Goal: Task Accomplishment & Management: Use online tool/utility

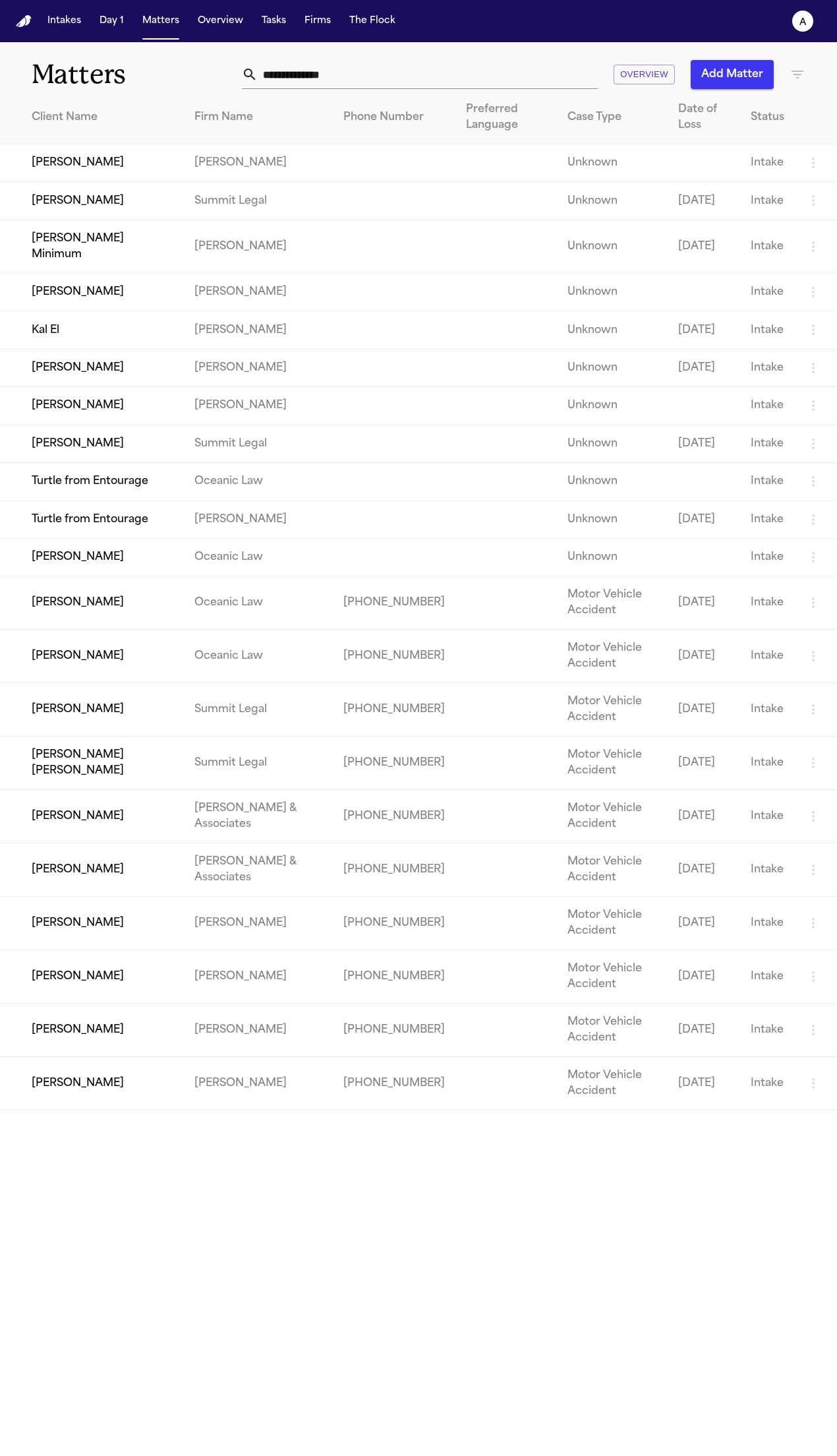
click at [810, 28] on icon "a" at bounding box center [802, 21] width 21 height 21
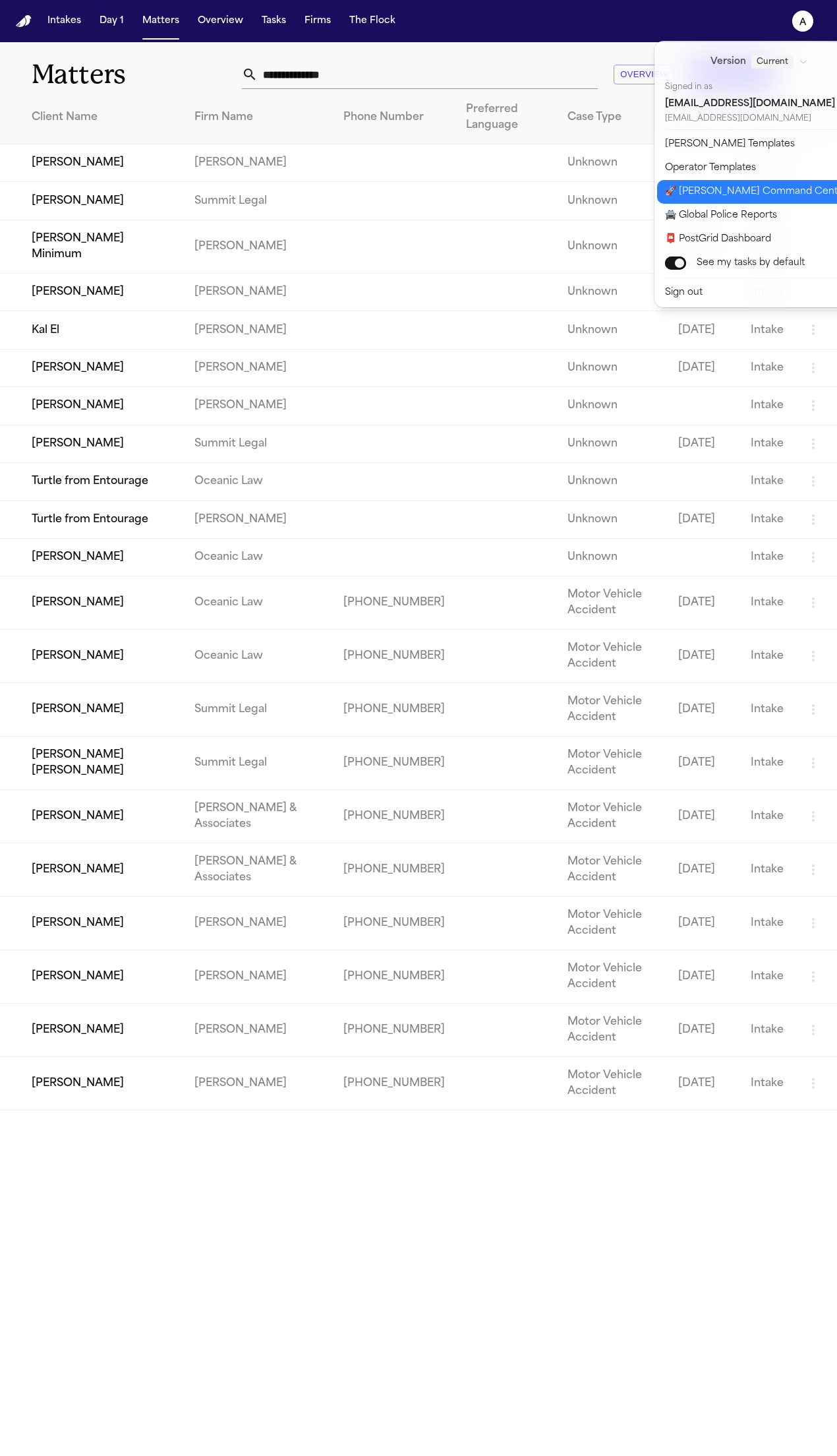
click at [755, 193] on button "🚀 Bland Command Center" at bounding box center [767, 191] width 220 height 24
select select "**"
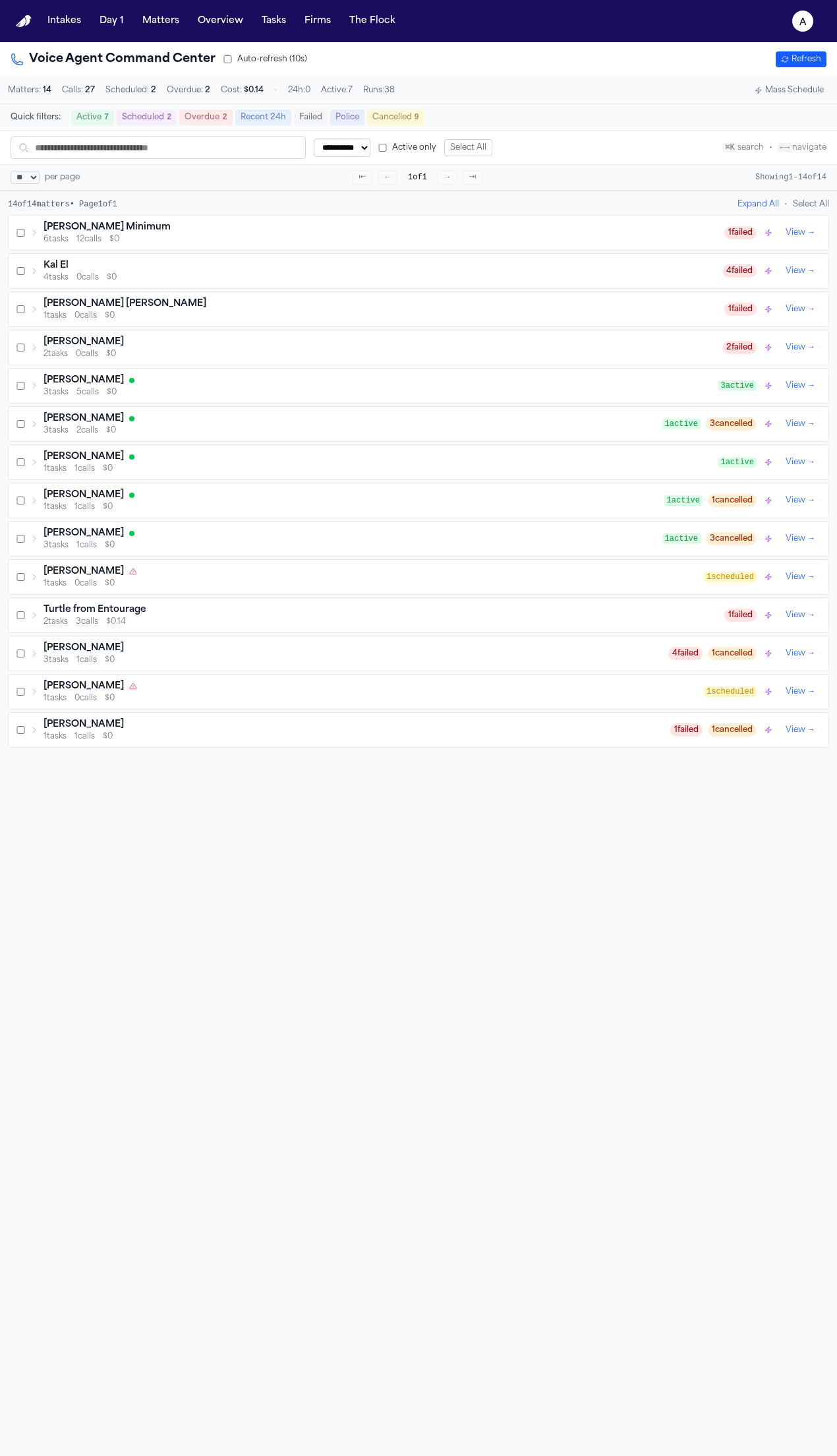
click at [786, 90] on button "Mass Schedule" at bounding box center [789, 90] width 79 height 16
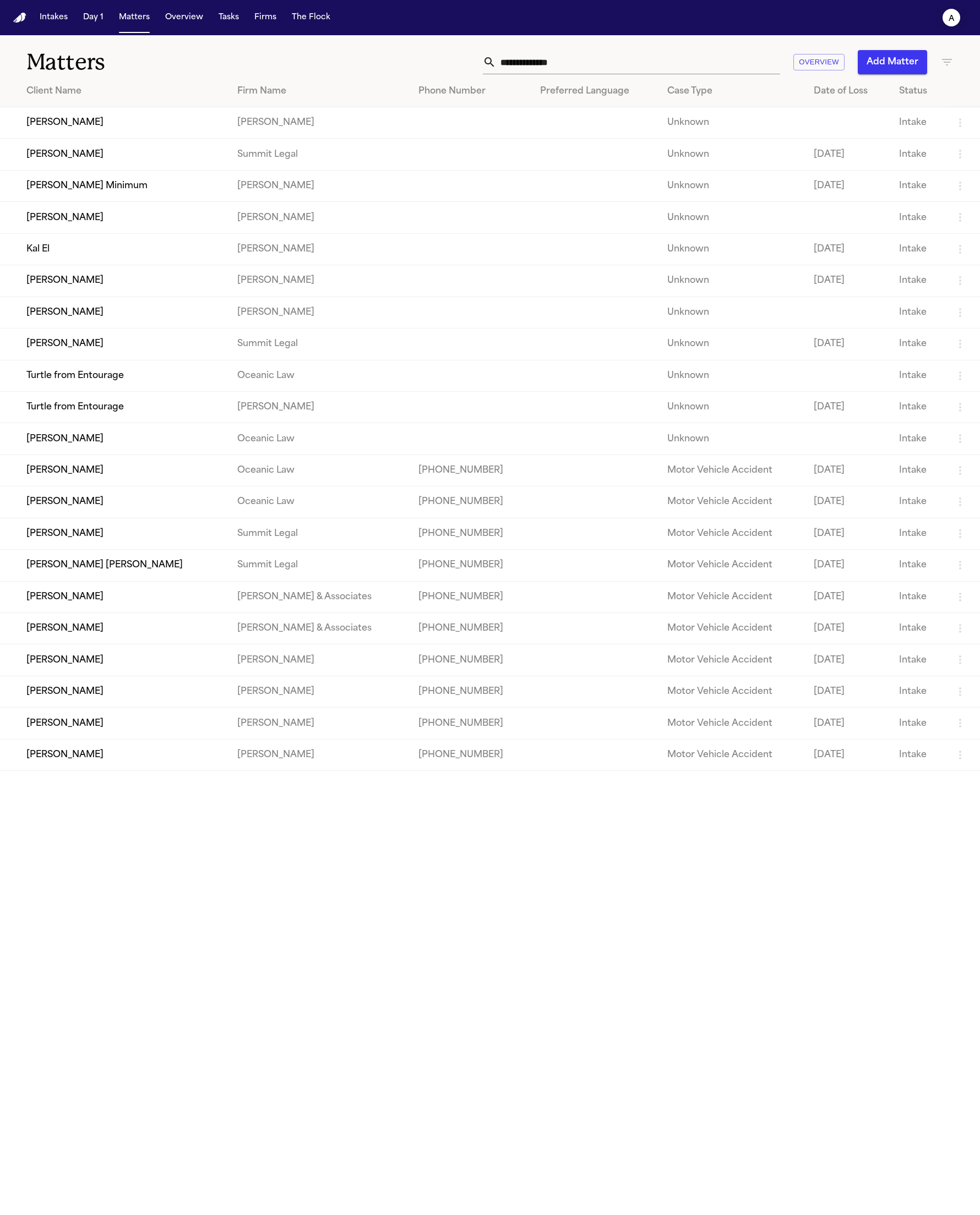
click at [698, 16] on icon "a" at bounding box center [951, 17] width 17 height 17
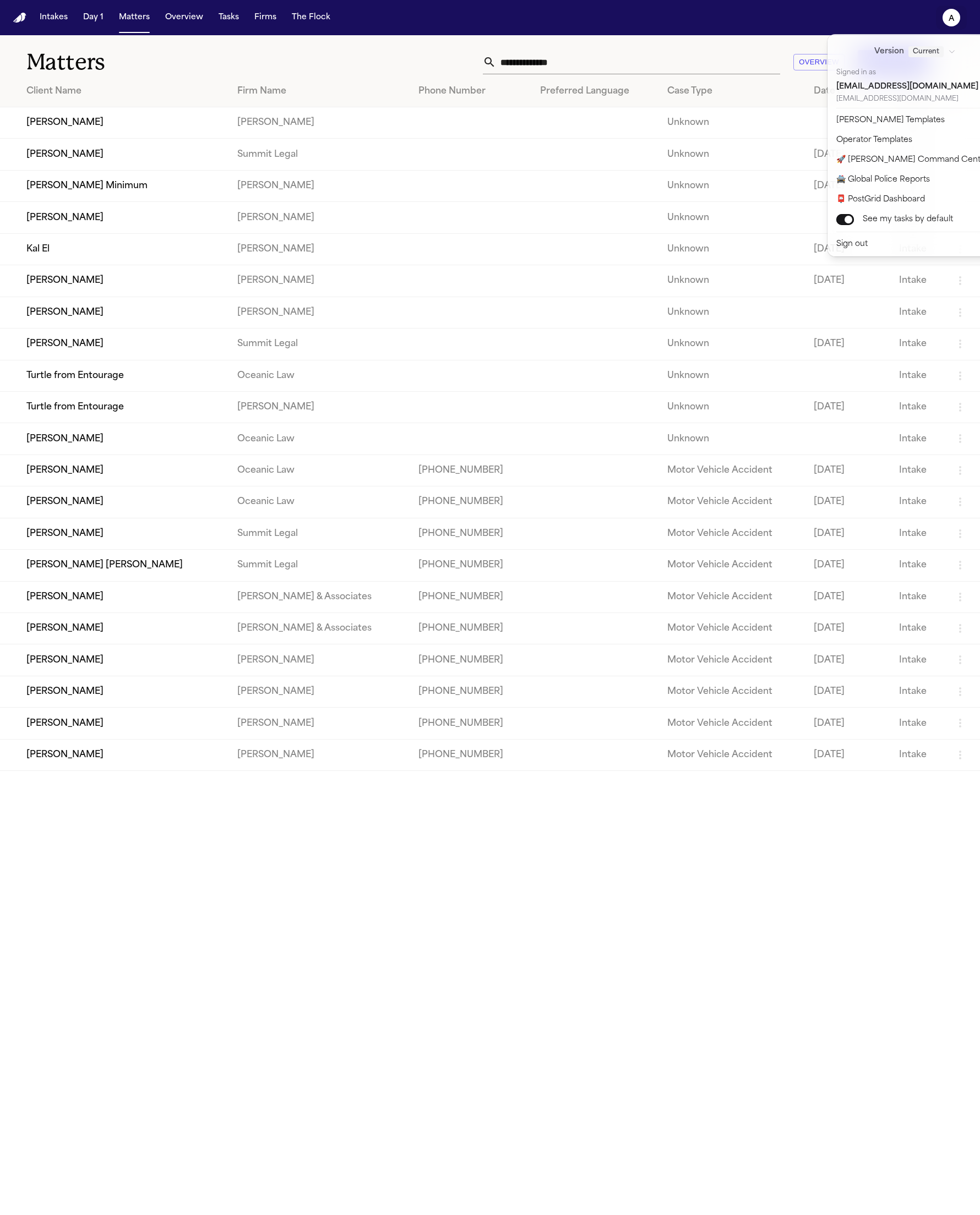
click at [698, 16] on icon "a" at bounding box center [951, 17] width 17 height 17
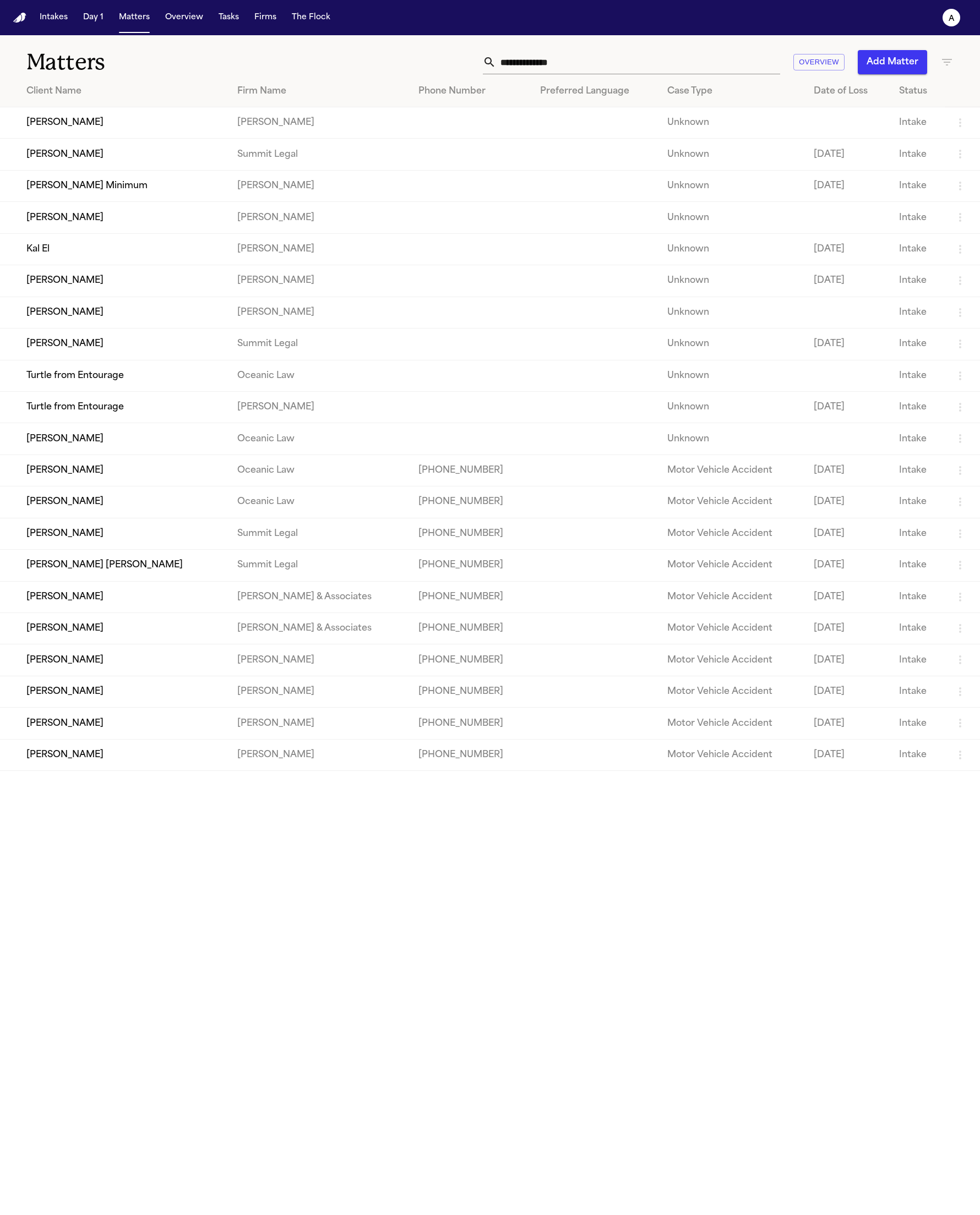
click at [96, 124] on td "[PERSON_NAME]" at bounding box center [114, 123] width 229 height 31
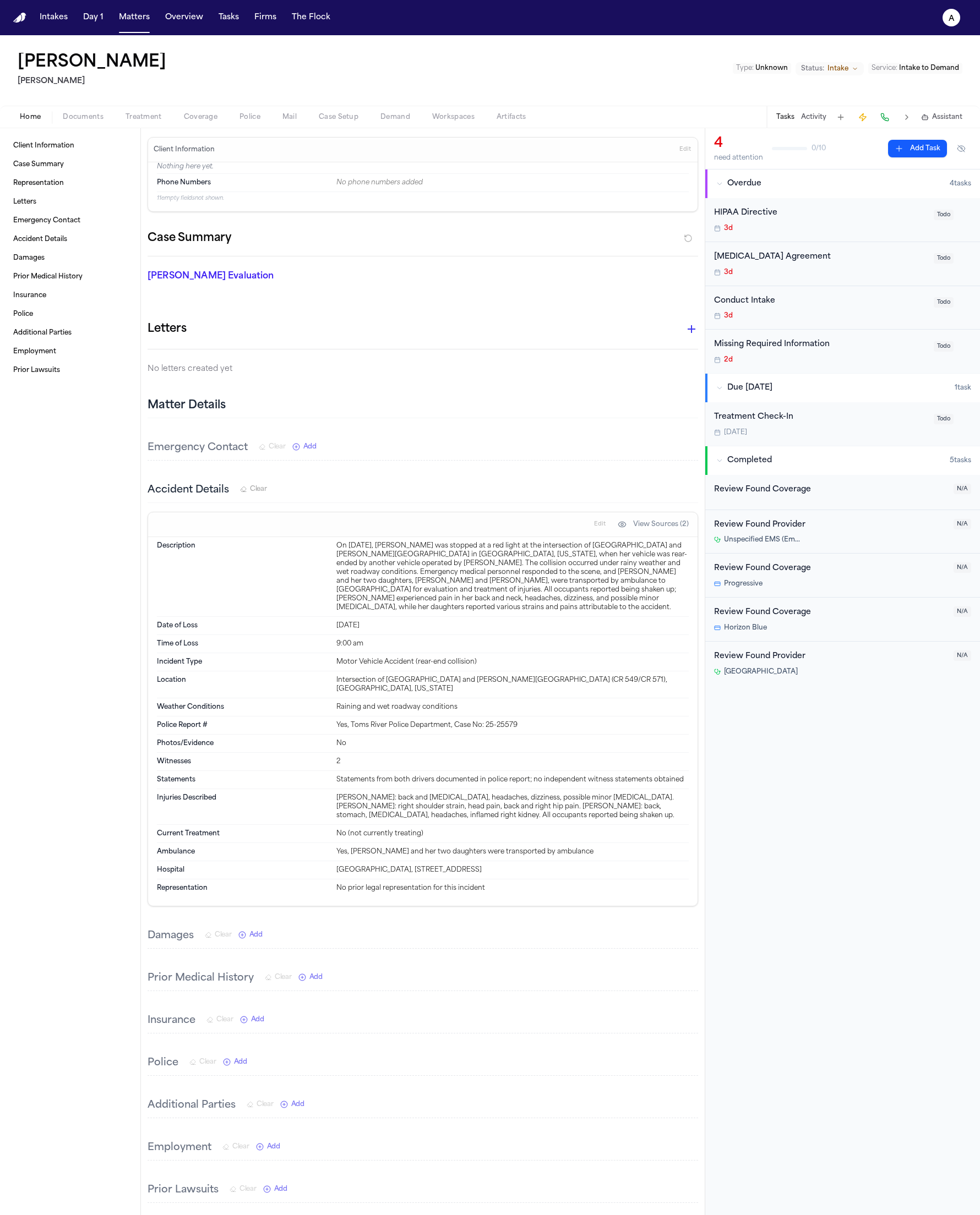
click at [698, 484] on div "Review Found Coverage" at bounding box center [830, 490] width 233 height 13
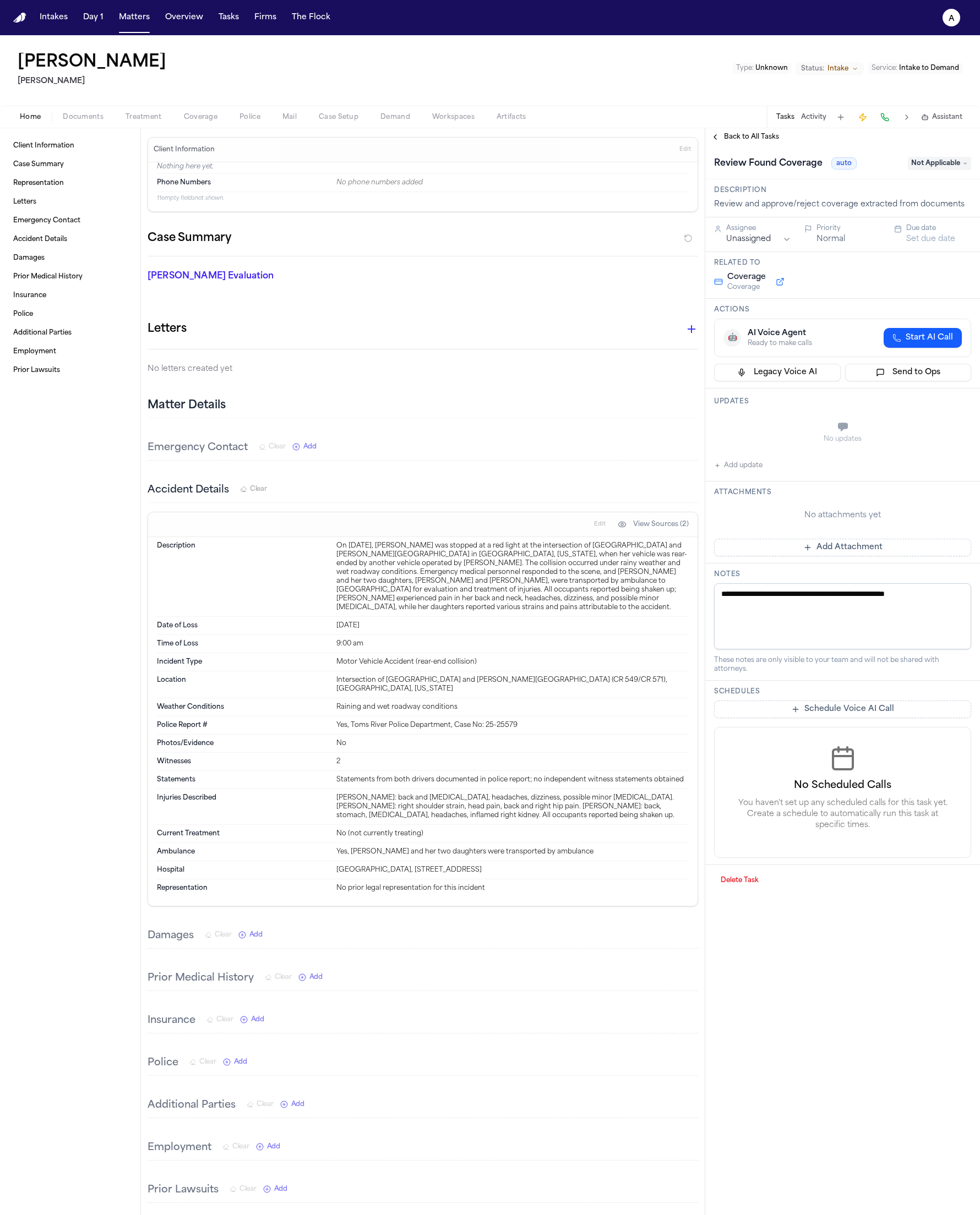
click at [698, 337] on span "Start AI Call" at bounding box center [929, 338] width 47 height 11
click at [698, 349] on div "Scheduled to start at 2025-08-21 19:42:24 UTC (sleeping for 5 seconds)" at bounding box center [838, 346] width 181 height 9
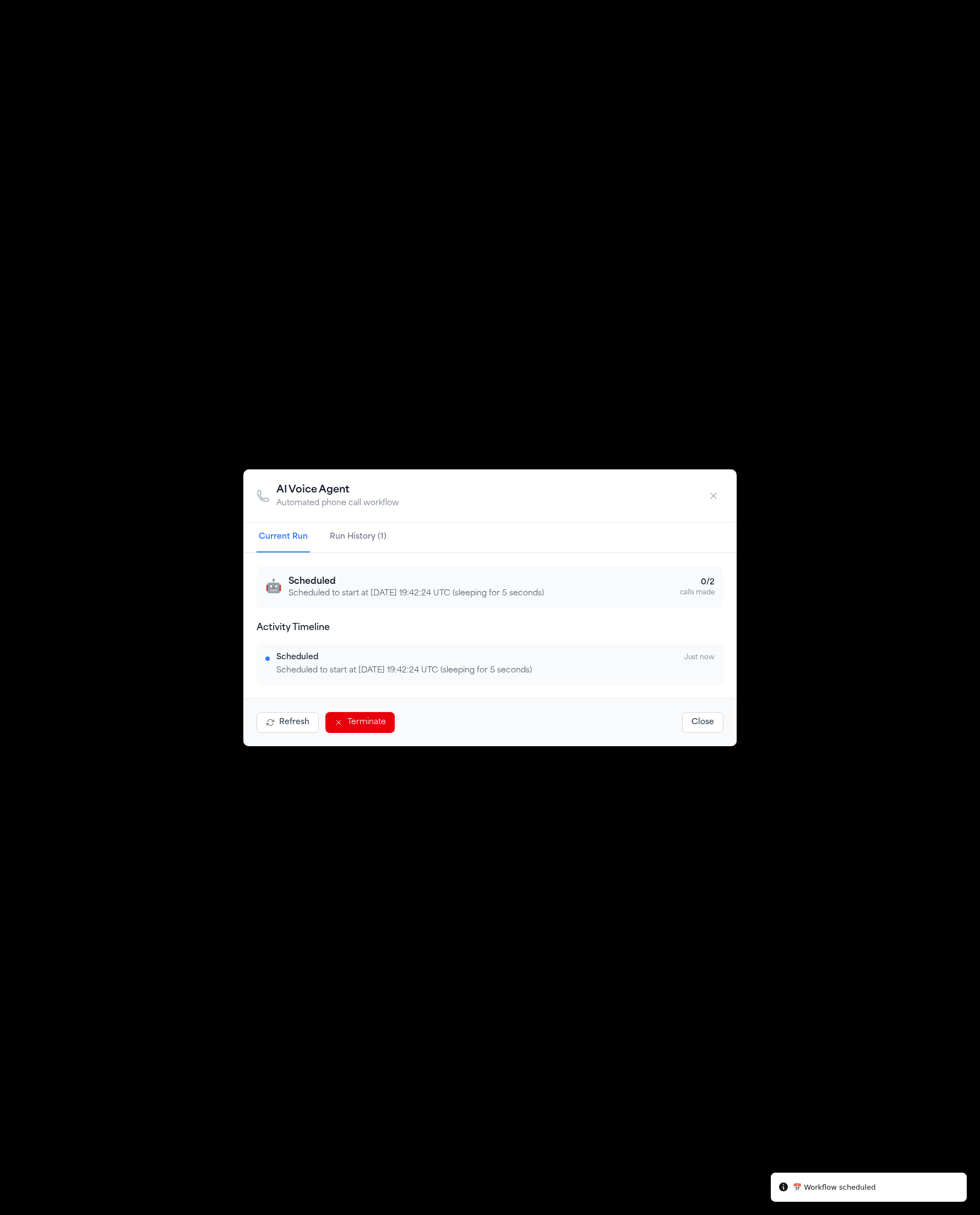
click at [414, 596] on p "Scheduled to start at 2025-08-21 19:42:24 UTC (sleeping for 5 seconds)" at bounding box center [416, 594] width 255 height 11
click at [415, 596] on p "Scheduled to start at 2025-08-21 19:42:24 UTC (sleeping for 5 seconds)" at bounding box center [416, 594] width 255 height 11
click at [544, 592] on p "Scheduled to start at 2025-08-21 19:42:24 UTC (sleeping for 5 seconds)" at bounding box center [416, 594] width 255 height 11
click at [514, 594] on p "Scheduled to start at 2025-08-21 19:42:24 UTC (sleeping for 5 seconds)" at bounding box center [416, 594] width 255 height 11
click at [514, 594] on div "🤖 Scheduled Scheduled to start at 2025-08-21 19:42:24 UTC (sleeping for 5 secon…" at bounding box center [490, 625] width 467 height 119
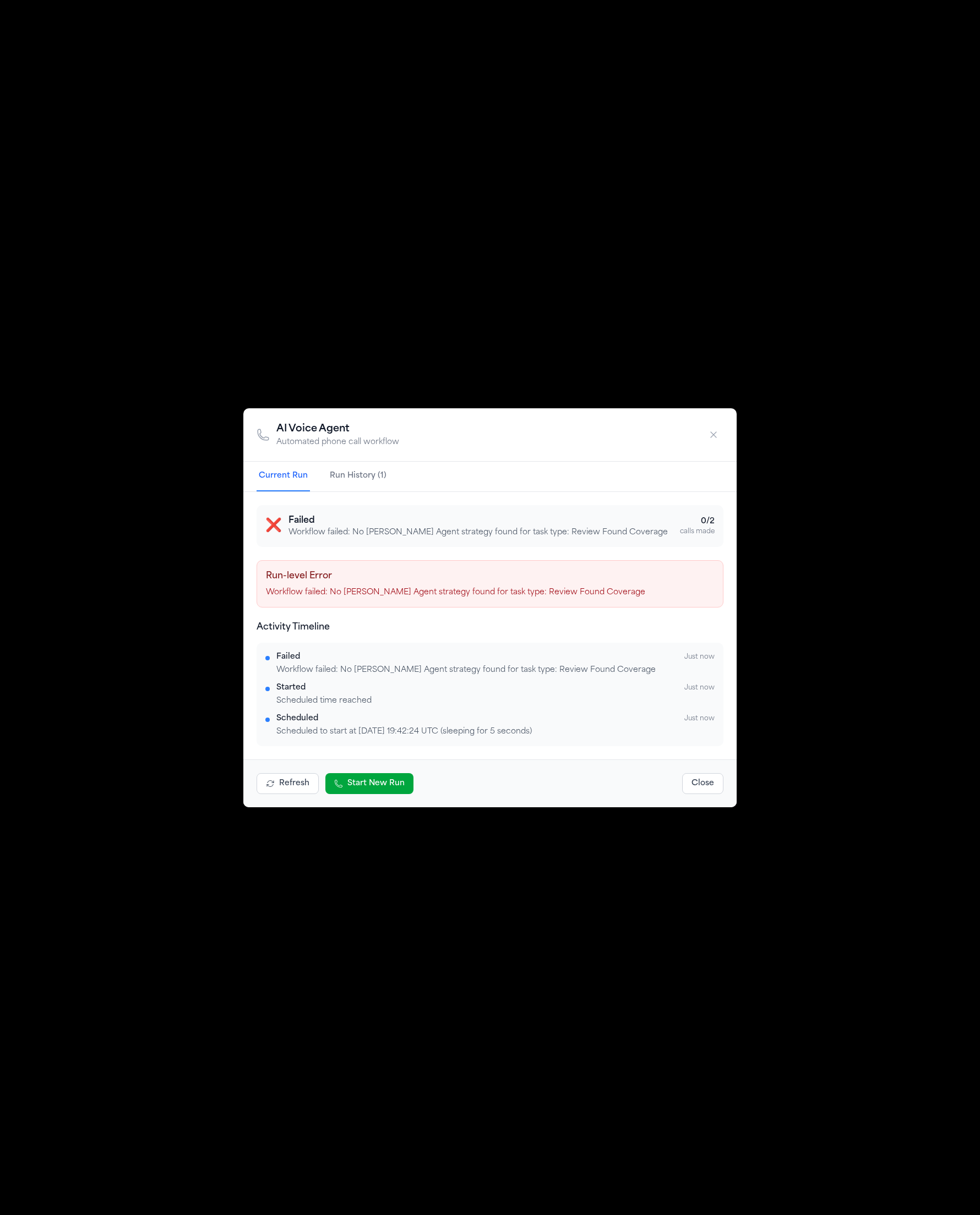
click at [698, 778] on button "Close" at bounding box center [703, 783] width 41 height 21
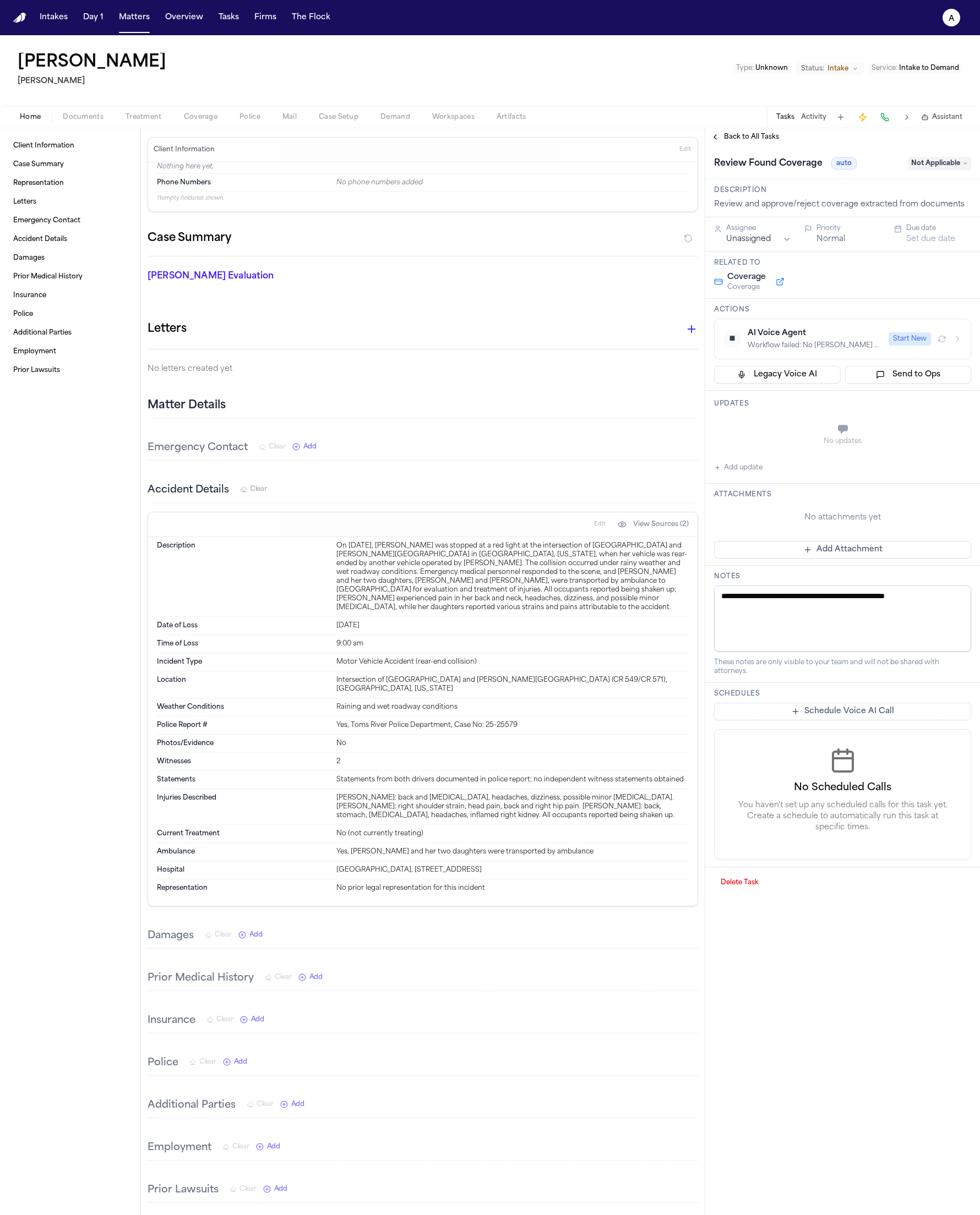
click at [698, 145] on div "Back to All Tasks" at bounding box center [842, 137] width 274 height 17
click at [698, 140] on span "Back to All Tasks" at bounding box center [751, 137] width 55 height 9
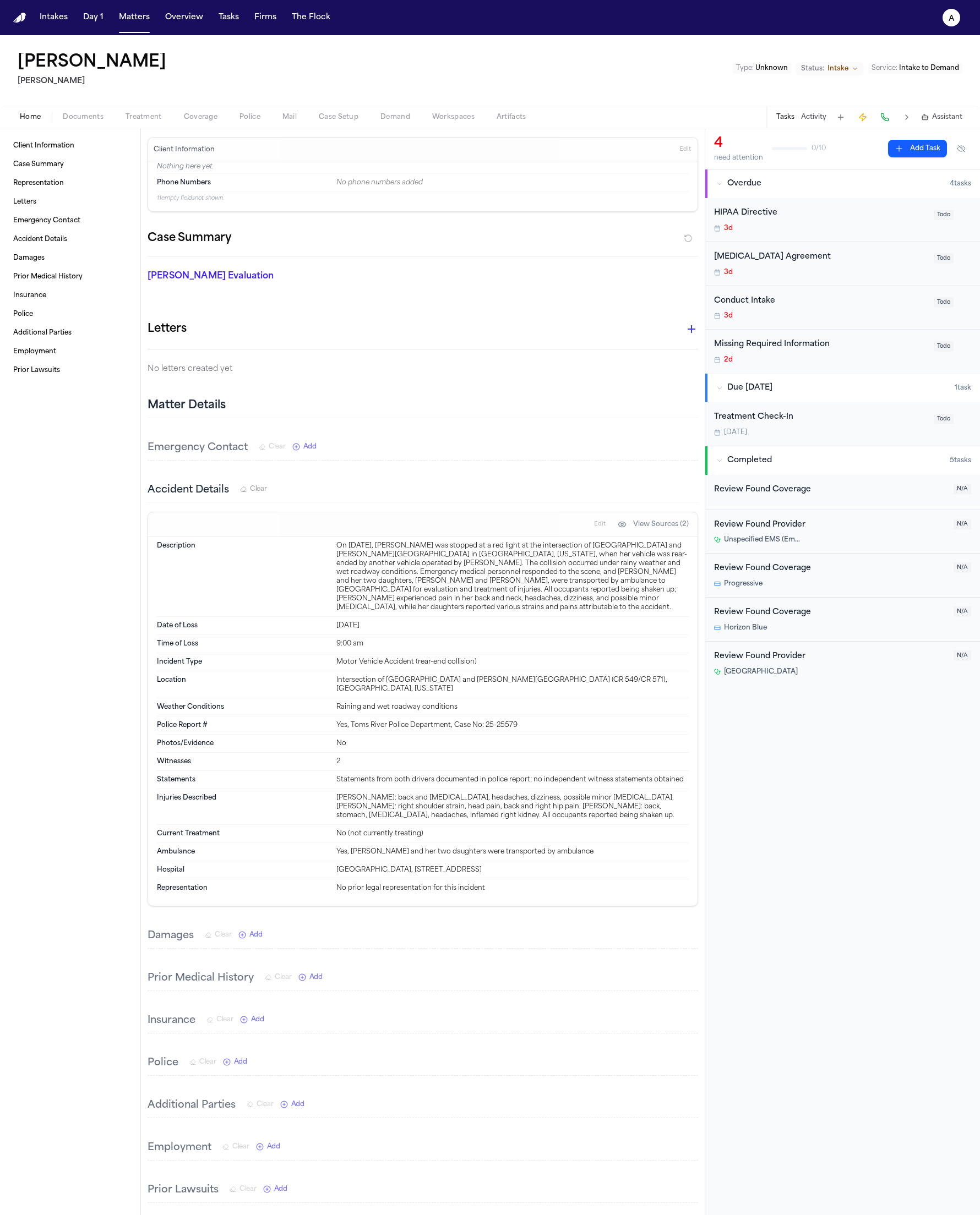
click at [698, 488] on div "Review Found Coverage" at bounding box center [830, 490] width 233 height 13
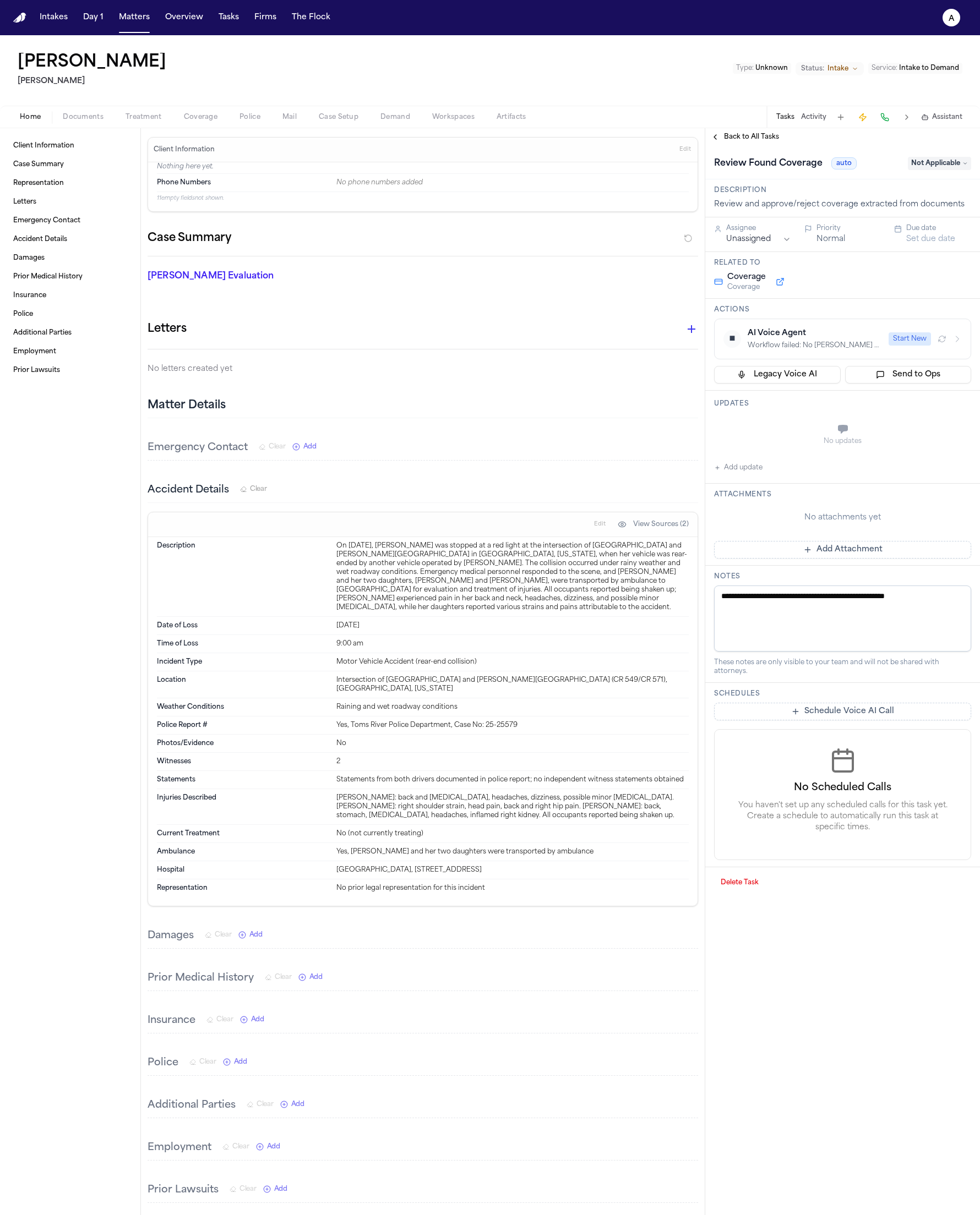
click at [204, 106] on div "Home Documents Treatment Coverage Police Mail Case Setup Demand Workspaces Arti…" at bounding box center [490, 116] width 980 height 22
click at [205, 118] on span "Coverage" at bounding box center [201, 117] width 34 height 9
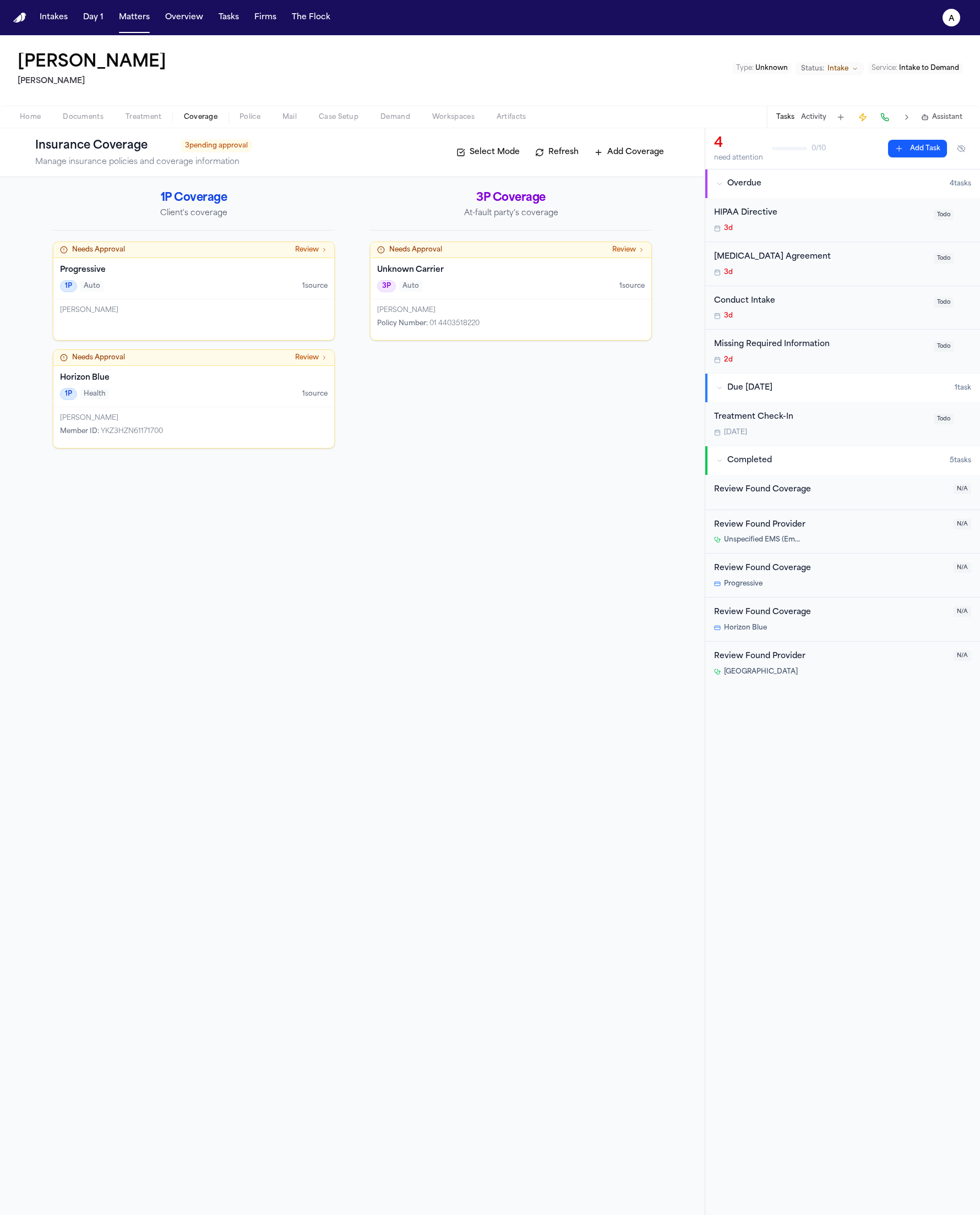
click at [237, 287] on div "1P Auto 1 source" at bounding box center [194, 286] width 268 height 12
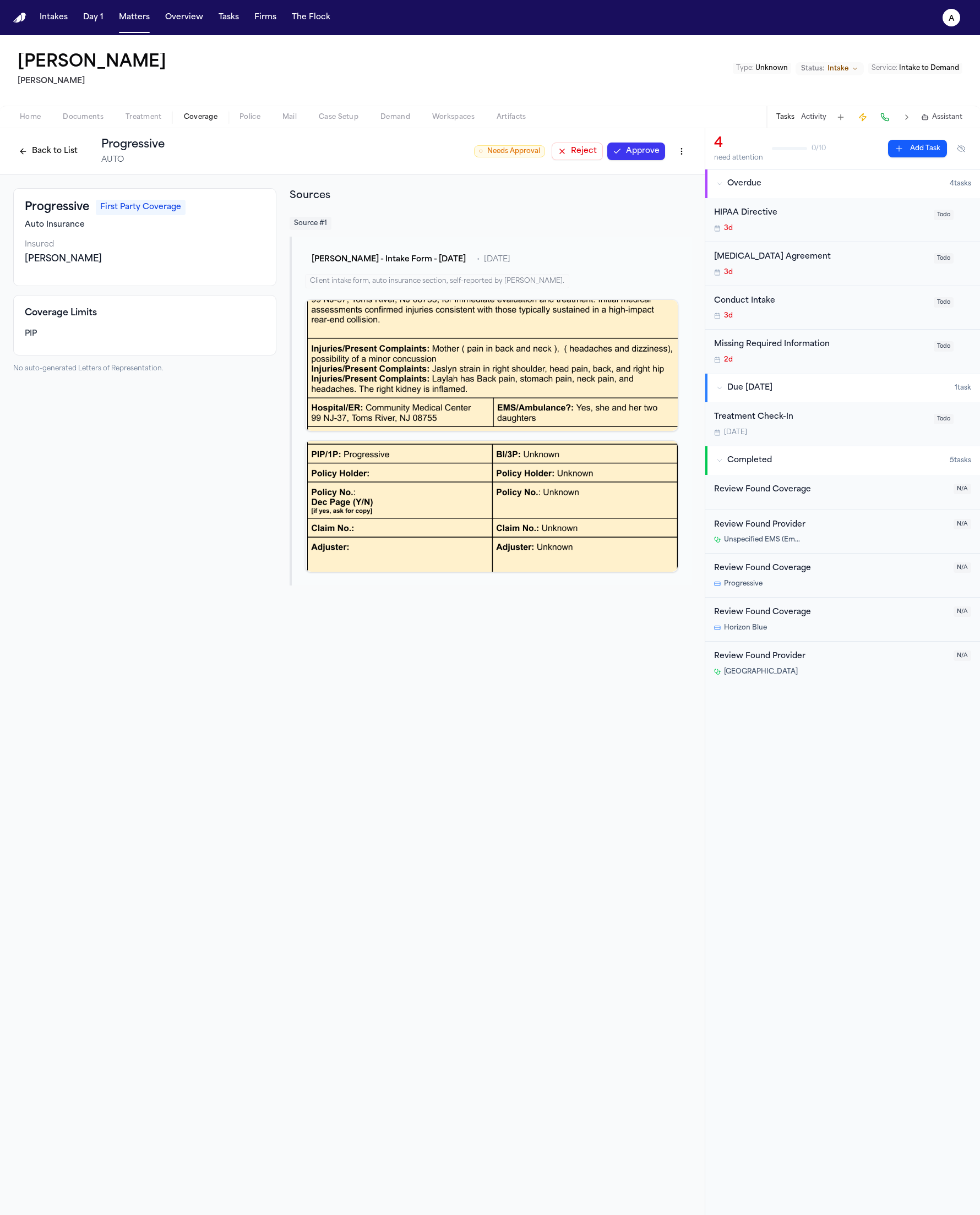
click at [648, 148] on button "Approve" at bounding box center [636, 151] width 58 height 17
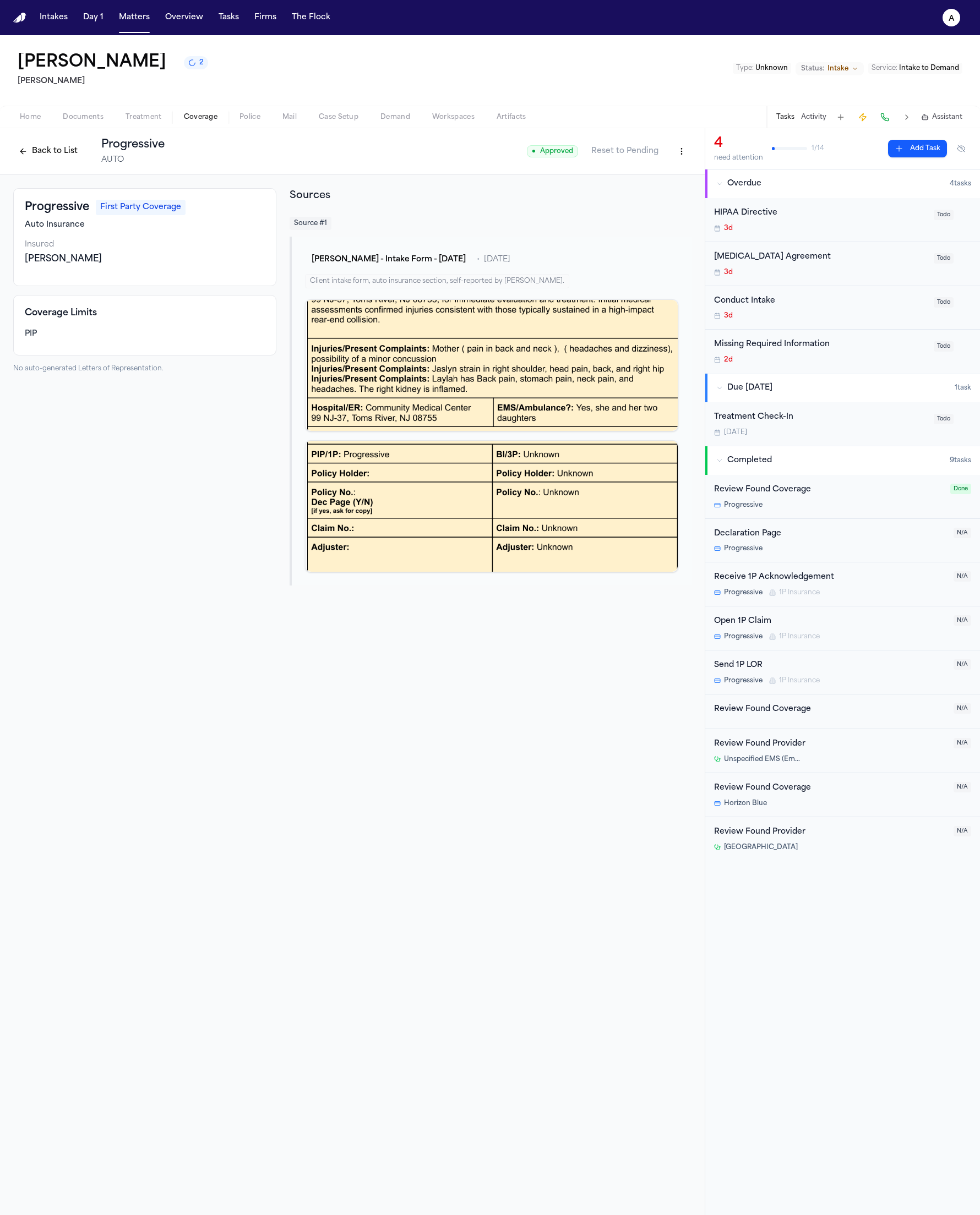
click at [785, 260] on div "[MEDICAL_DATA] Agreement" at bounding box center [820, 257] width 213 height 13
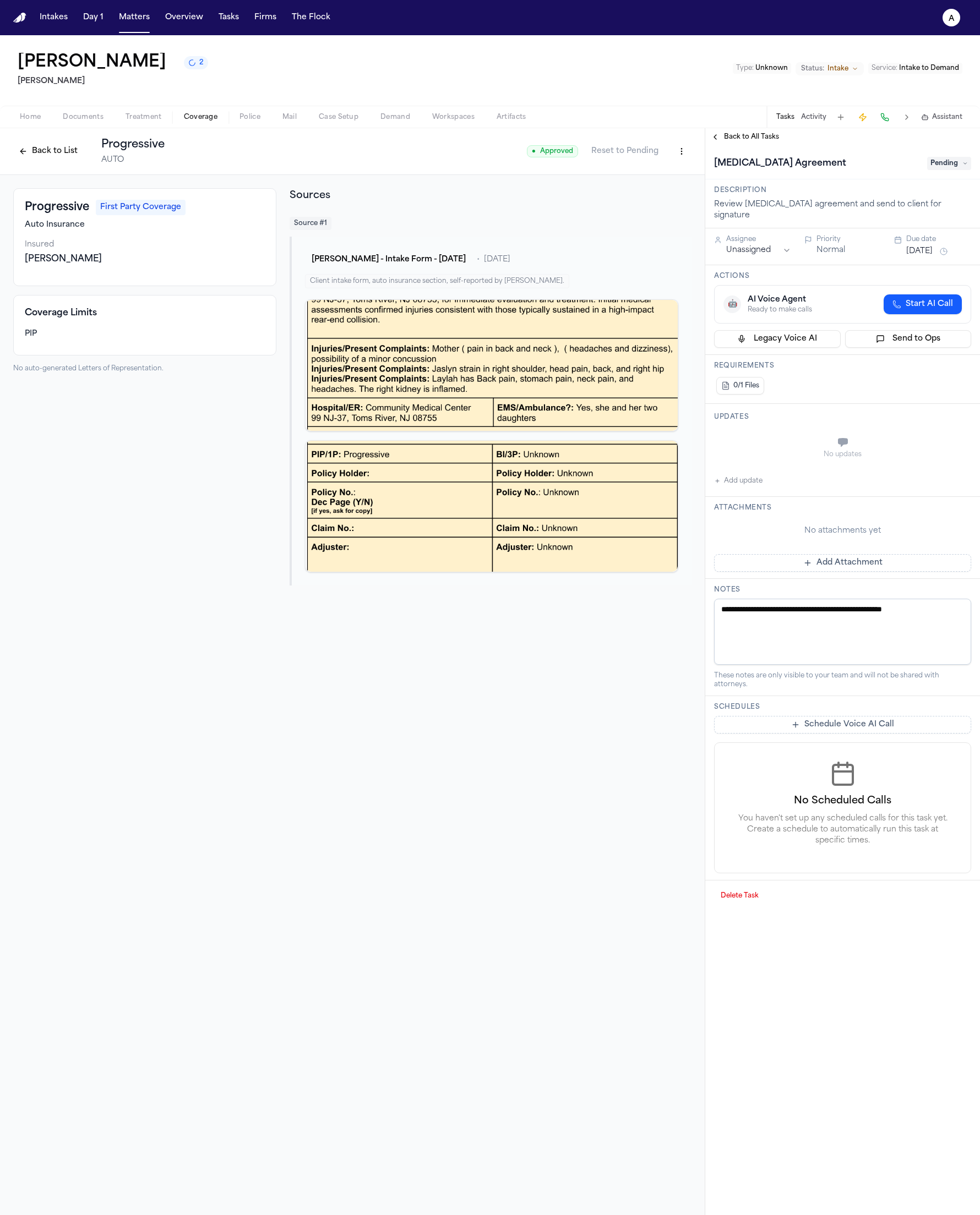
click at [942, 162] on span "Pending" at bounding box center [949, 163] width 44 height 13
click at [931, 314] on div "Received" at bounding box center [922, 314] width 92 height 13
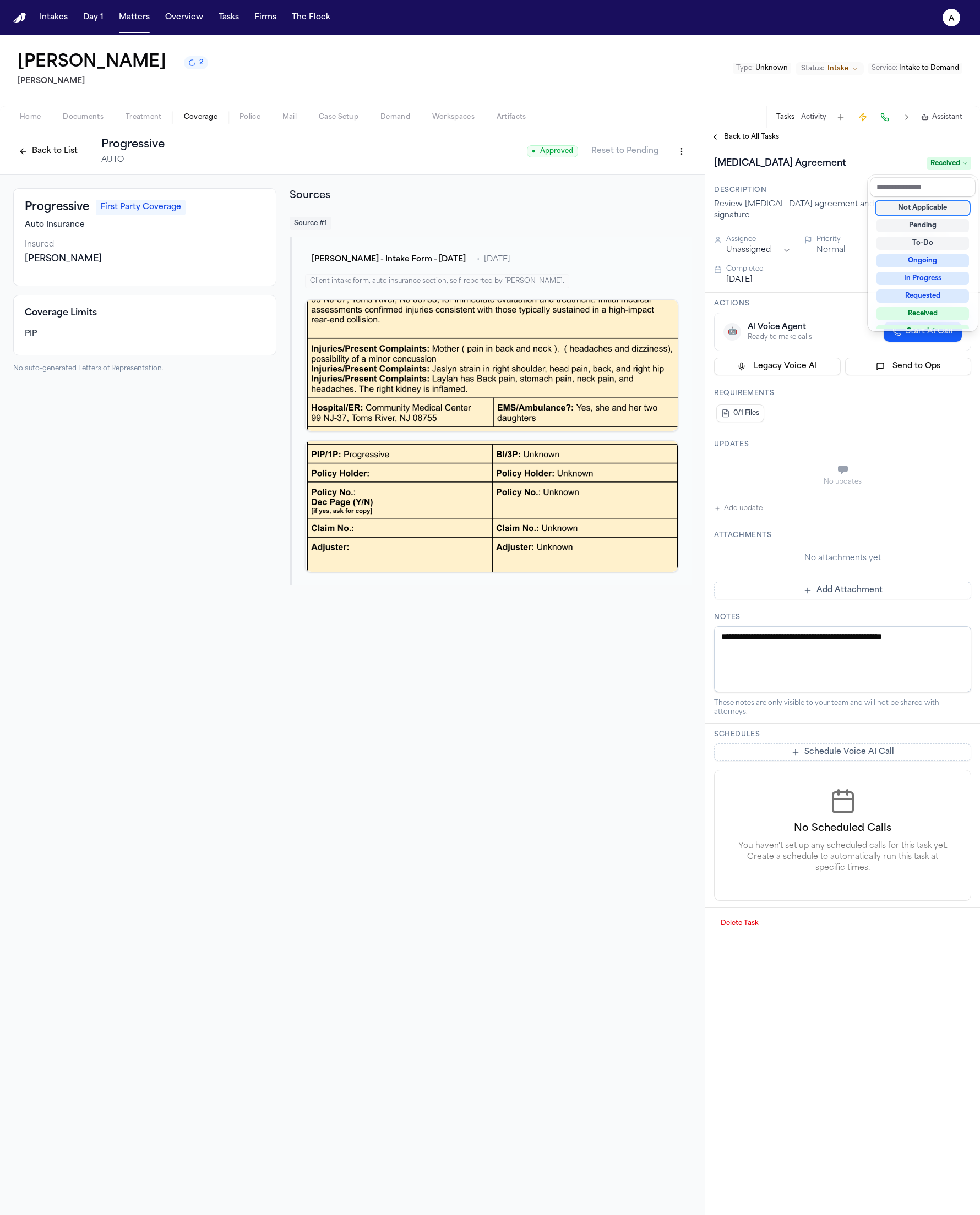
click at [763, 131] on div "**********" at bounding box center [842, 672] width 274 height 1087
click at [763, 137] on span "Back to All Tasks" at bounding box center [751, 137] width 55 height 9
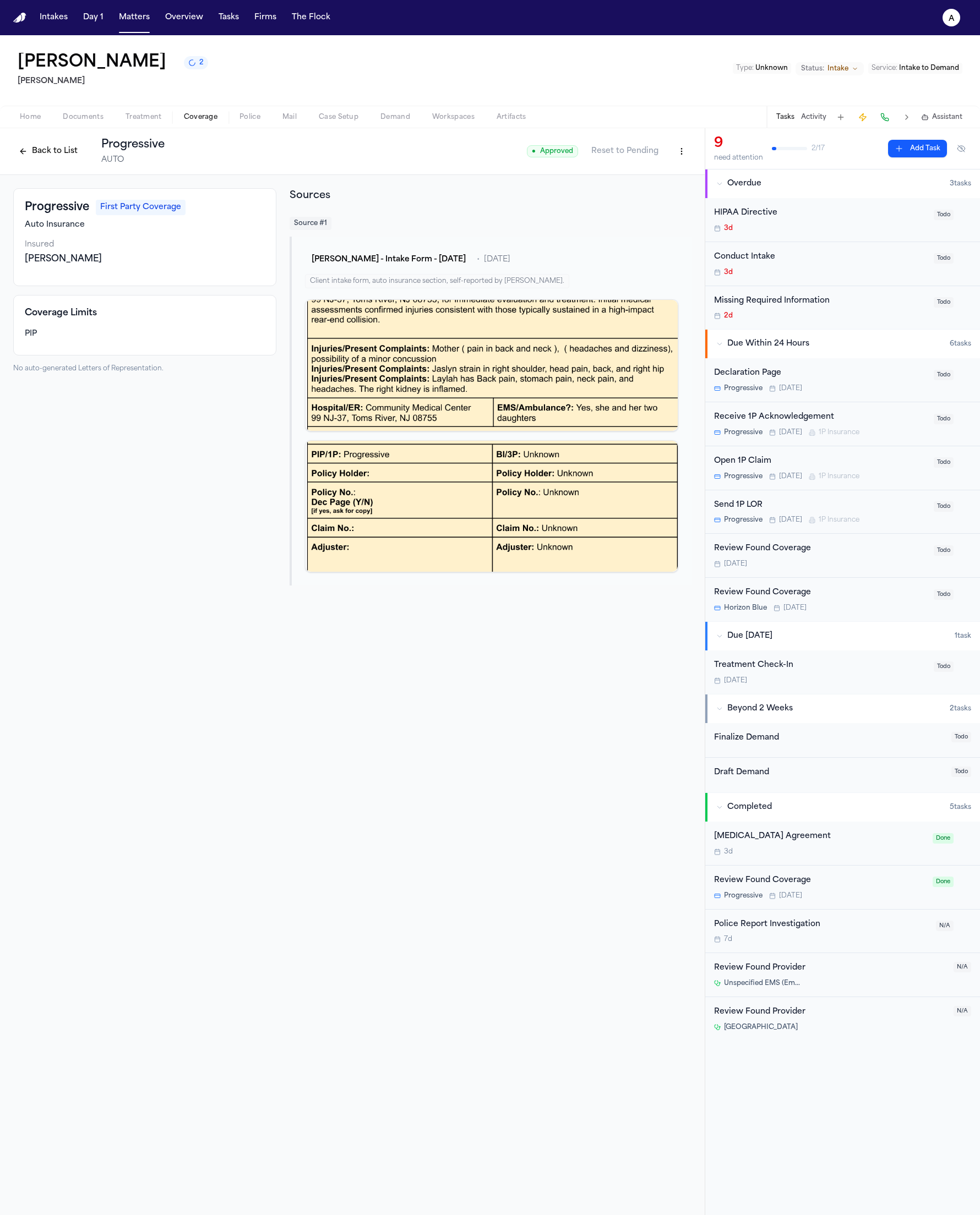
click at [816, 467] on div "Open 1P Claim" at bounding box center [820, 461] width 213 height 13
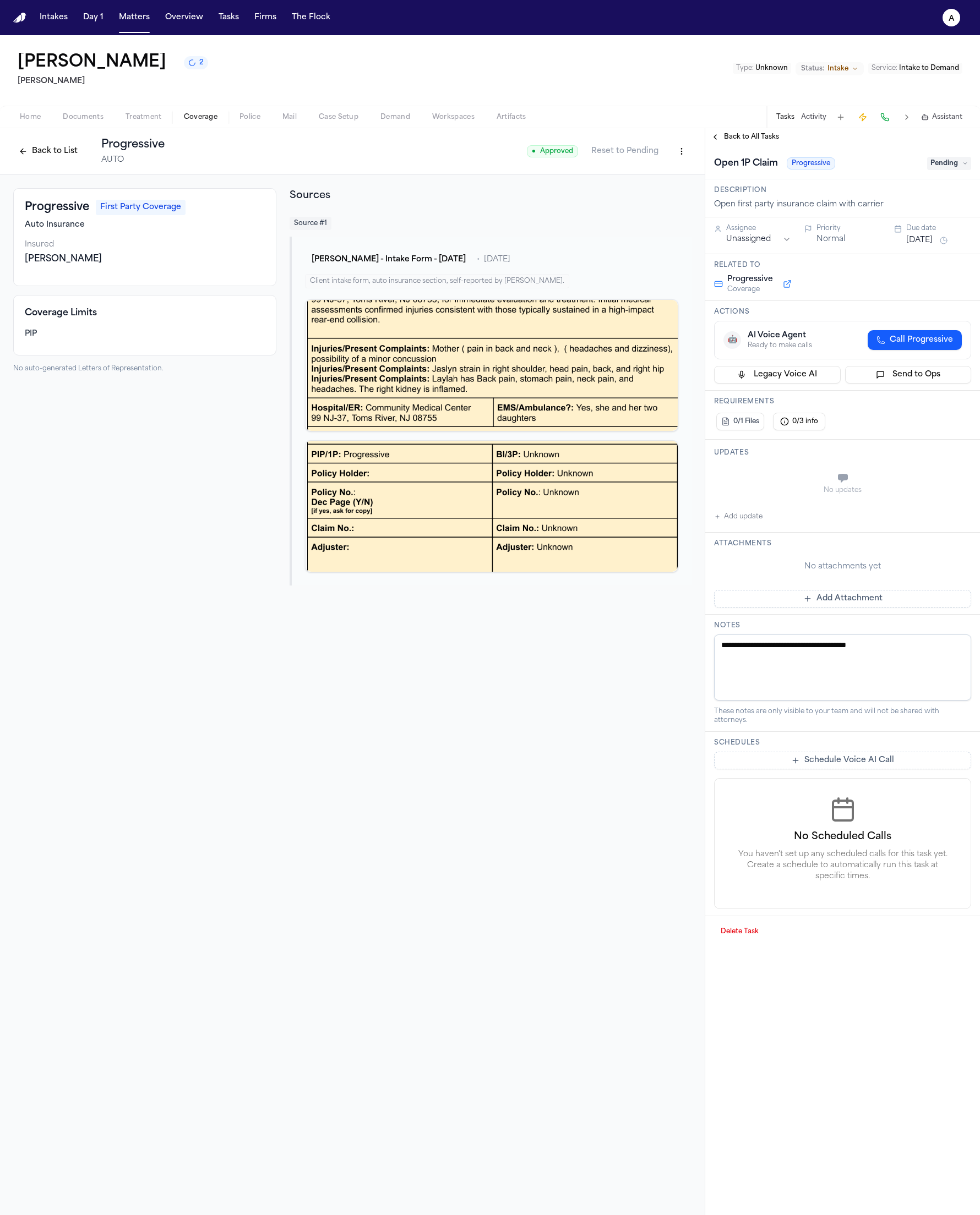
click at [905, 346] on span "Call Progressive" at bounding box center [921, 340] width 63 height 11
click at [866, 343] on div "AI Voice Agent Scheduled to start at 2025-08-21 19:43:00 UTC (sleeping for 5 se…" at bounding box center [838, 341] width 181 height 22
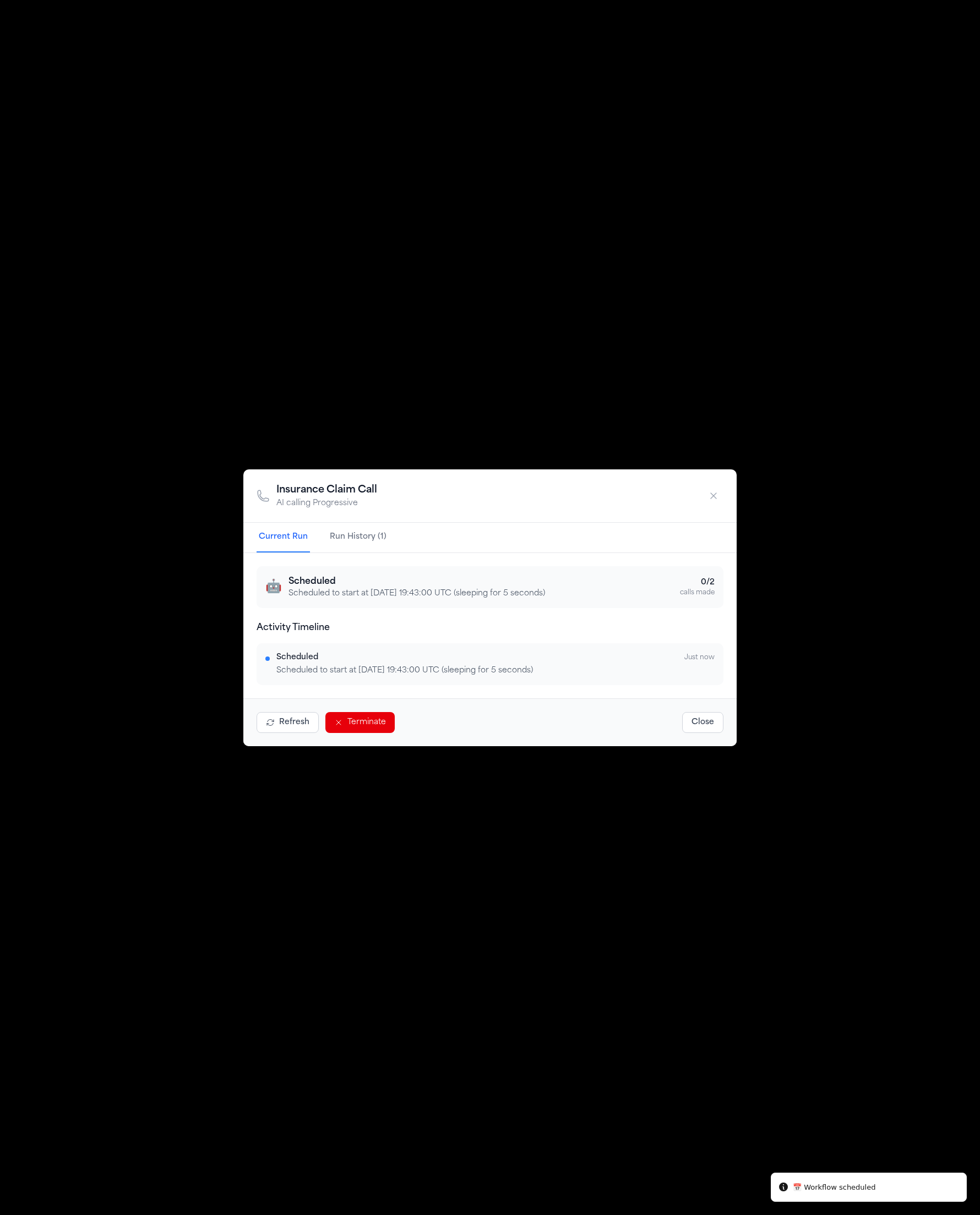
click at [522, 598] on p "Scheduled to start at 2025-08-21 19:43:00 UTC (sleeping for 5 seconds)" at bounding box center [416, 594] width 256 height 11
click at [285, 725] on button "Refresh" at bounding box center [287, 722] width 62 height 21
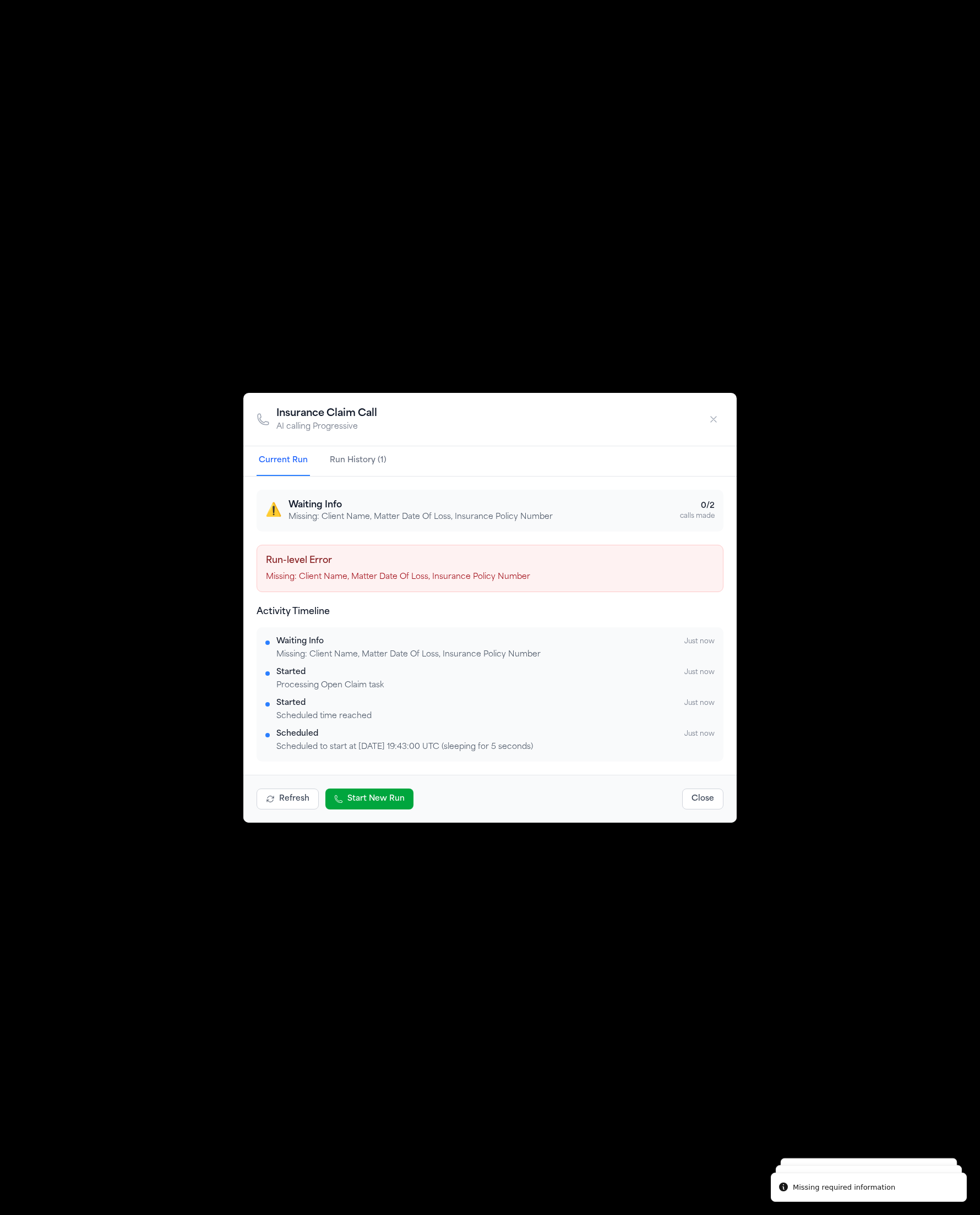
drag, startPoint x: 333, startPoint y: 508, endPoint x: 387, endPoint y: 513, distance: 54.2
click at [334, 508] on h3 "Waiting Info" at bounding box center [420, 505] width 264 height 13
click at [712, 806] on button "Close" at bounding box center [703, 799] width 41 height 21
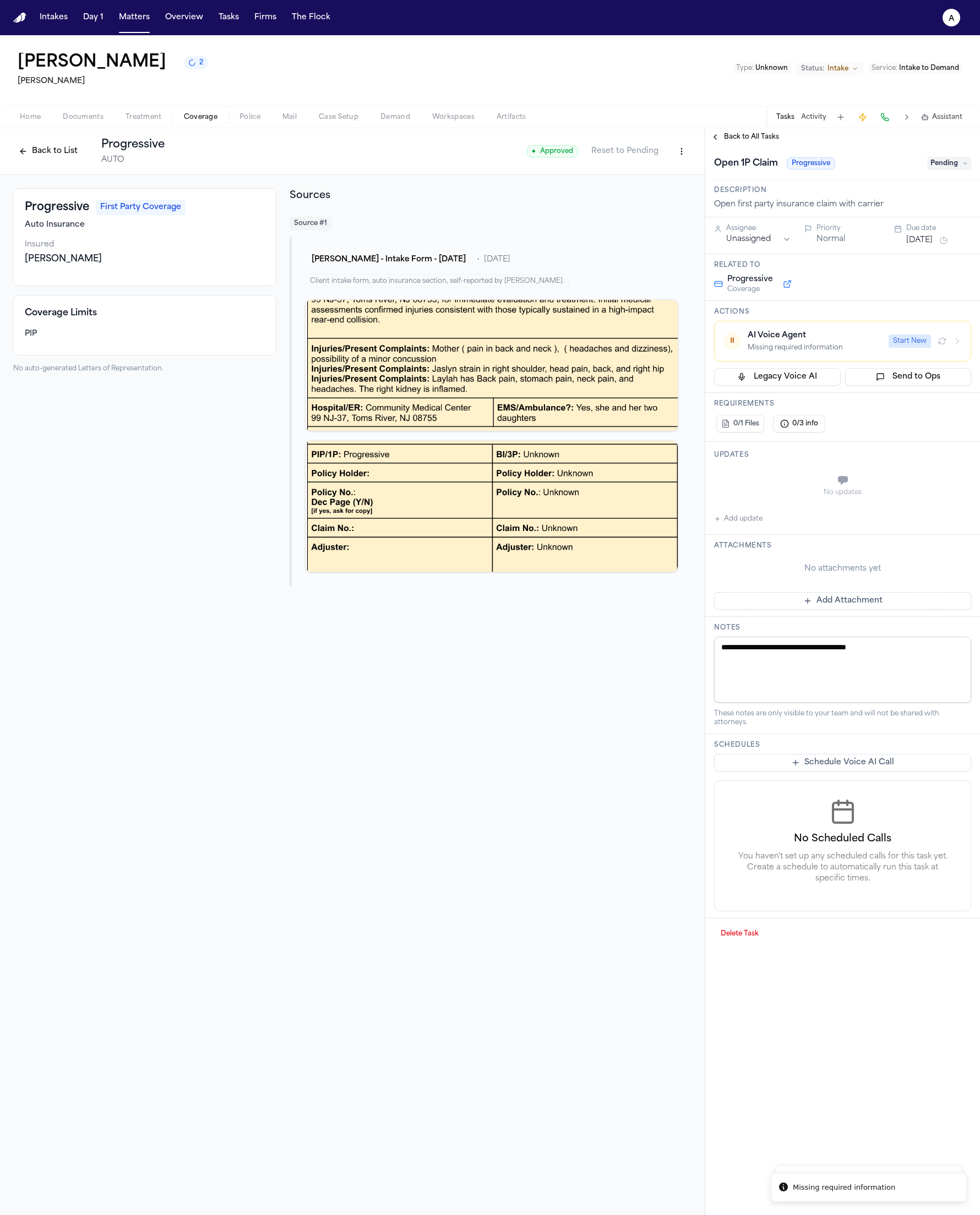
click at [43, 126] on div "Home Documents Treatment Coverage Police Mail Case Setup Demand Workspaces Arti…" at bounding box center [490, 116] width 980 height 22
click at [782, 327] on button "⏸ AI Voice Agent Missing required information Start New" at bounding box center [842, 341] width 257 height 41
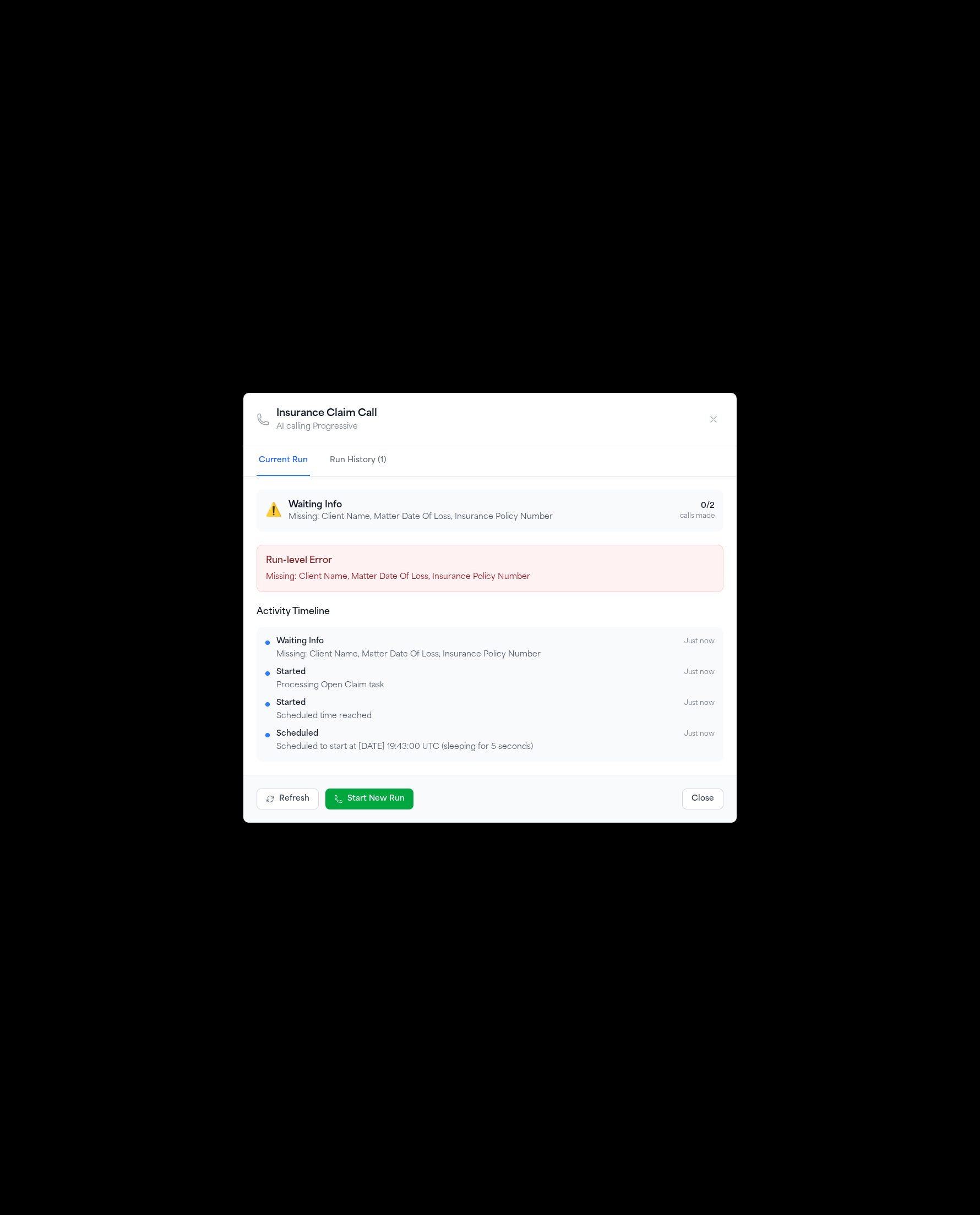
click at [475, 525] on div "⚠️ Waiting Info Missing: Client Name, Matter Date Of Loss, Insurance Policy Num…" at bounding box center [490, 510] width 467 height 42
click at [479, 518] on p "Missing: Client Name, Matter Date Of Loss, Insurance Policy Number" at bounding box center [420, 517] width 264 height 11
click at [788, 371] on div "Insurance Claim Call AI calling Progressive Current Run Run History (1) ⚠️ Wait…" at bounding box center [490, 607] width 980 height 1215
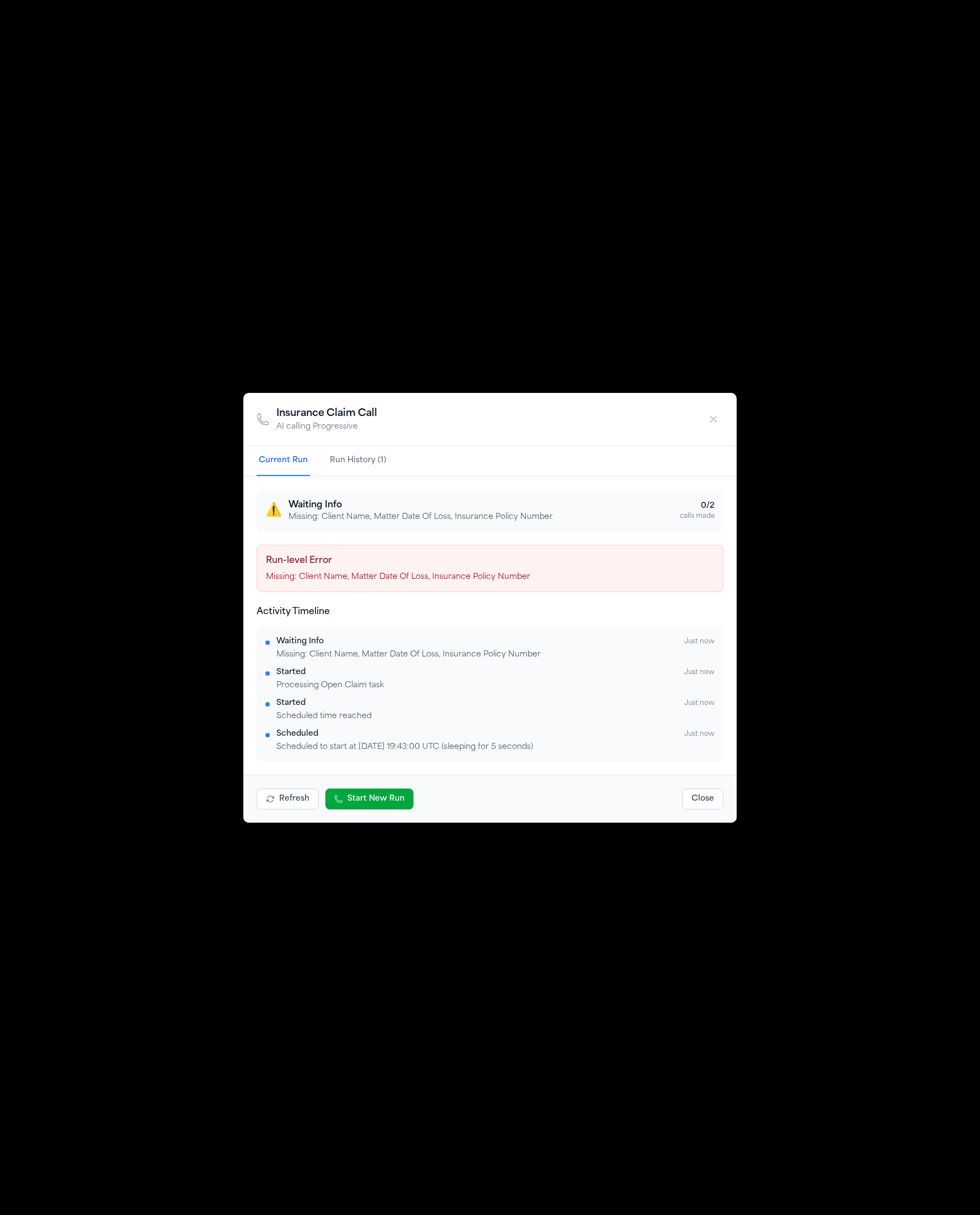
click at [508, 526] on div "⚠️ Waiting Info Missing: Client Name, Matter Date Of Loss, Insurance Policy Num…" at bounding box center [490, 510] width 467 height 42
click at [508, 526] on div "⚠️ Waiting Info Missing: Client Name, Matter Date Of Loss, Insurance Policy Num…" at bounding box center [490, 510] width 467 height 42
click at [509, 526] on div "⚠️ Waiting Info Missing: Client Name, Matter Date Of Loss, Insurance Policy Num…" at bounding box center [490, 510] width 467 height 42
click at [318, 499] on h3 "Waiting Info" at bounding box center [420, 505] width 264 height 13
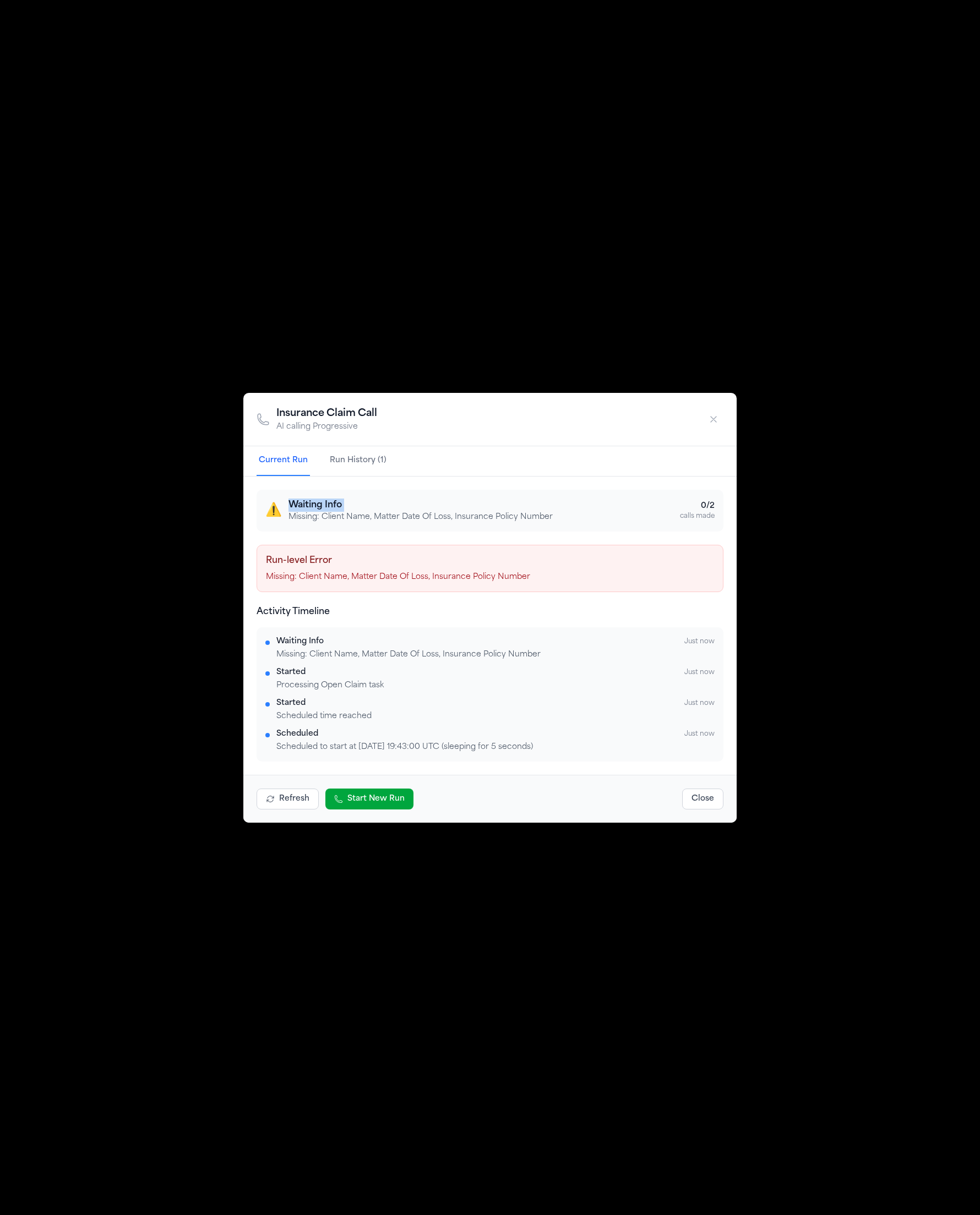
click at [318, 499] on h3 "Waiting Info" at bounding box center [420, 505] width 264 height 13
click at [432, 567] on div "Run-level Error Missing: Client Name, Matter Date Of Loss, Insurance Policy Num…" at bounding box center [490, 569] width 467 height 47
click at [337, 508] on h3 "Waiting Info" at bounding box center [420, 505] width 264 height 13
click at [336, 508] on h3 "Waiting Info" at bounding box center [420, 505] width 264 height 13
click at [343, 505] on h3 "Waiting Info" at bounding box center [420, 505] width 264 height 13
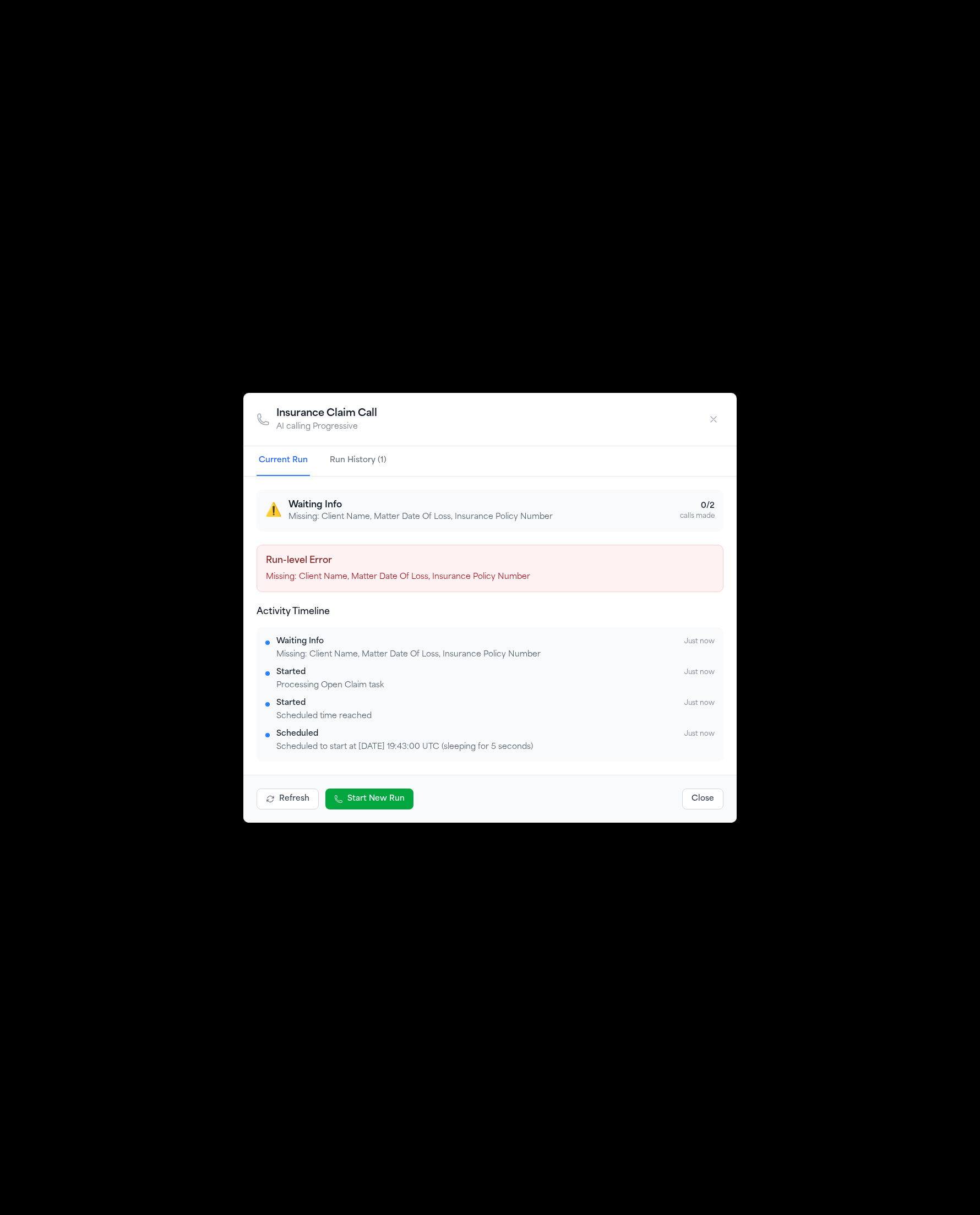
click at [342, 505] on h3 "Waiting Info" at bounding box center [420, 505] width 264 height 13
click at [309, 508] on h3 "Waiting Info" at bounding box center [420, 505] width 264 height 13
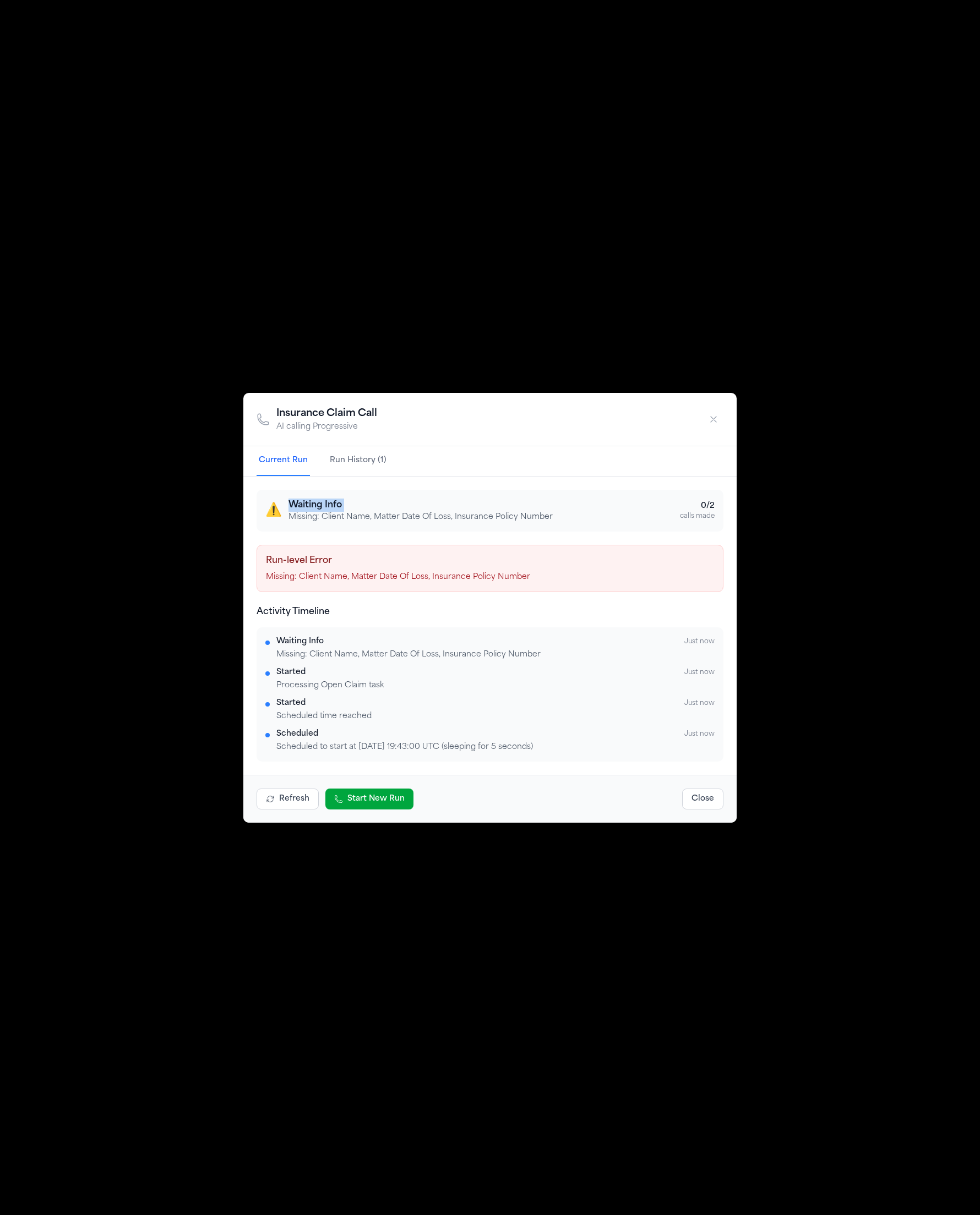
click at [309, 508] on h3 "Waiting Info" at bounding box center [420, 505] width 264 height 13
click at [327, 507] on h3 "Waiting Info" at bounding box center [420, 505] width 264 height 13
click at [328, 507] on h3 "Waiting Info" at bounding box center [420, 505] width 264 height 13
click at [324, 510] on h3 "Waiting Info" at bounding box center [420, 505] width 264 height 13
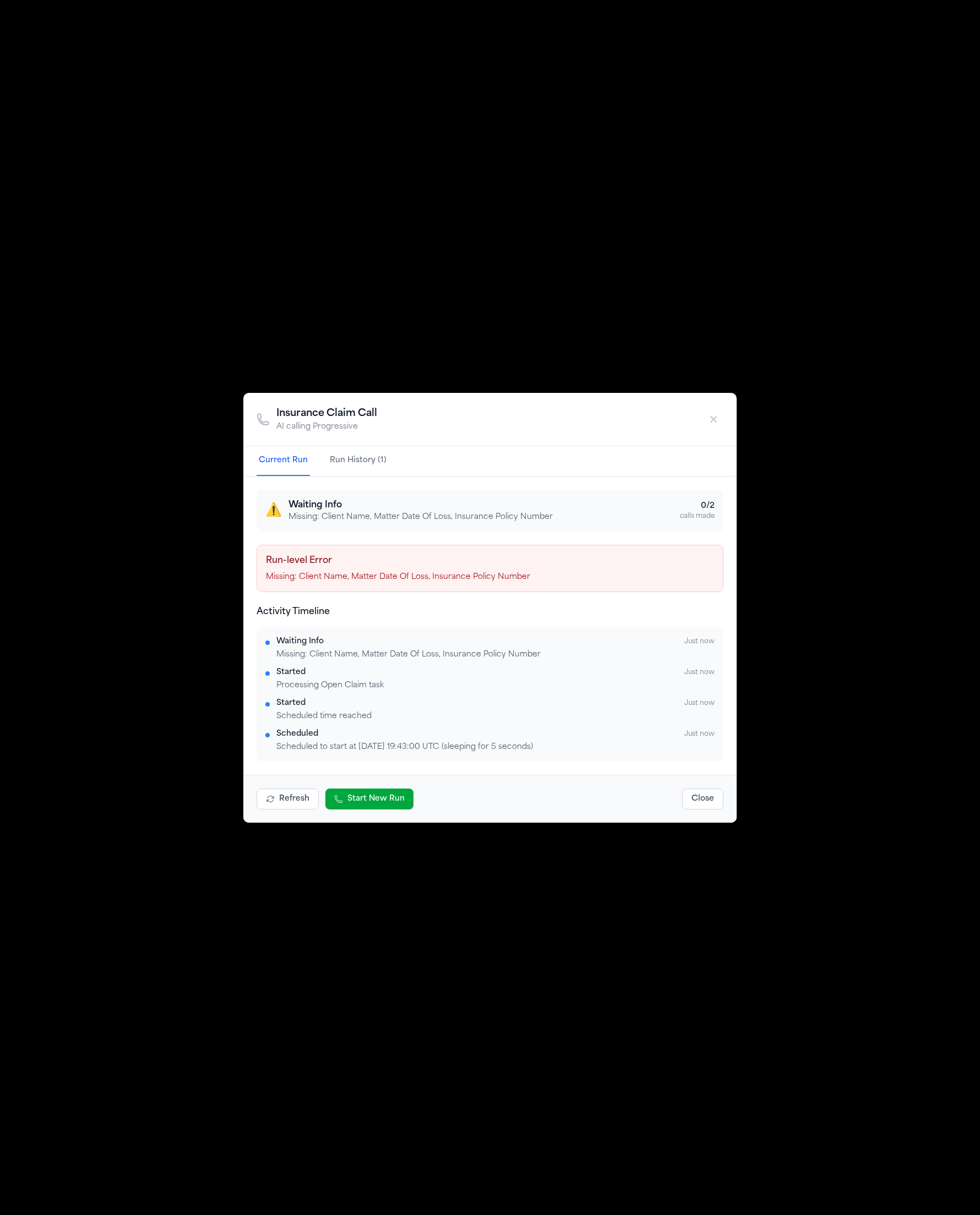
click at [326, 507] on h3 "Waiting Info" at bounding box center [420, 505] width 264 height 13
click at [327, 505] on h3 "Waiting Info" at bounding box center [420, 505] width 264 height 13
click at [469, 584] on div "Run-level Error Missing: Client Name, Matter Date Of Loss, Insurance Policy Num…" at bounding box center [490, 569] width 467 height 47
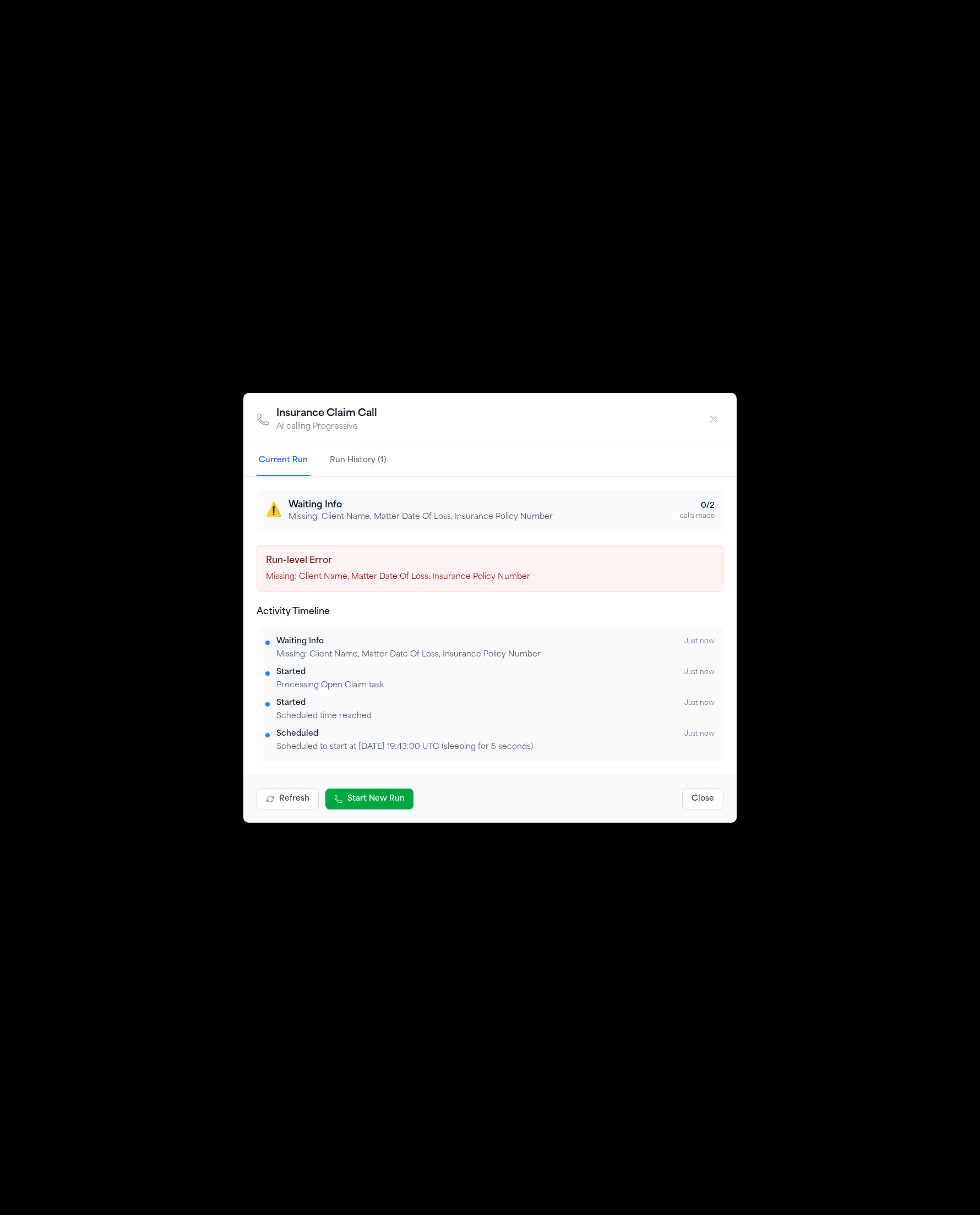
click at [358, 569] on div "Run-level Error Missing: Client Name, Matter Date Of Loss, Insurance Policy Num…" at bounding box center [490, 569] width 467 height 47
click at [382, 565] on h4 "Run-level Error" at bounding box center [490, 561] width 448 height 13
click at [370, 470] on button "Run History (1)" at bounding box center [358, 461] width 61 height 30
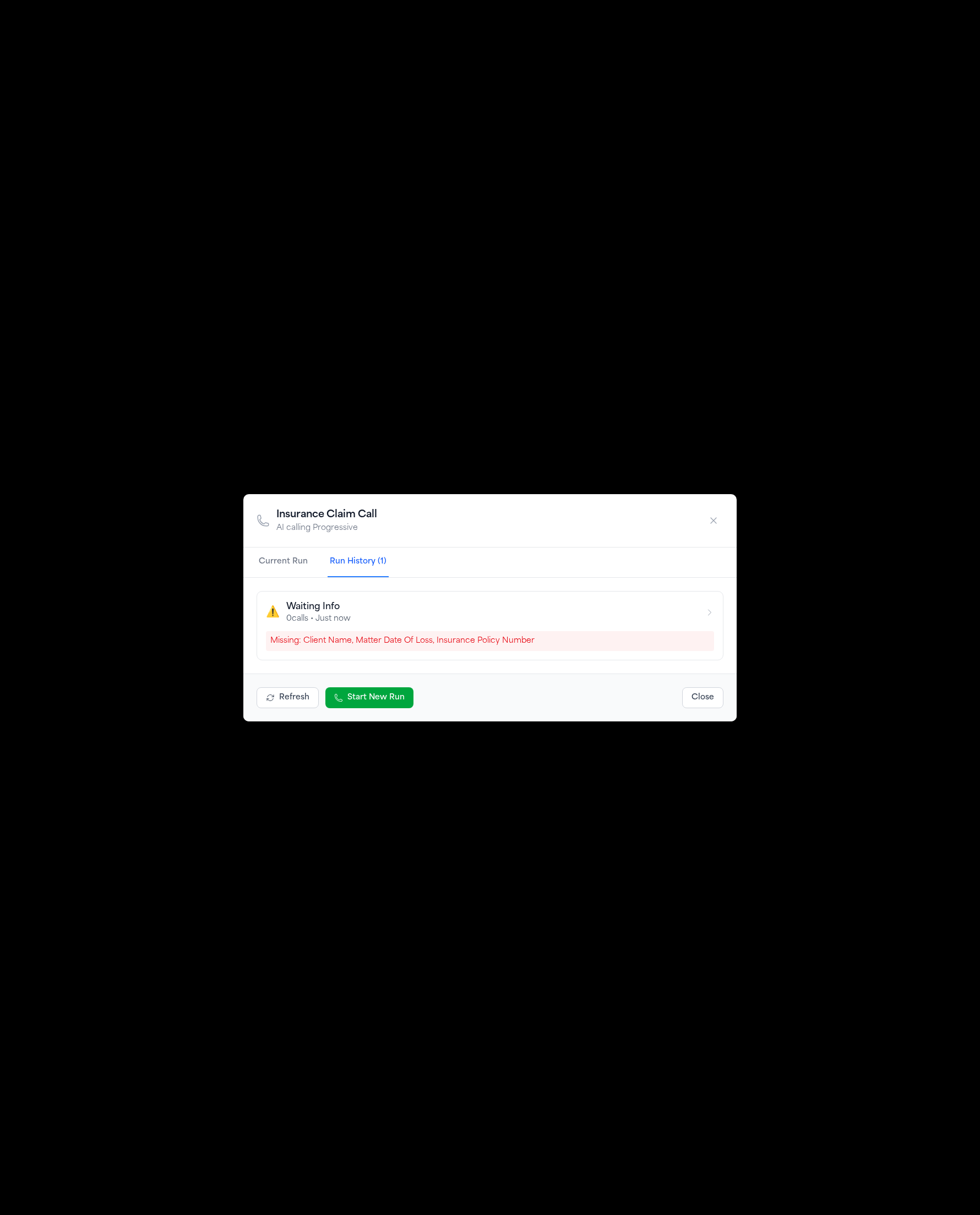
click at [288, 565] on button "Current Run" at bounding box center [283, 562] width 54 height 30
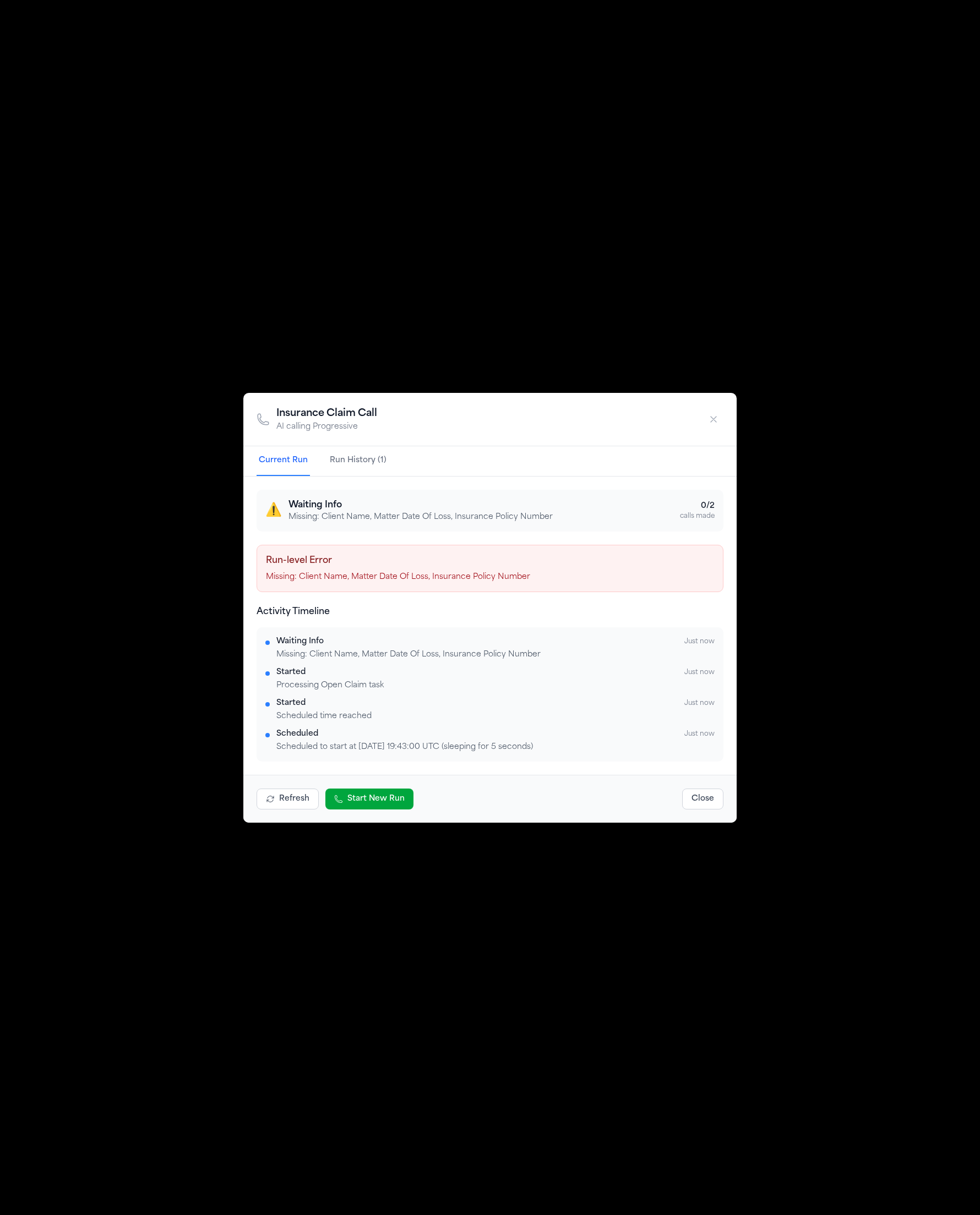
click at [373, 521] on p "Missing: Client Name, Matter Date Of Loss, Insurance Policy Number" at bounding box center [420, 517] width 264 height 11
click at [347, 474] on div "Insurance Claim Call AI calling Progressive Current Run Run History (1) ⚠️ Wait…" at bounding box center [490, 608] width 493 height 430
click at [356, 454] on button "Run History (1)" at bounding box center [358, 461] width 61 height 30
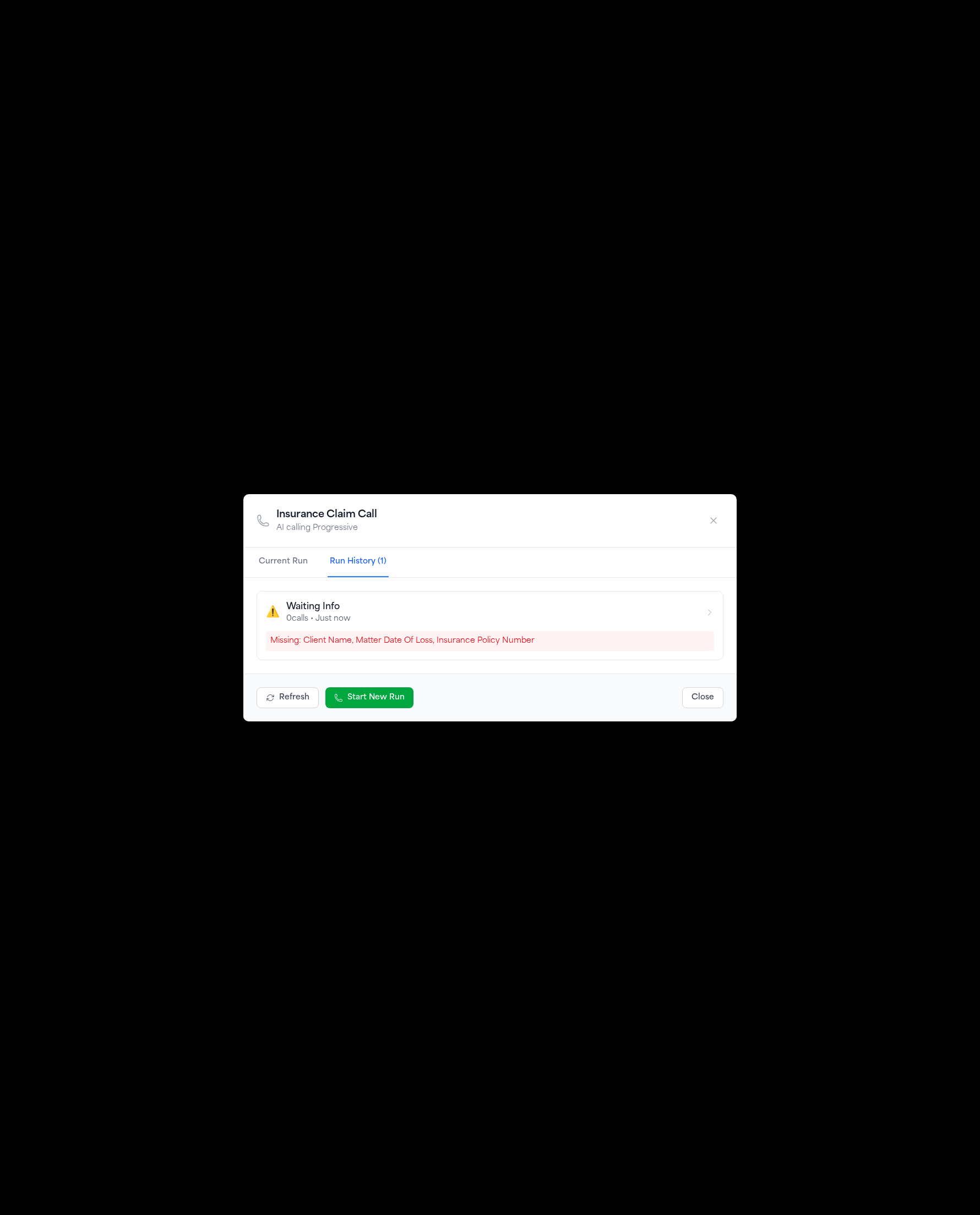
click at [378, 642] on div "Missing: Client Name, Matter Date Of Loss, Insurance Policy Number" at bounding box center [490, 641] width 448 height 20
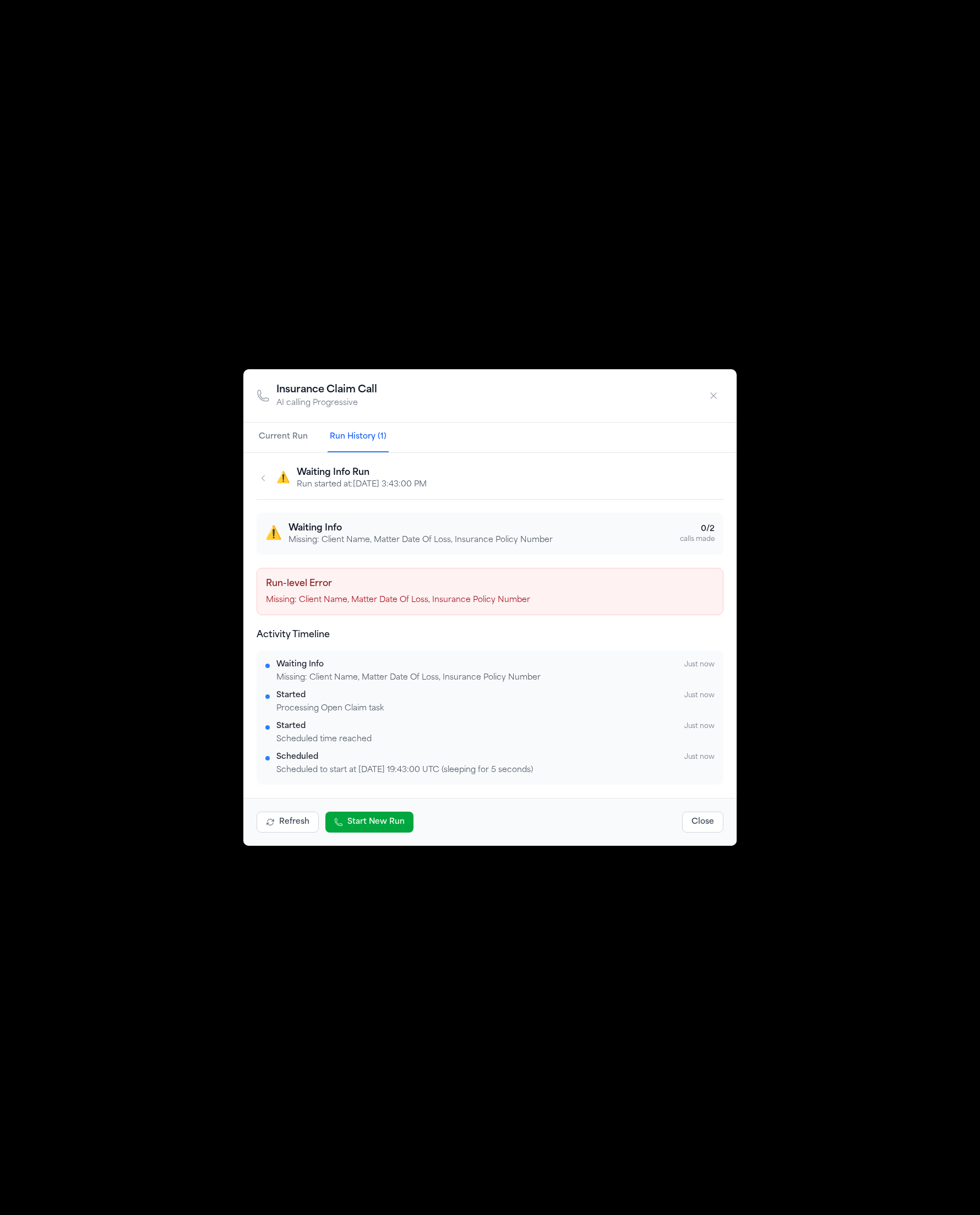
click at [288, 444] on button "Current Run" at bounding box center [283, 437] width 54 height 30
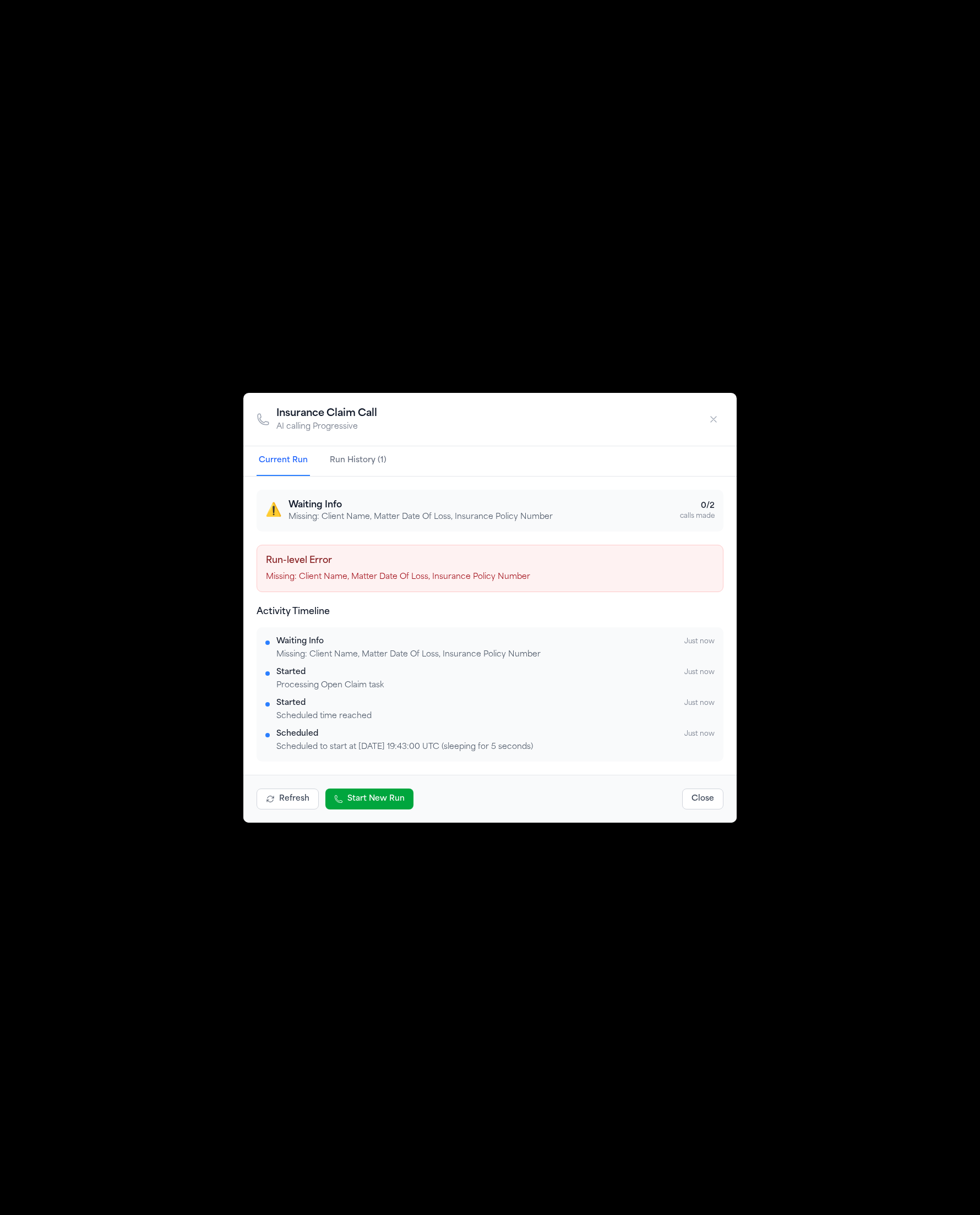
click at [365, 496] on div "⚠️ Waiting Info Missing: Client Name, Matter Date Of Loss, Insurance Policy Num…" at bounding box center [490, 510] width 467 height 42
drag, startPoint x: 376, startPoint y: 449, endPoint x: 371, endPoint y: 463, distance: 14.9
click at [376, 449] on button "Run History (1)" at bounding box center [358, 461] width 61 height 30
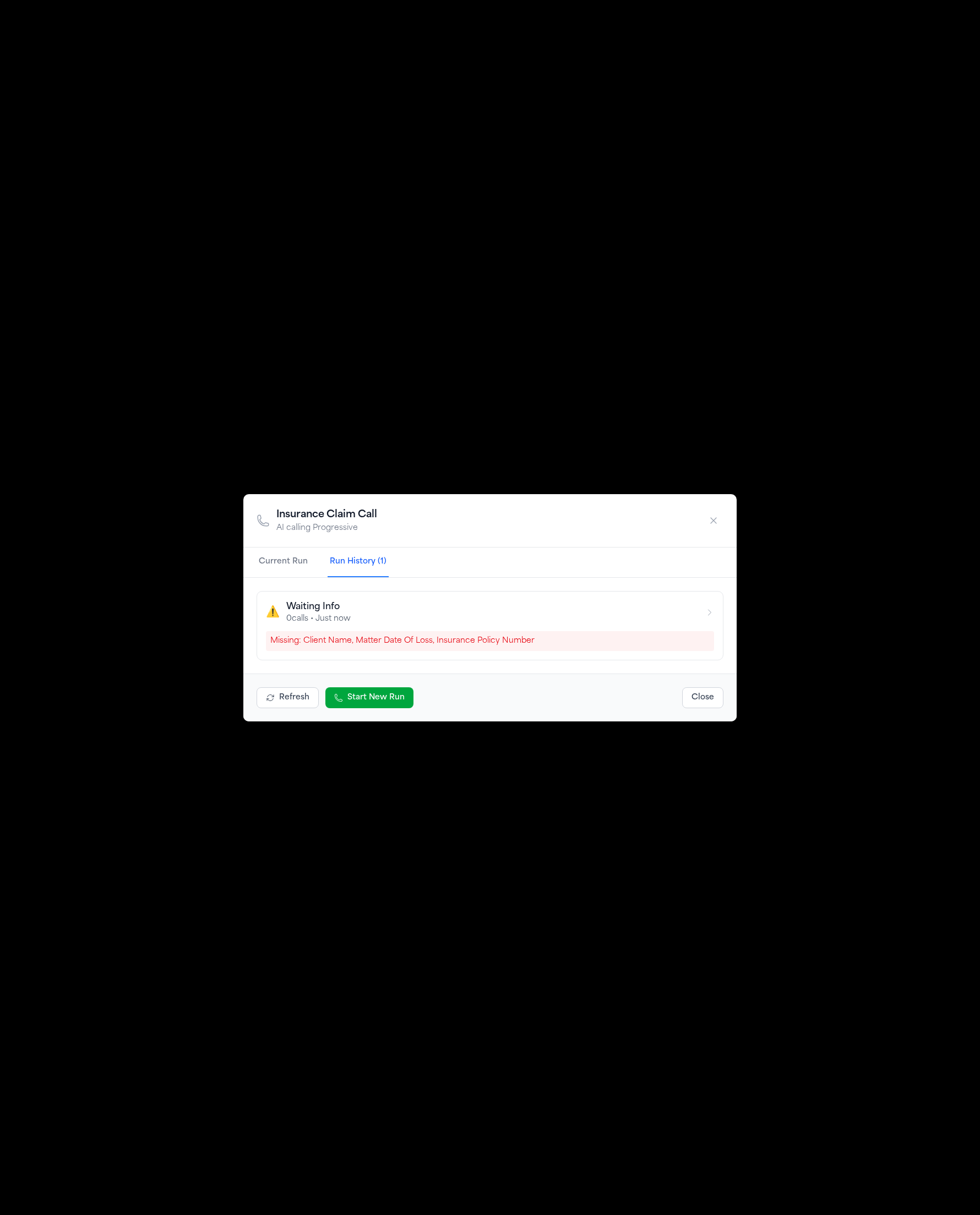
click at [364, 471] on div "Insurance Claim Call AI calling Progressive Current Run Run History (1) ⚠️ Wait…" at bounding box center [490, 607] width 980 height 1215
drag, startPoint x: 306, startPoint y: 529, endPoint x: 301, endPoint y: 554, distance: 25.5
click at [306, 533] on div "Insurance Claim Call AI calling Progressive" at bounding box center [326, 521] width 101 height 27
click at [301, 555] on button "Current Run" at bounding box center [283, 562] width 54 height 30
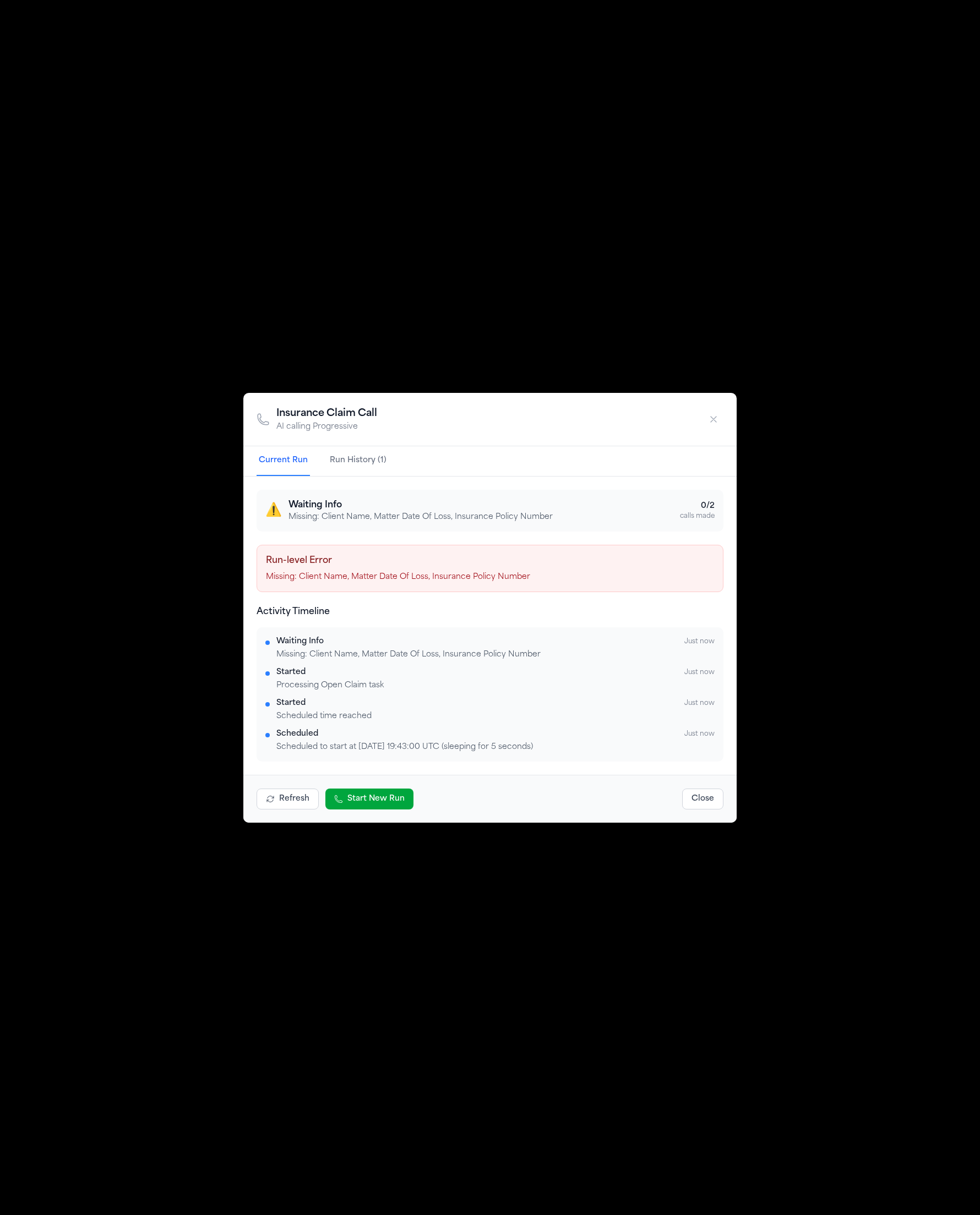
click at [419, 543] on div "⚠️ Waiting Info Missing: Client Name, Matter Date Of Loss, Insurance Policy Num…" at bounding box center [490, 625] width 467 height 272
click at [694, 418] on div "Insurance Claim Call AI calling Progressive" at bounding box center [490, 420] width 493 height 54
click at [698, 419] on div "Insurance Claim Call AI calling Progressive" at bounding box center [490, 420] width 493 height 54
click at [718, 415] on icon "button" at bounding box center [713, 419] width 11 height 11
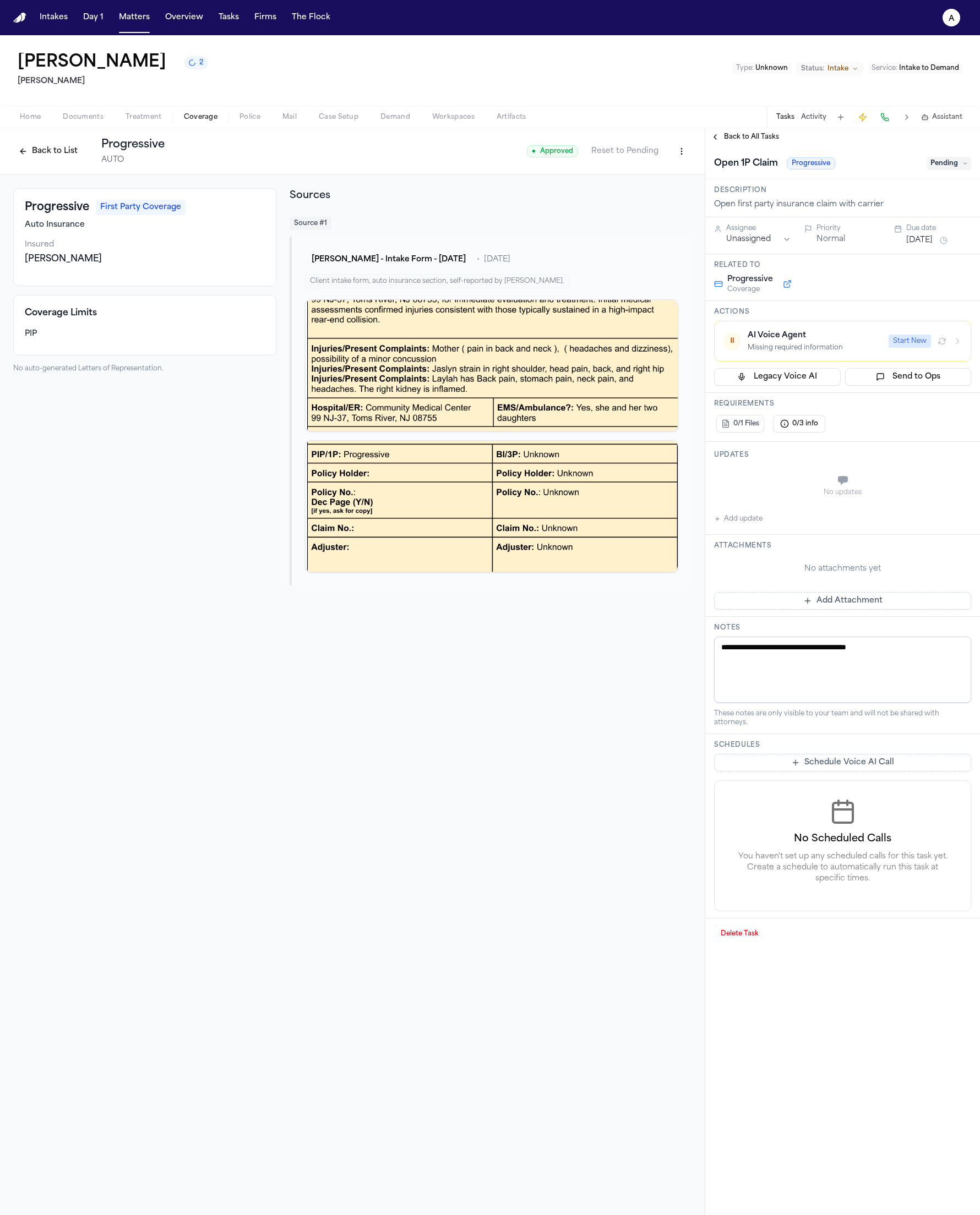
click at [835, 350] on div "Missing required information" at bounding box center [814, 348] width 134 height 9
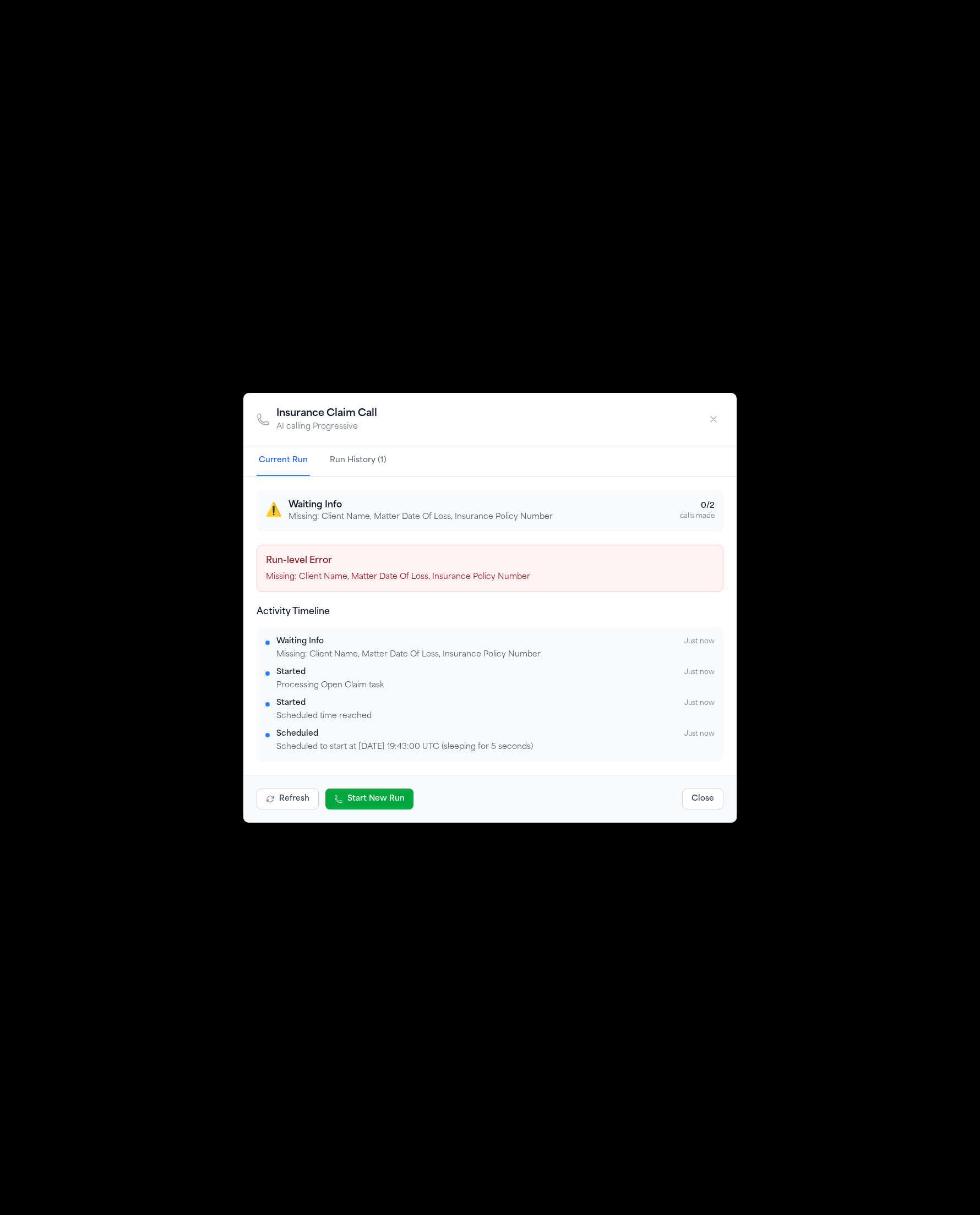
click at [817, 417] on div "Insurance Claim Call AI calling Progressive Current Run Run History (1) ⚠️ Wait…" at bounding box center [490, 607] width 980 height 1215
click at [703, 421] on button "button" at bounding box center [713, 419] width 20 height 20
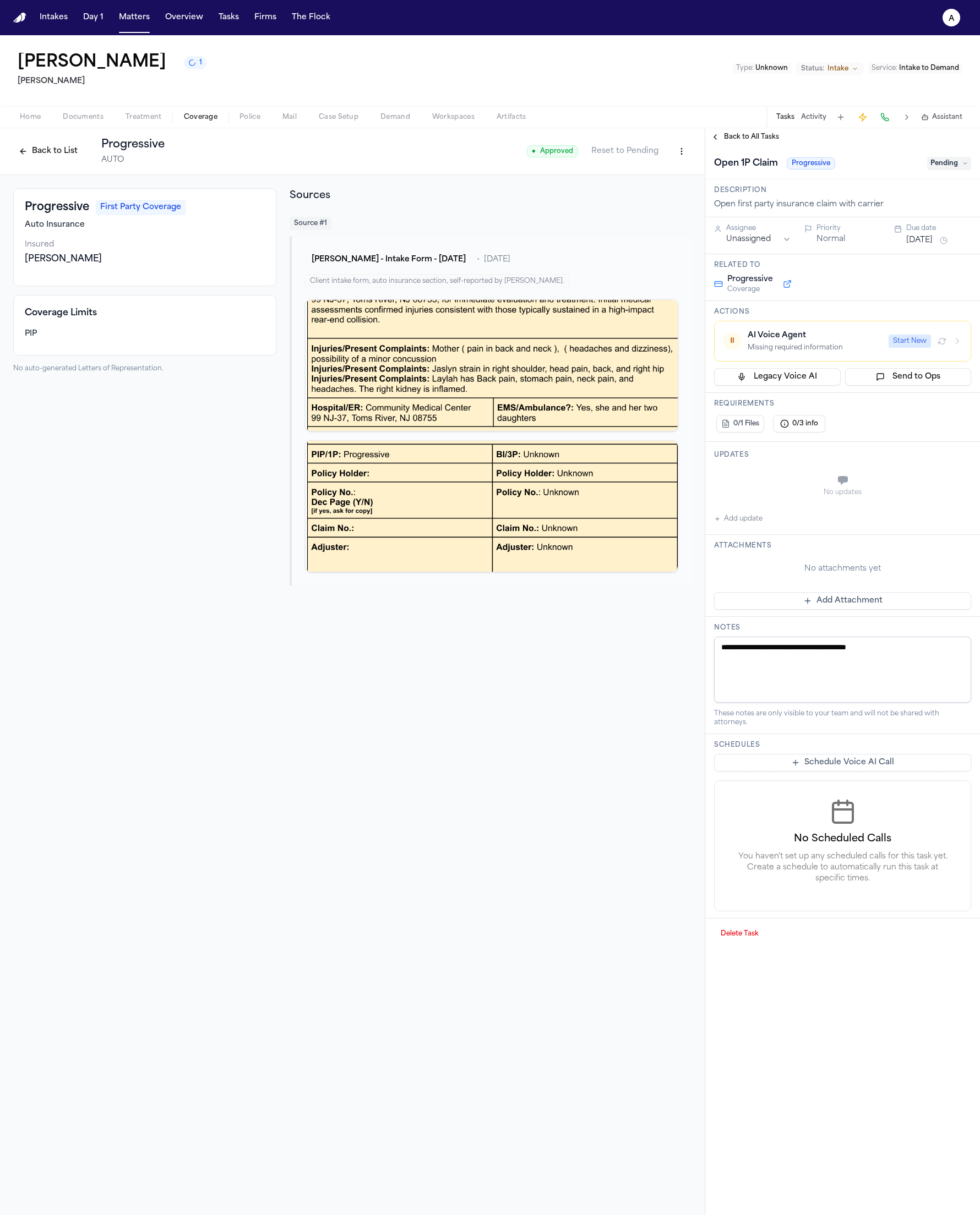
click at [853, 341] on div "AI Voice Agent" at bounding box center [814, 336] width 134 height 11
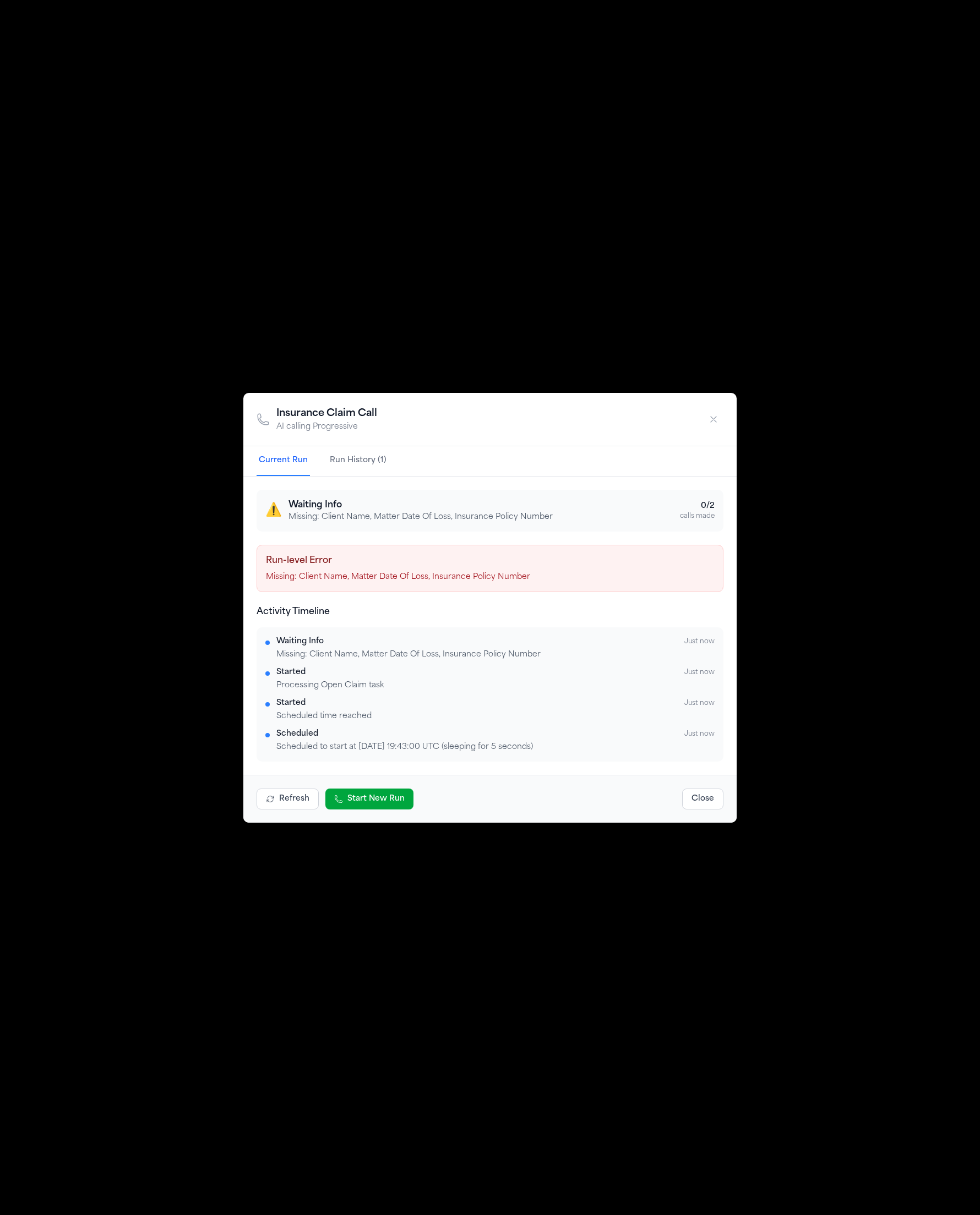
click at [496, 578] on p "Missing: Client Name, Matter Date Of Loss, Insurance Policy Number" at bounding box center [490, 577] width 448 height 11
click at [569, 578] on p "Missing: Client Name, Matter Date Of Loss, Insurance Policy Number" at bounding box center [490, 577] width 448 height 11
click at [835, 495] on div "Insurance Claim Call AI calling Progressive Current Run Run History (1) ⚠️ Wait…" at bounding box center [490, 607] width 980 height 1215
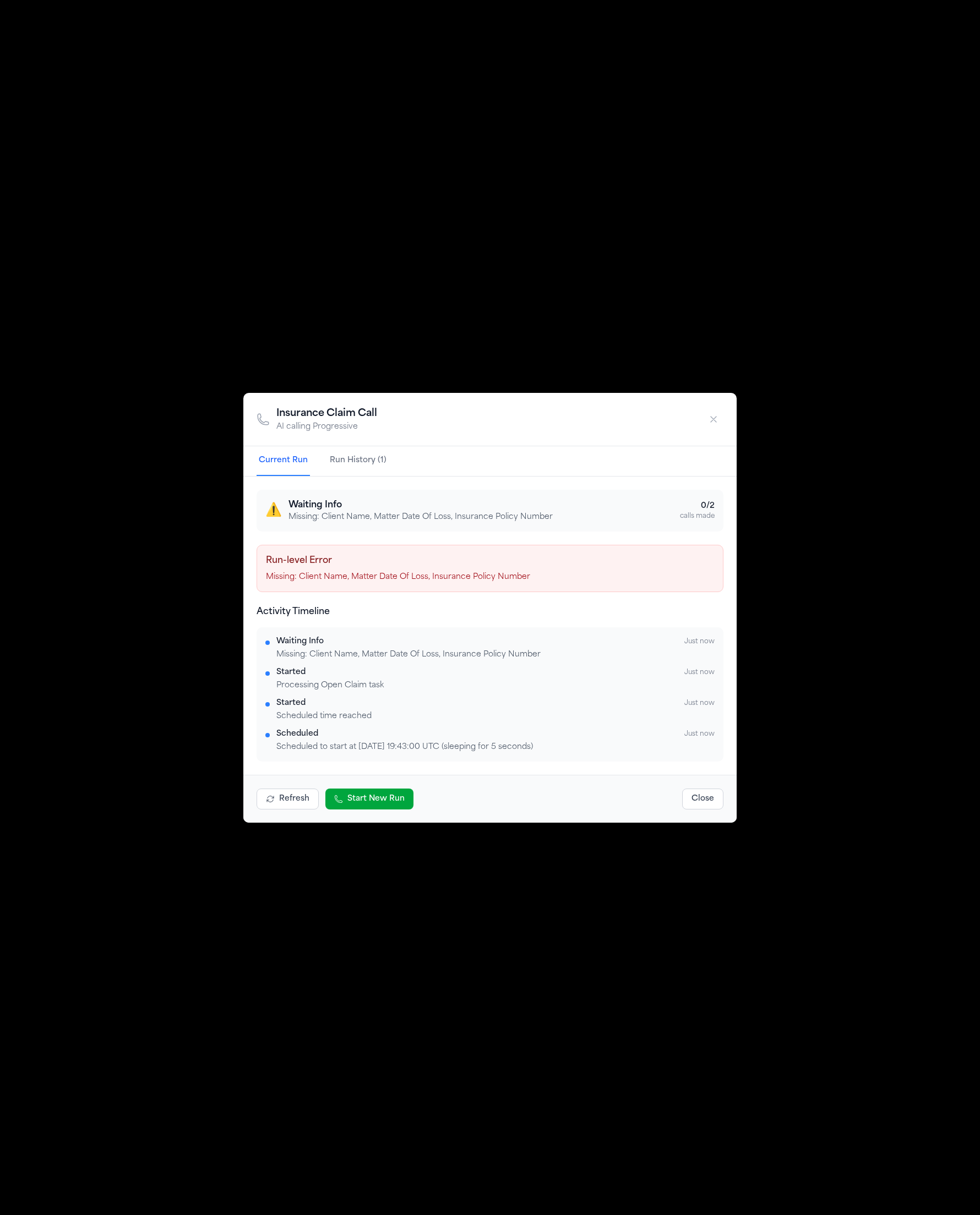
click at [505, 591] on div "Run-level Error Missing: Client Name, Matter Date Of Loss, Insurance Policy Num…" at bounding box center [490, 569] width 467 height 47
click at [425, 578] on p "Missing: Client Name, Matter Date Of Loss, Insurance Policy Number" at bounding box center [490, 577] width 448 height 11
click at [385, 576] on p "Missing: Client Name, Matter Date Of Loss, Insurance Policy Number" at bounding box center [490, 577] width 448 height 11
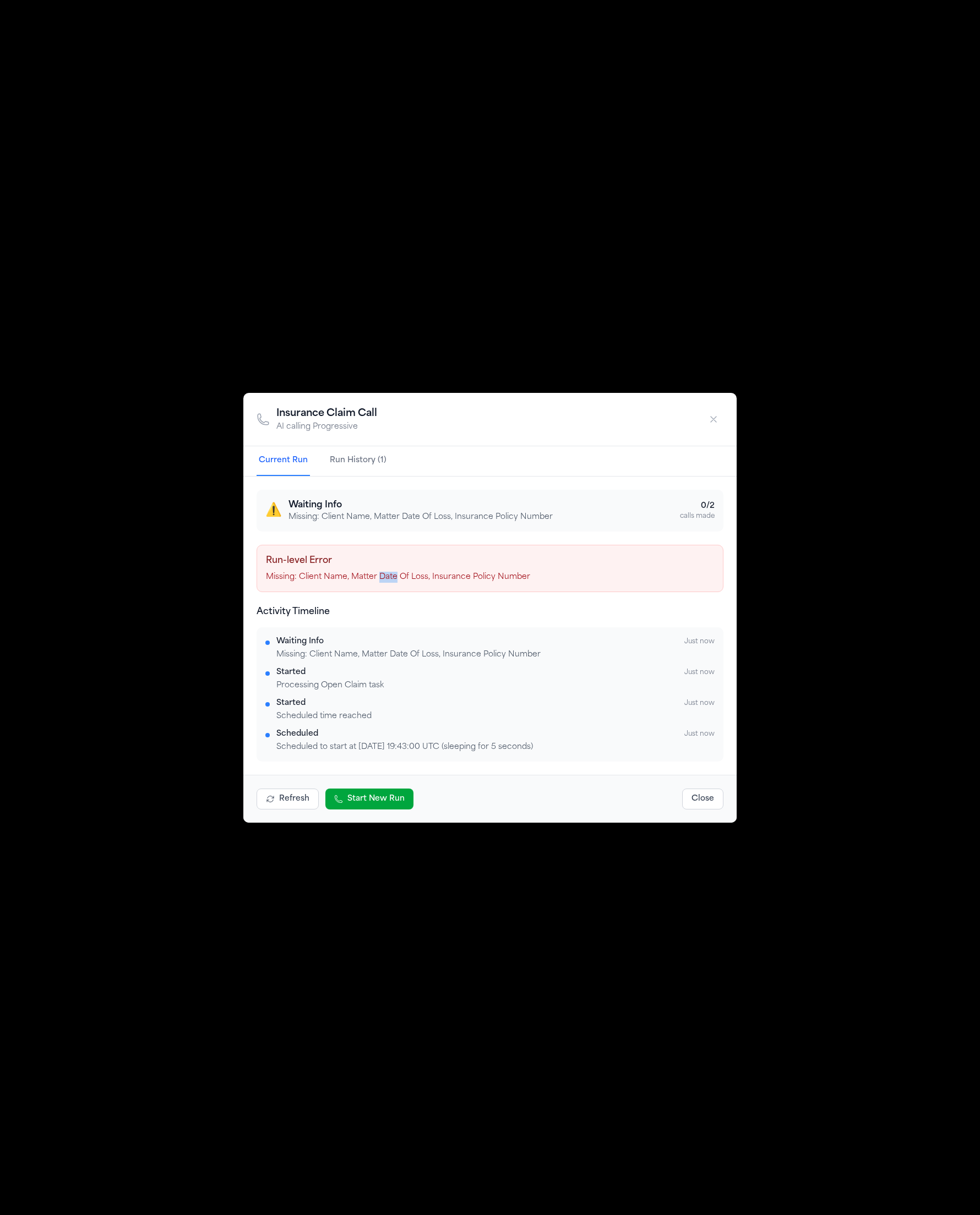
click at [385, 576] on p "Missing: Client Name, Matter Date Of Loss, Insurance Policy Number" at bounding box center [490, 577] width 448 height 11
click at [496, 584] on div "Run-level Error Missing: Client Name, Matter Date Of Loss, Insurance Policy Num…" at bounding box center [490, 569] width 467 height 47
drag, startPoint x: 534, startPoint y: 581, endPoint x: 307, endPoint y: 550, distance: 229.1
click at [307, 550] on div "Run-level Error Missing: Client Name, Matter Date Of Loss, Insurance Policy Num…" at bounding box center [490, 569] width 467 height 47
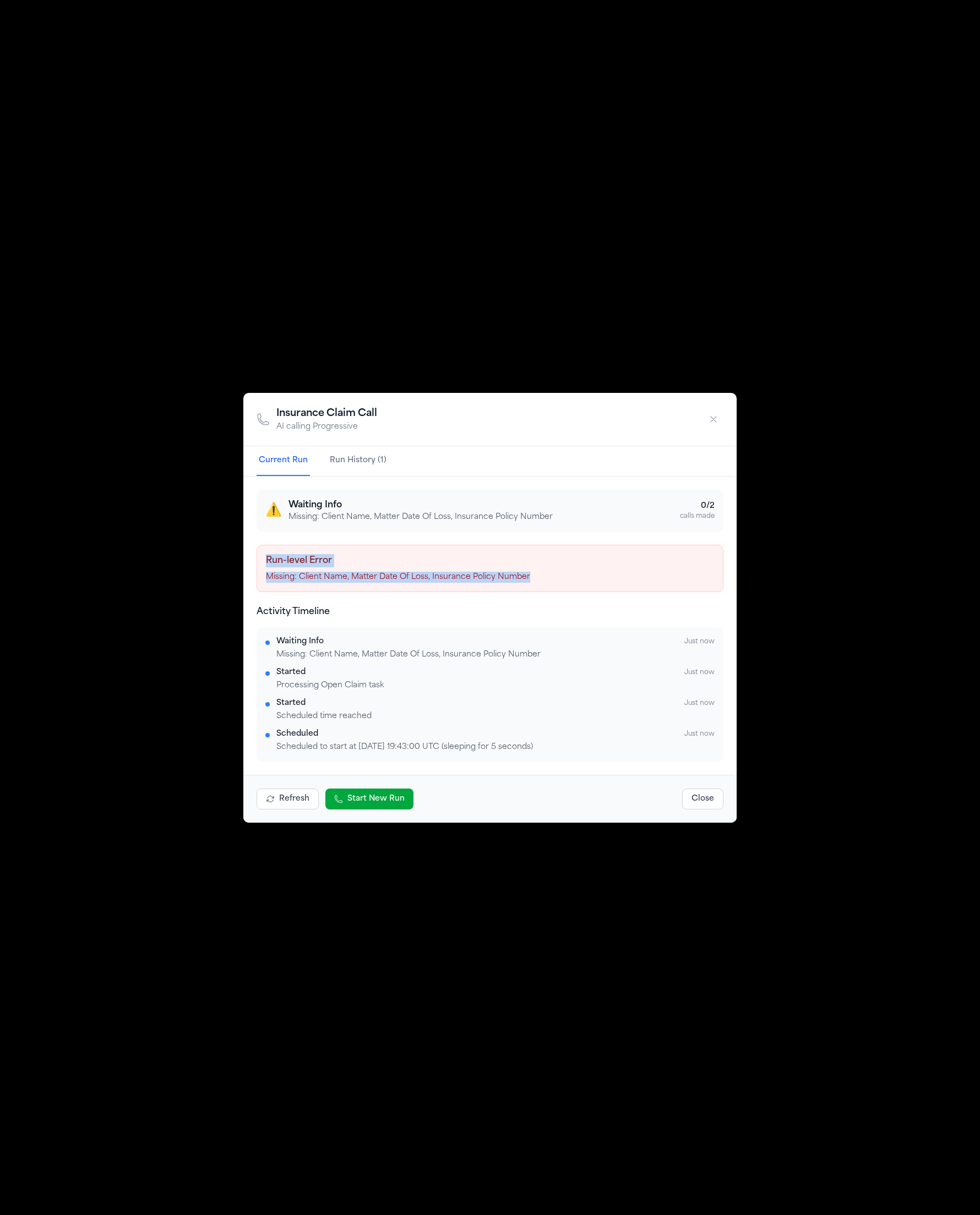
click at [379, 572] on p "Missing: Client Name, Matter Date Of Loss, Insurance Policy Number" at bounding box center [490, 577] width 448 height 11
click at [529, 572] on p "Missing: Client Name, Matter Date Of Loss, Insurance Policy Number" at bounding box center [490, 577] width 448 height 11
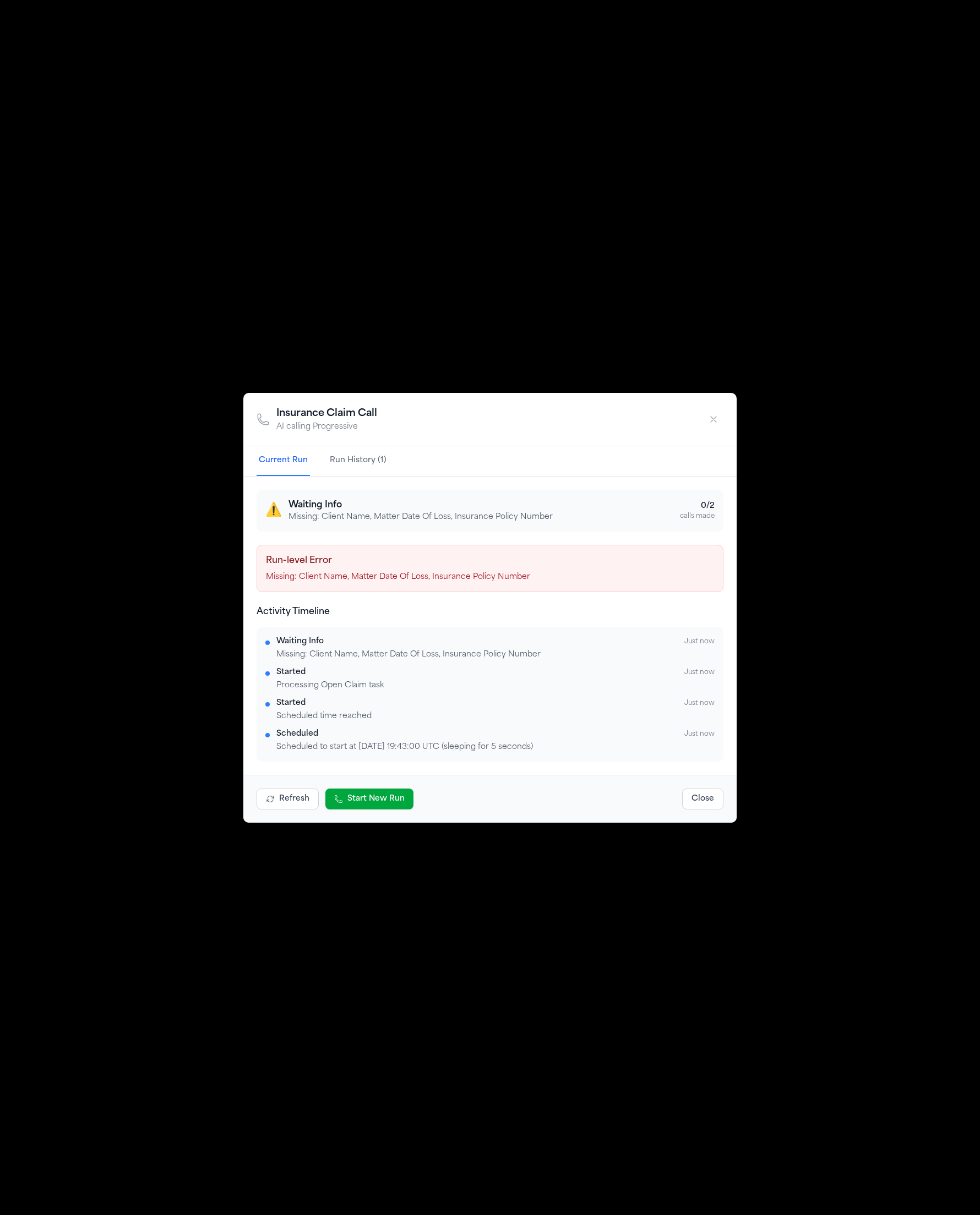
click at [529, 572] on p "Missing: Client Name, Matter Date Of Loss, Insurance Policy Number" at bounding box center [490, 577] width 448 height 11
click at [715, 429] on div "Insurance Claim Call AI calling Progressive" at bounding box center [490, 420] width 493 height 54
click at [713, 423] on icon "button" at bounding box center [713, 419] width 11 height 11
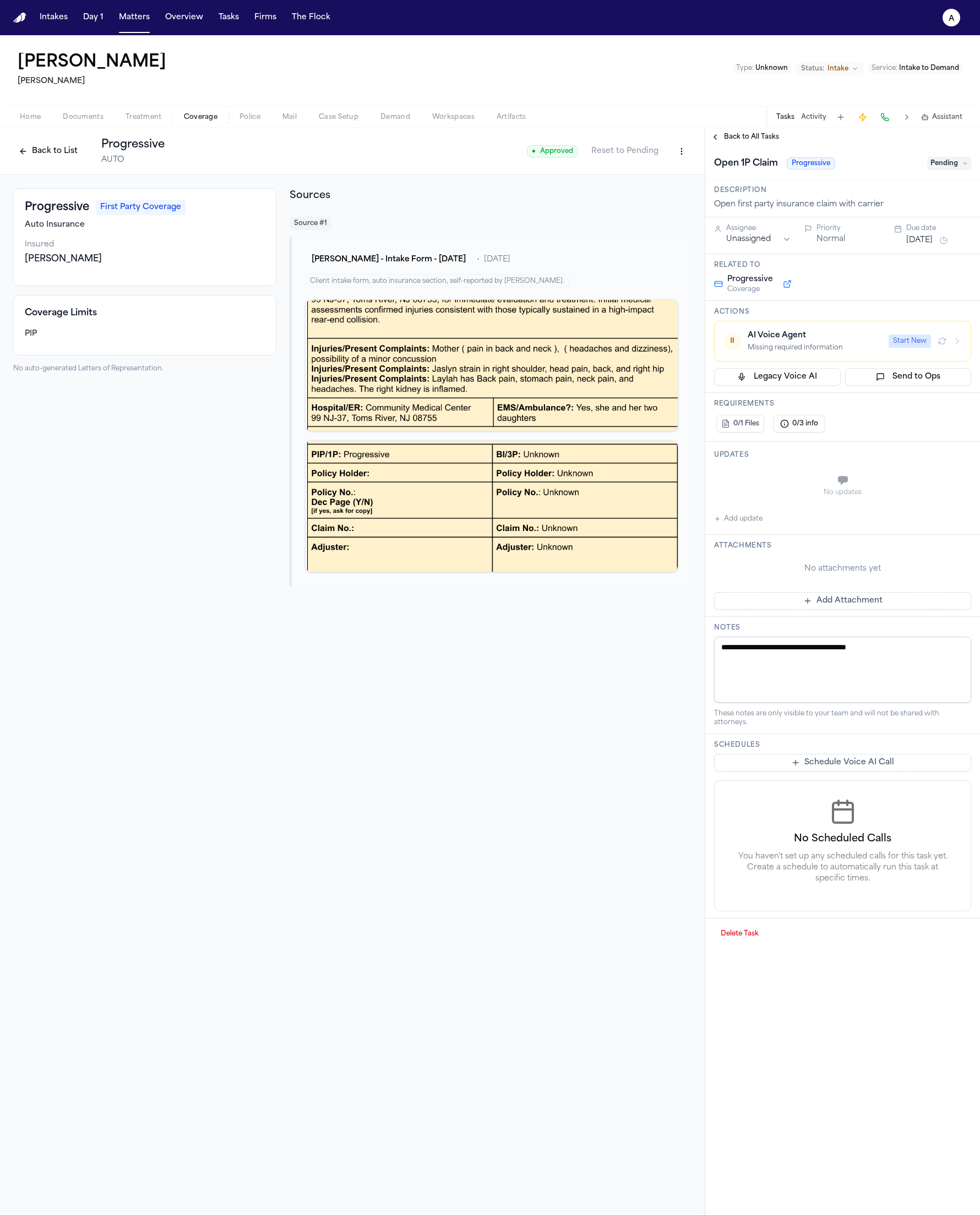
click at [870, 71] on button "Service : Intake to Demand" at bounding box center [915, 68] width 94 height 11
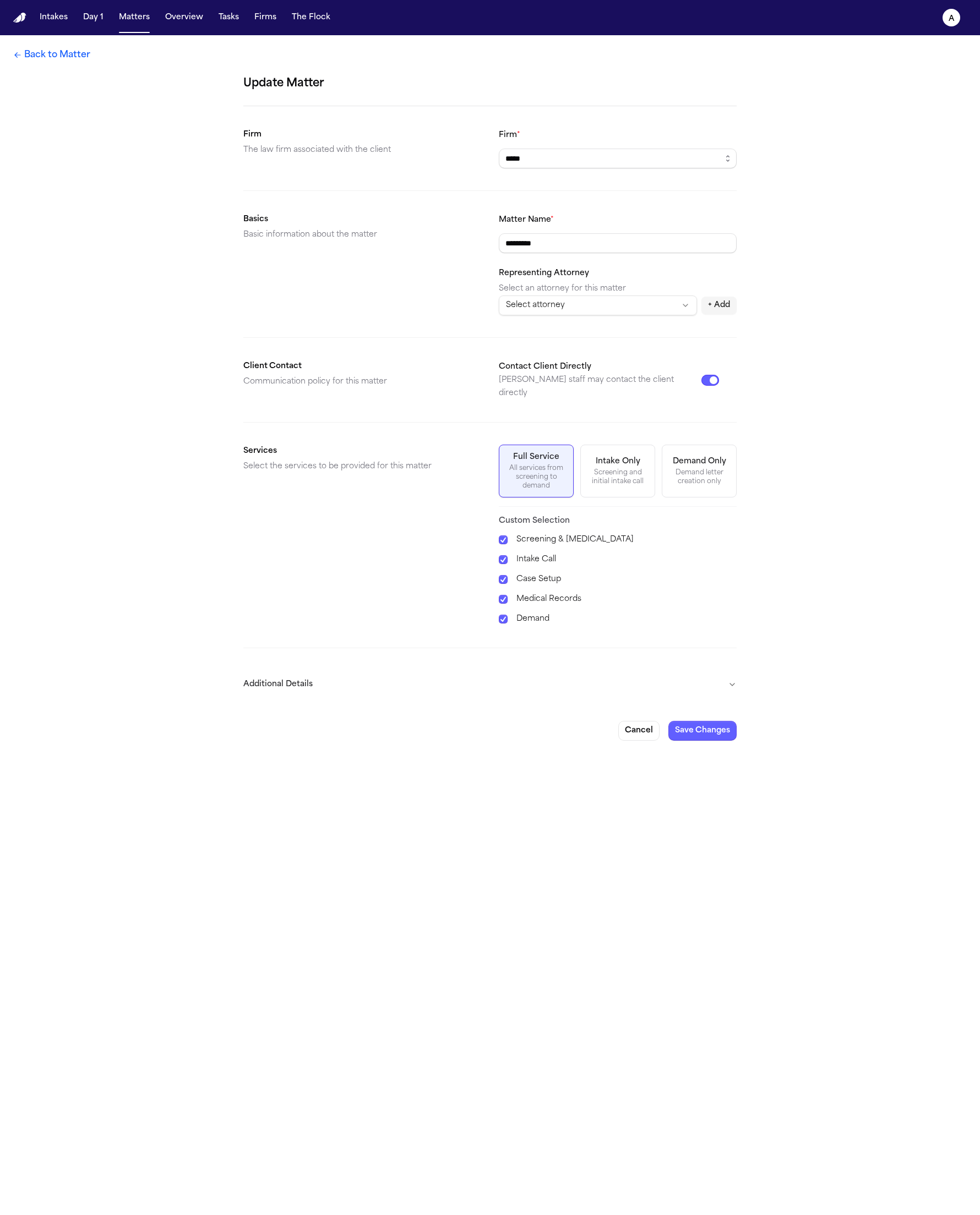
drag, startPoint x: 341, startPoint y: 658, endPoint x: 320, endPoint y: 686, distance: 35.0
click at [341, 659] on form "Update Matter Firm The law firm associated with the client Firm * ***** Basics …" at bounding box center [490, 408] width 493 height 666
click at [320, 686] on button "Additional Details" at bounding box center [490, 684] width 493 height 28
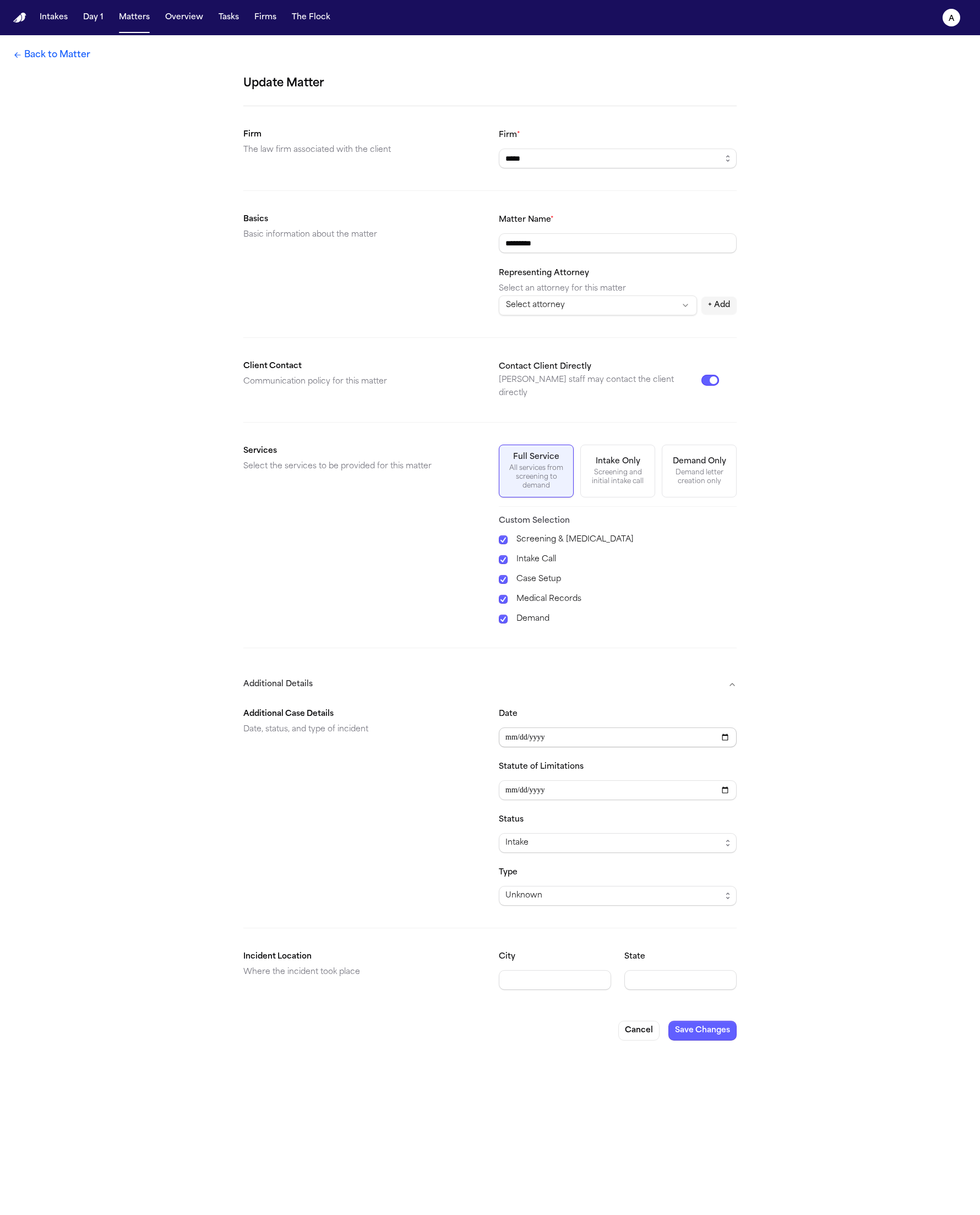
click at [729, 728] on input "Date" at bounding box center [618, 737] width 238 height 20
type input "**********"
click at [711, 1021] on button "Save Changes" at bounding box center [702, 1030] width 68 height 20
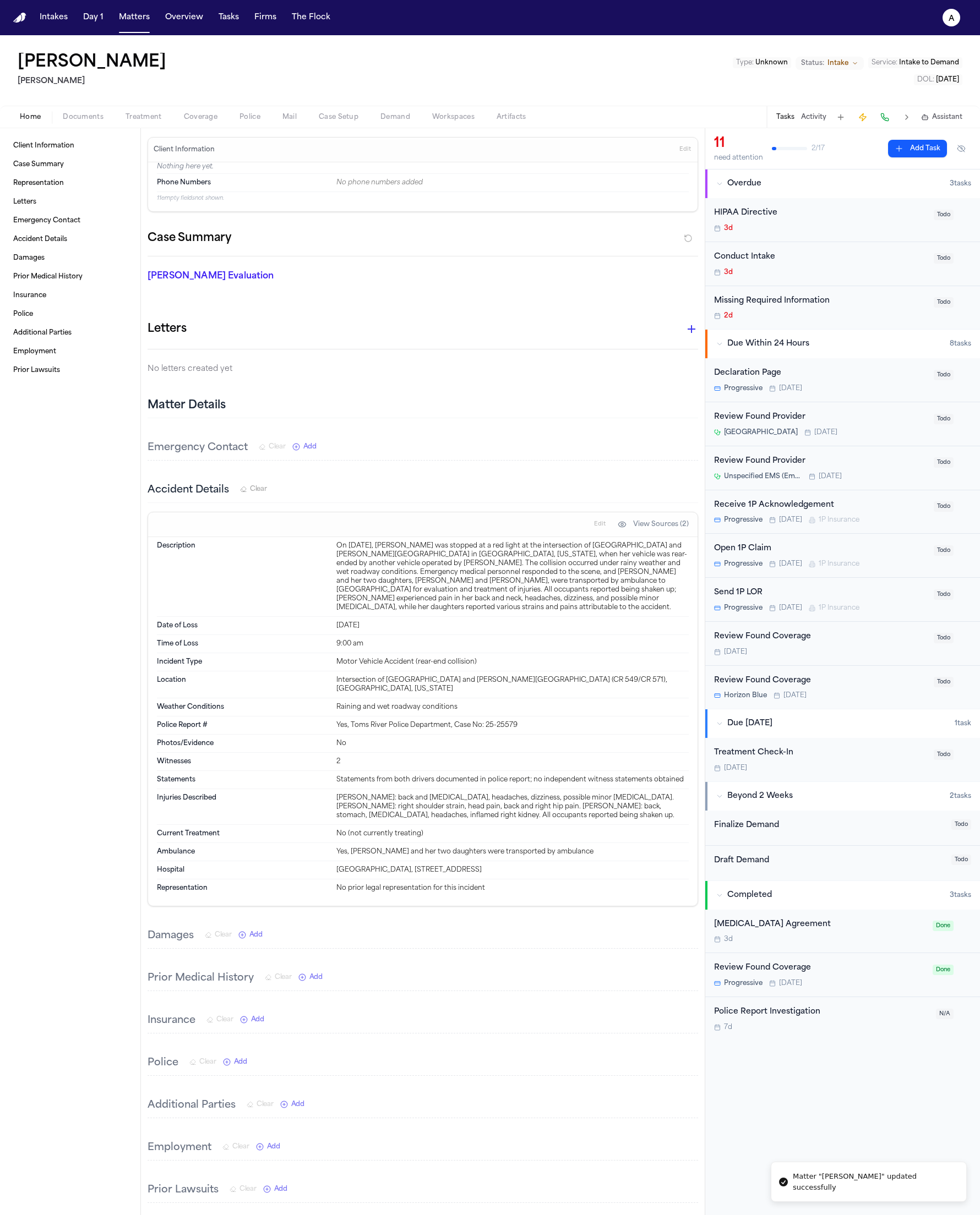
click at [333, 125] on div "Home Documents Treatment Coverage Police Mail Case Setup Demand Workspaces Arti…" at bounding box center [490, 116] width 980 height 22
click at [334, 122] on span "Case Setup" at bounding box center [338, 117] width 40 height 9
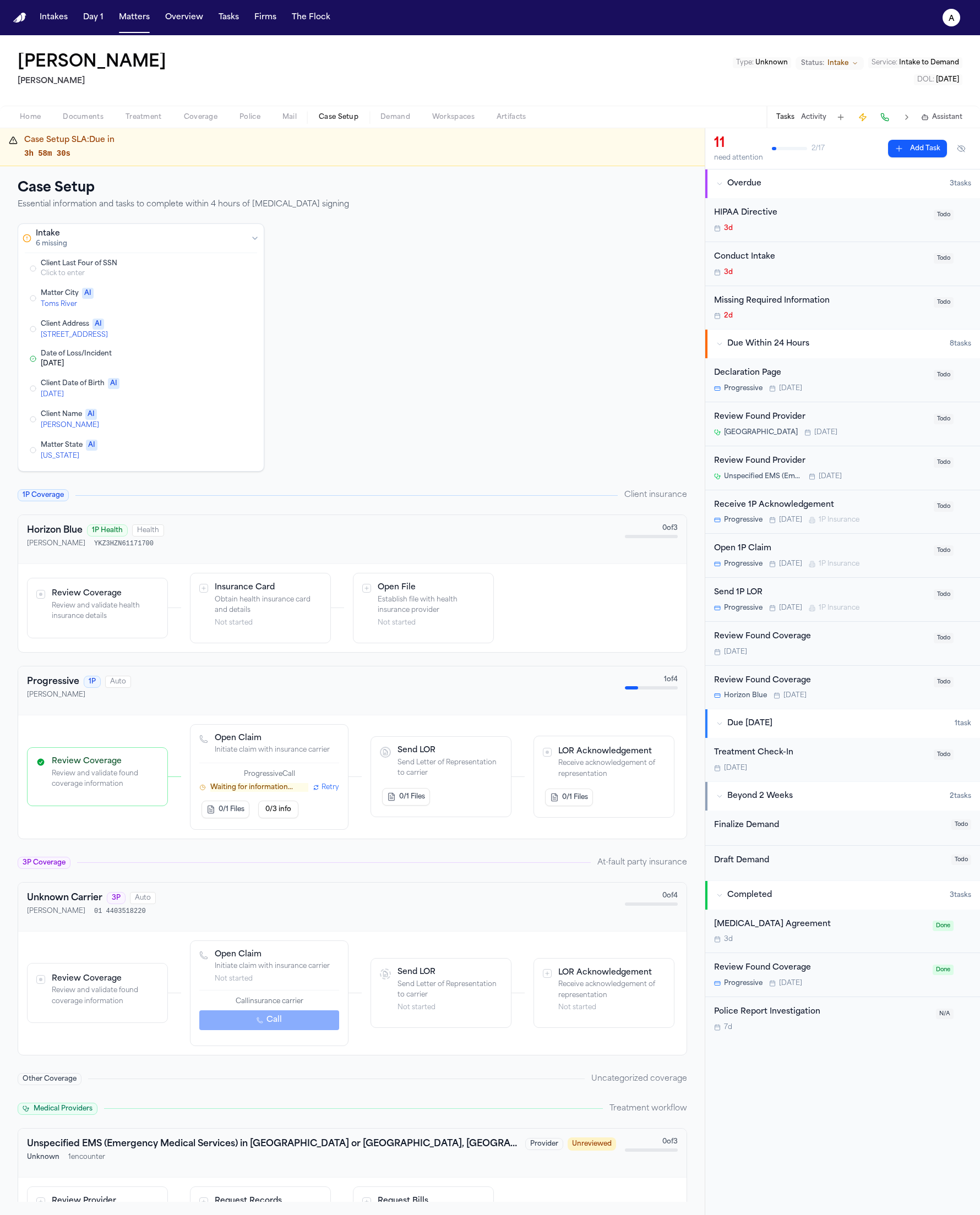
click at [257, 789] on p "Waiting for information..." at bounding box center [259, 787] width 98 height 9
click at [261, 791] on p "Waiting for information..." at bounding box center [259, 787] width 98 height 9
click at [196, 135] on div "Case Setup SLA: Due in 3h 58m 27s" at bounding box center [360, 147] width 672 height 24
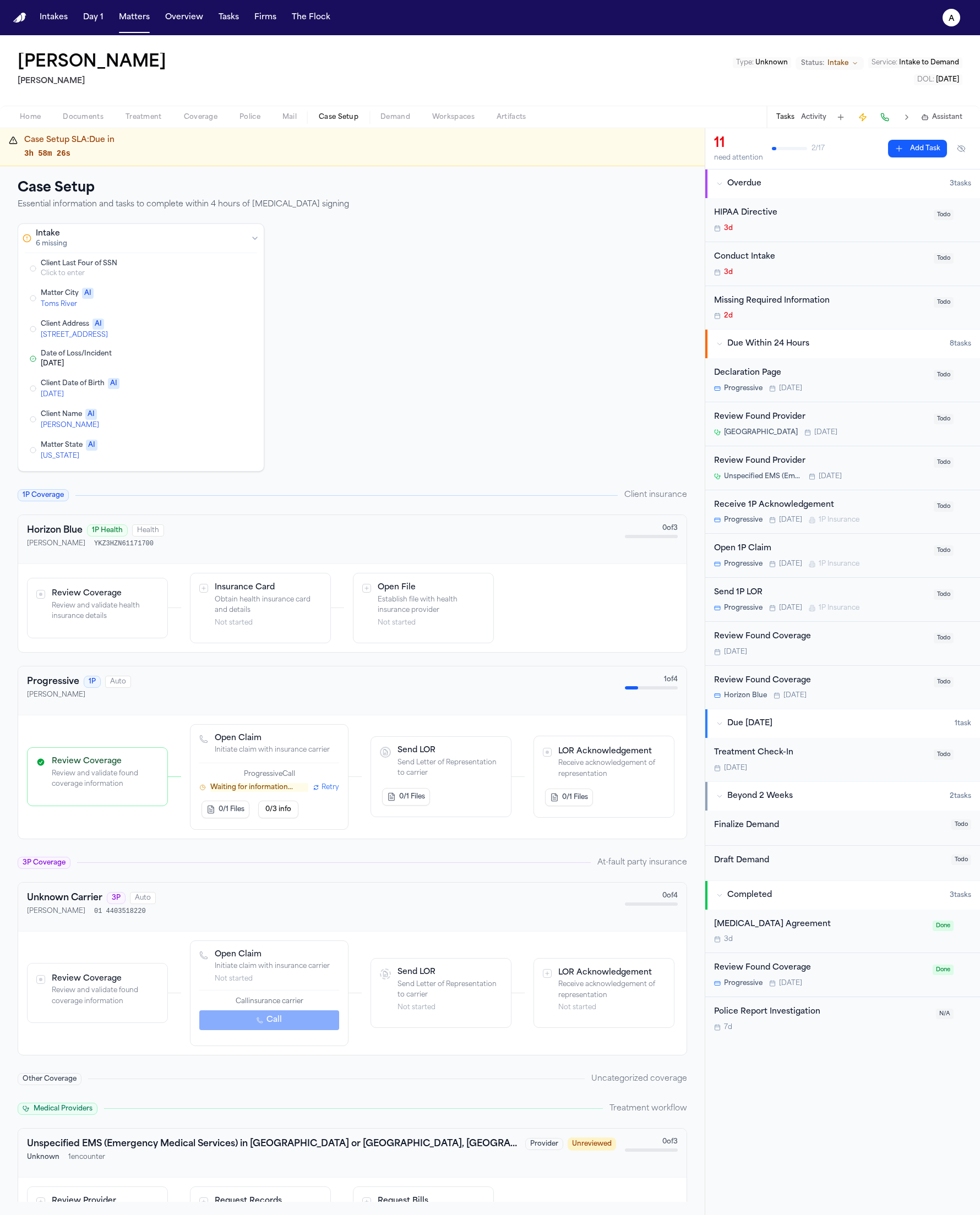
click at [249, 119] on span "Police" at bounding box center [250, 117] width 21 height 9
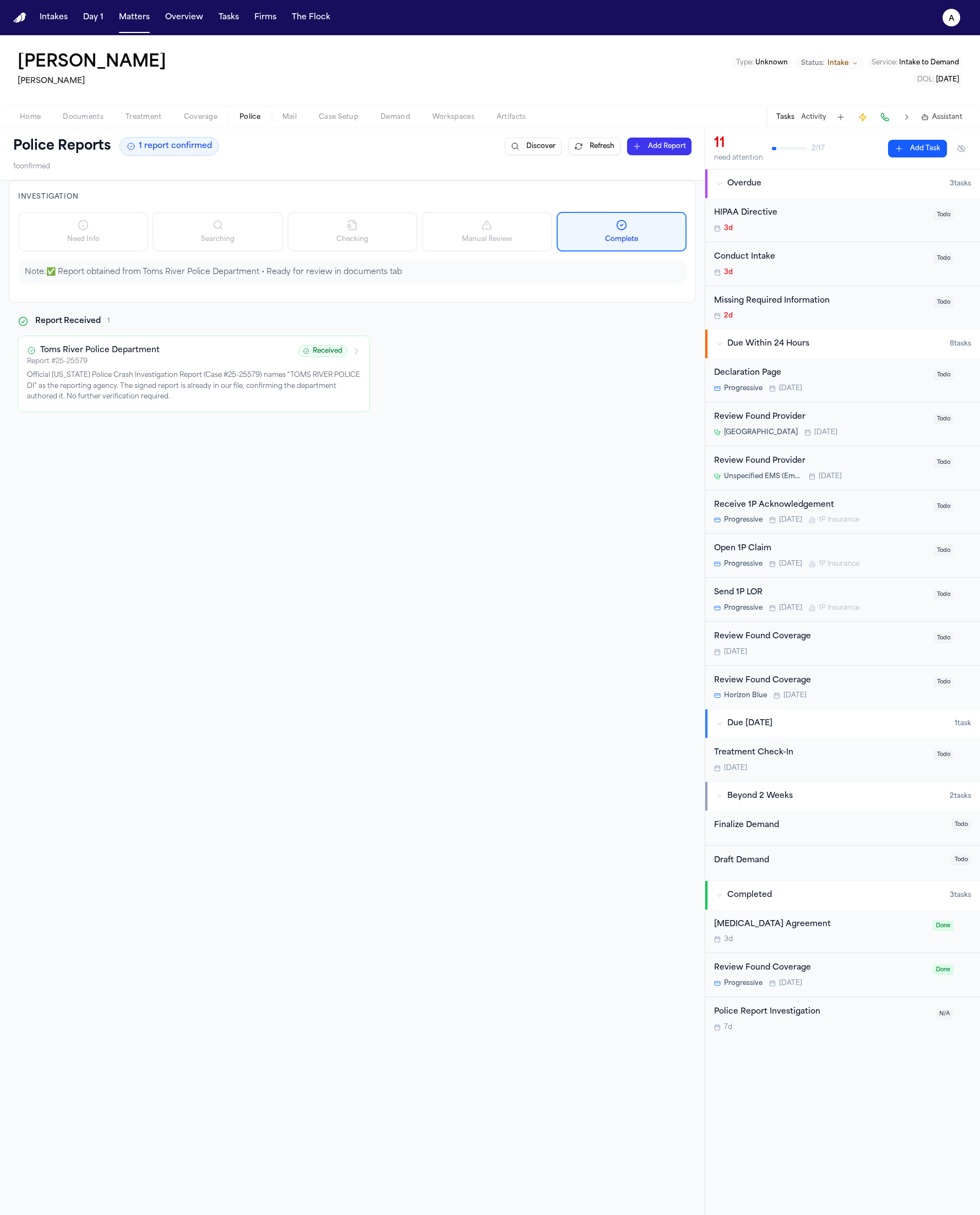
click at [193, 139] on div "1 report confirmed" at bounding box center [169, 146] width 100 height 19
click at [195, 128] on div "Police Reports 1 report confirmed Discover Refresh Add Report 1 confirmed" at bounding box center [352, 154] width 704 height 52
click at [200, 121] on span "Coverage" at bounding box center [201, 117] width 34 height 9
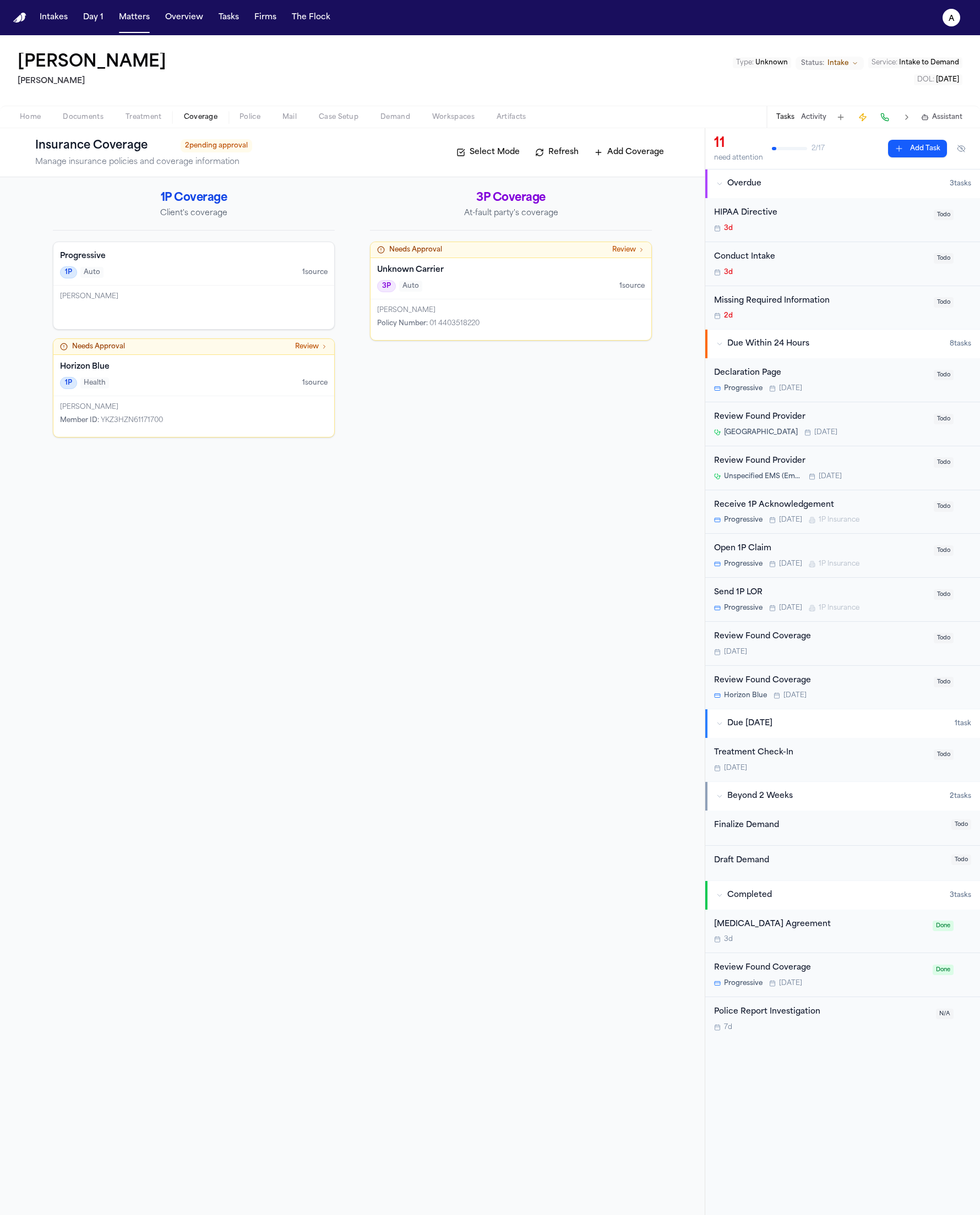
click at [224, 268] on div "1P Auto 1 source" at bounding box center [194, 273] width 268 height 12
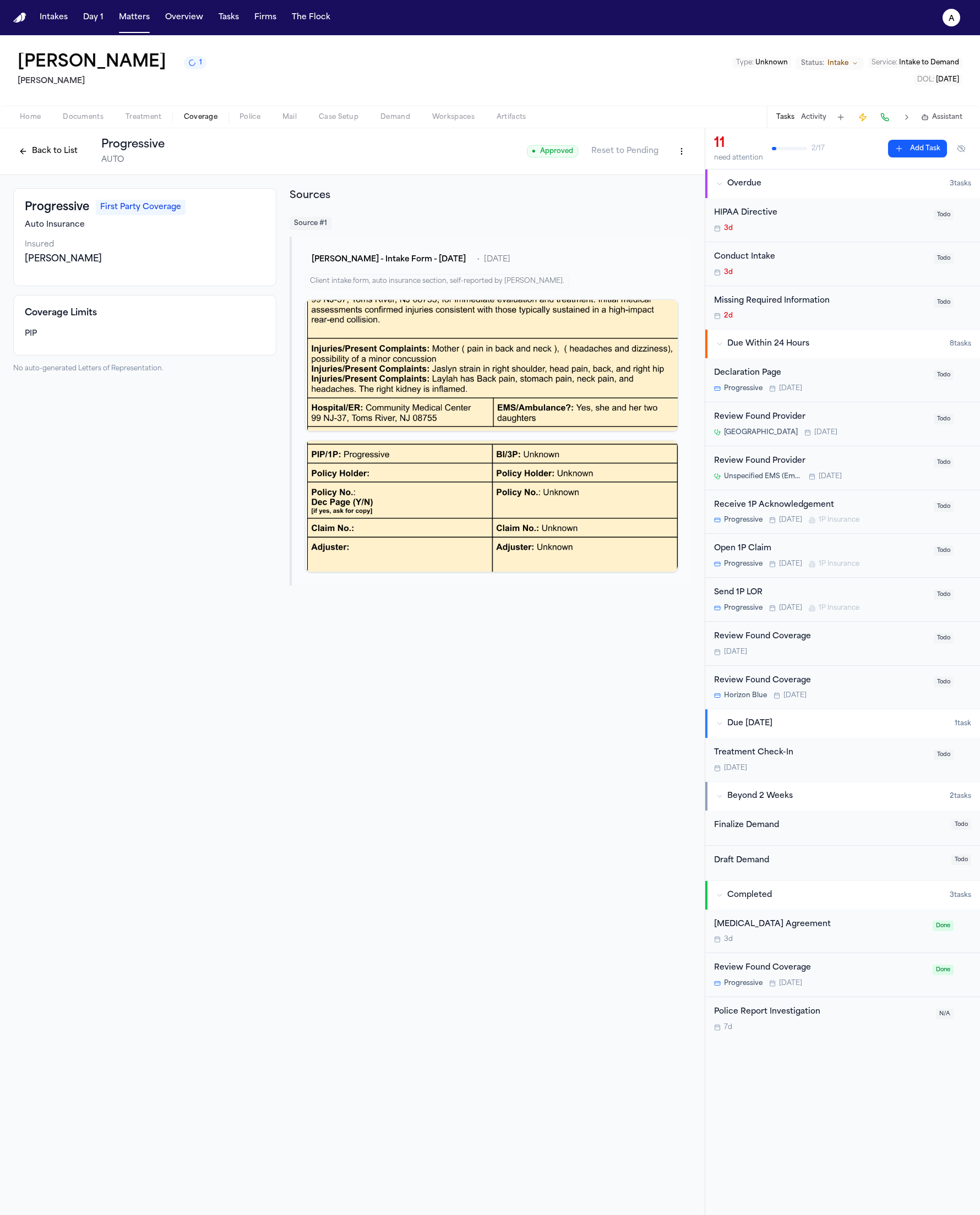
click at [678, 154] on html "Intakes Day 1 Matters Overview Tasks Firms The Flock a Lisa Rada 1 Hecht Type :…" at bounding box center [490, 607] width 980 height 1215
click at [650, 178] on div "Edit Coverage" at bounding box center [643, 175] width 92 height 17
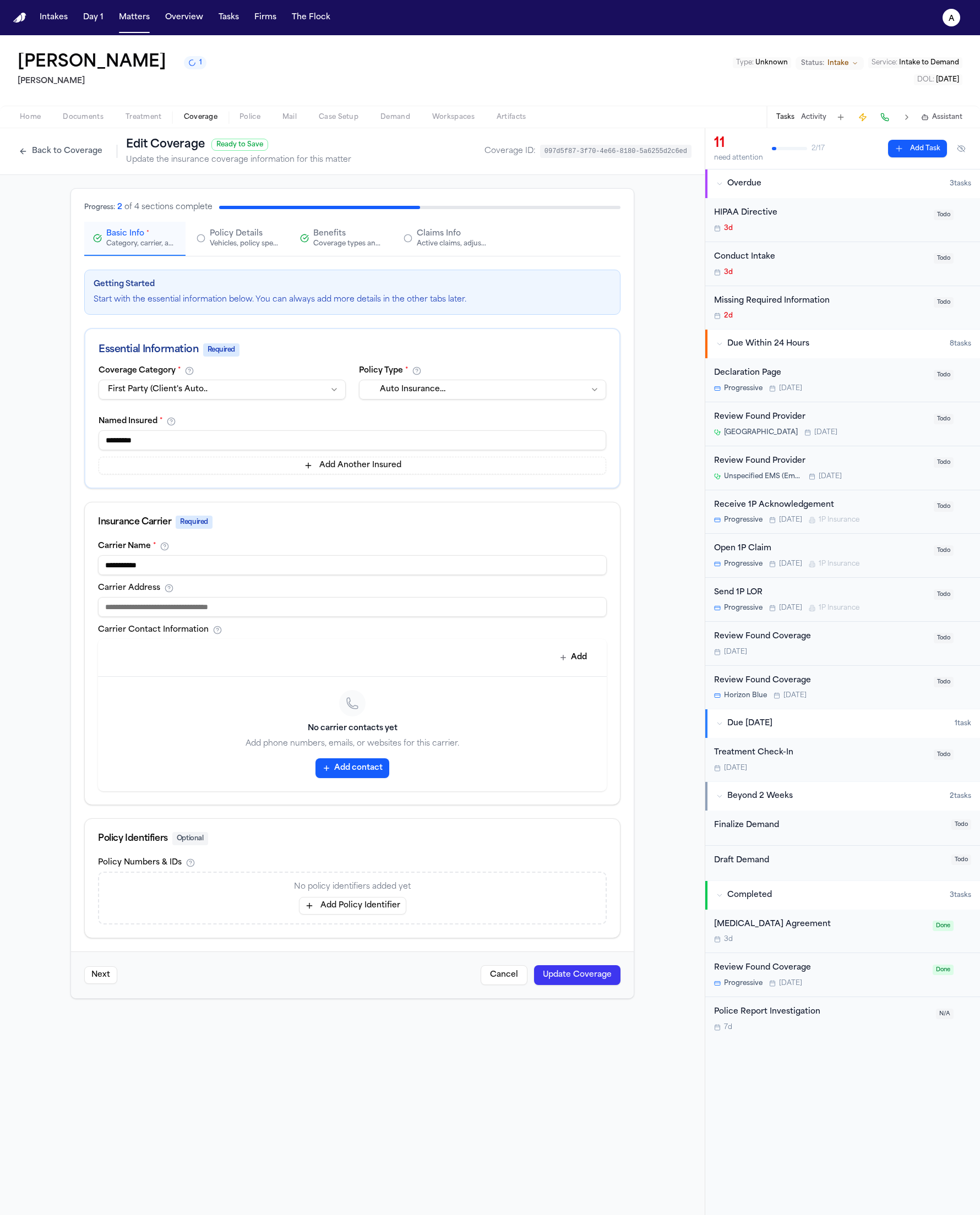
click at [386, 904] on button "Add Policy Identifier" at bounding box center [353, 906] width 107 height 17
type input "**********"
click at [561, 968] on button "Update Coverage" at bounding box center [577, 966] width 86 height 20
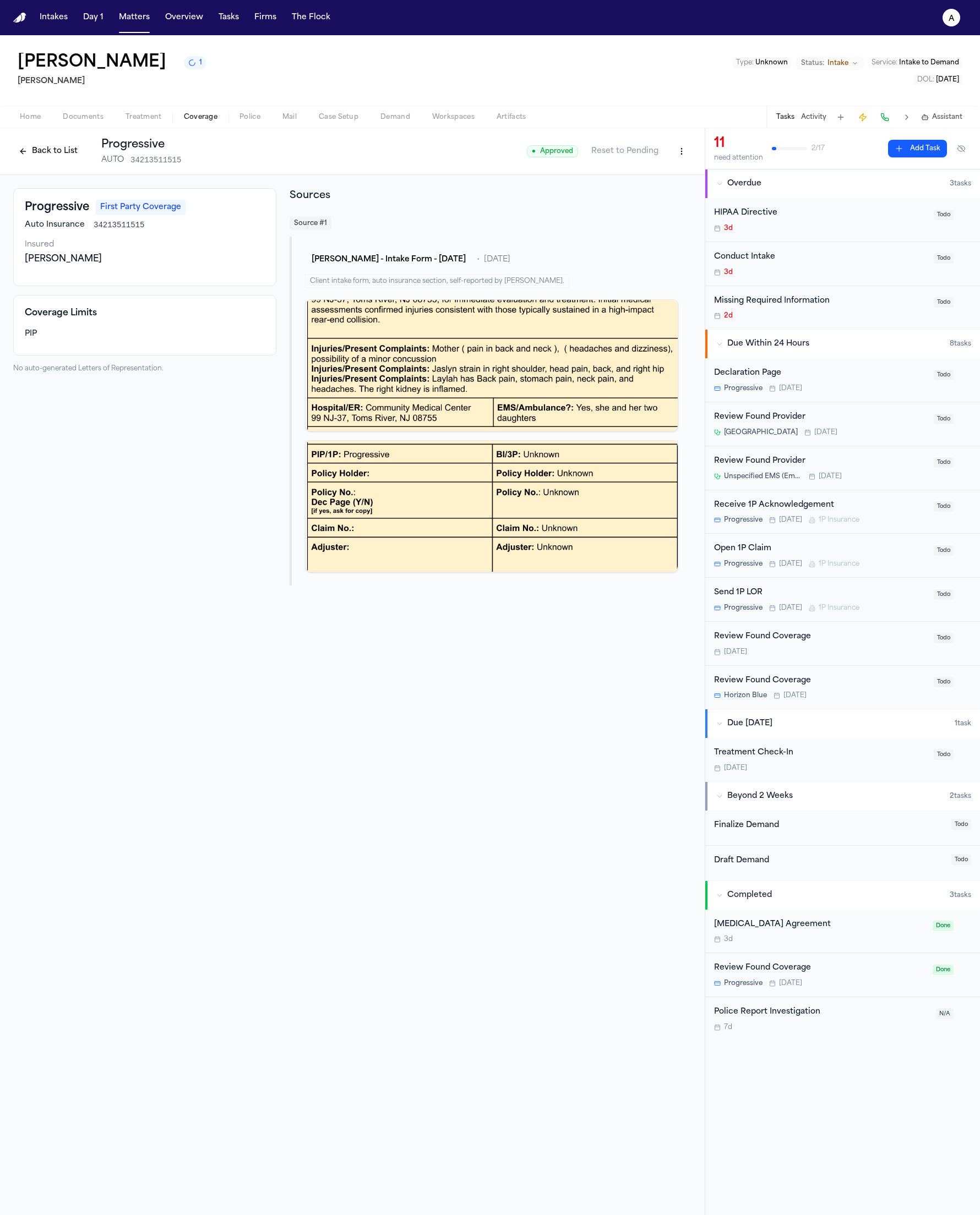
click at [778, 563] on div "Tomorrow" at bounding box center [785, 564] width 33 height 9
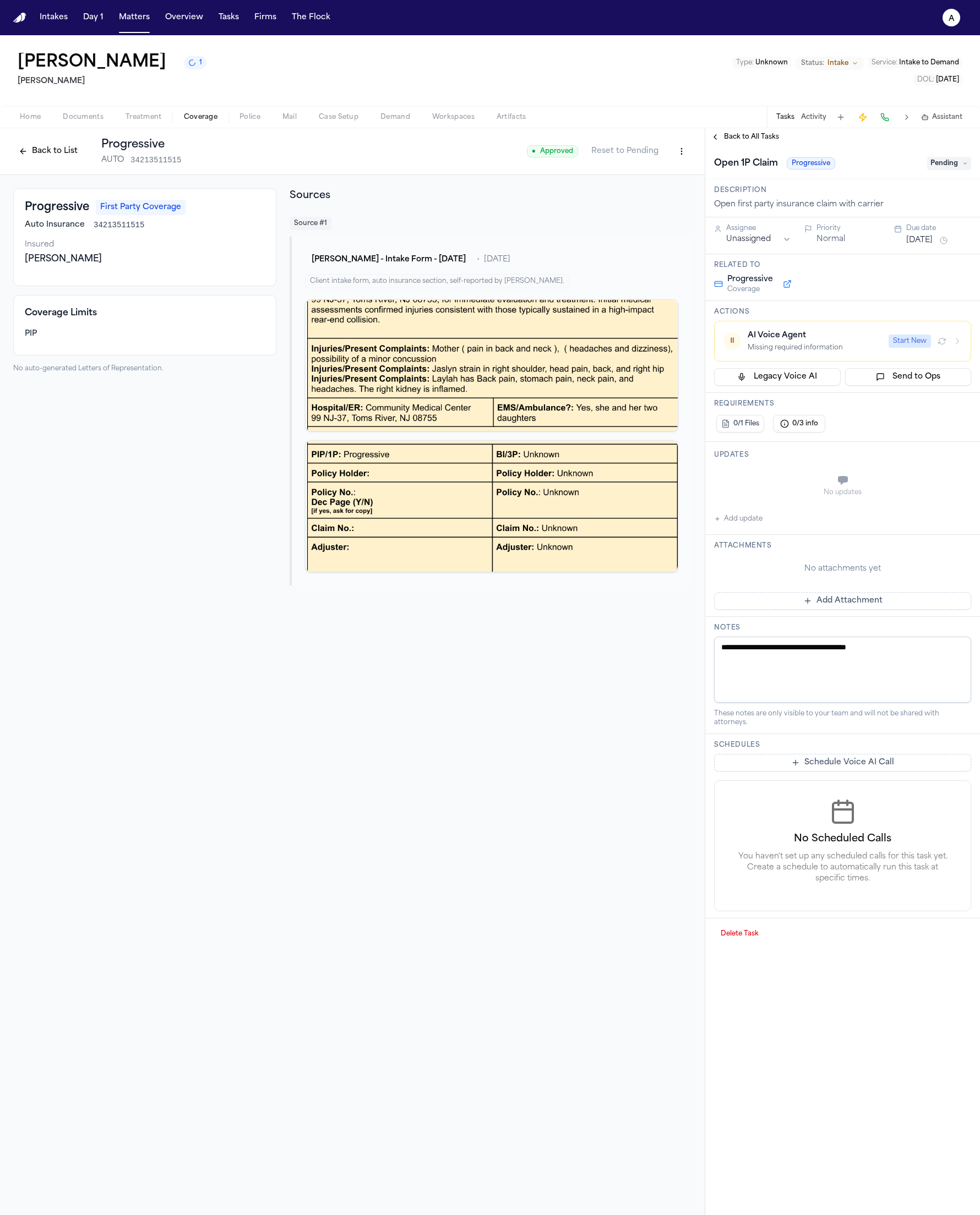
click at [821, 347] on div "Missing required information" at bounding box center [814, 348] width 134 height 9
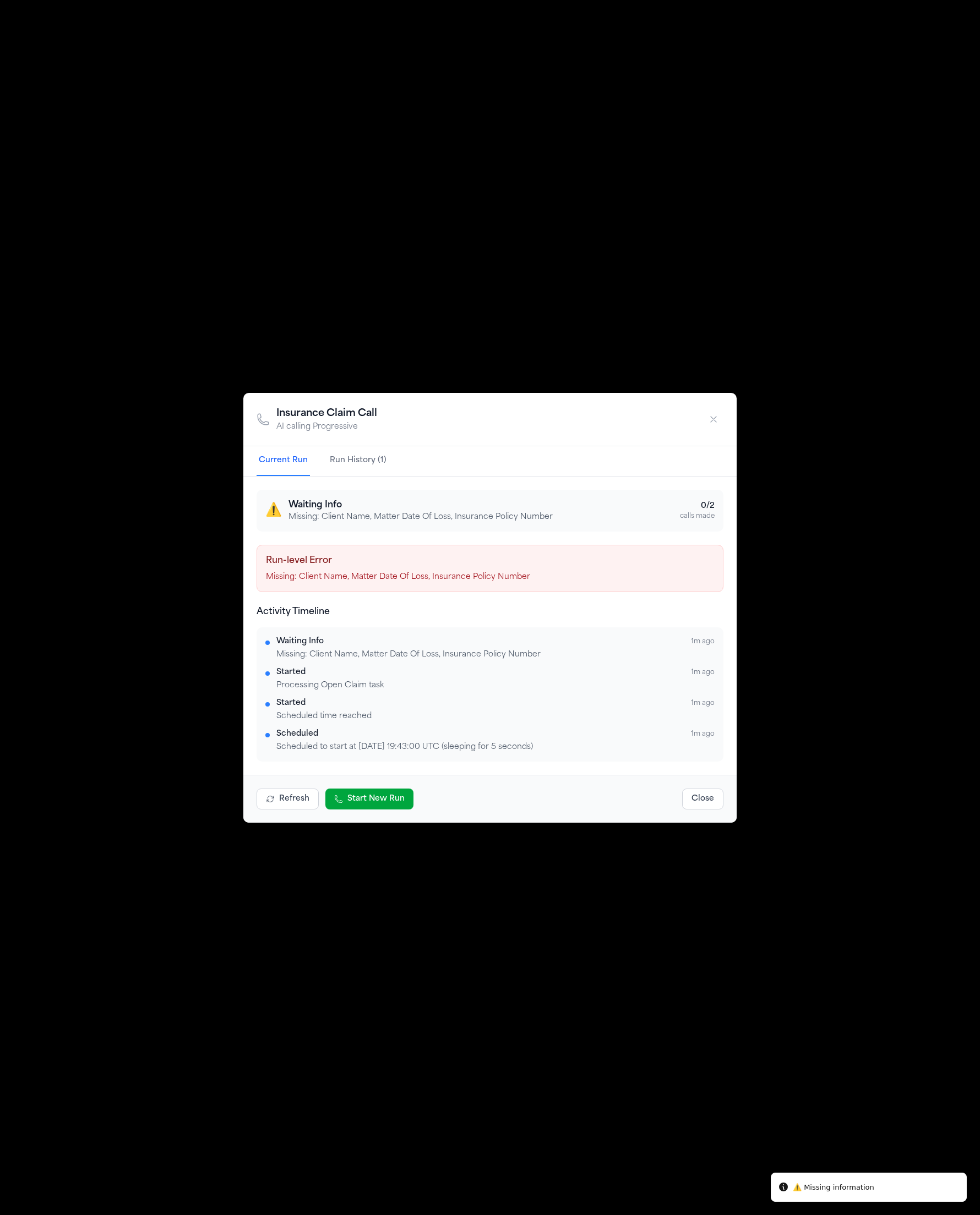
click at [378, 579] on p "Missing: Client Name, Matter Date Of Loss, Insurance Policy Number" at bounding box center [490, 577] width 448 height 11
click at [308, 578] on p "Missing: Client Name, Matter Date Of Loss, Insurance Policy Number" at bounding box center [490, 577] width 448 height 11
click at [552, 334] on div "Insurance Claim Call AI calling Progressive Current Run Run History (1) ⚠️ Wait…" at bounding box center [490, 607] width 980 height 1215
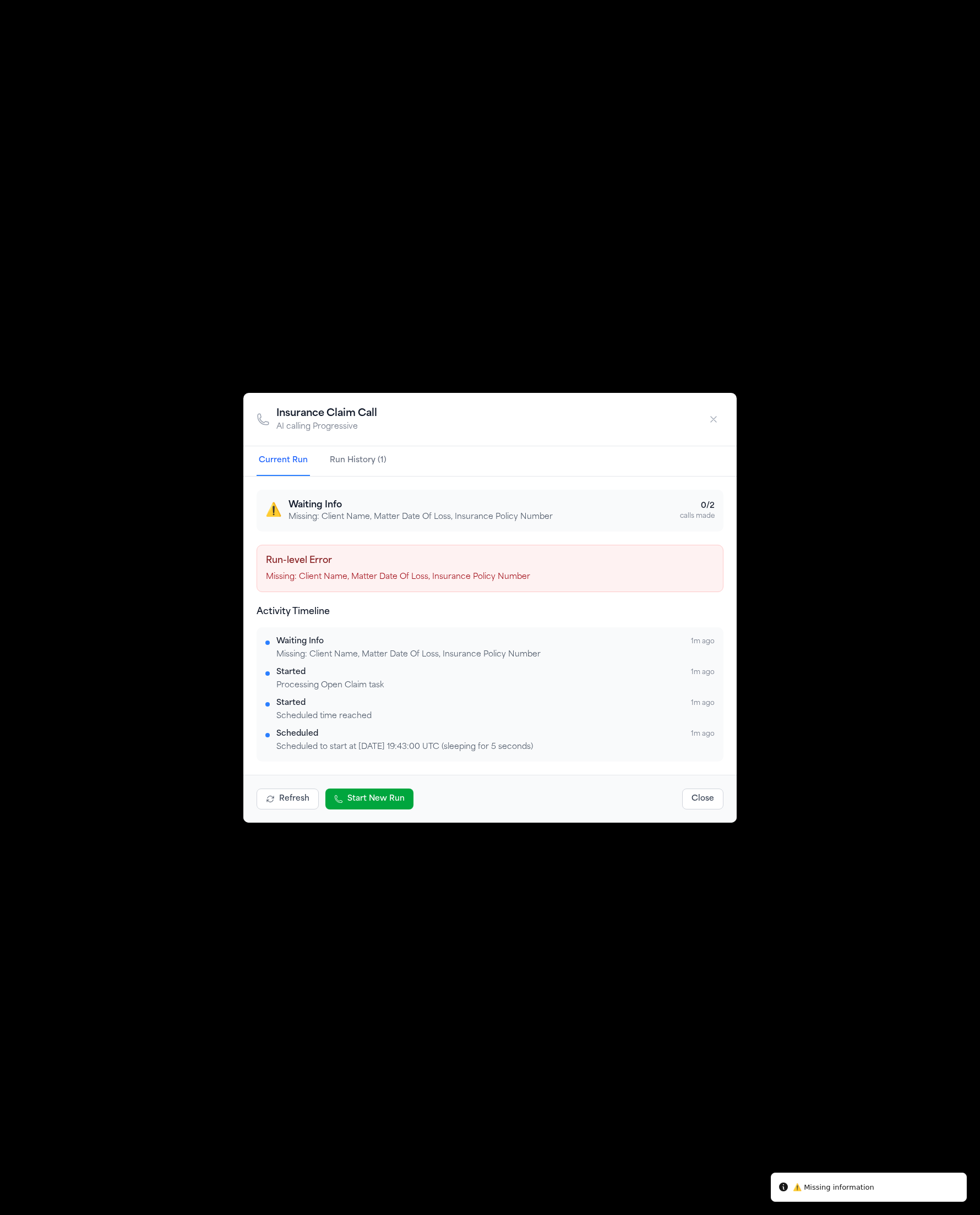
click at [703, 422] on div "Insurance Claim Call AI calling Progressive" at bounding box center [490, 420] width 493 height 54
click at [707, 420] on button "button" at bounding box center [713, 419] width 20 height 20
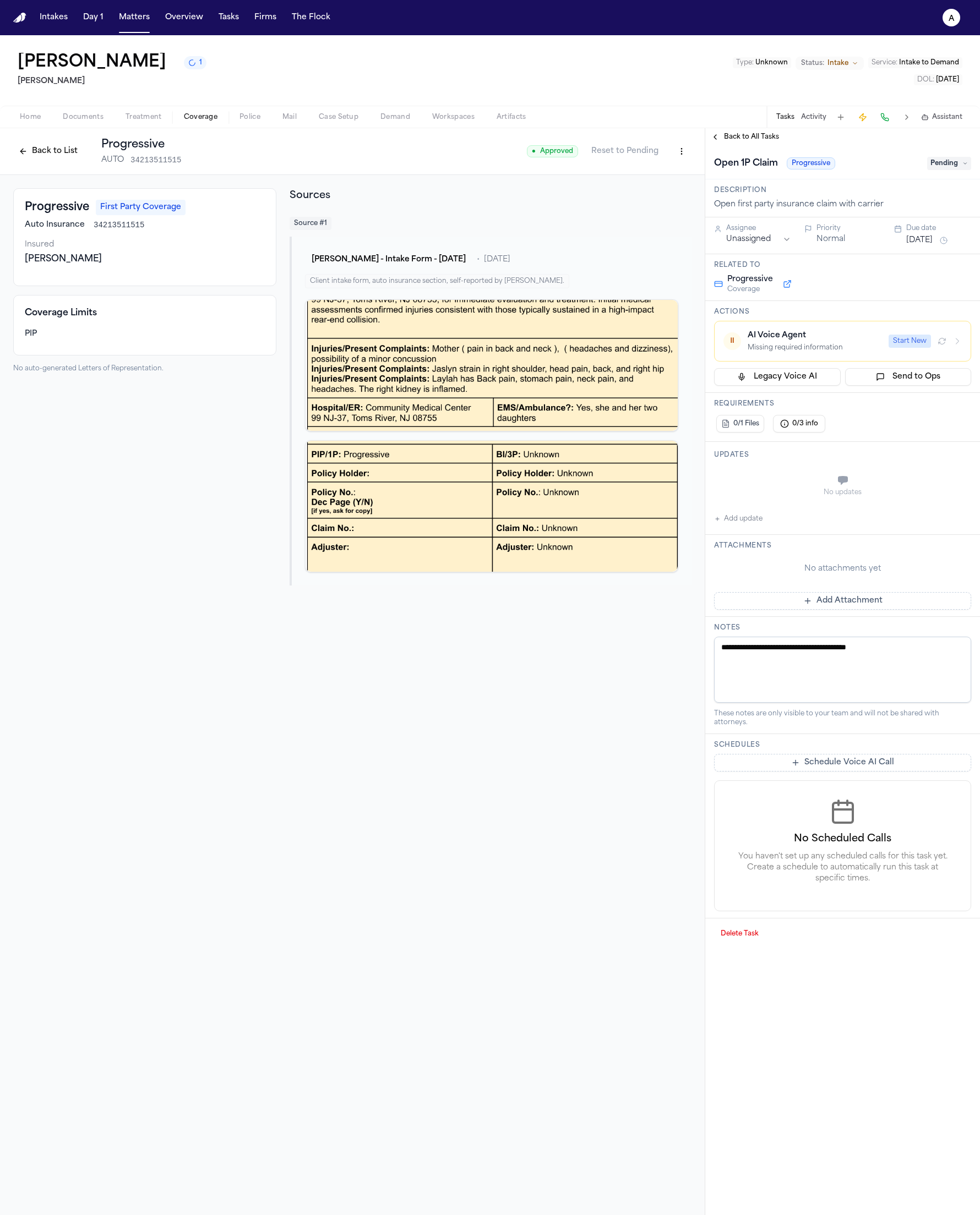
click at [39, 120] on span "Home" at bounding box center [30, 117] width 21 height 9
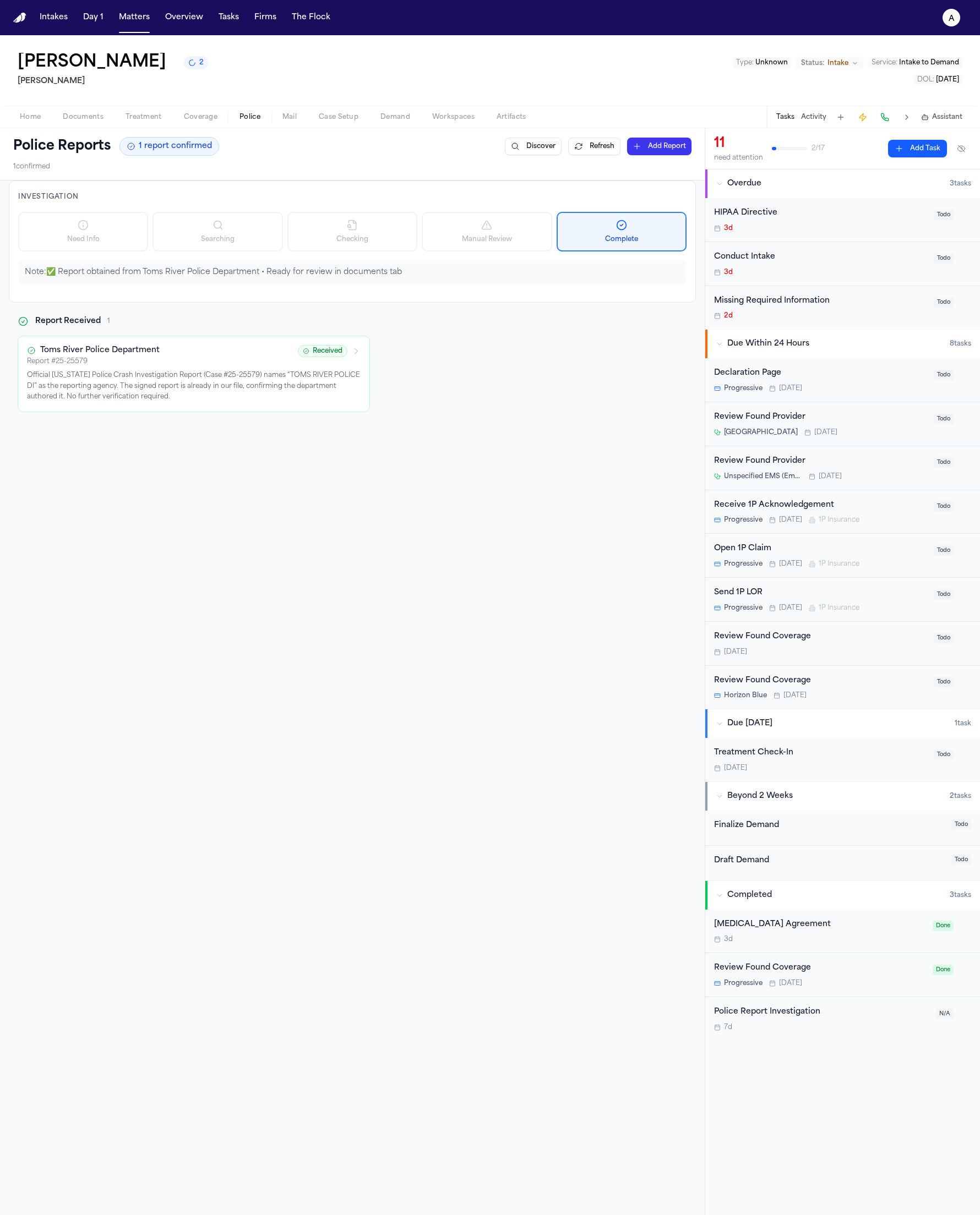
click at [229, 112] on button "Police" at bounding box center [250, 117] width 43 height 13
click at [41, 122] on button "Home" at bounding box center [30, 117] width 43 height 13
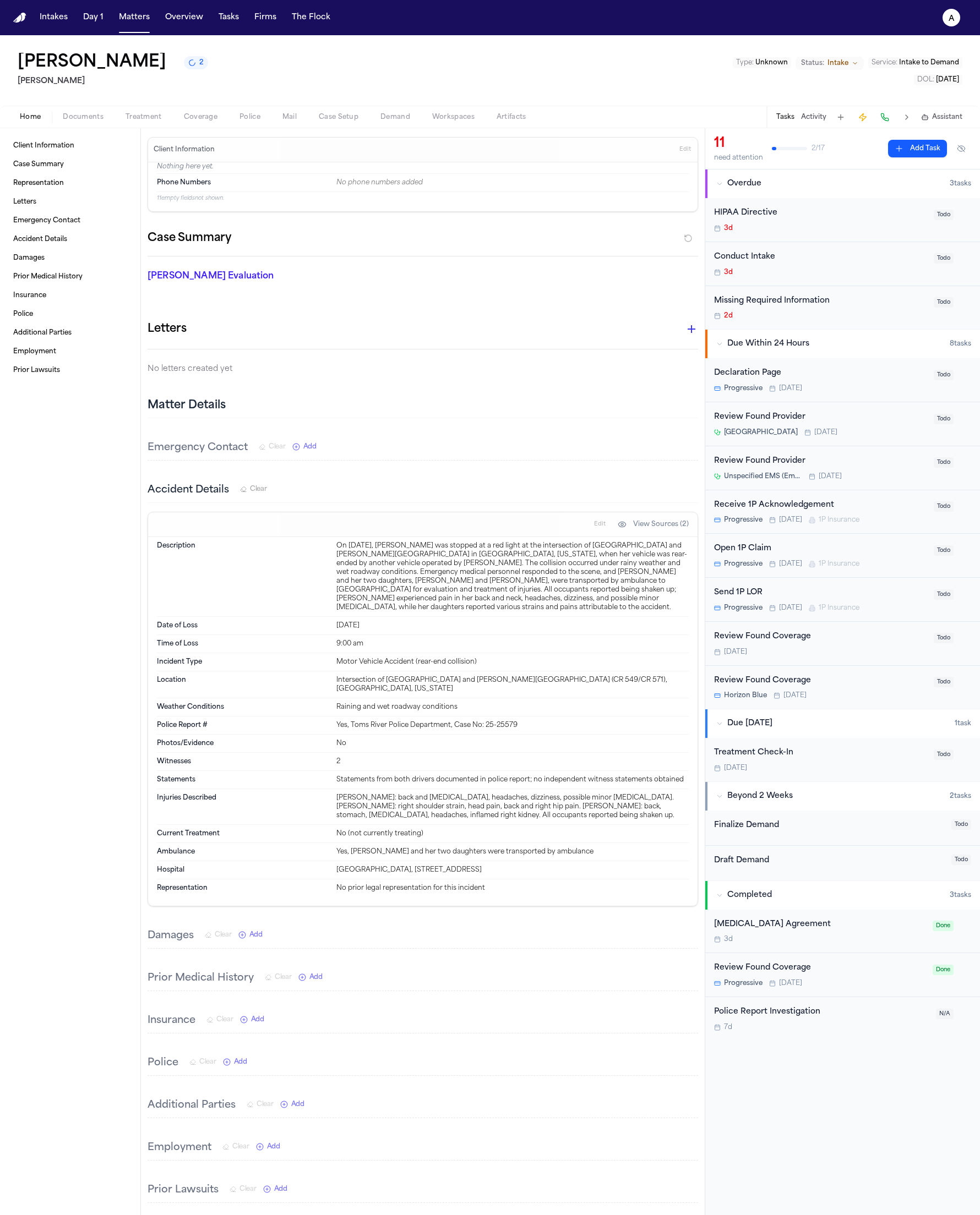
click at [679, 149] on span "Edit" at bounding box center [684, 150] width 11 height 8
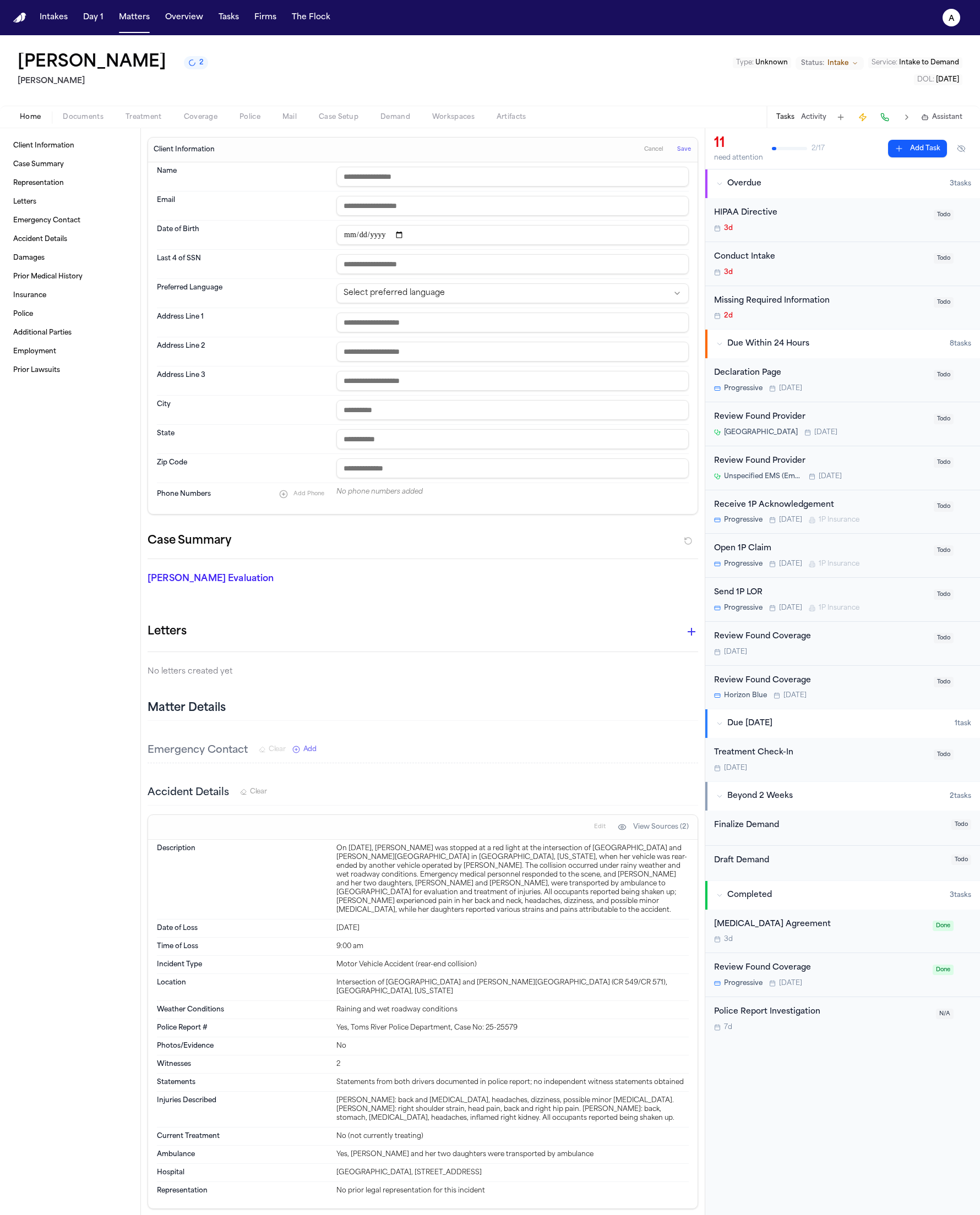
click at [448, 180] on input "text" at bounding box center [513, 177] width 352 height 20
type input "*********"
click at [677, 146] on span "Save" at bounding box center [684, 150] width 14 height 8
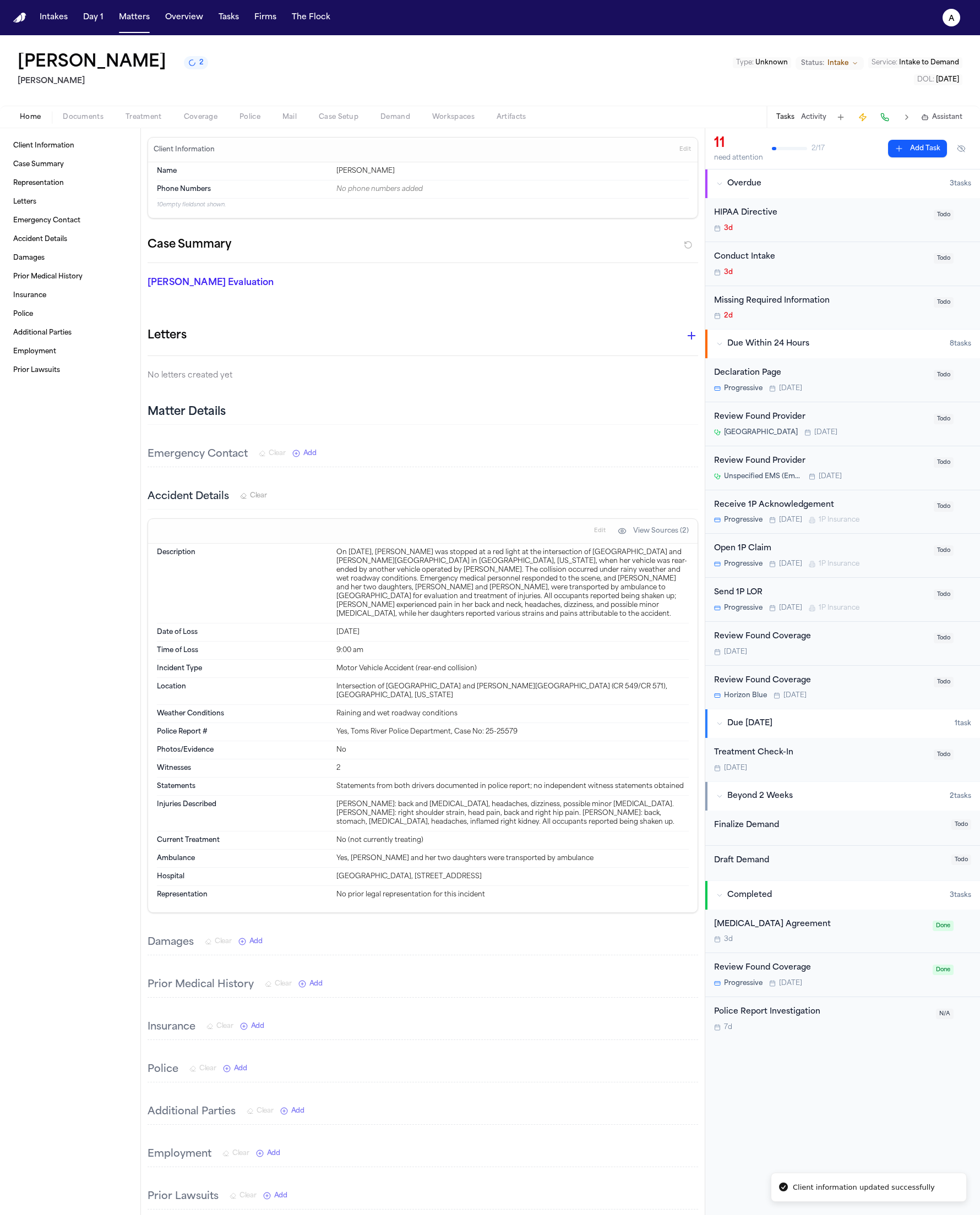
click at [741, 552] on div "Open 1P Claim" at bounding box center [820, 549] width 213 height 13
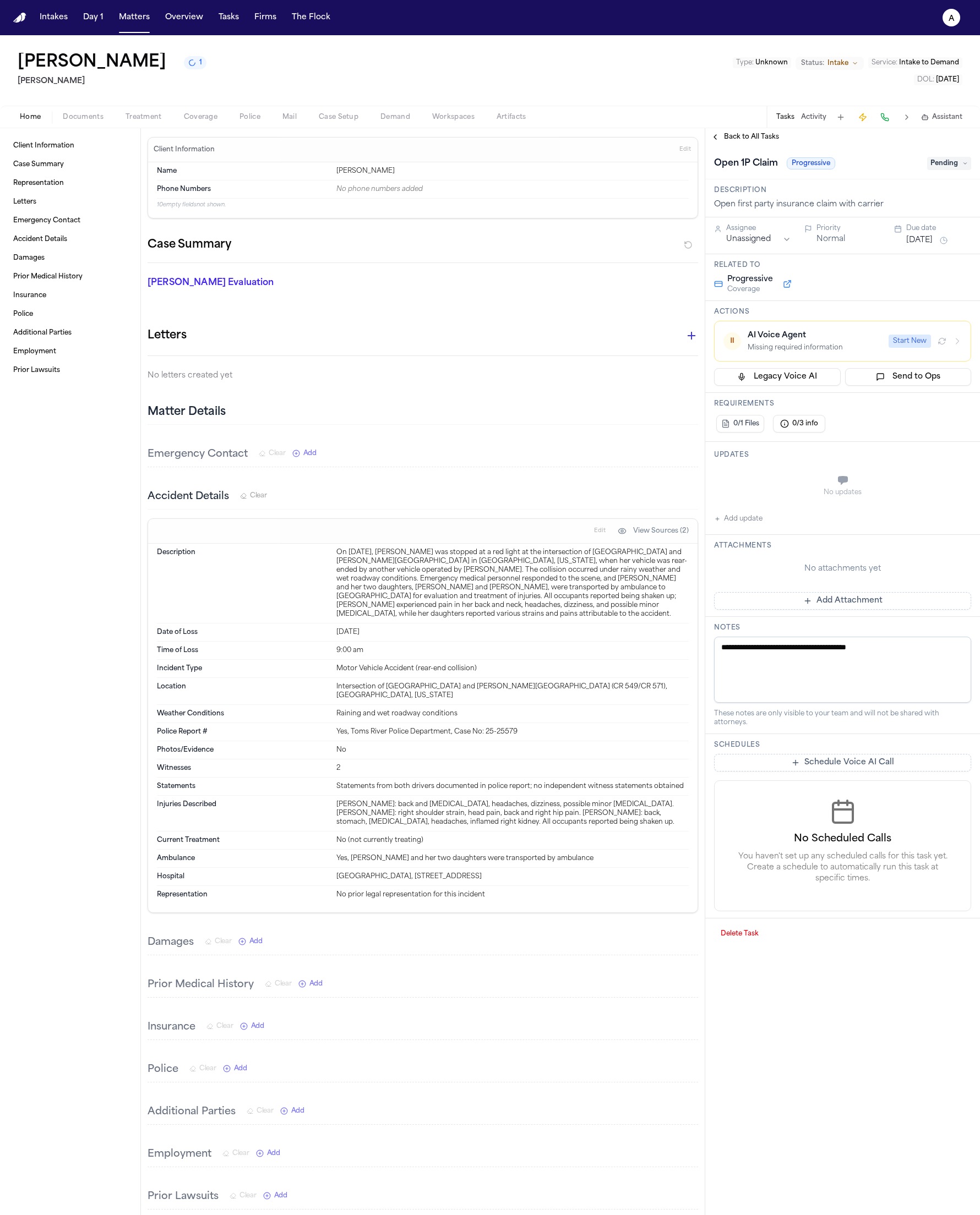
click at [905, 340] on button "Start New" at bounding box center [909, 341] width 42 height 13
click at [866, 352] on div "Scheduled to start at 2025-08-21 19:45:06 UTC (sleeping for 5 seconds)" at bounding box center [838, 348] width 181 height 9
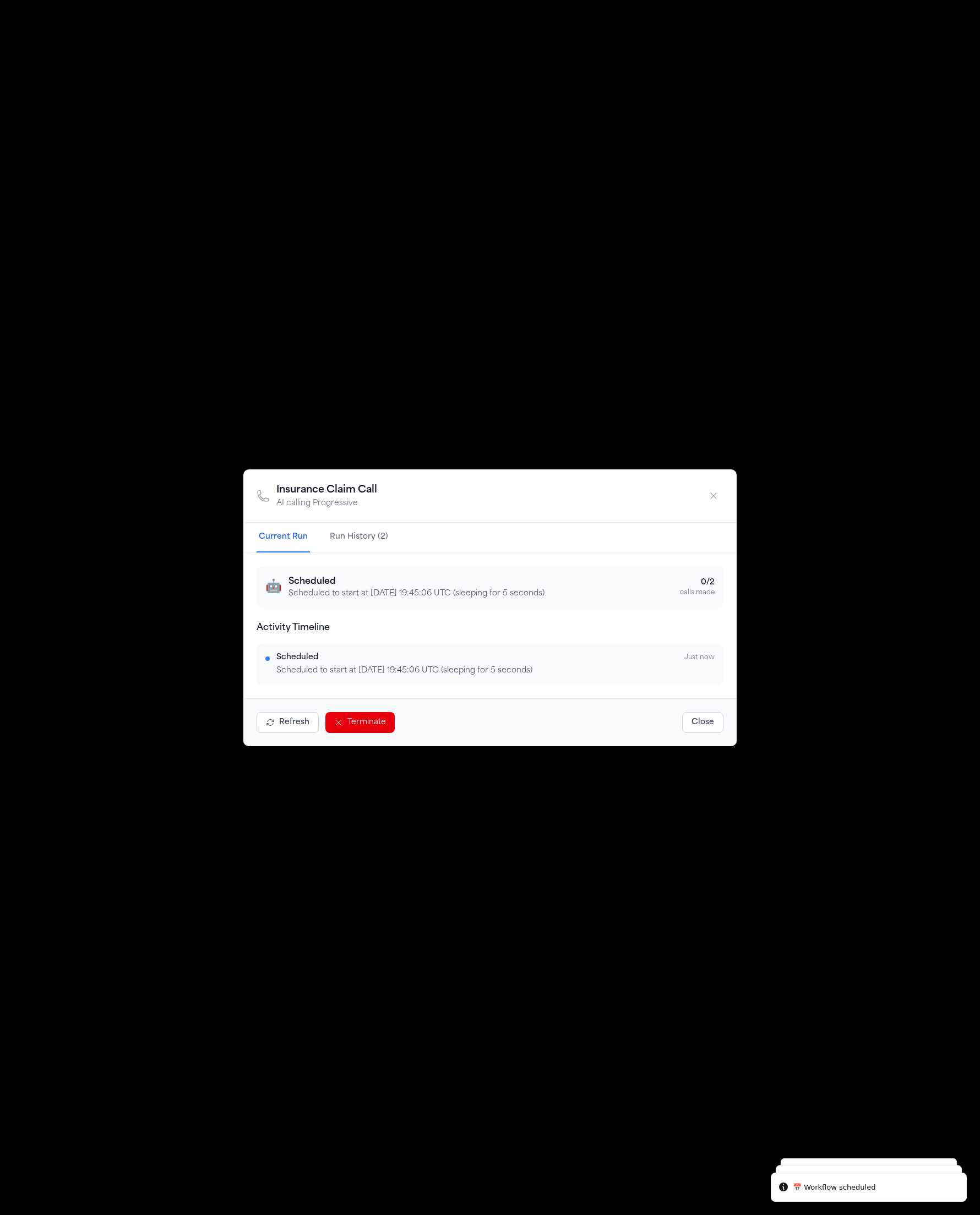
click at [491, 599] on p "Scheduled to start at 2025-08-21 19:45:06 UTC (sleeping for 5 seconds)" at bounding box center [416, 594] width 256 height 11
click at [532, 599] on div "🤖 Scheduled Scheduled to start at 2025-08-21 19:45:06 UTC (sleeping for 5 secon…" at bounding box center [490, 587] width 467 height 42
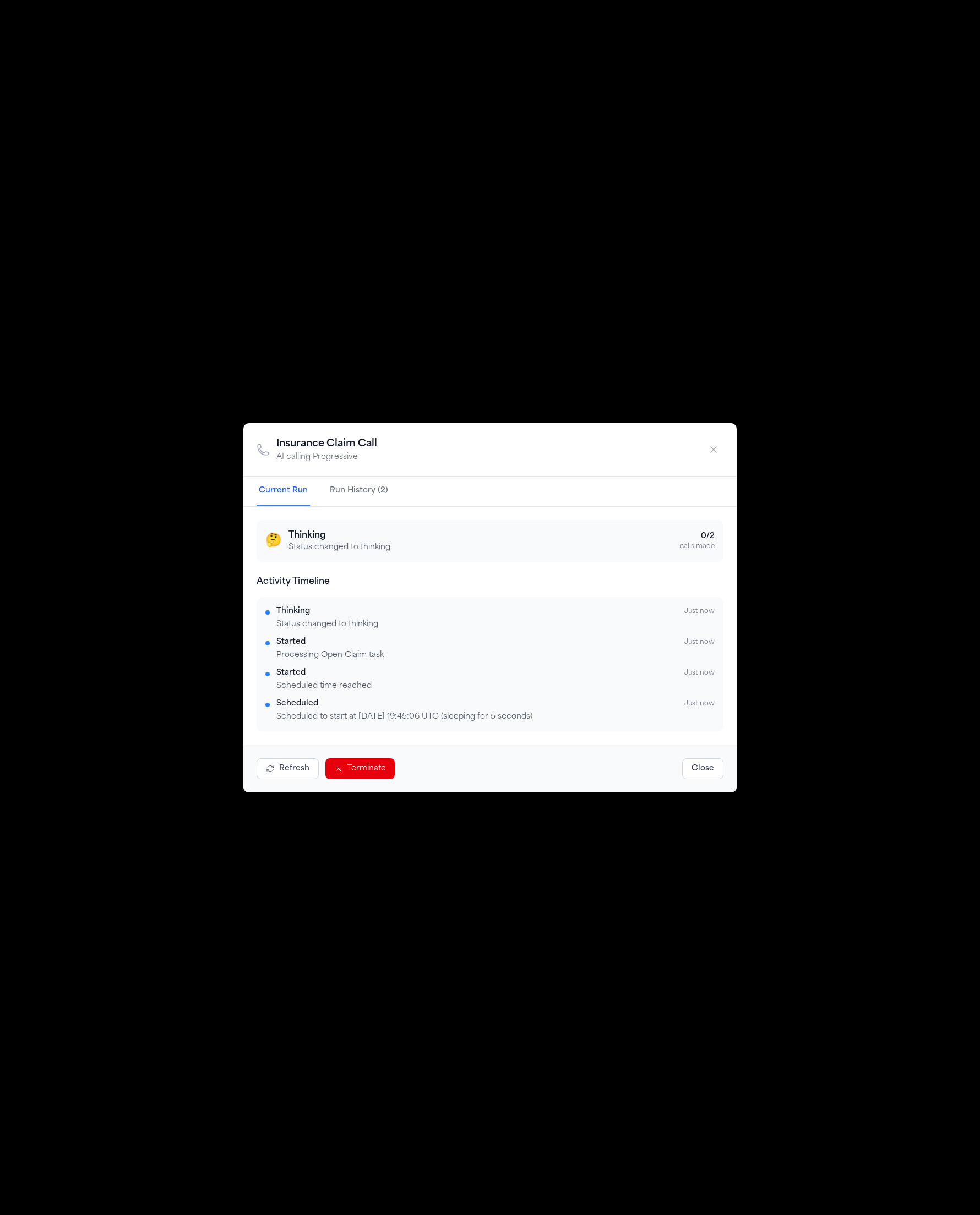
click at [285, 775] on button "Refresh" at bounding box center [287, 769] width 62 height 21
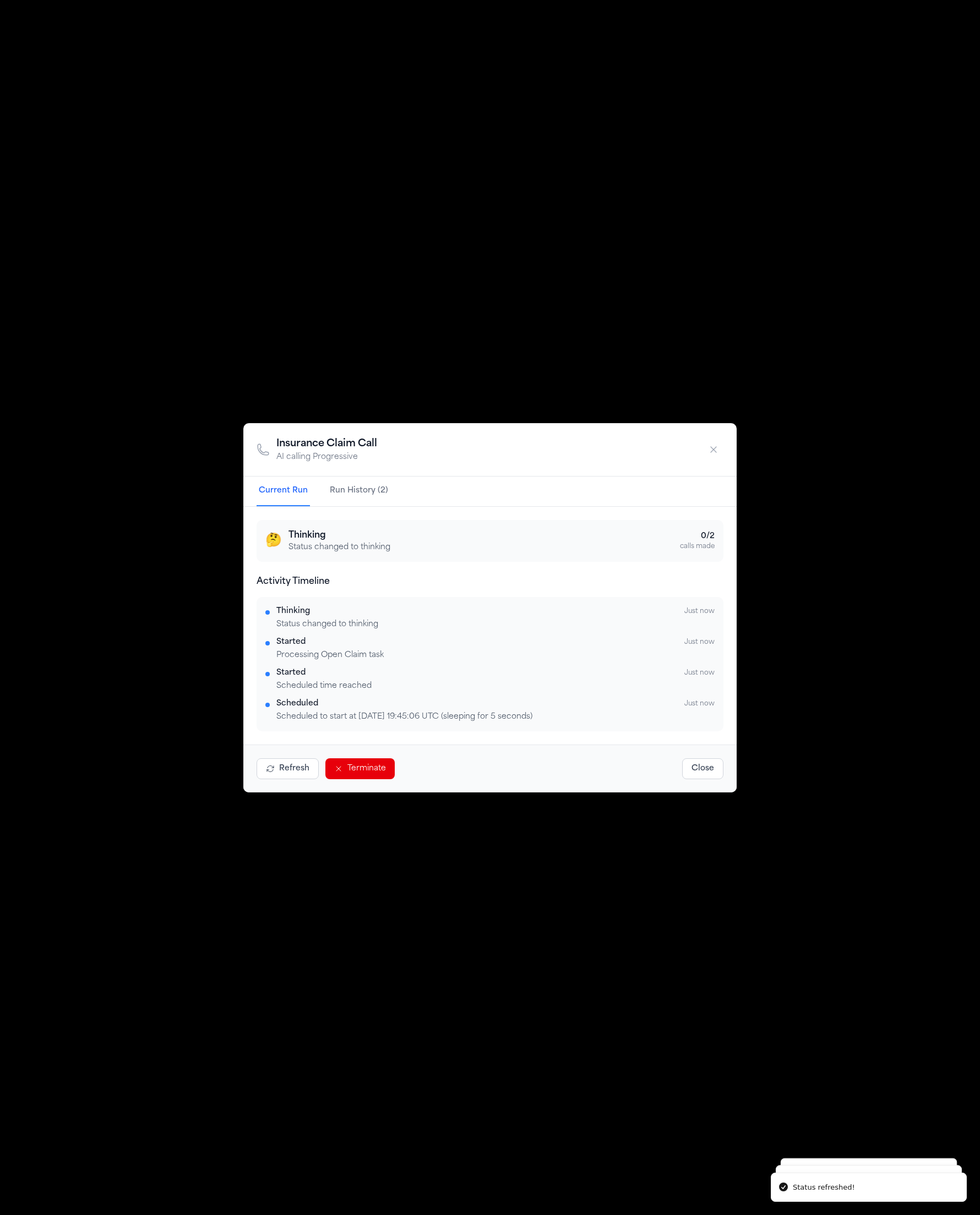
click at [285, 775] on button "Refresh" at bounding box center [287, 769] width 62 height 21
click at [284, 771] on button "Refresh" at bounding box center [287, 769] width 62 height 21
click at [280, 771] on button "Refresh" at bounding box center [287, 769] width 62 height 21
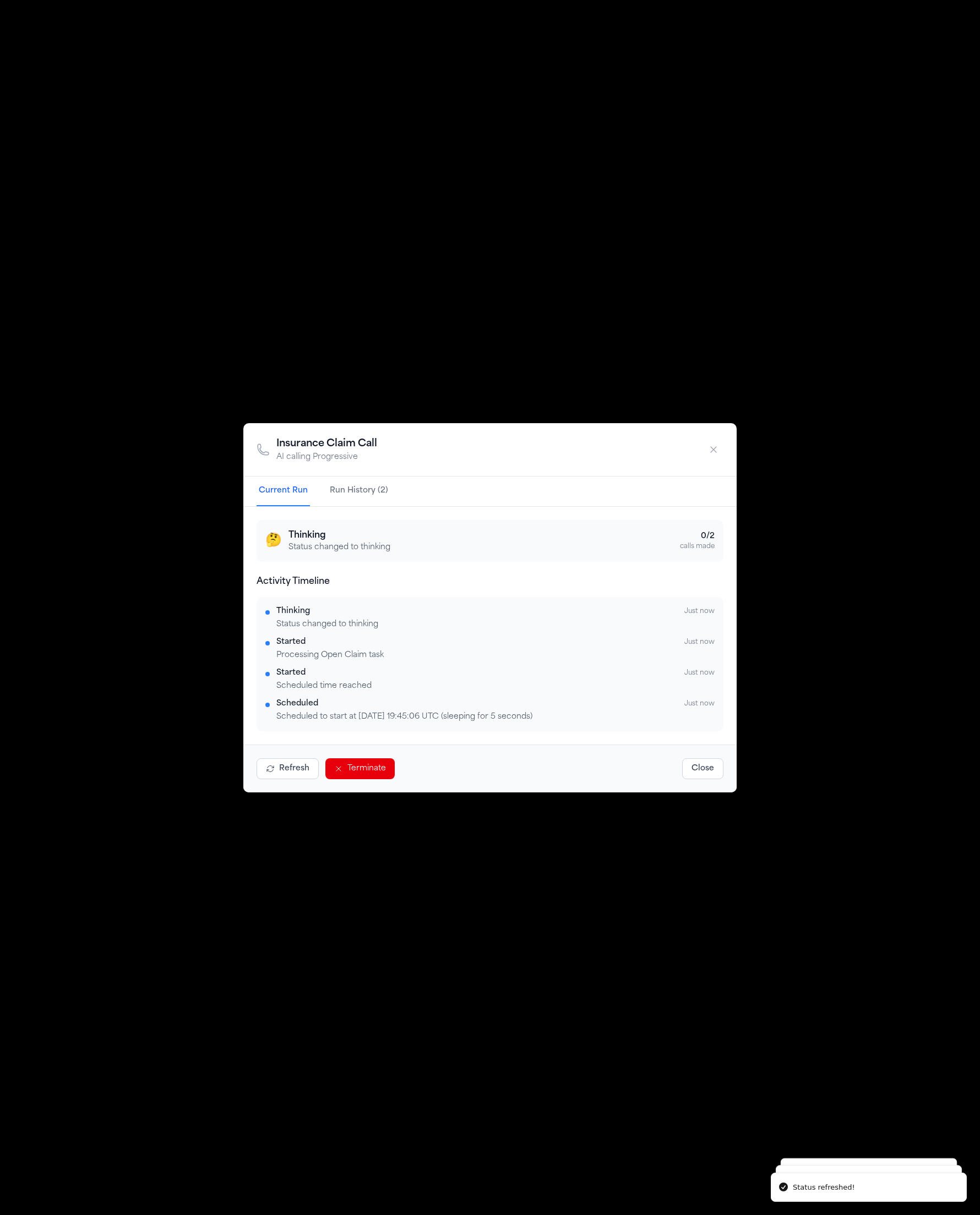
click at [280, 771] on button "Refresh" at bounding box center [287, 769] width 62 height 21
click at [280, 769] on button "Refresh" at bounding box center [287, 769] width 62 height 21
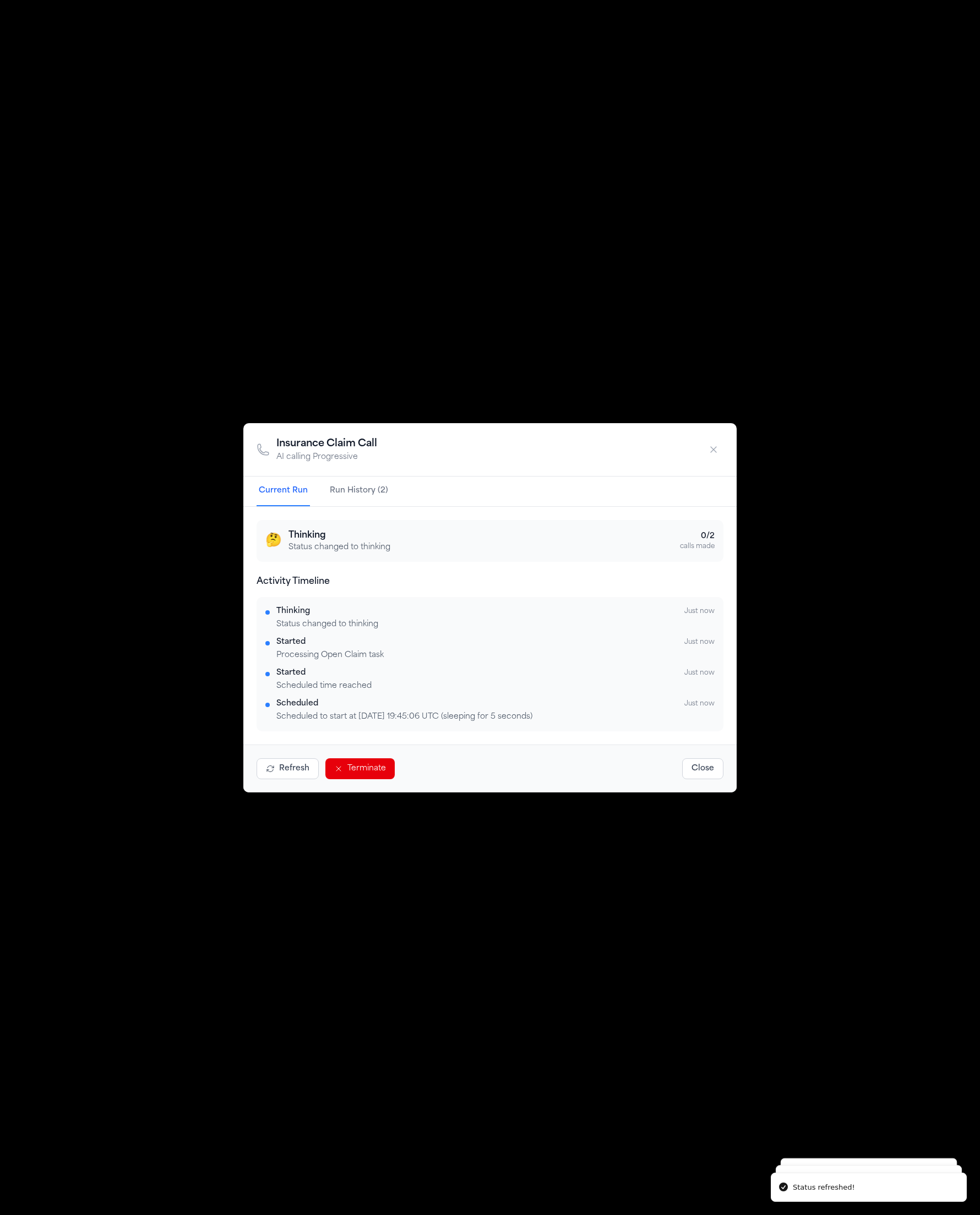
click at [280, 769] on button "Refresh" at bounding box center [287, 769] width 62 height 21
click at [279, 769] on button "Refresh" at bounding box center [287, 769] width 62 height 21
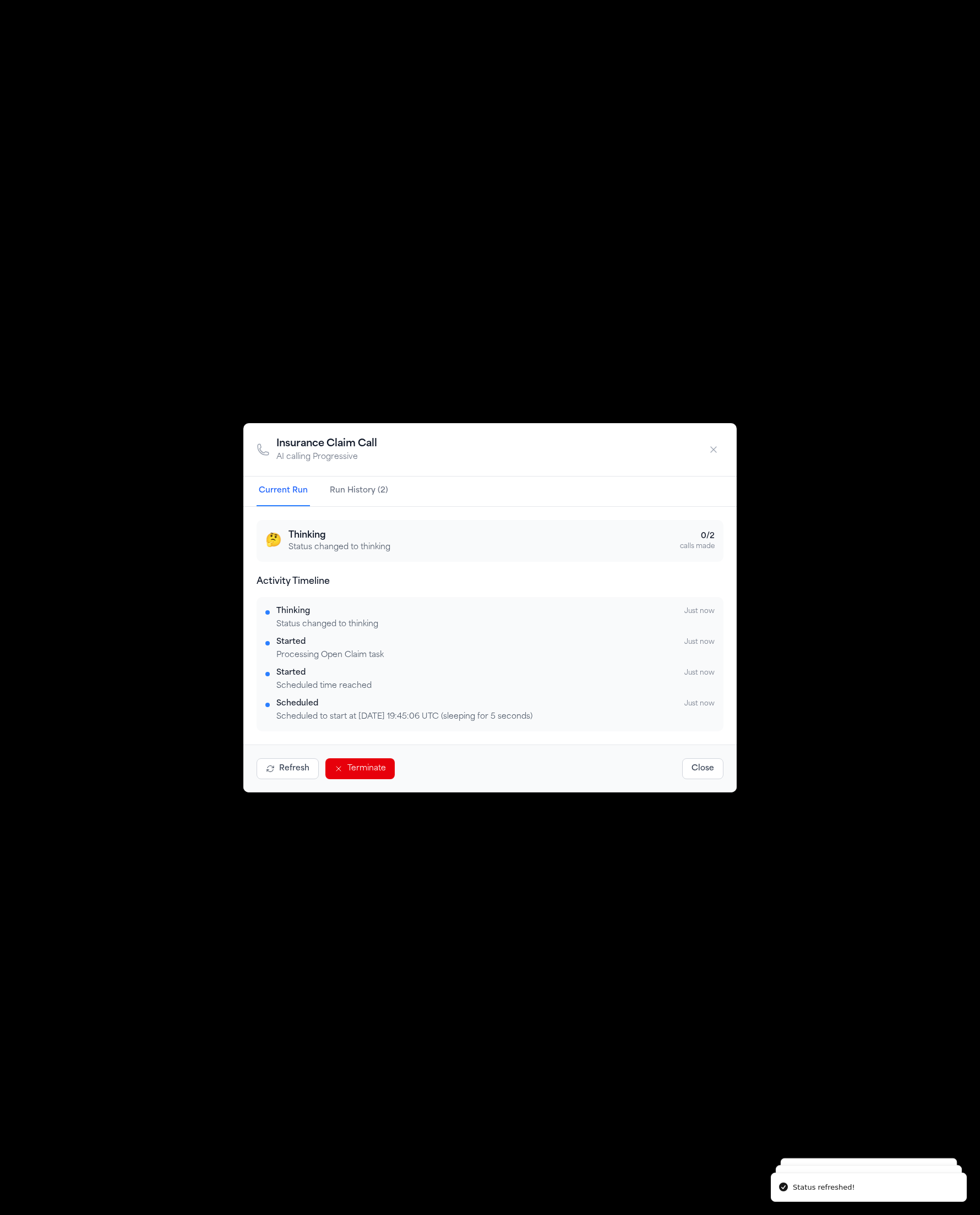
click at [279, 769] on button "Refresh" at bounding box center [287, 769] width 62 height 21
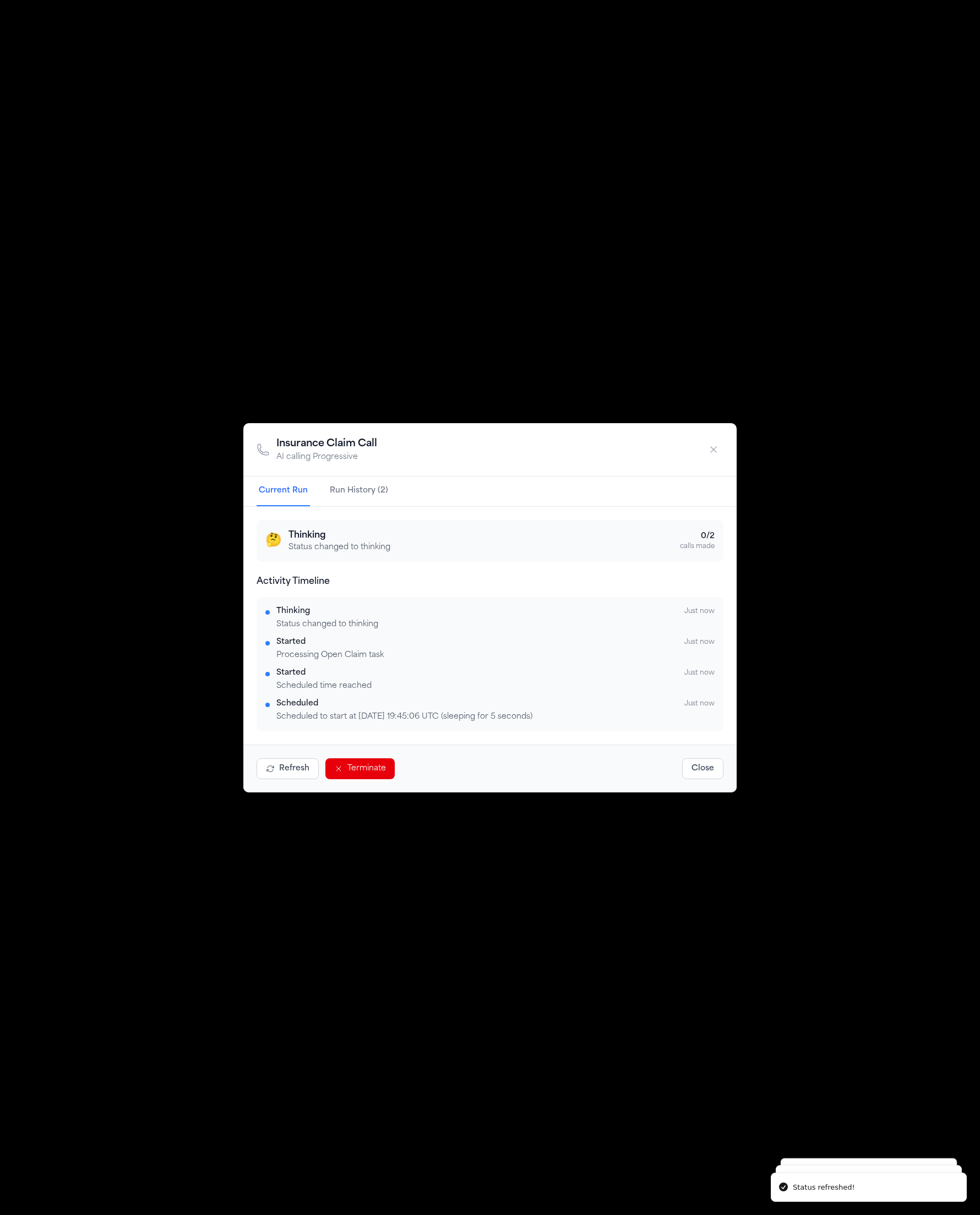
click at [279, 769] on button "Refresh" at bounding box center [287, 769] width 62 height 21
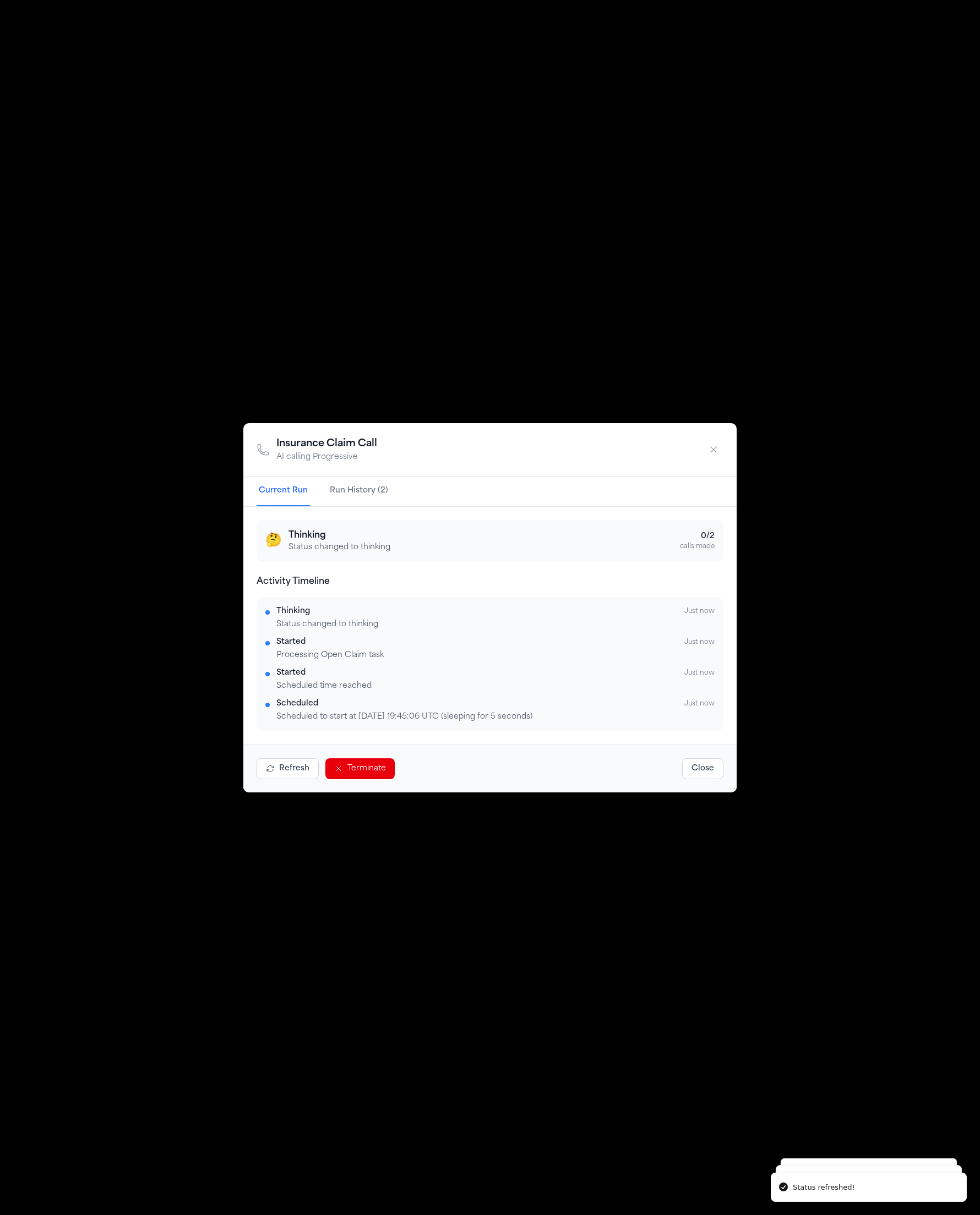
click at [279, 769] on button "Refresh" at bounding box center [287, 769] width 62 height 21
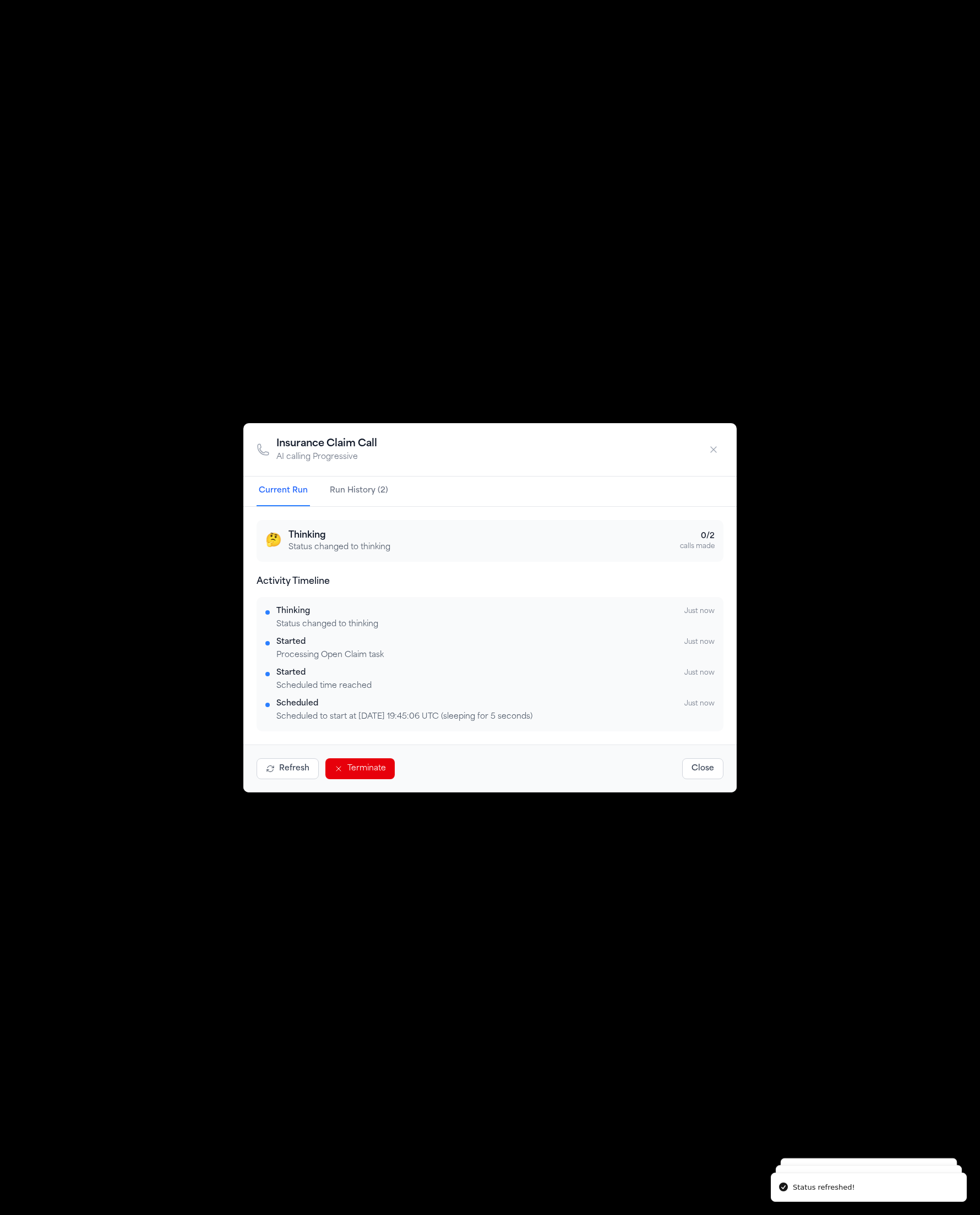
click at [279, 769] on button "Refresh" at bounding box center [287, 769] width 62 height 21
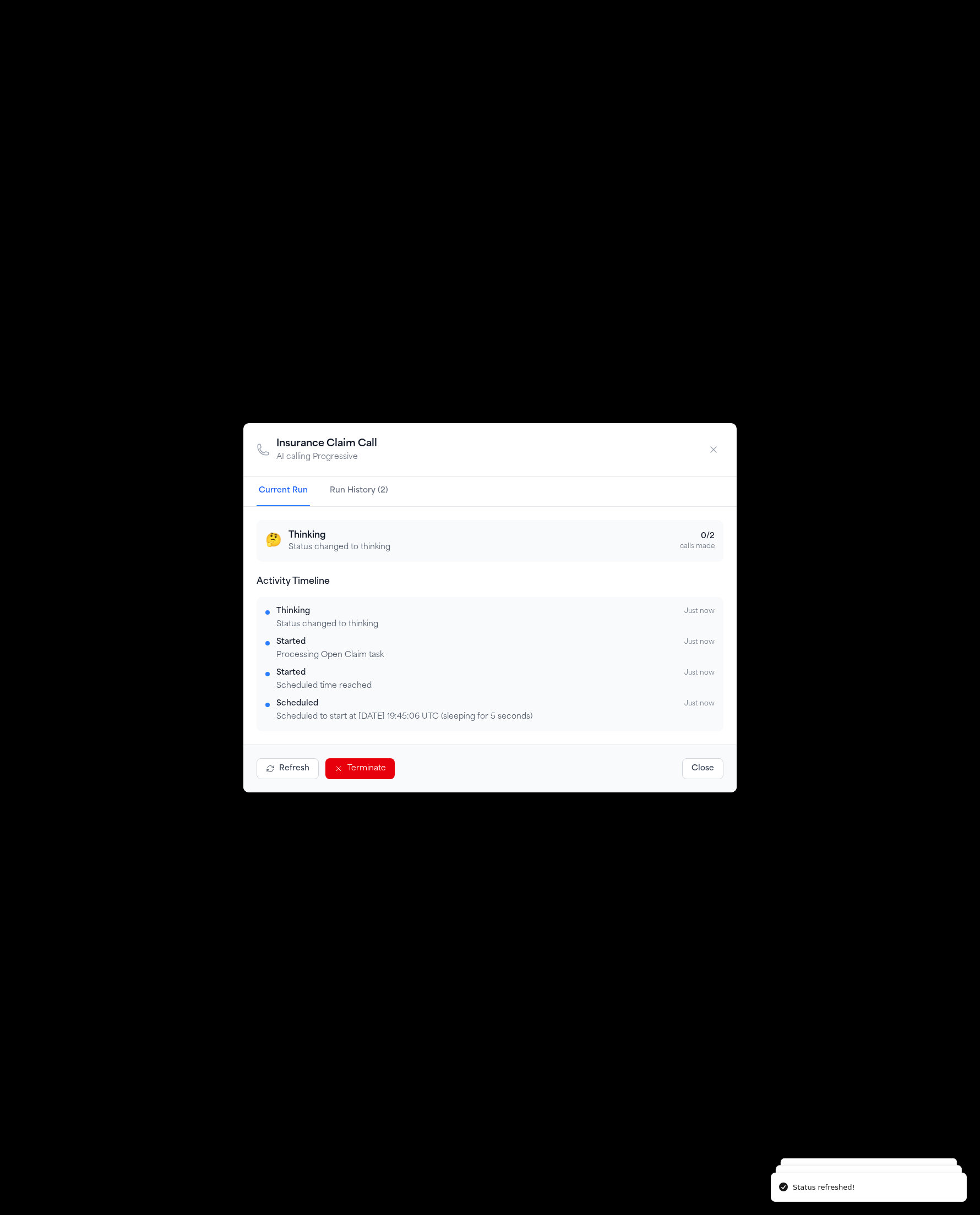
click at [346, 482] on button "Run History (2)" at bounding box center [359, 491] width 63 height 30
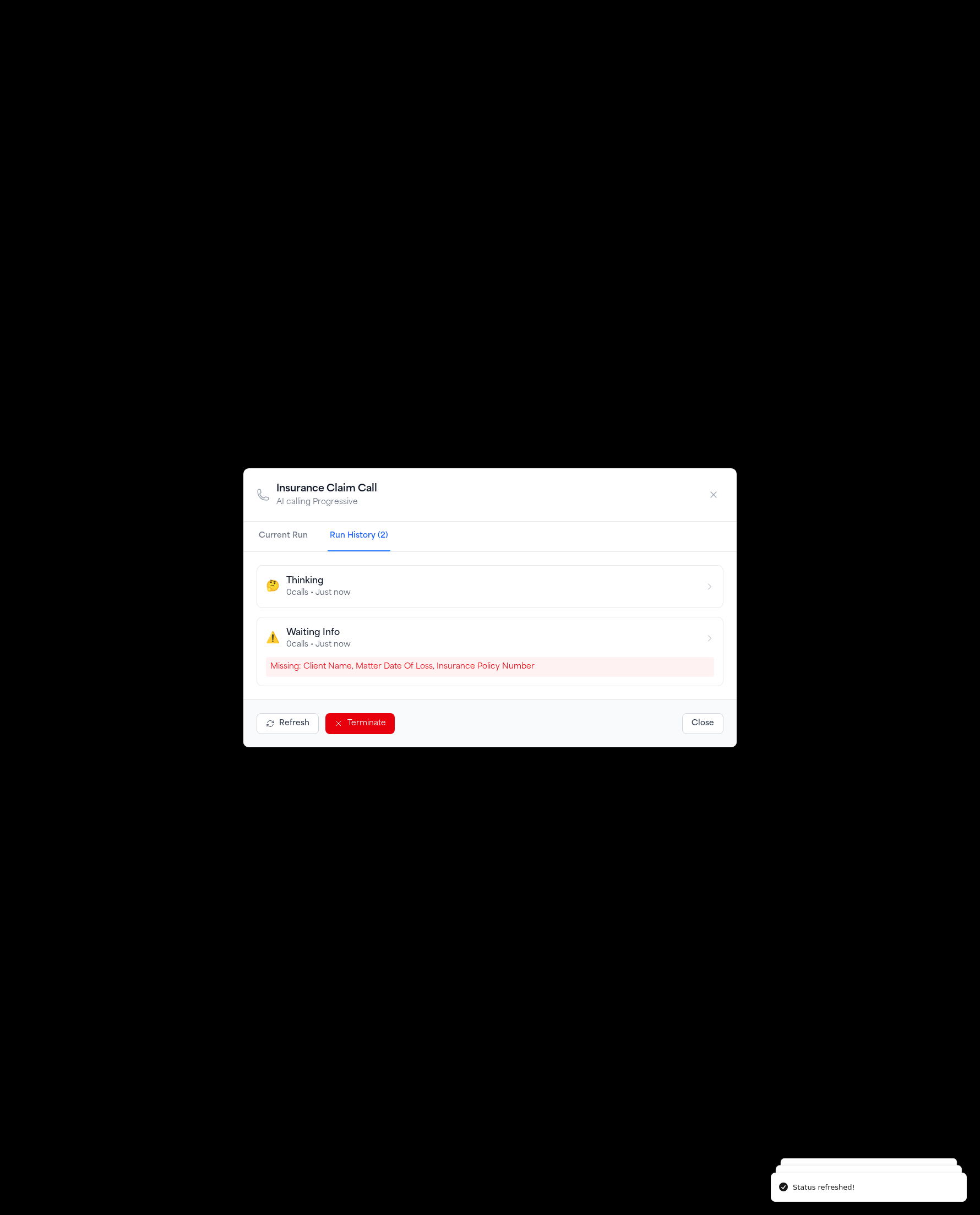
click at [282, 533] on button "Current Run" at bounding box center [283, 536] width 54 height 30
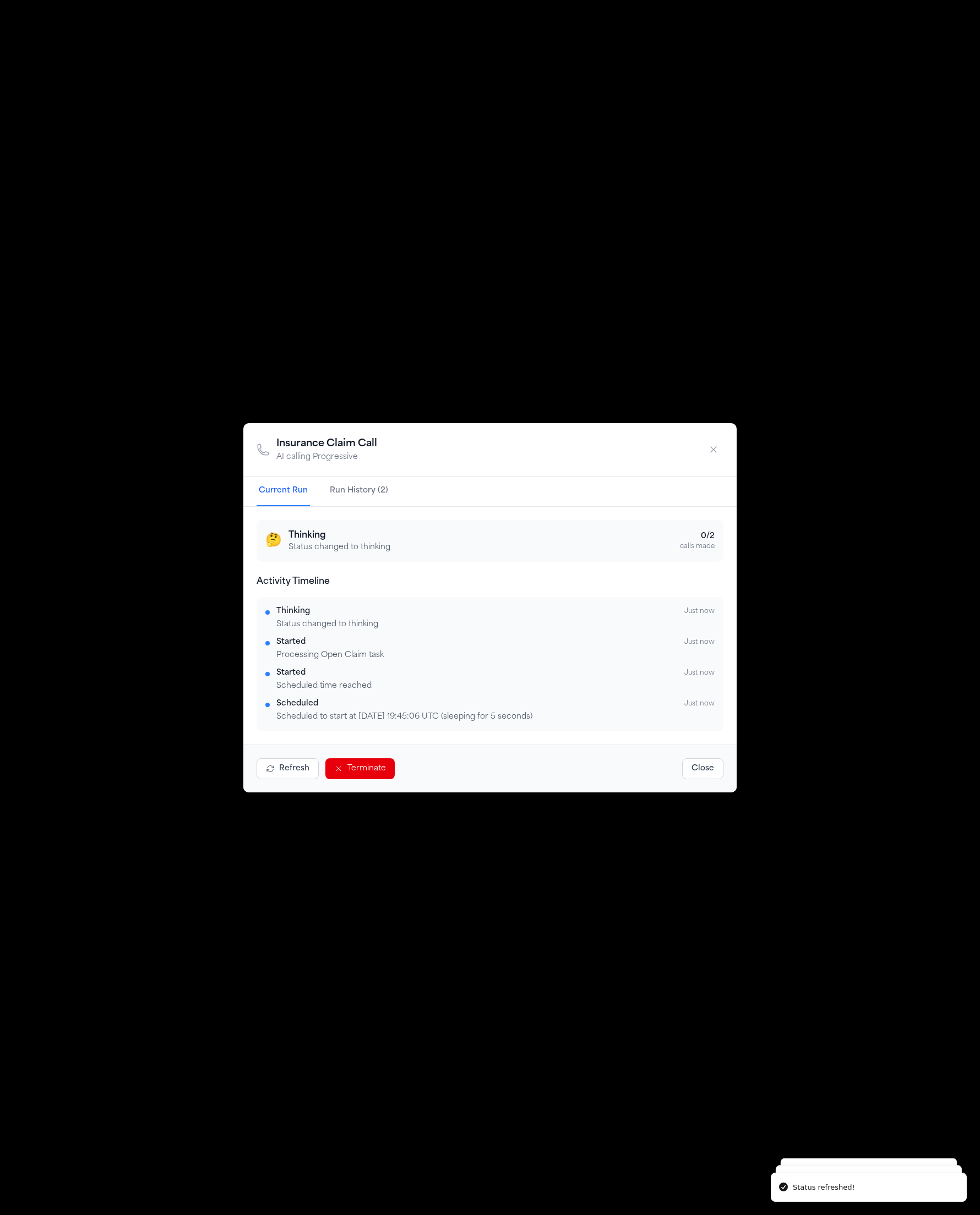
click at [292, 773] on button "Refresh" at bounding box center [287, 769] width 62 height 21
click at [291, 774] on button "Refresh" at bounding box center [287, 769] width 62 height 21
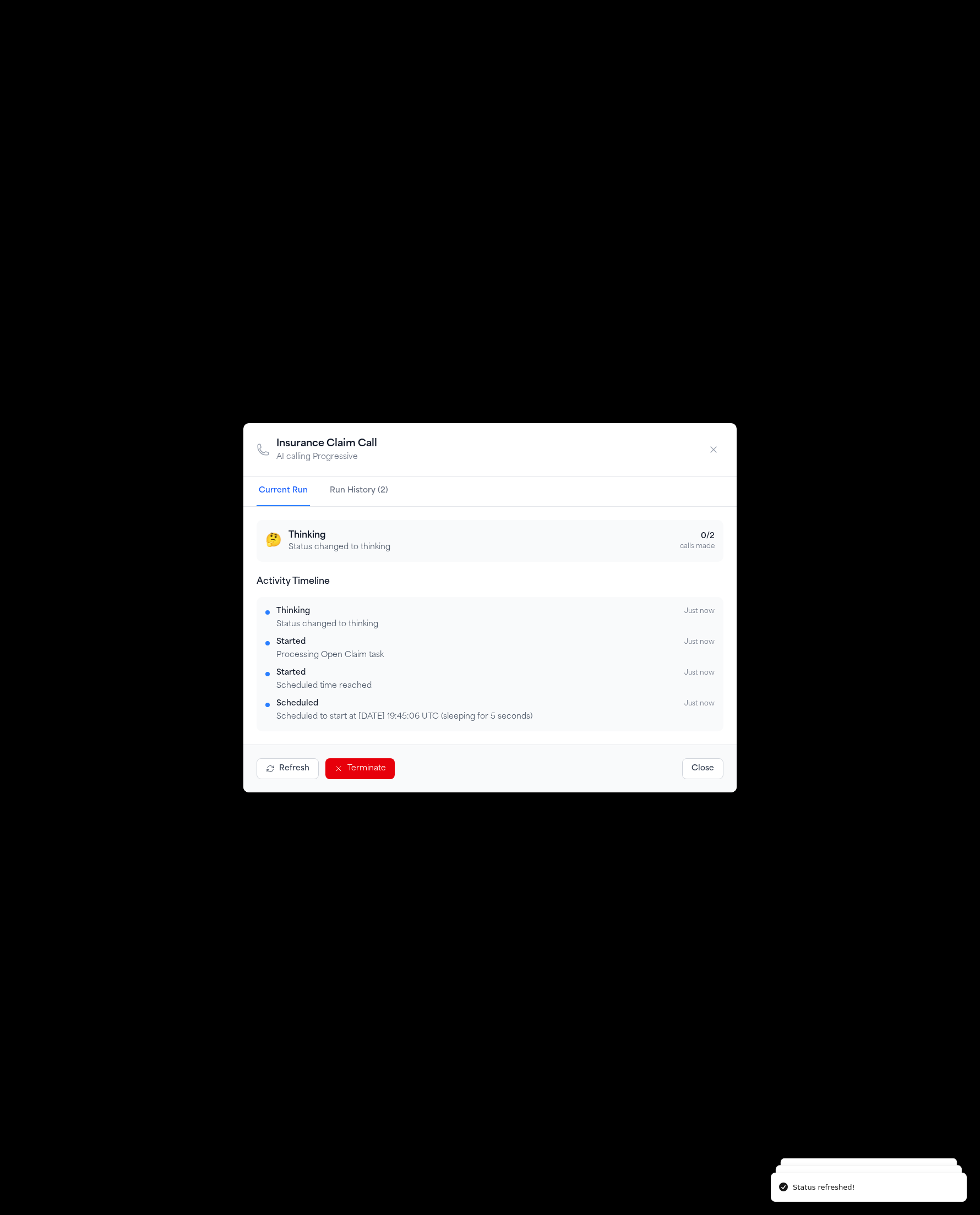
click at [291, 774] on button "Refresh" at bounding box center [287, 769] width 62 height 21
click at [692, 769] on button "Close" at bounding box center [703, 769] width 41 height 21
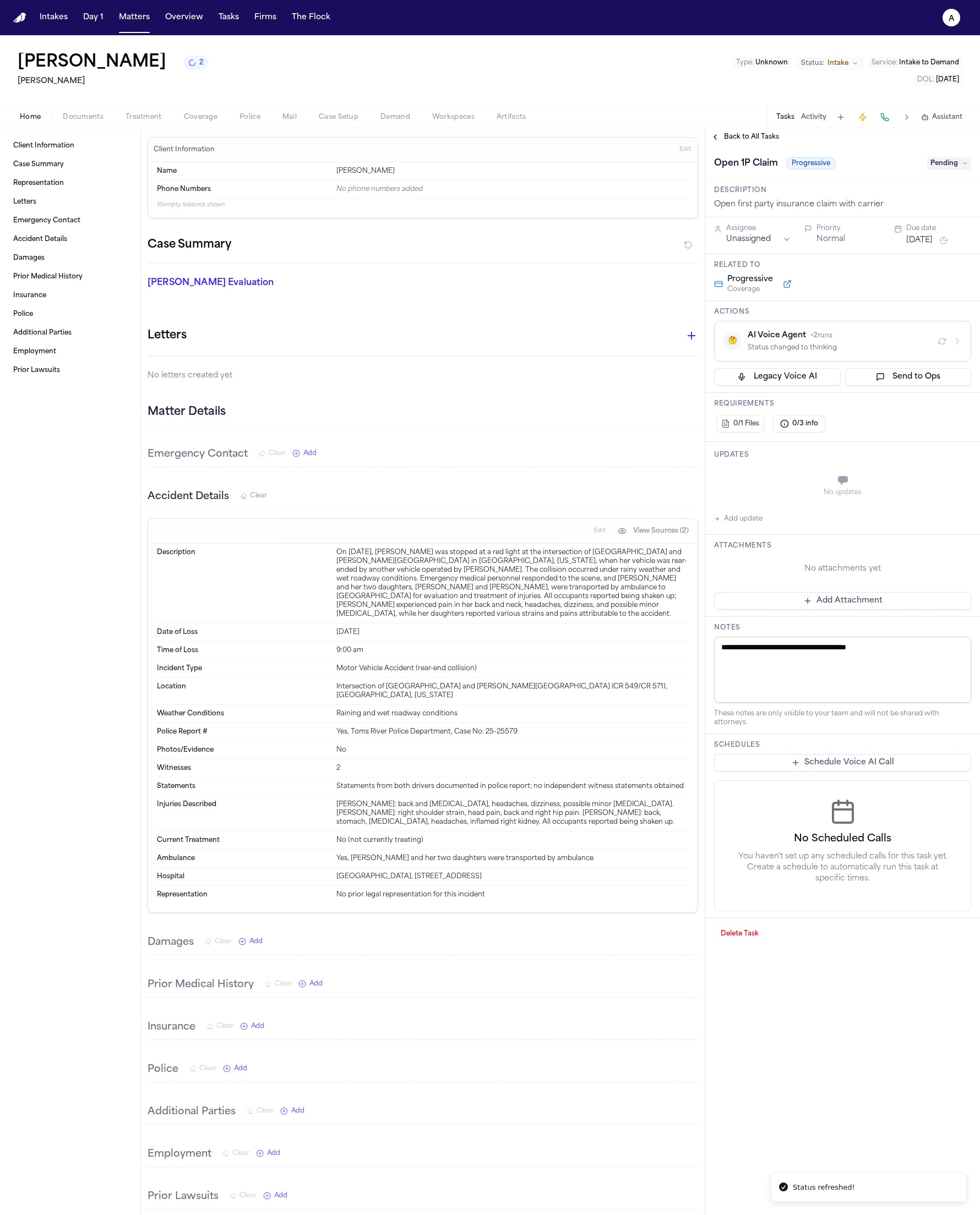
click at [800, 349] on div "Status changed to thinking" at bounding box center [838, 348] width 181 height 9
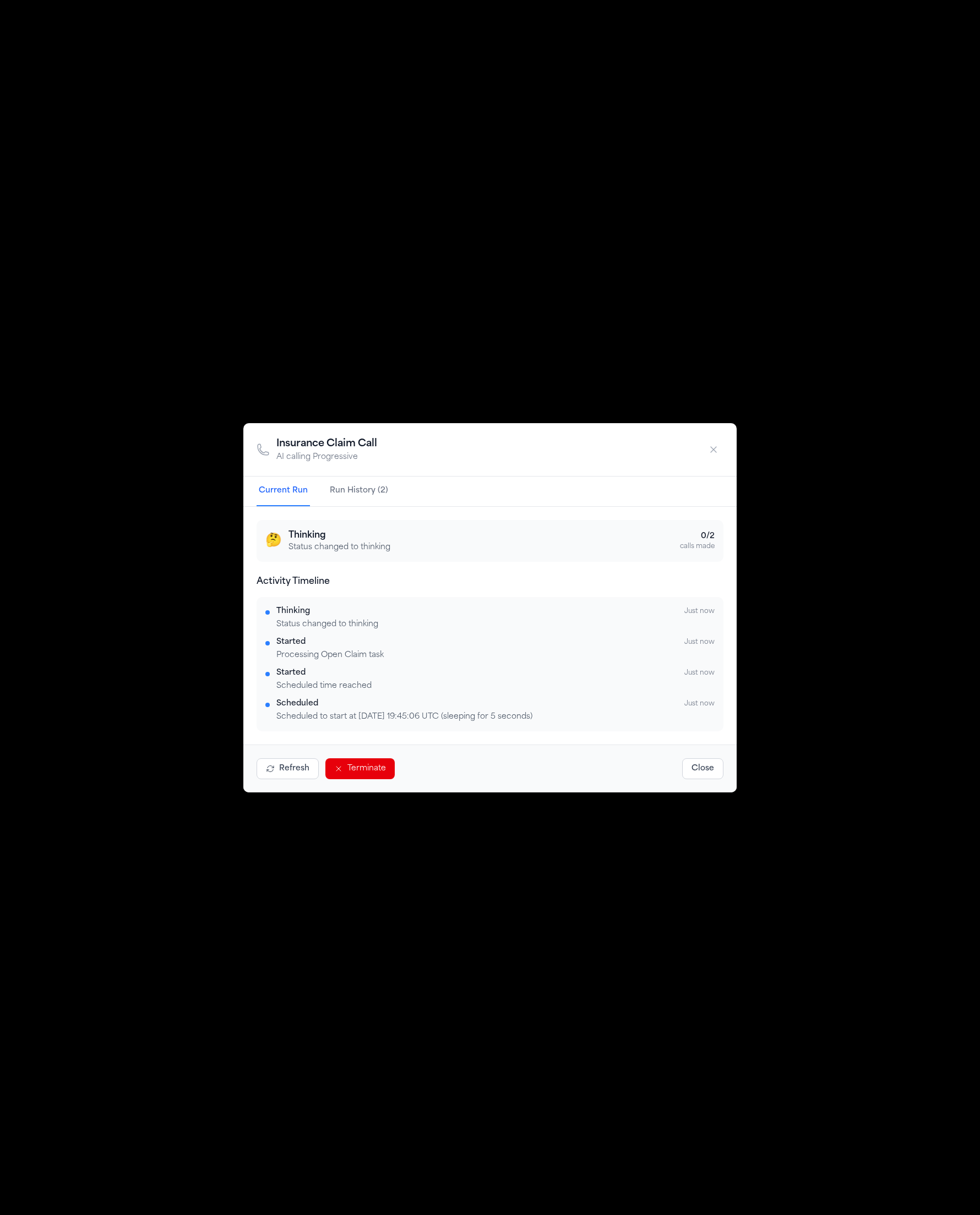
click at [273, 769] on icon "button" at bounding box center [270, 769] width 9 height 9
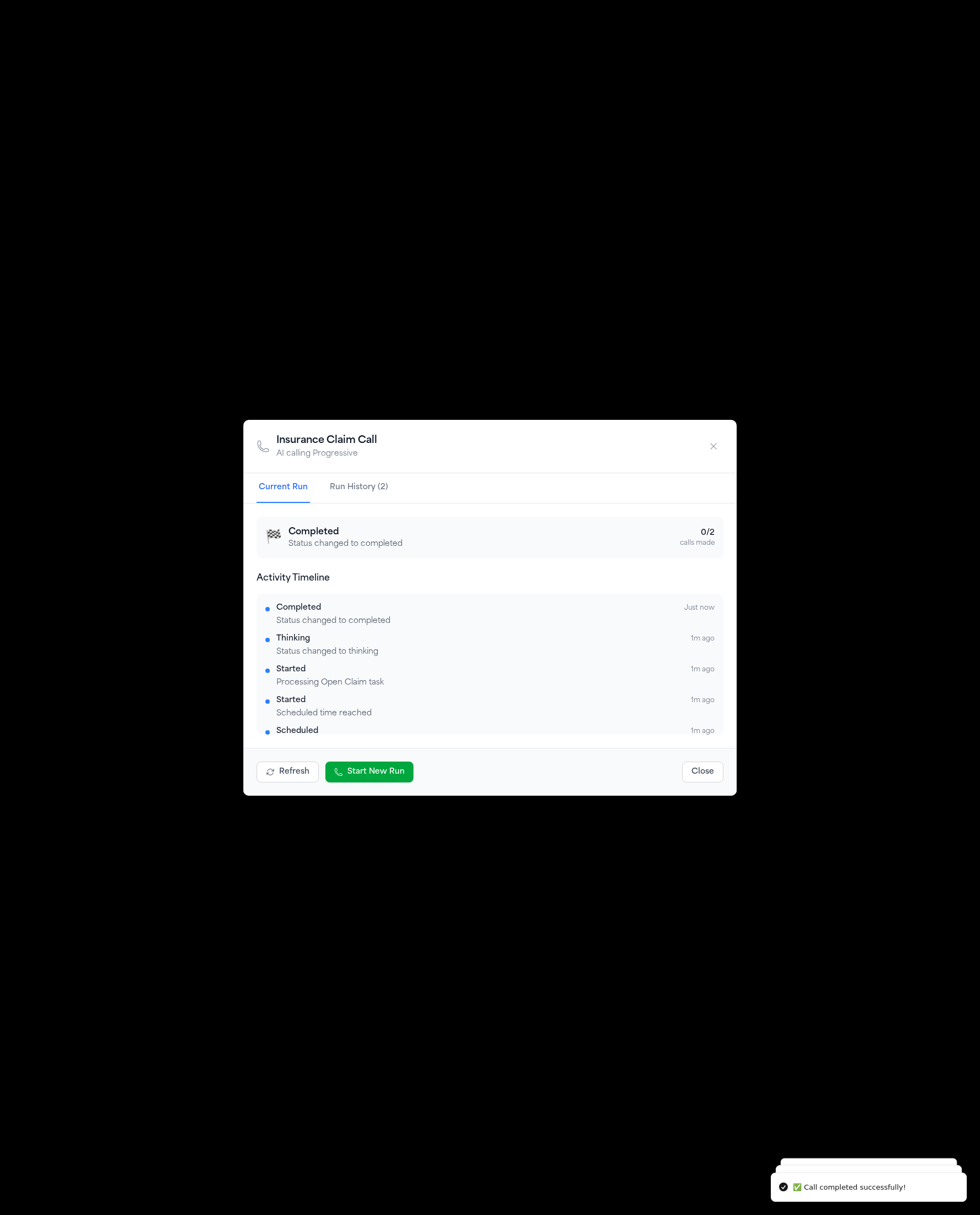
click at [686, 377] on div "Insurance Claim Call AI calling Progressive Current Run Run History (2) 🏁 Compl…" at bounding box center [490, 607] width 980 height 1215
click at [675, 555] on div "🏁 Completed Status changed to completed 0 / 2 calls made" at bounding box center [490, 537] width 467 height 42
drag, startPoint x: 351, startPoint y: 488, endPoint x: 366, endPoint y: 538, distance: 52.2
click at [353, 505] on div "Insurance Claim Call AI calling Progressive Current Run Run History (2) 🏁 Compl…" at bounding box center [490, 607] width 493 height 376
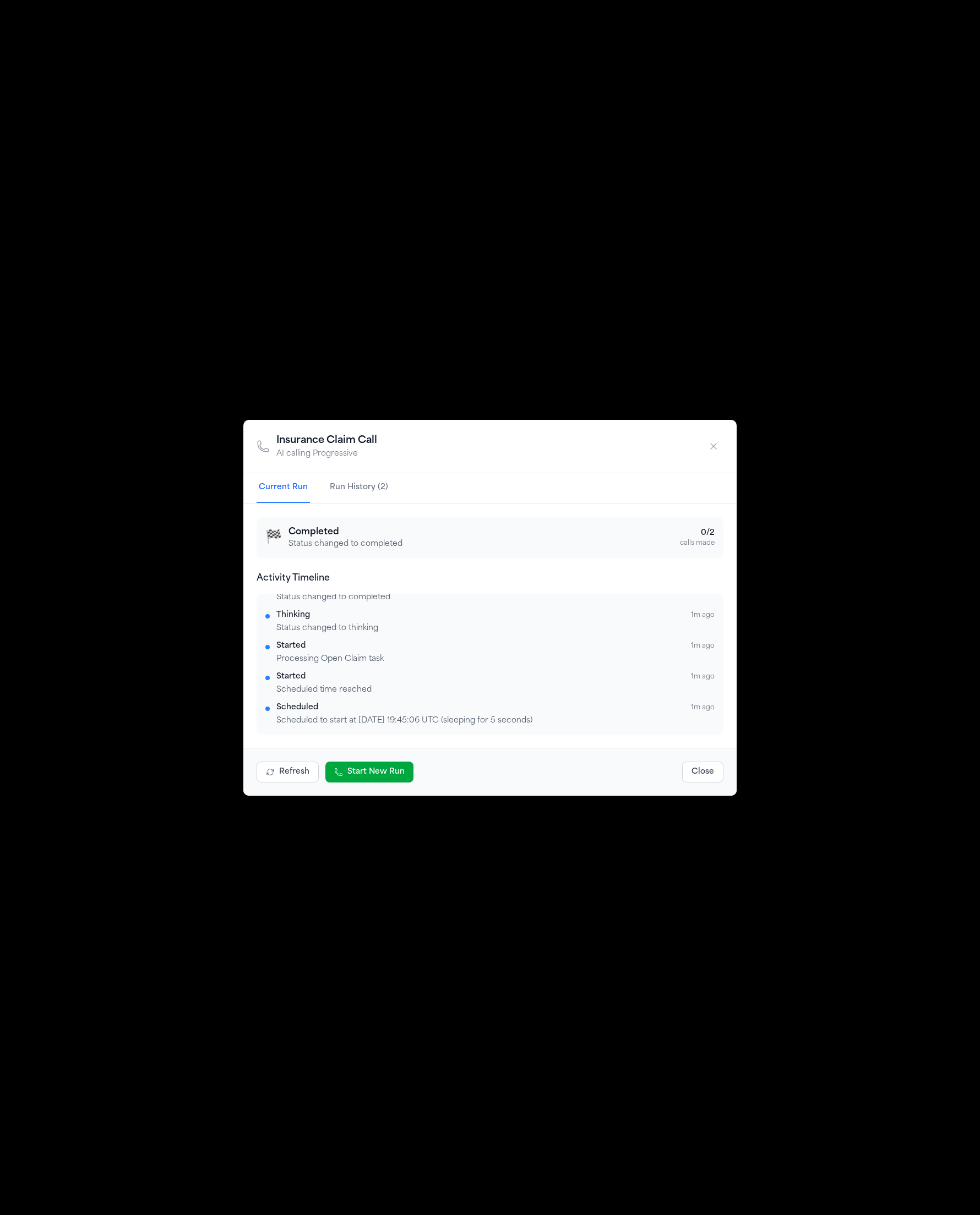
click at [712, 763] on button "Close" at bounding box center [703, 772] width 41 height 21
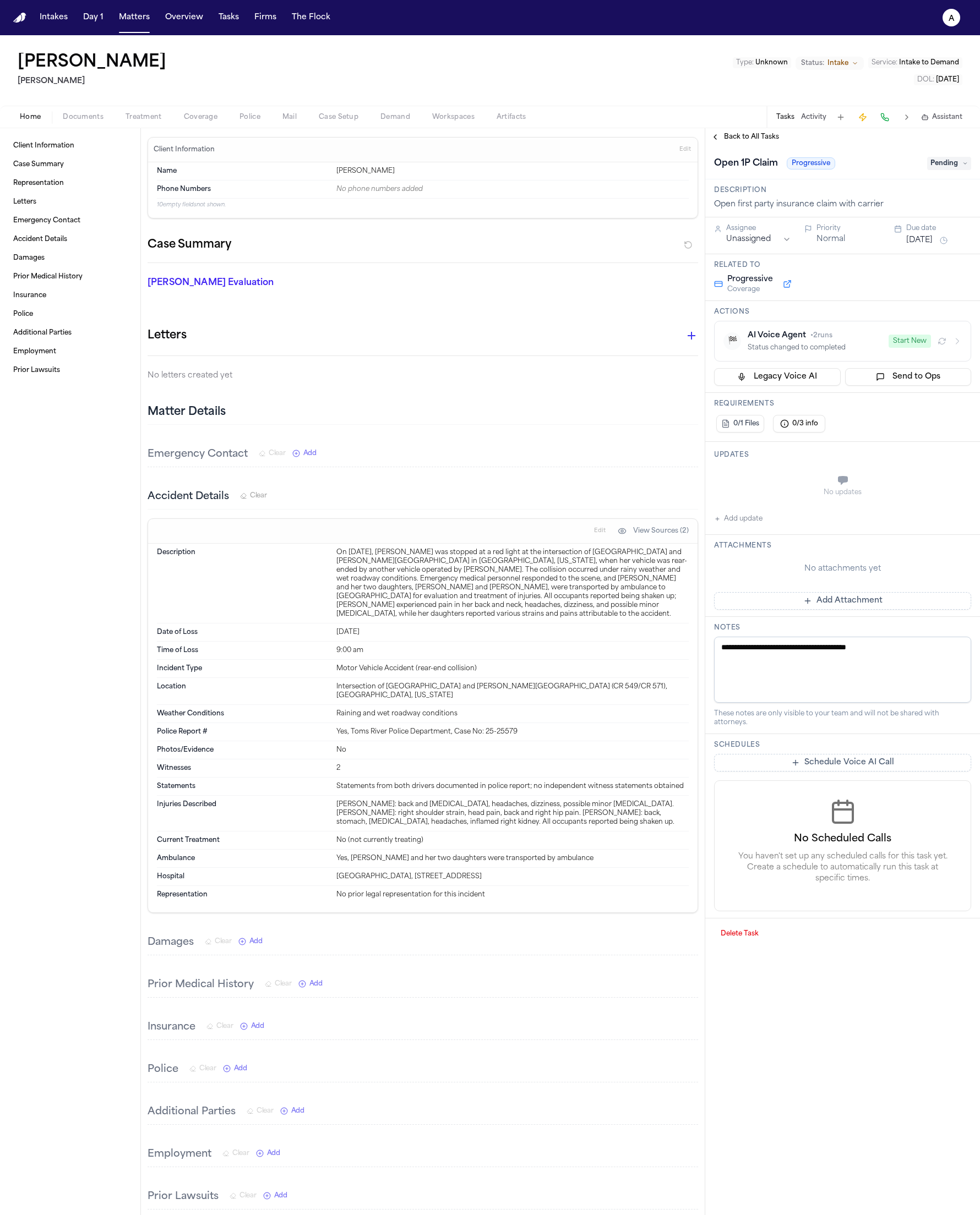
click at [202, 107] on div "Home Documents Treatment Coverage Police Mail Case Setup Demand Workspaces Arti…" at bounding box center [490, 116] width 980 height 22
click at [203, 113] on span "Coverage" at bounding box center [201, 117] width 34 height 9
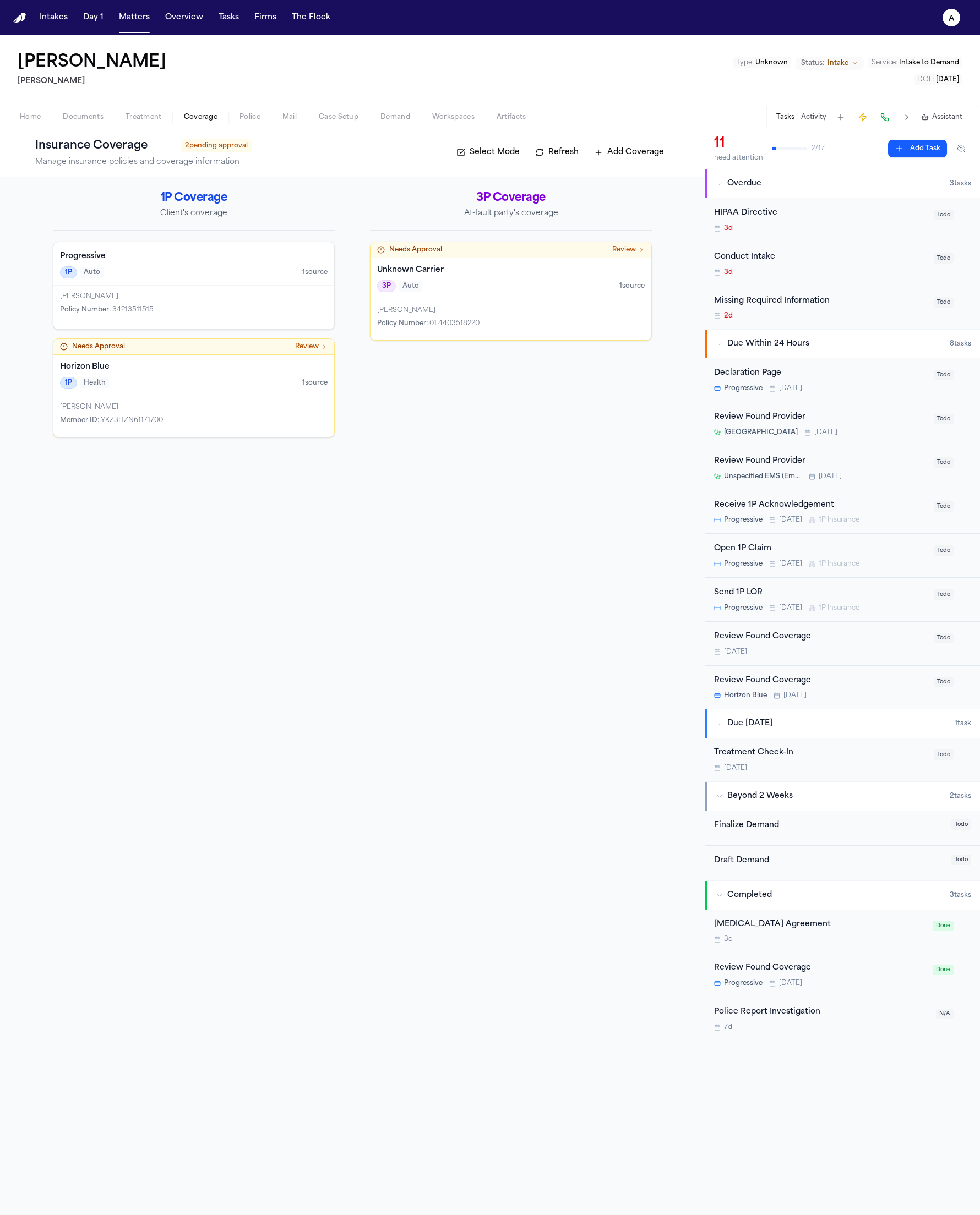
click at [196, 276] on div "1P Auto 1 source" at bounding box center [194, 273] width 268 height 12
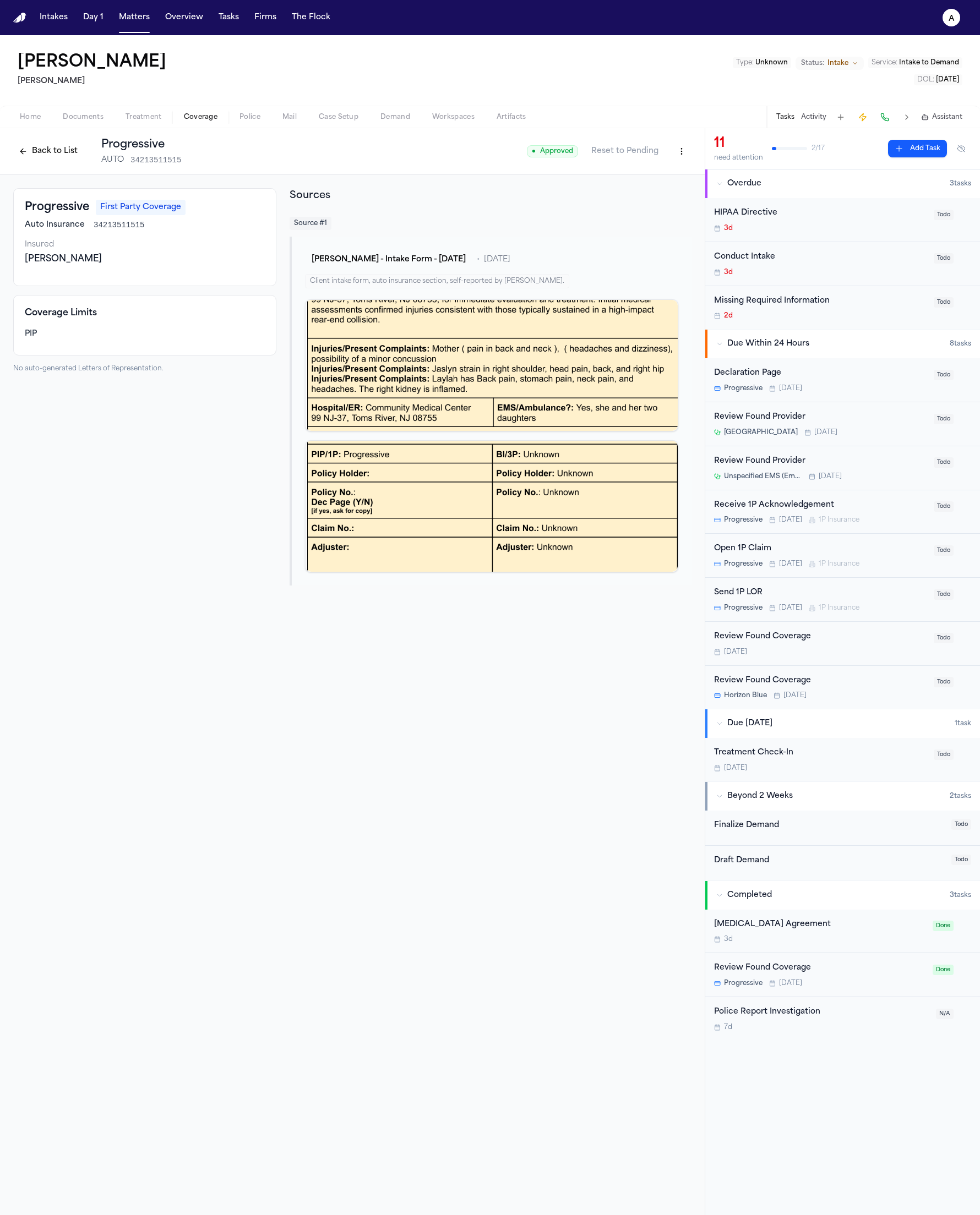
click at [681, 150] on html "Intakes Day 1 Matters Overview Tasks Firms The Flock a Lisa Rada Hecht Type : U…" at bounding box center [490, 607] width 980 height 1215
click at [627, 178] on div "Edit Coverage" at bounding box center [643, 175] width 92 height 17
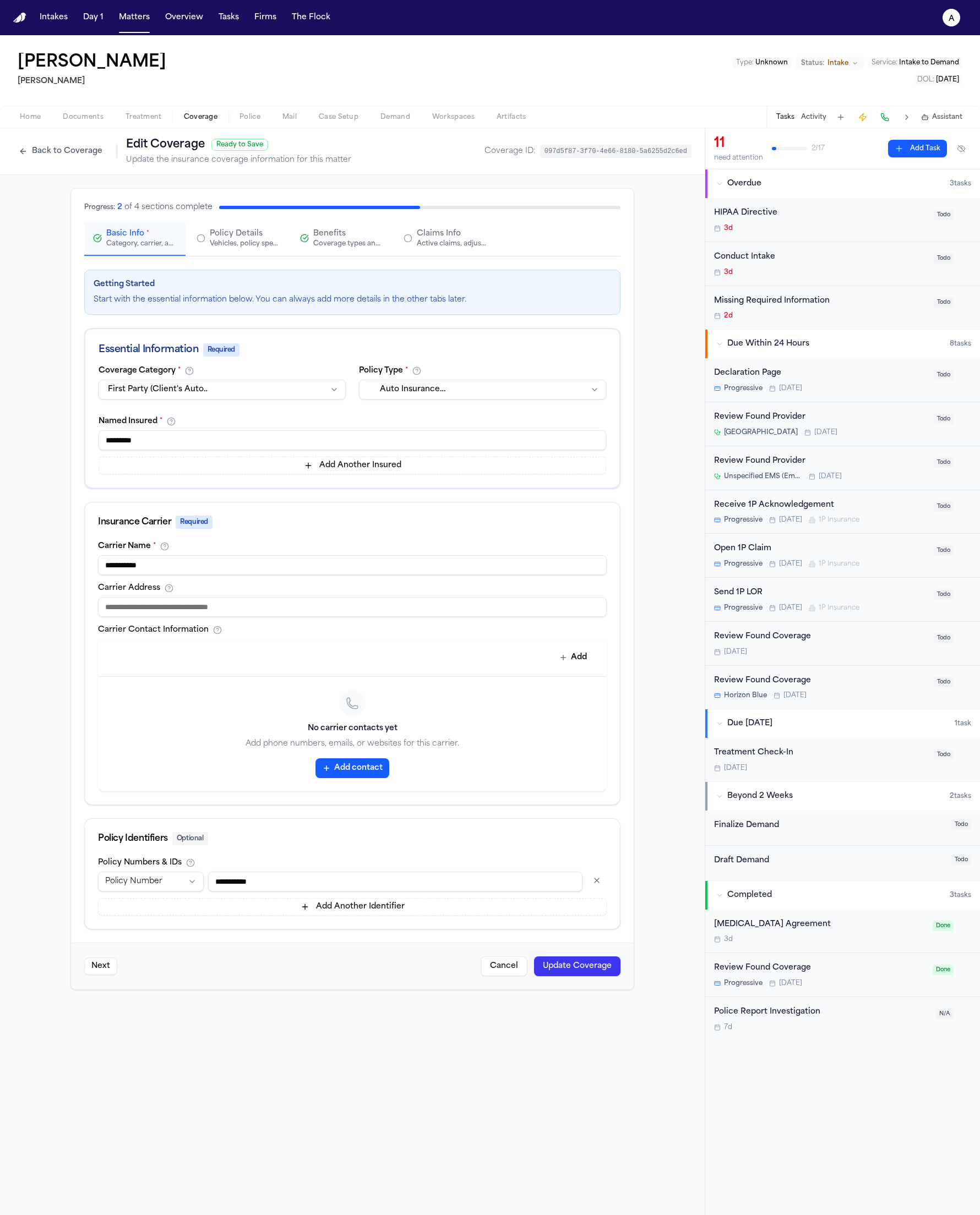
click at [262, 235] on div "Policy Details Vehicles, policy specifics, and additional details" at bounding box center [245, 238] width 71 height 20
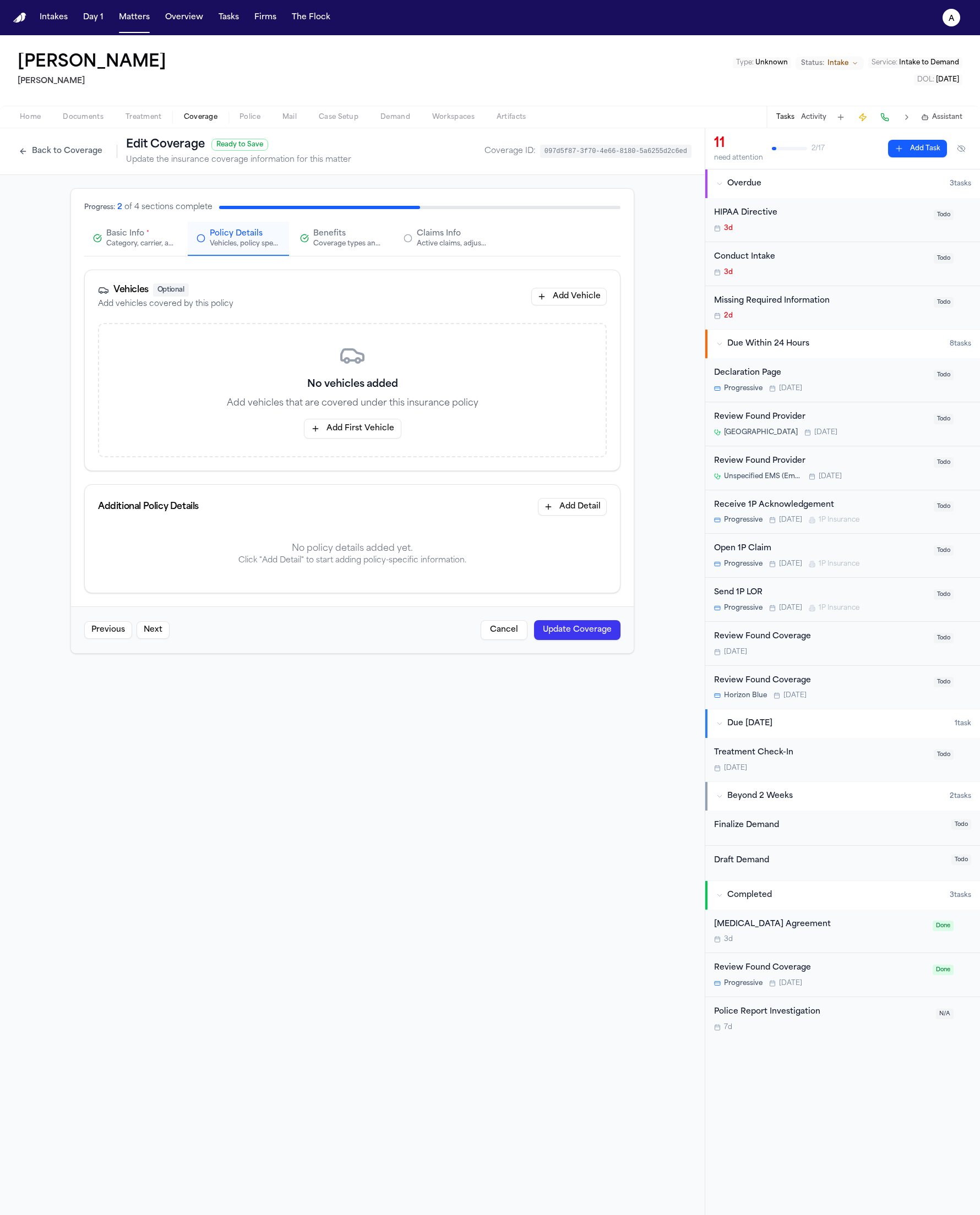
click at [375, 242] on div "Coverage types and limits" at bounding box center [348, 244] width 71 height 9
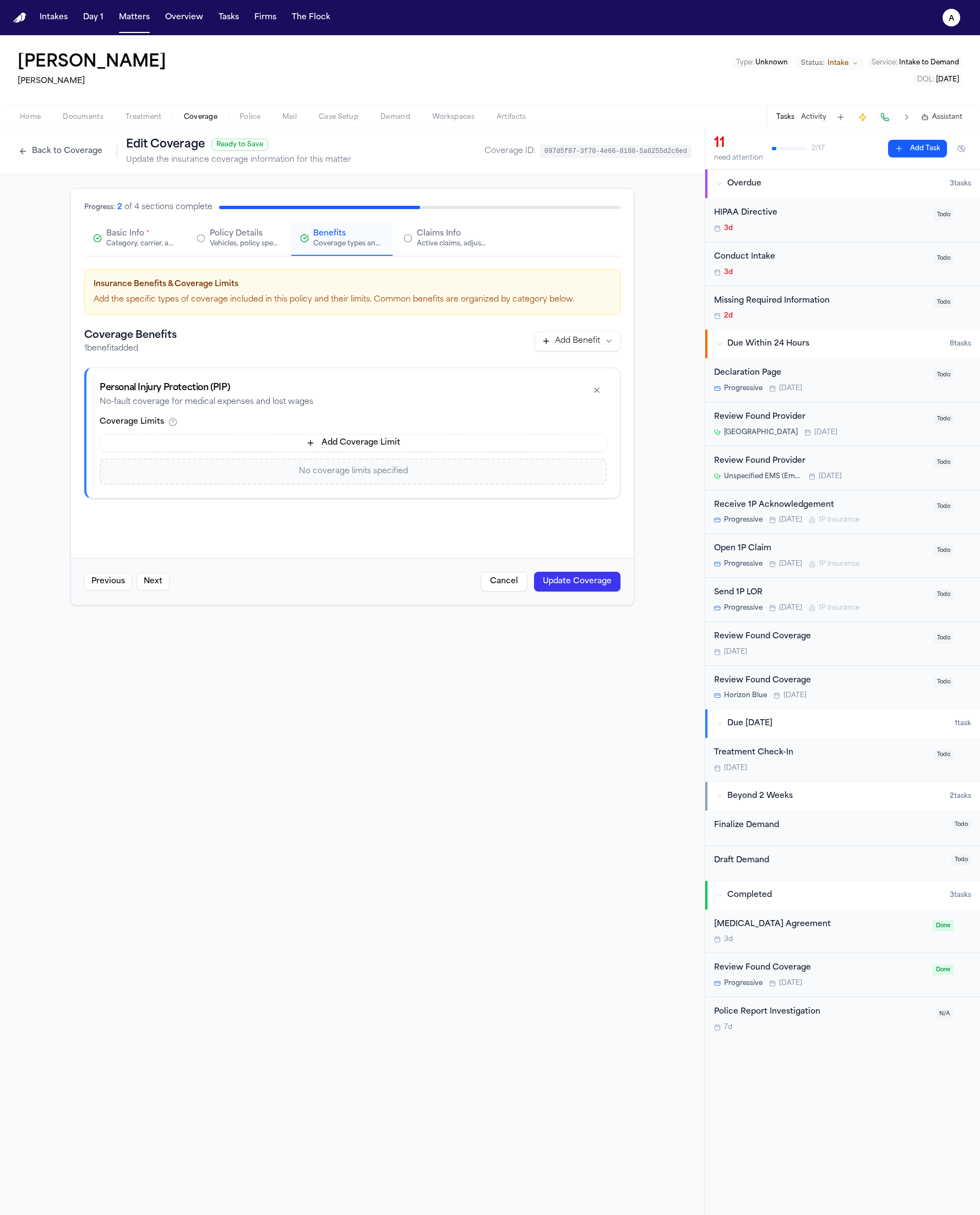
click at [458, 242] on div "Active claims, adjusters, and subrogation details" at bounding box center [452, 244] width 71 height 9
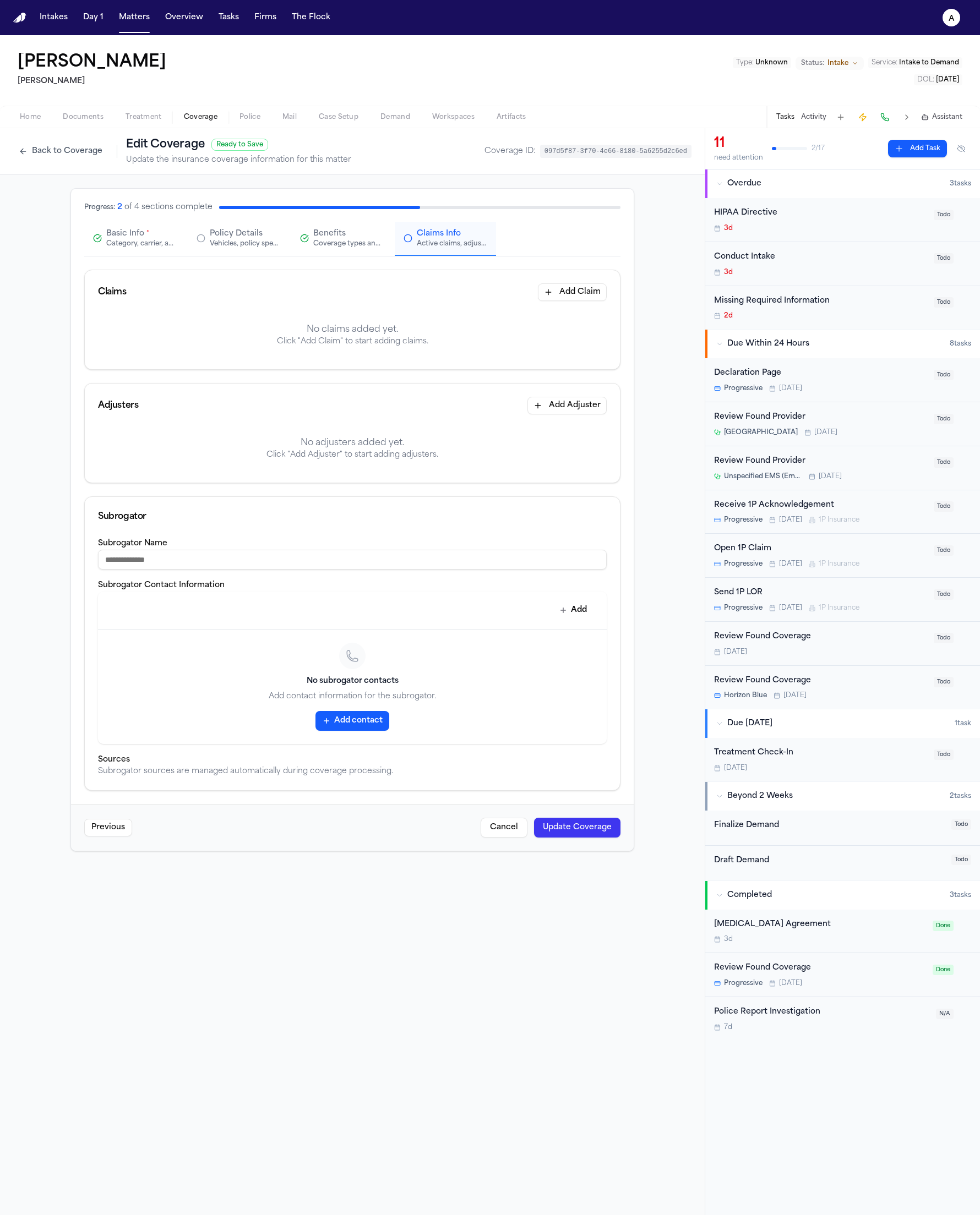
click at [125, 243] on div "Category, carrier, and policy holder information" at bounding box center [141, 244] width 71 height 9
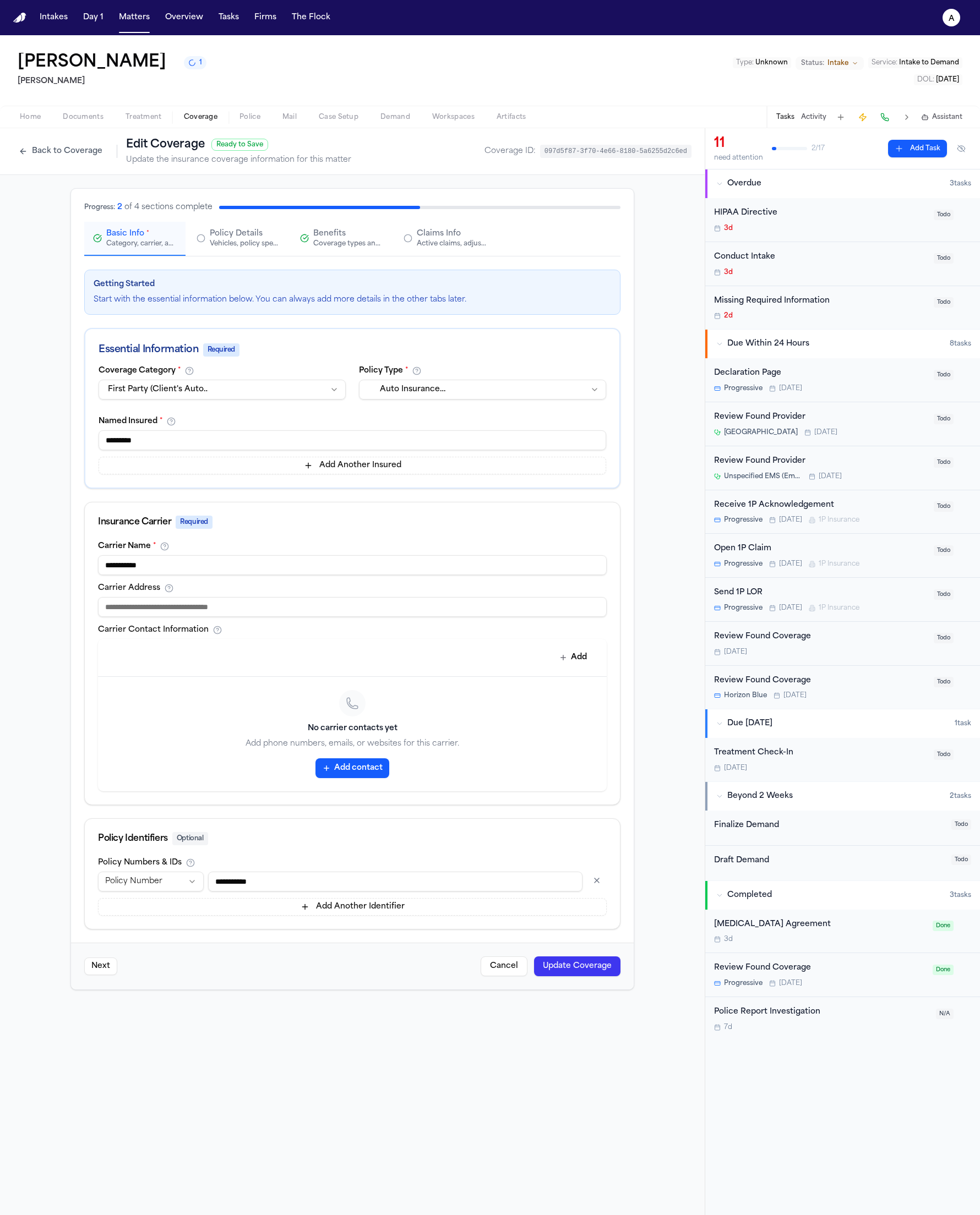
click at [580, 652] on button "Add" at bounding box center [573, 657] width 40 height 20
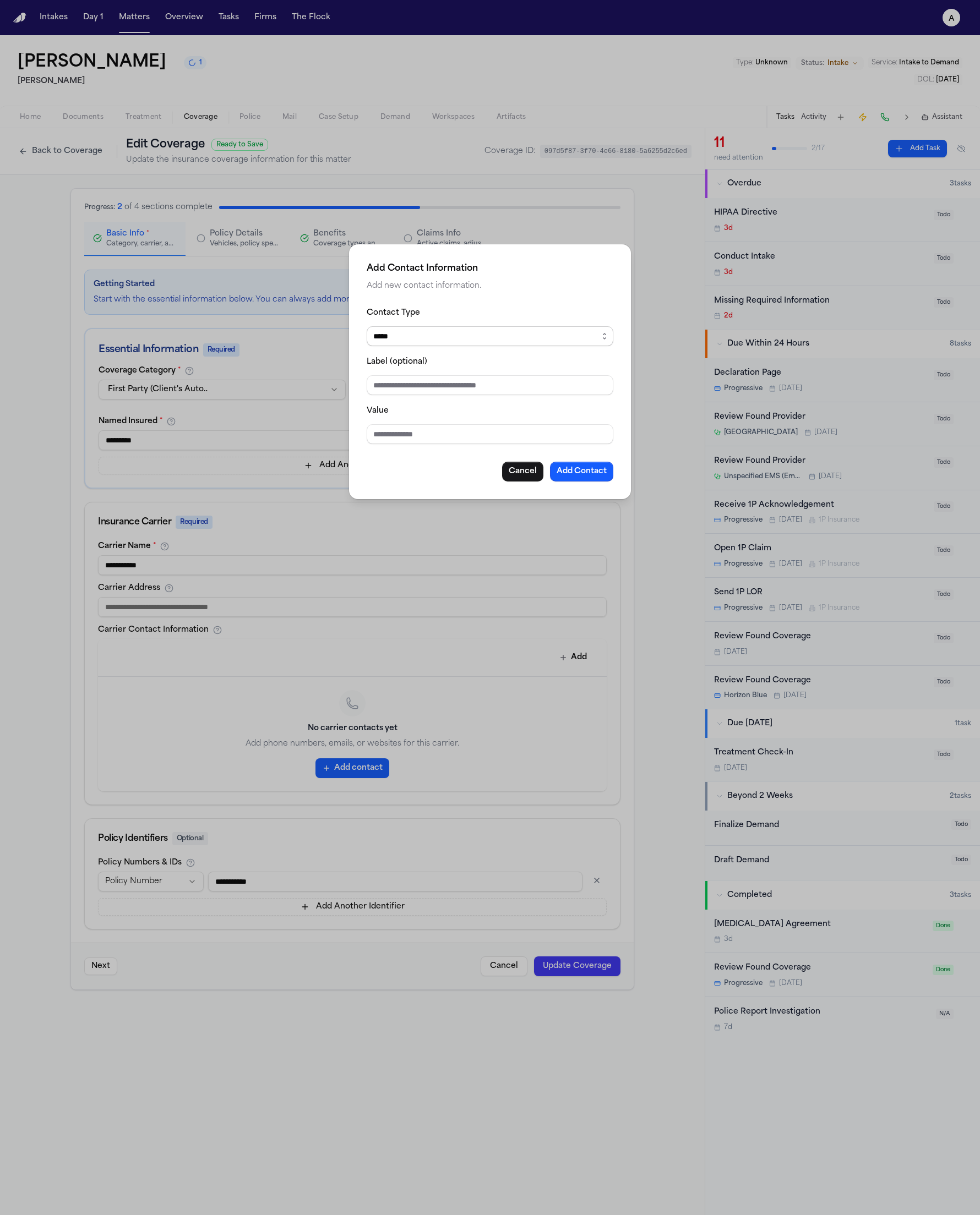
click at [470, 333] on select "***** ***** ******* *** *****" at bounding box center [490, 336] width 247 height 20
drag, startPoint x: 503, startPoint y: 380, endPoint x: 478, endPoint y: 450, distance: 74.3
click at [501, 388] on input "Label (optional)" at bounding box center [490, 385] width 247 height 20
click at [479, 438] on input "Value" at bounding box center [490, 434] width 247 height 20
type input "*"
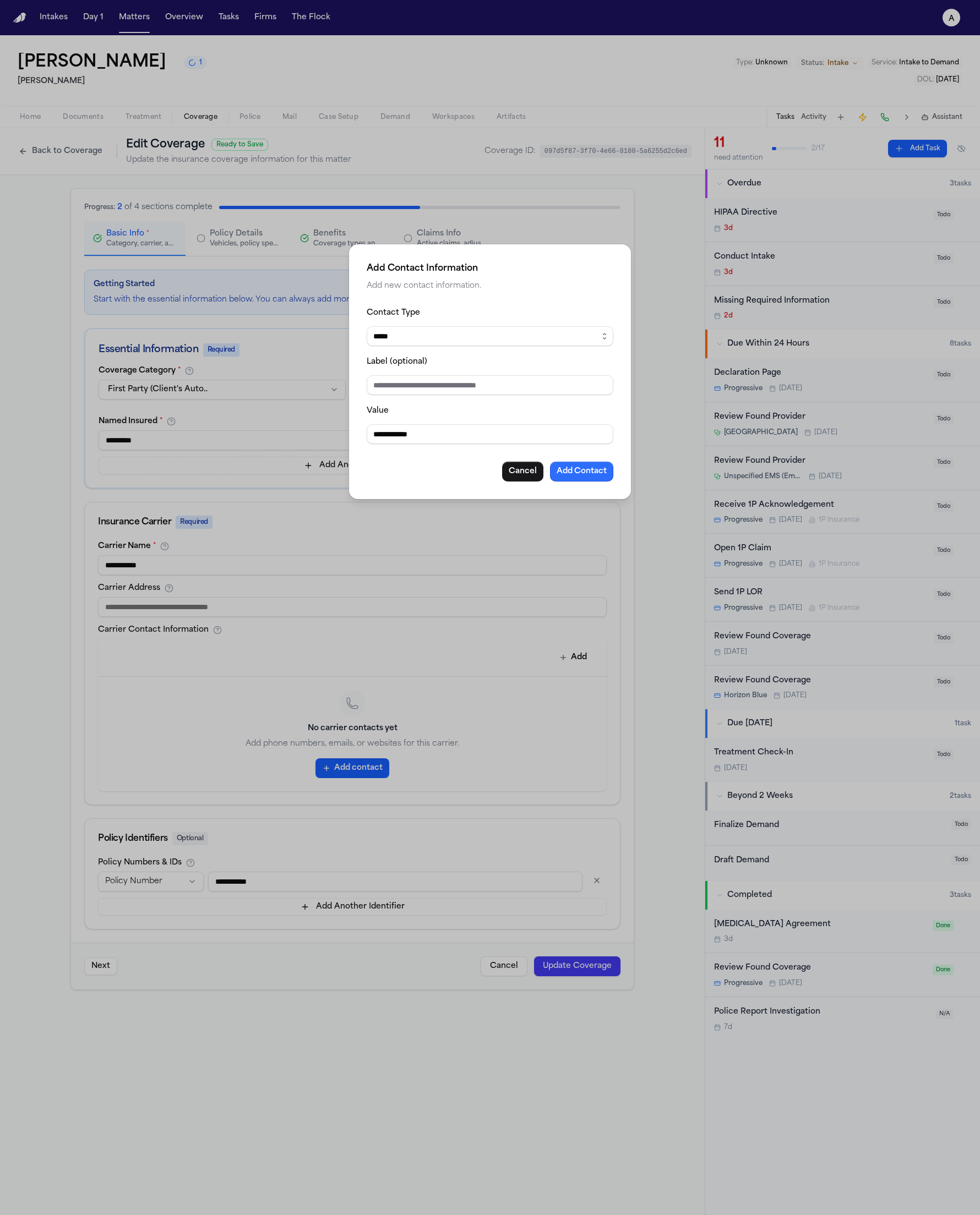
type input "**********"
click at [608, 466] on button "Add Contact" at bounding box center [581, 472] width 63 height 20
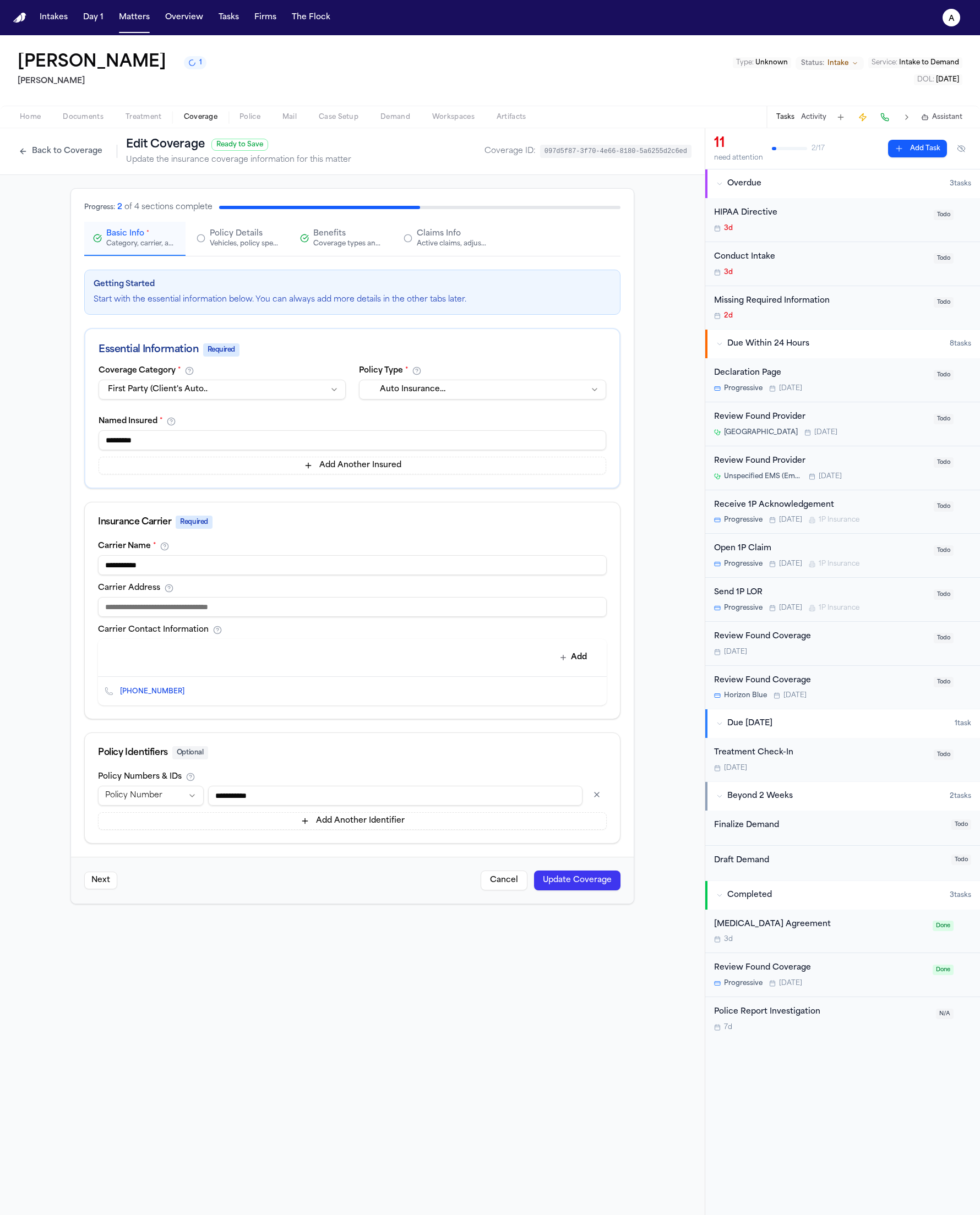
click at [551, 885] on button "Update Coverage" at bounding box center [577, 880] width 86 height 20
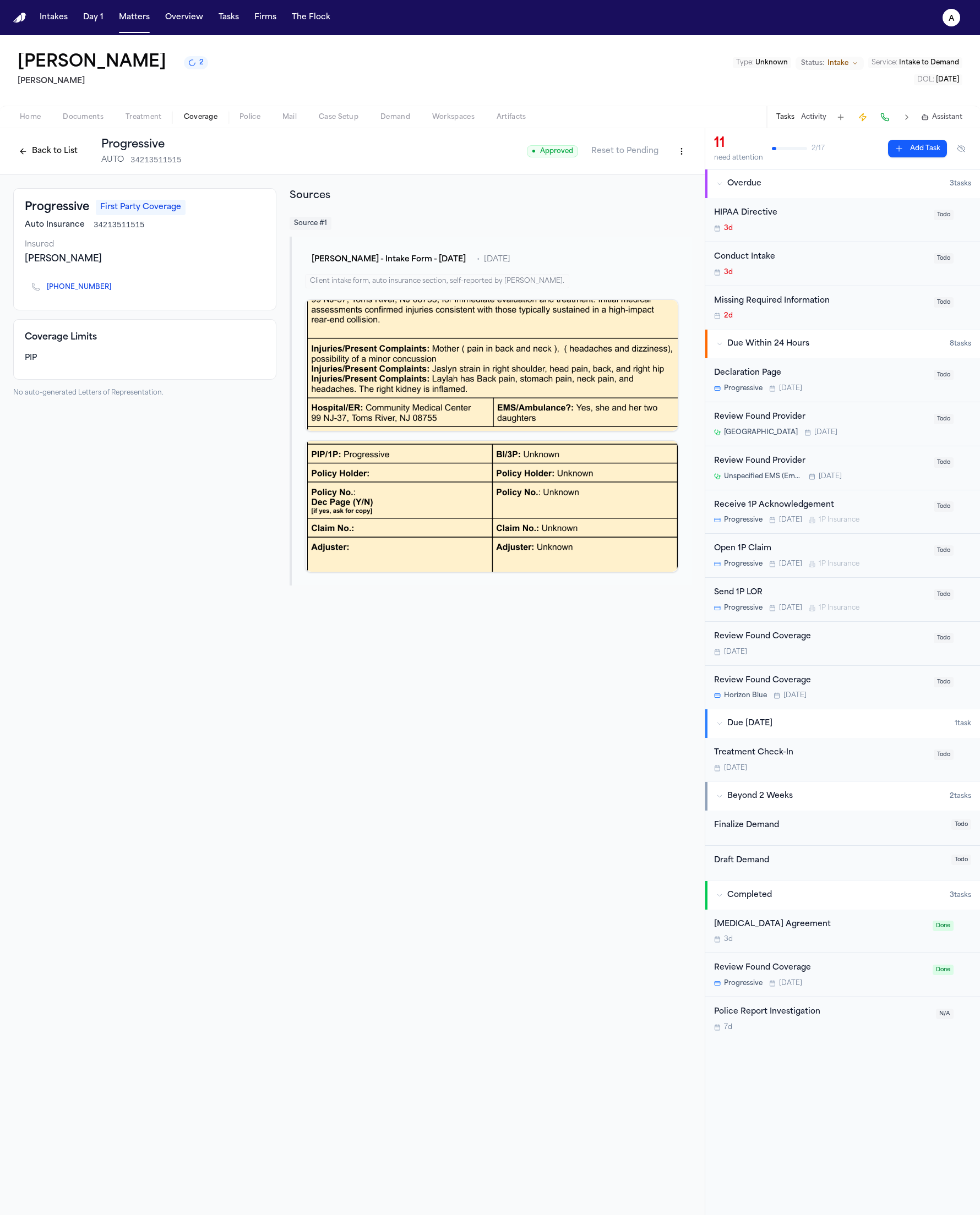
click at [745, 542] on div "Open 1P Claim Progressive [DATE] 1P Insurance Todo" at bounding box center [842, 555] width 274 height 44
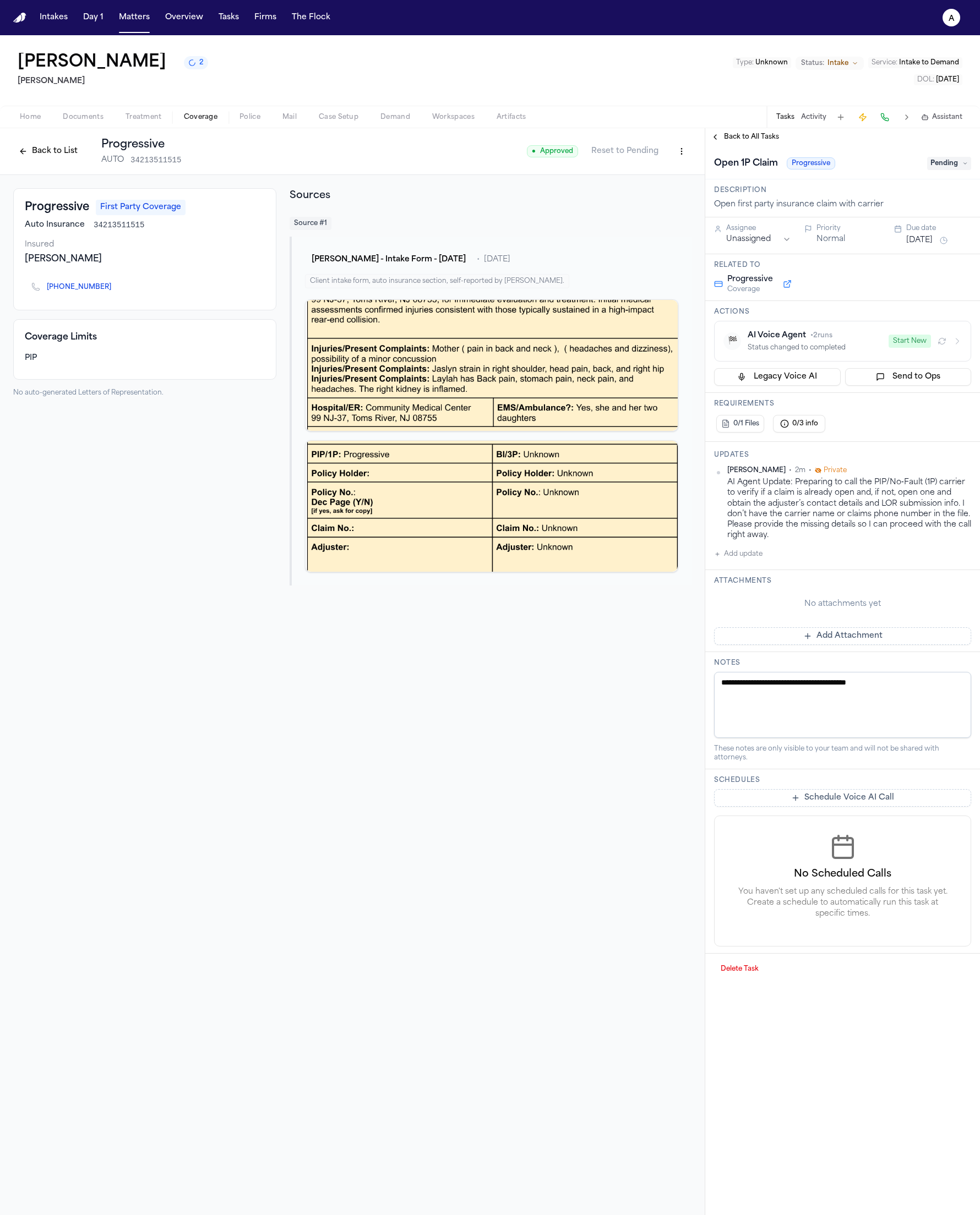
click at [903, 343] on button "Start New" at bounding box center [909, 341] width 42 height 13
click at [893, 348] on div "Active" at bounding box center [838, 348] width 181 height 9
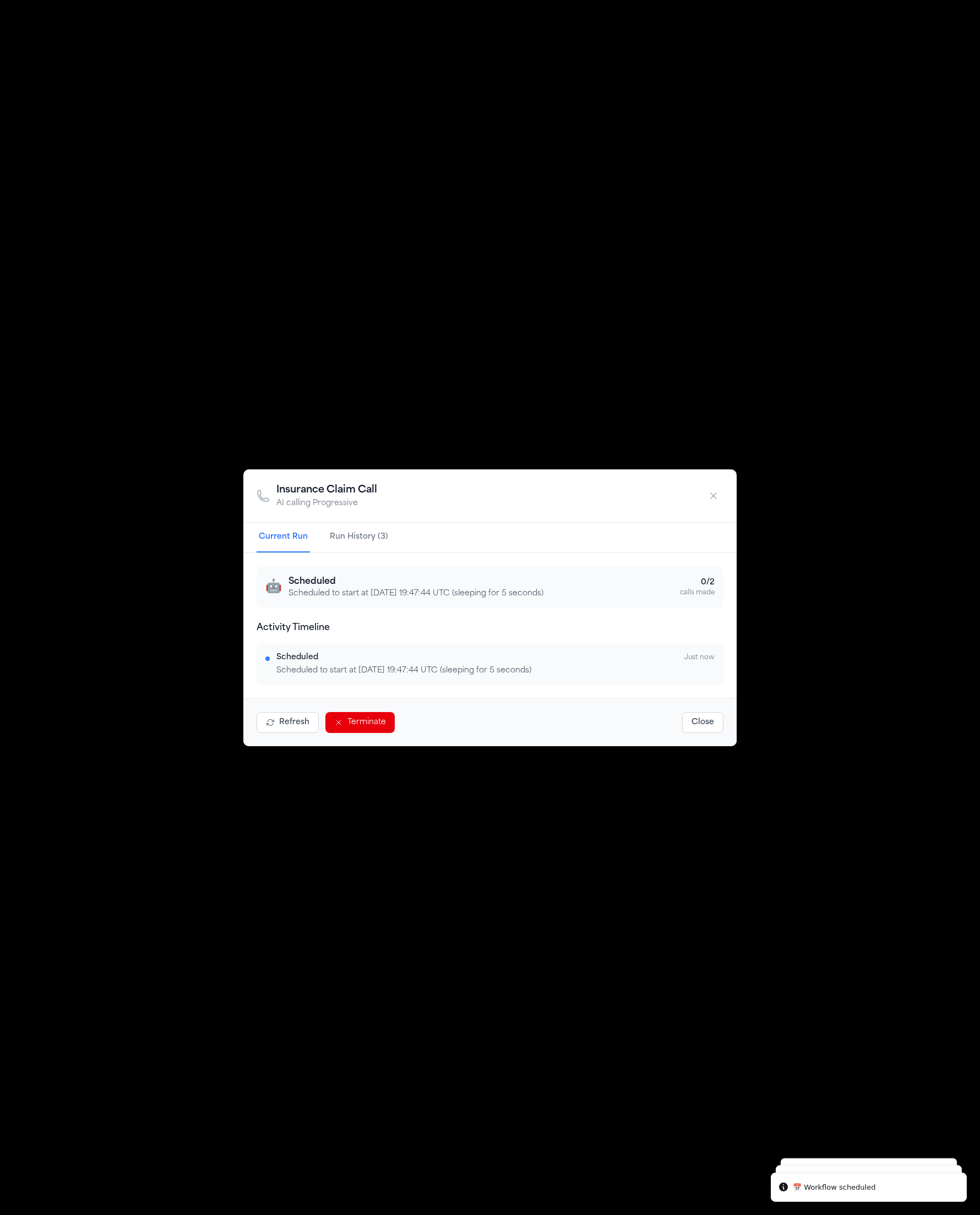
click at [297, 724] on button "Refresh" at bounding box center [287, 722] width 62 height 21
click at [293, 722] on button "Refresh" at bounding box center [287, 722] width 62 height 21
click at [288, 719] on button "Refresh" at bounding box center [287, 722] width 62 height 21
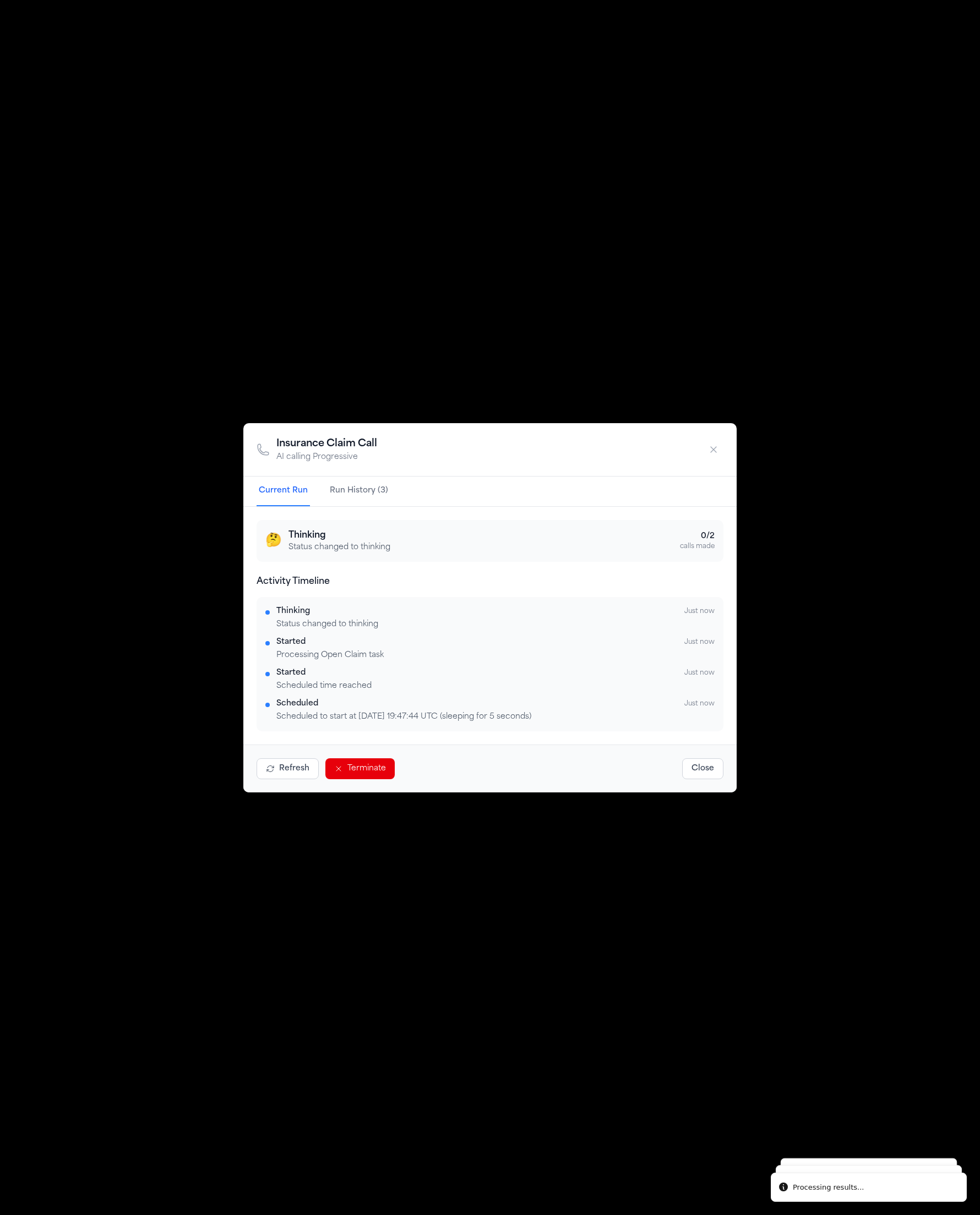
click at [291, 747] on div "Refresh Terminate Close" at bounding box center [490, 768] width 493 height 48
drag, startPoint x: 292, startPoint y: 754, endPoint x: 291, endPoint y: 765, distance: 11.0
click at [292, 754] on div "Refresh Terminate Close" at bounding box center [490, 768] width 493 height 48
click at [290, 766] on button "Refresh" at bounding box center [287, 769] width 62 height 21
click at [290, 767] on button "Refresh" at bounding box center [287, 769] width 62 height 21
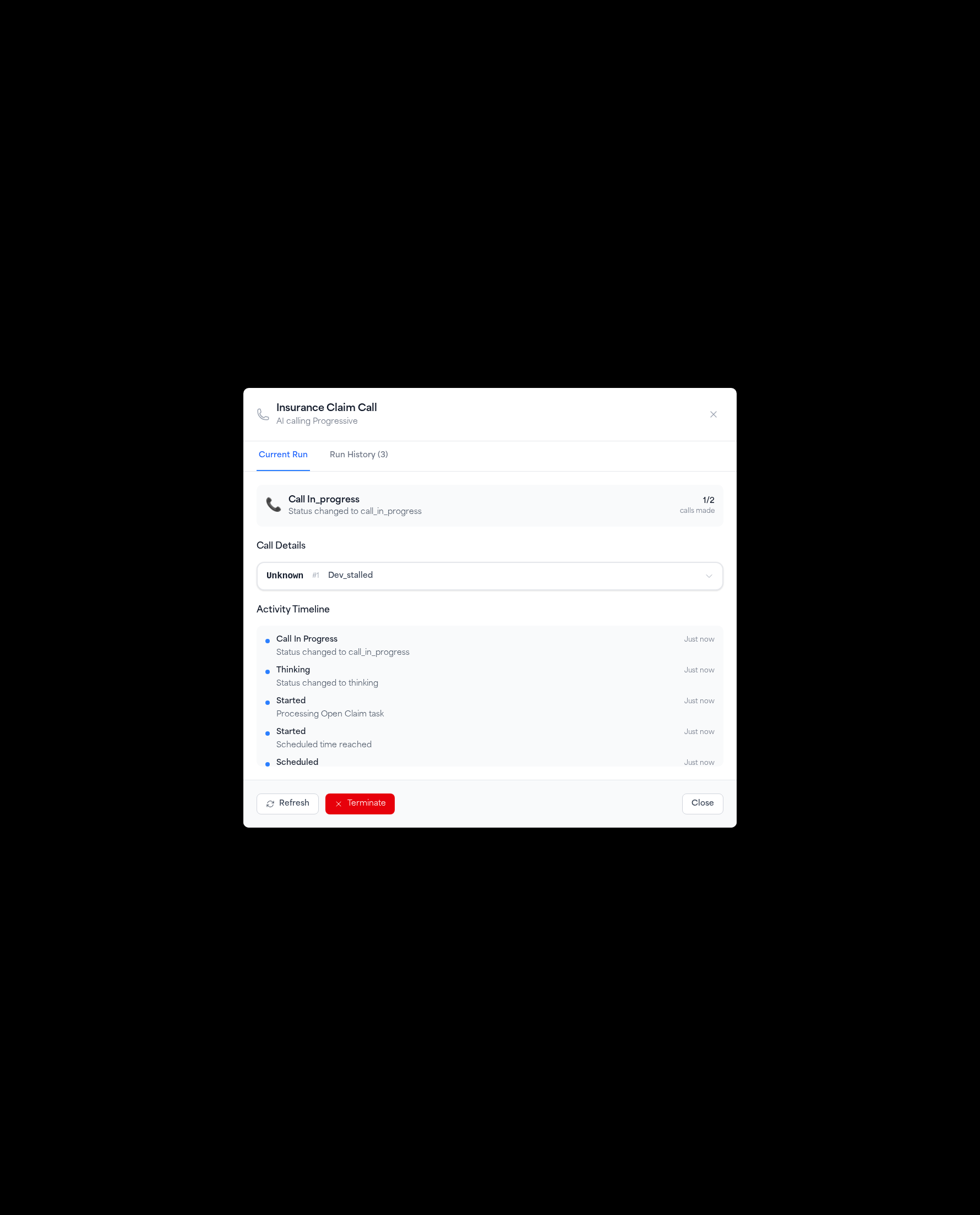
click at [370, 588] on button "Unknown # 1 dev_stalled" at bounding box center [490, 576] width 464 height 27
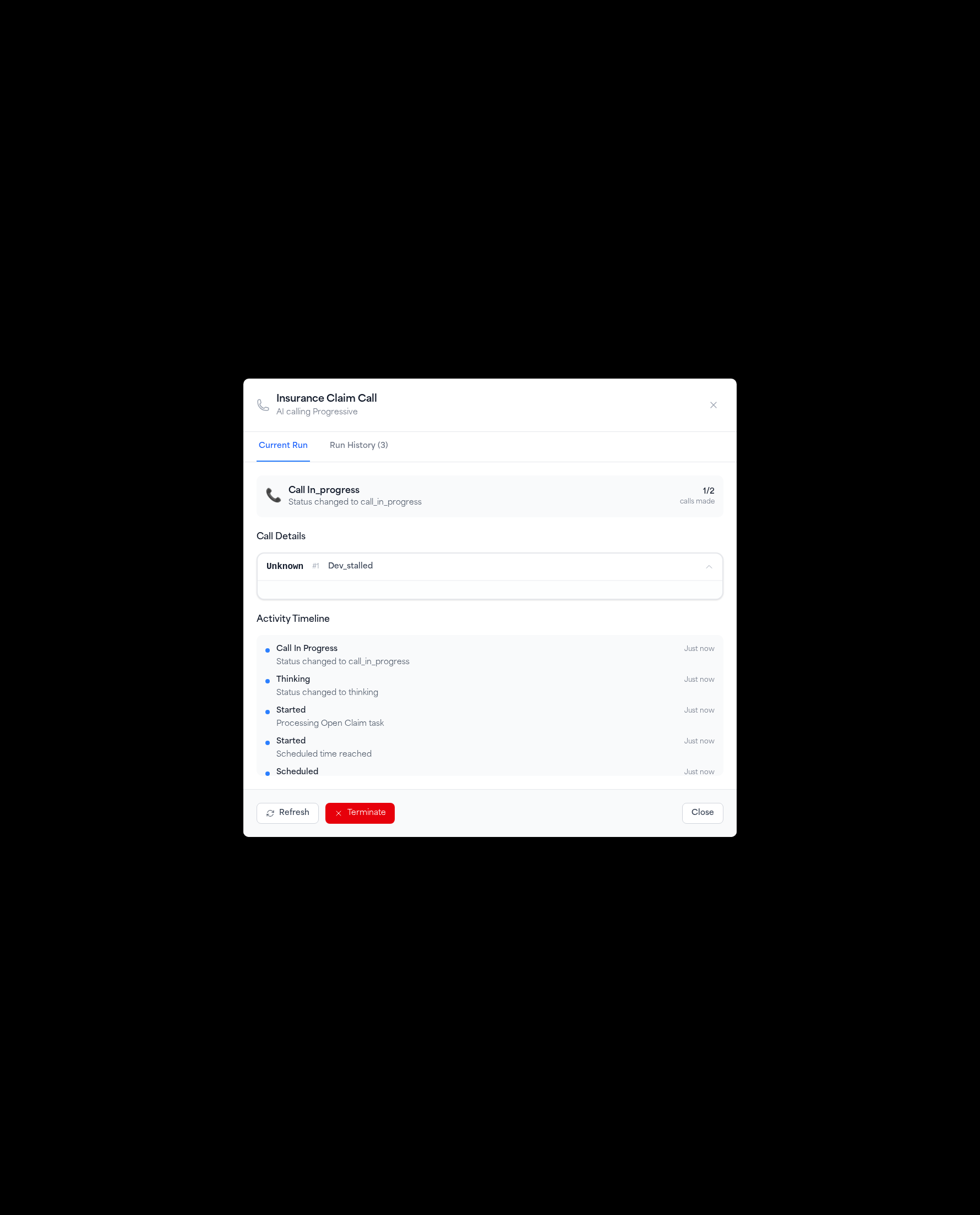
click at [355, 572] on div "Unknown # 1 dev_stalled" at bounding box center [481, 567] width 429 height 13
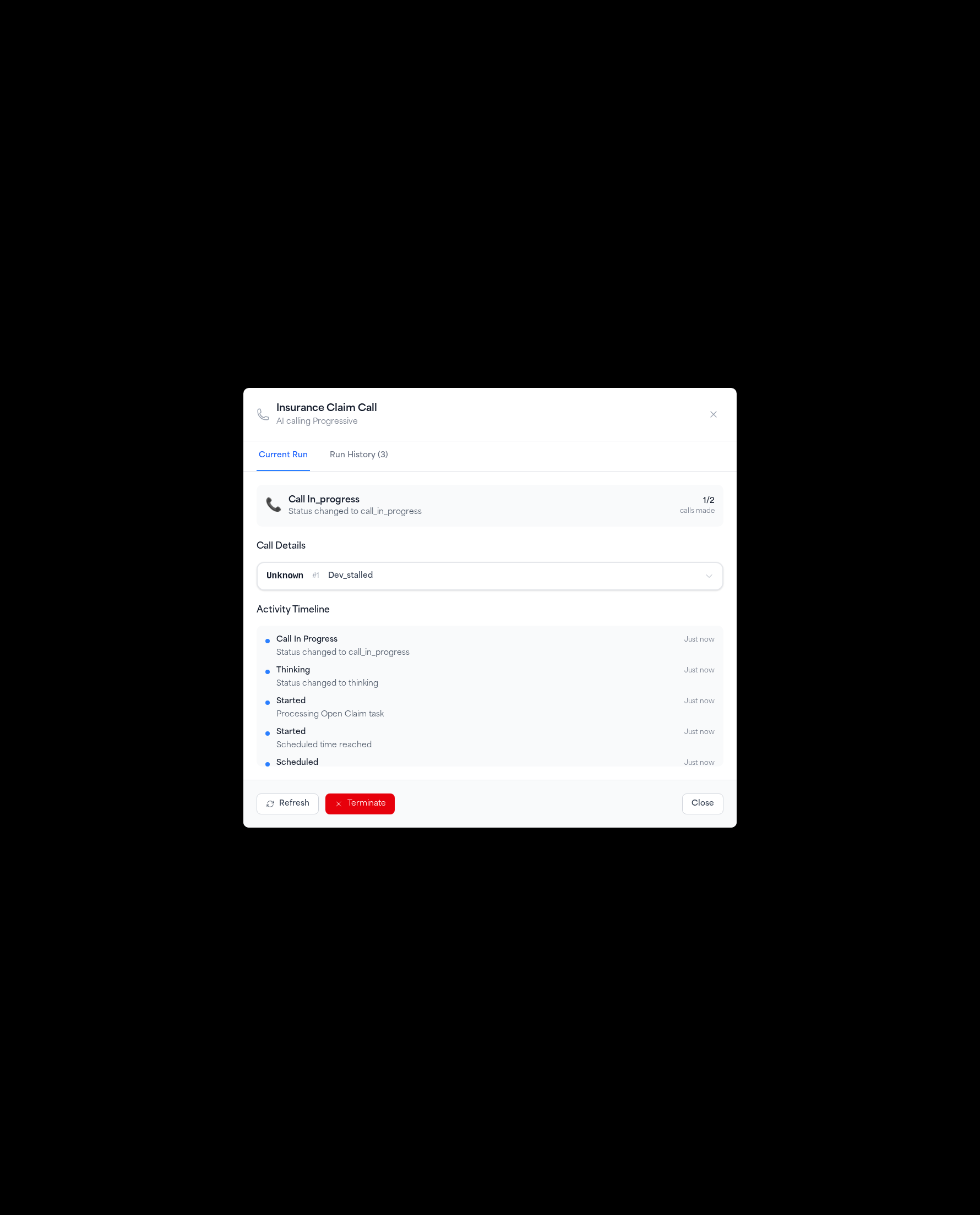
drag, startPoint x: 344, startPoint y: 581, endPoint x: 416, endPoint y: 578, distance: 72.1
click at [416, 578] on div "Unknown # 1 dev_stalled" at bounding box center [481, 576] width 429 height 13
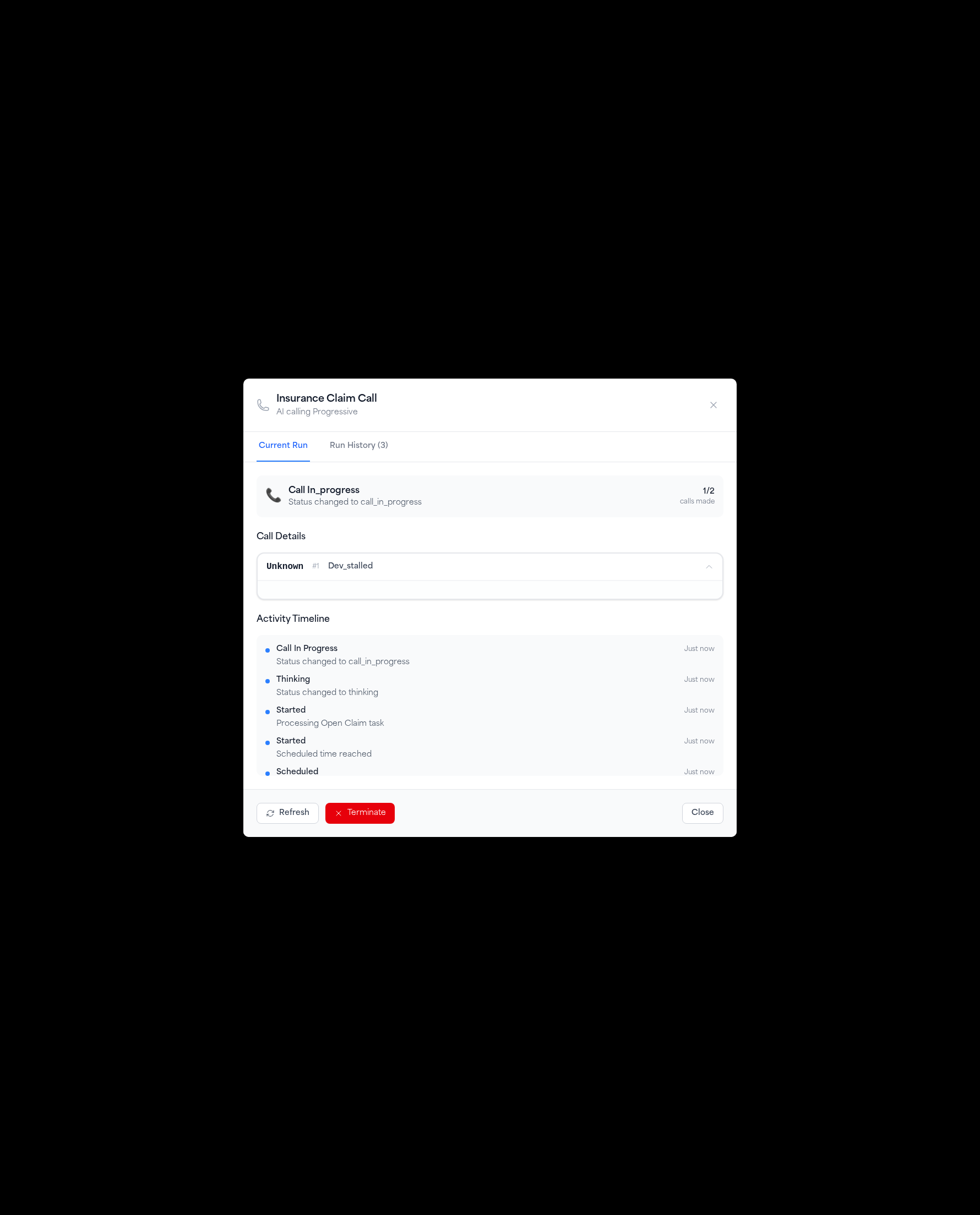
click at [498, 588] on div at bounding box center [490, 589] width 464 height 19
click at [505, 576] on button "Unknown # 1 dev_stalled" at bounding box center [490, 567] width 464 height 27
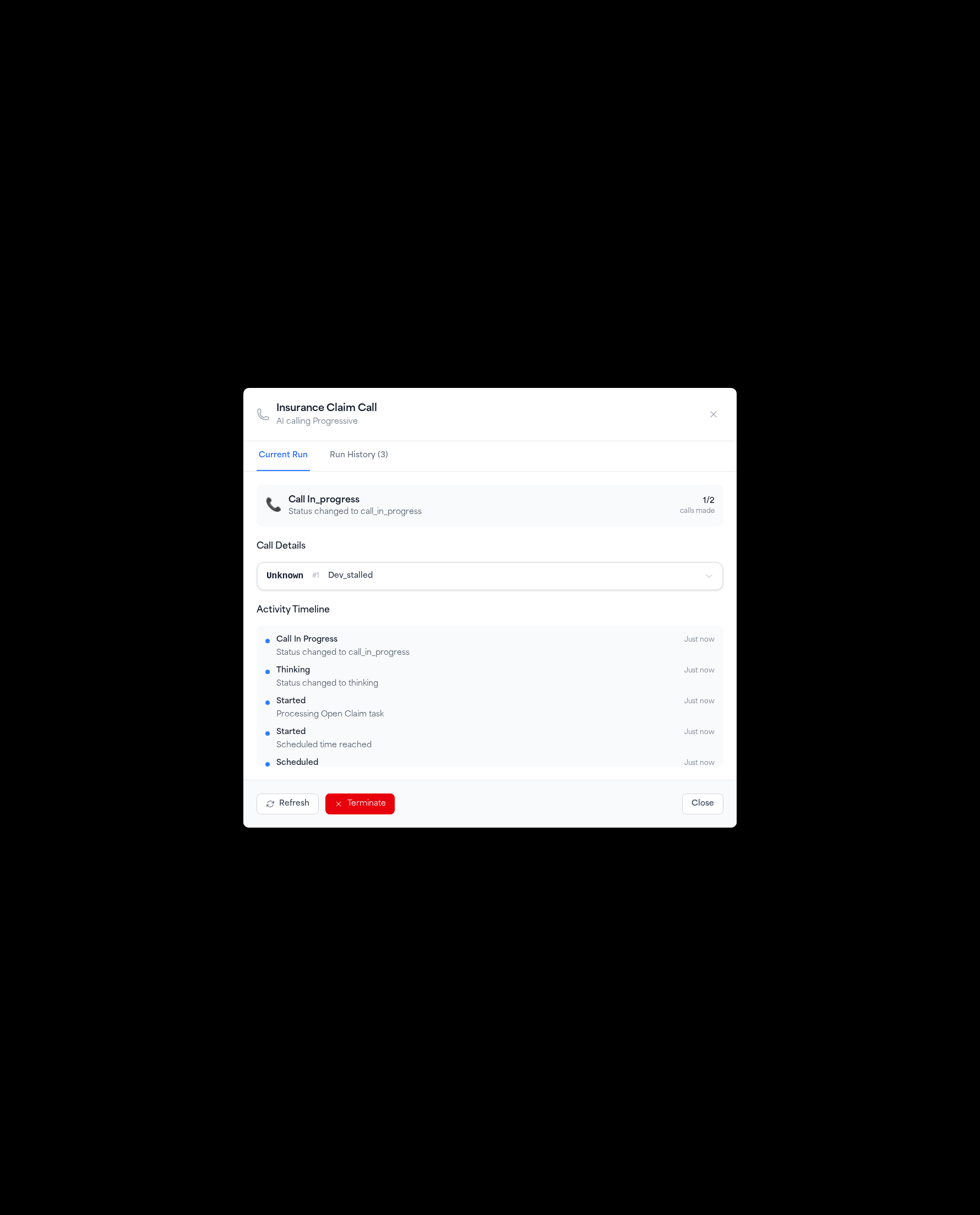
drag, startPoint x: 713, startPoint y: 809, endPoint x: 715, endPoint y: 801, distance: 8.2
click at [714, 809] on button "Close" at bounding box center [703, 804] width 41 height 21
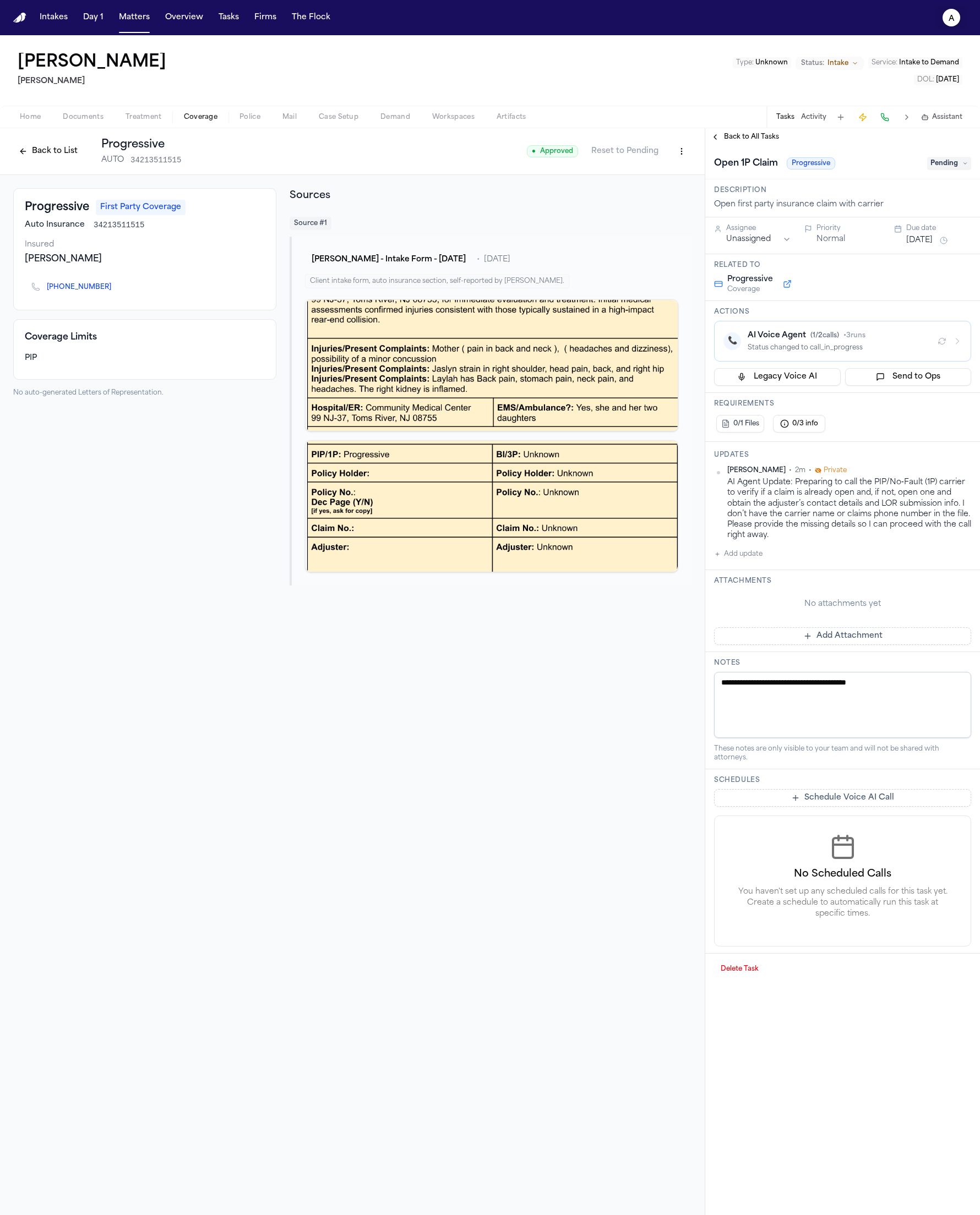
click at [958, 22] on icon "a" at bounding box center [951, 17] width 17 height 17
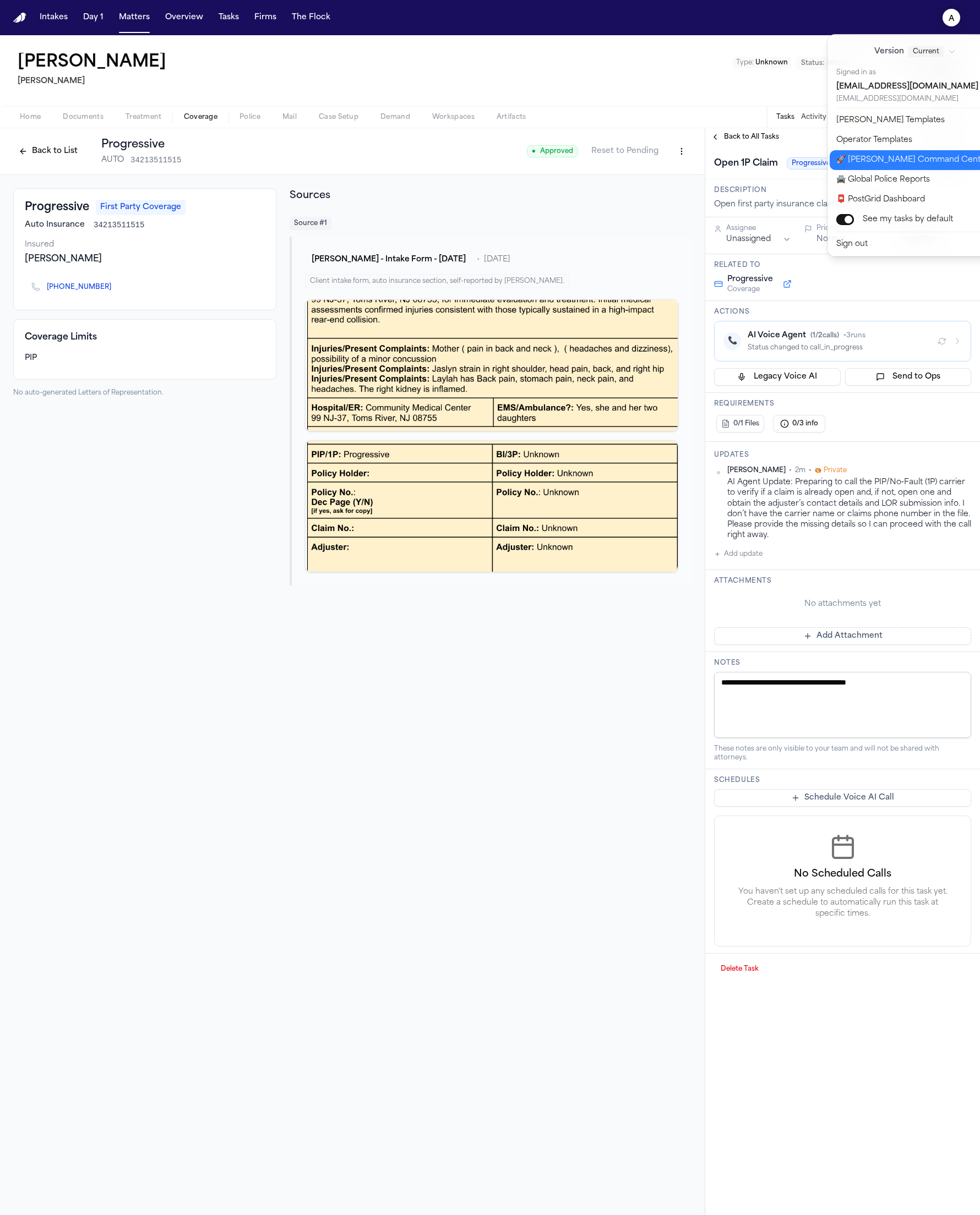
click at [908, 158] on button "🚀 [PERSON_NAME] Command Center" at bounding box center [921, 160] width 183 height 20
select select "**"
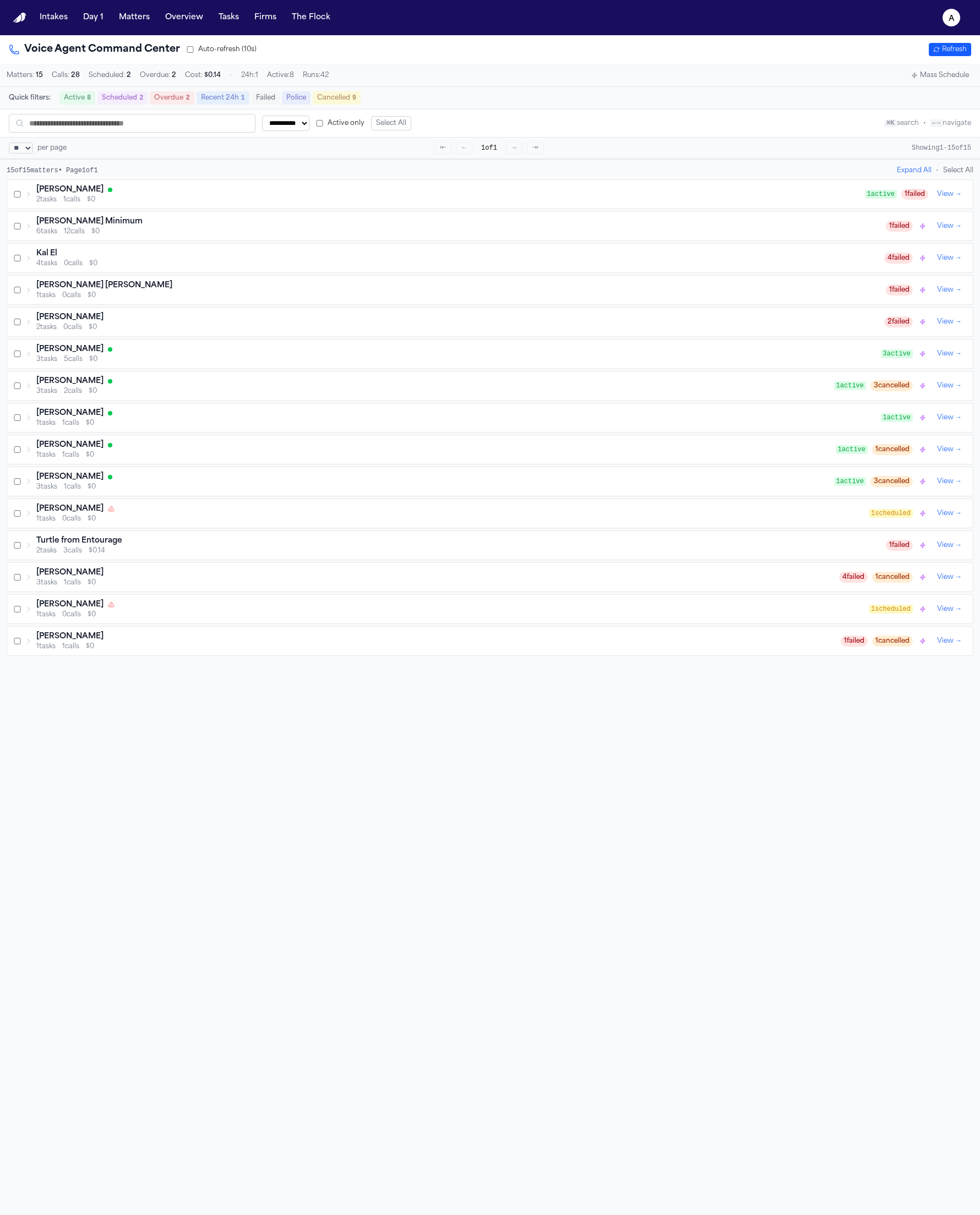
click at [952, 21] on text "a" at bounding box center [952, 19] width 6 height 8
click at [543, 170] on div "**********" at bounding box center [490, 607] width 980 height 1215
click at [450, 195] on div "[PERSON_NAME]" at bounding box center [450, 190] width 829 height 11
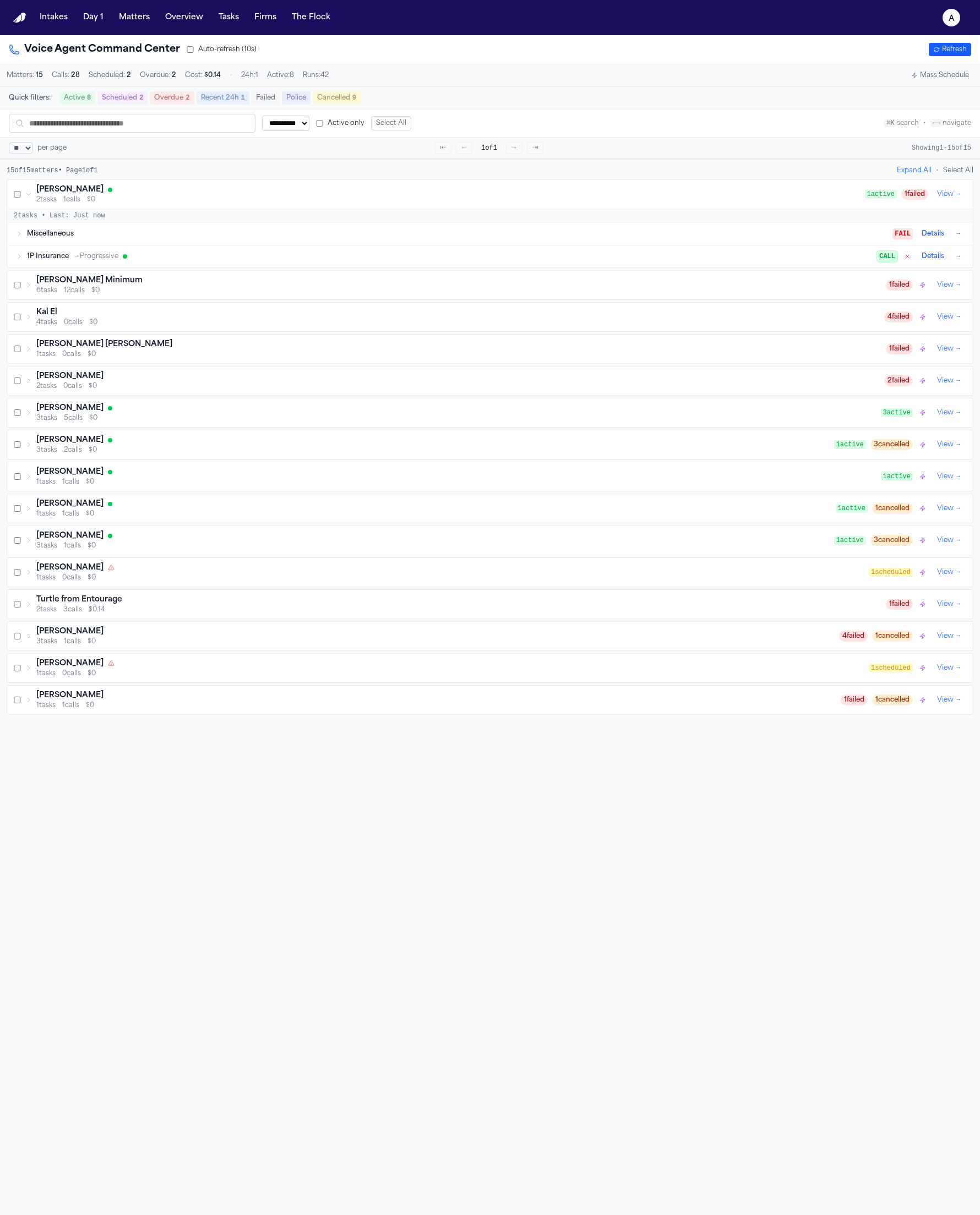
click at [153, 260] on div "1P Insurance → Progressive" at bounding box center [452, 256] width 850 height 9
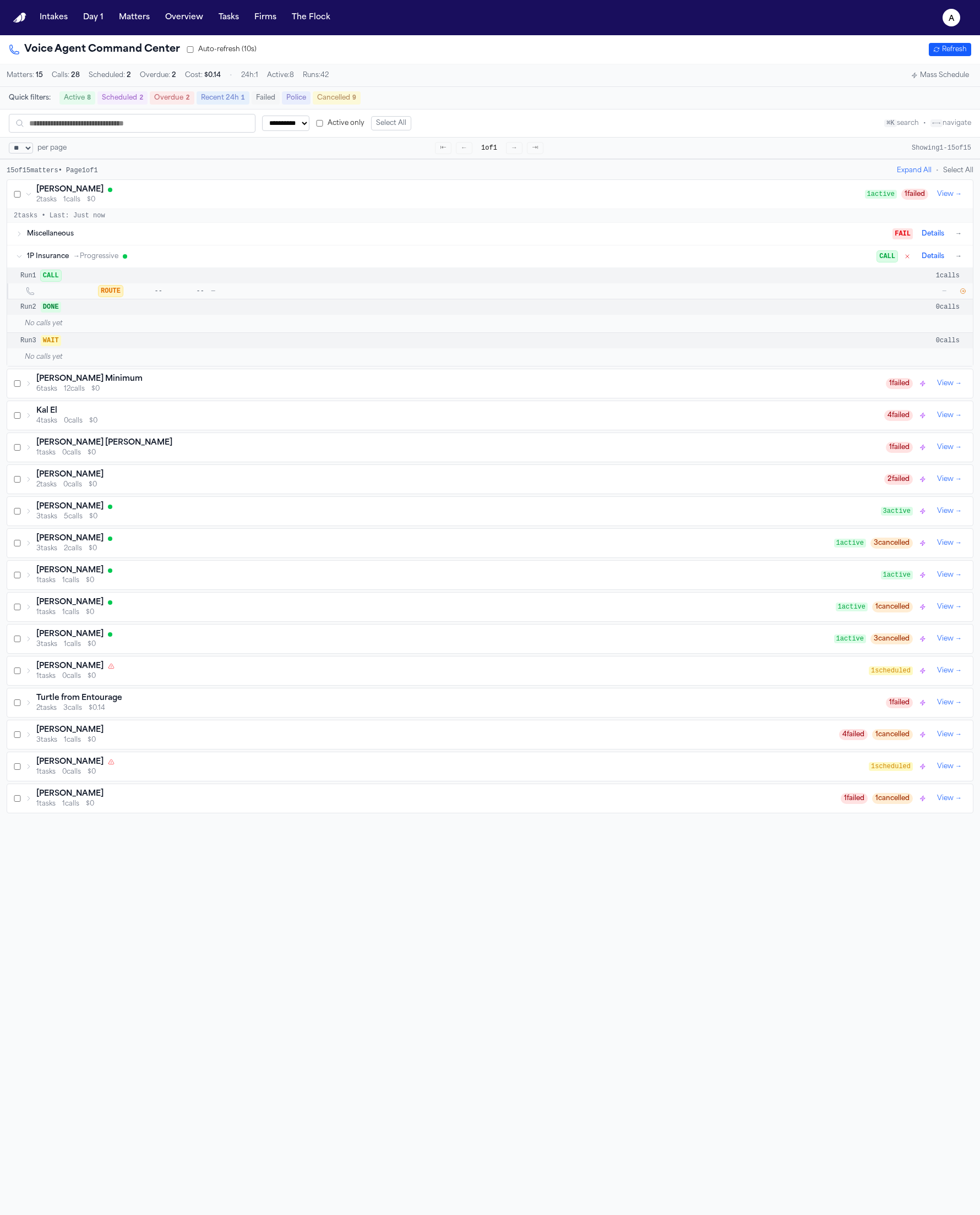
click at [134, 255] on div "1P Insurance → Progressive CALL Details →" at bounding box center [495, 256] width 937 height 13
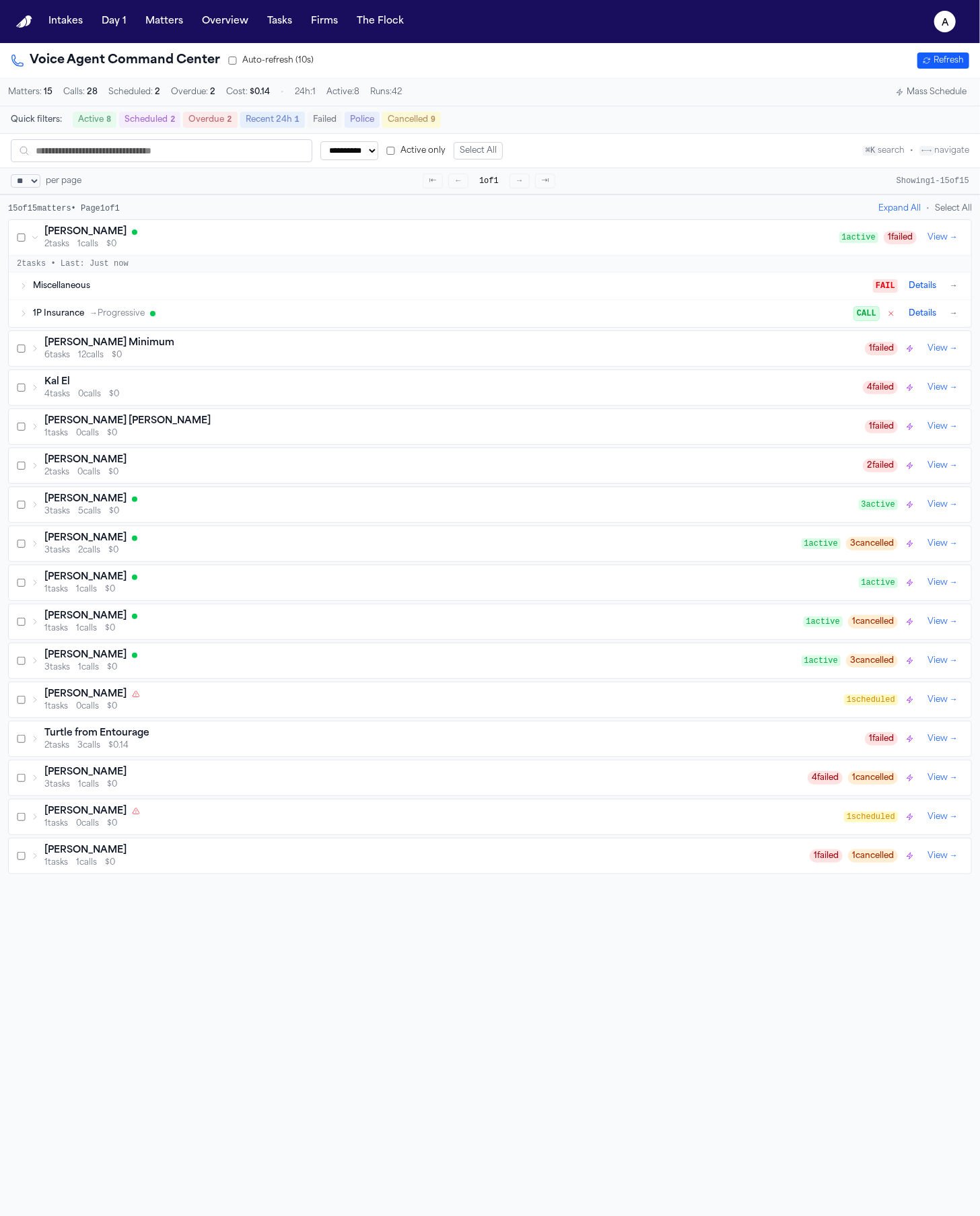
click at [269, 319] on div "1P Insurance → Progressive" at bounding box center [444, 313] width 821 height 11
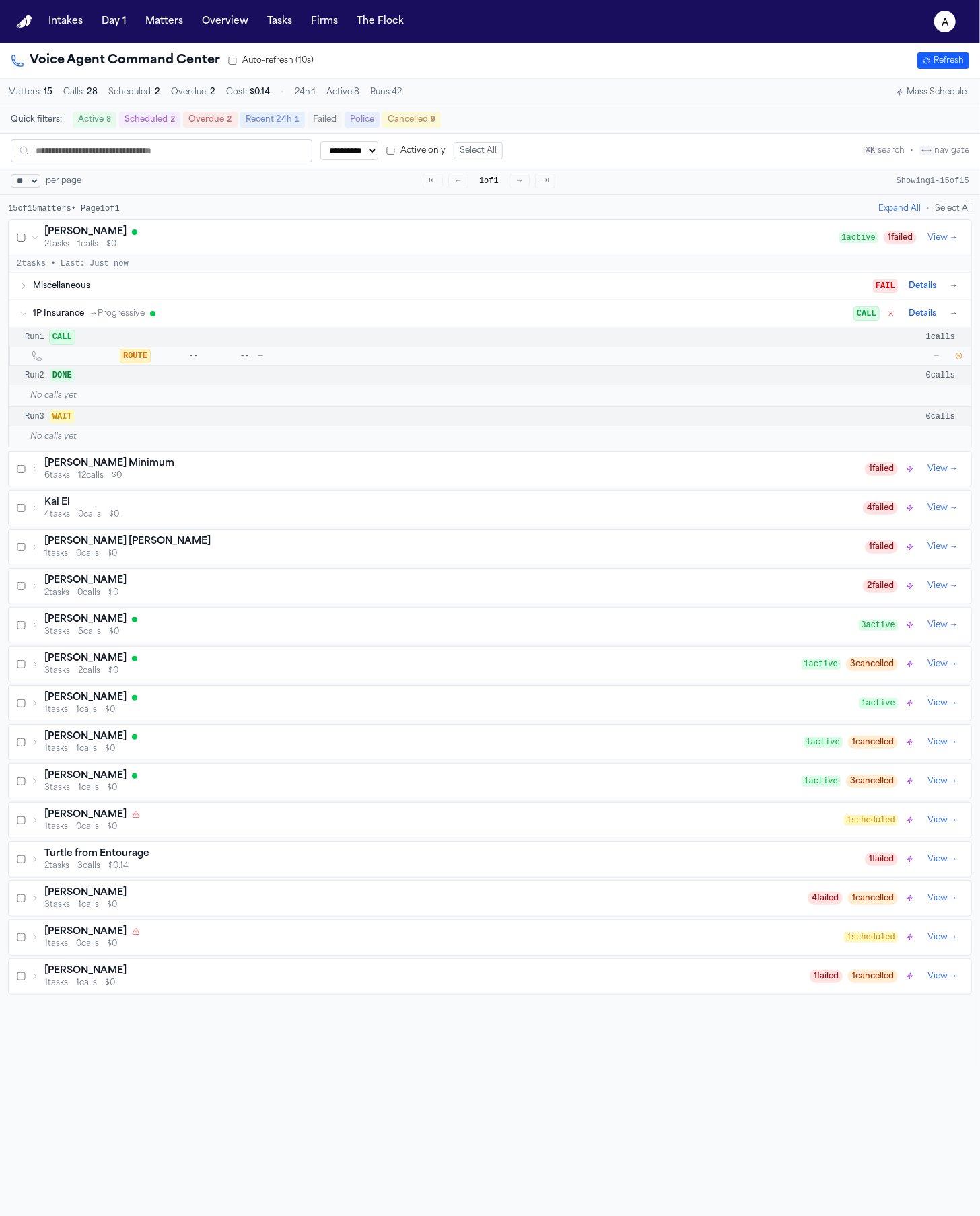
click at [61, 339] on span "CALL" at bounding box center [63, 337] width 25 height 13
click at [204, 385] on div "Run 2 DONE 0 calls" at bounding box center [490, 376] width 962 height 19
click at [150, 358] on span "ROUTE" at bounding box center [135, 356] width 29 height 13
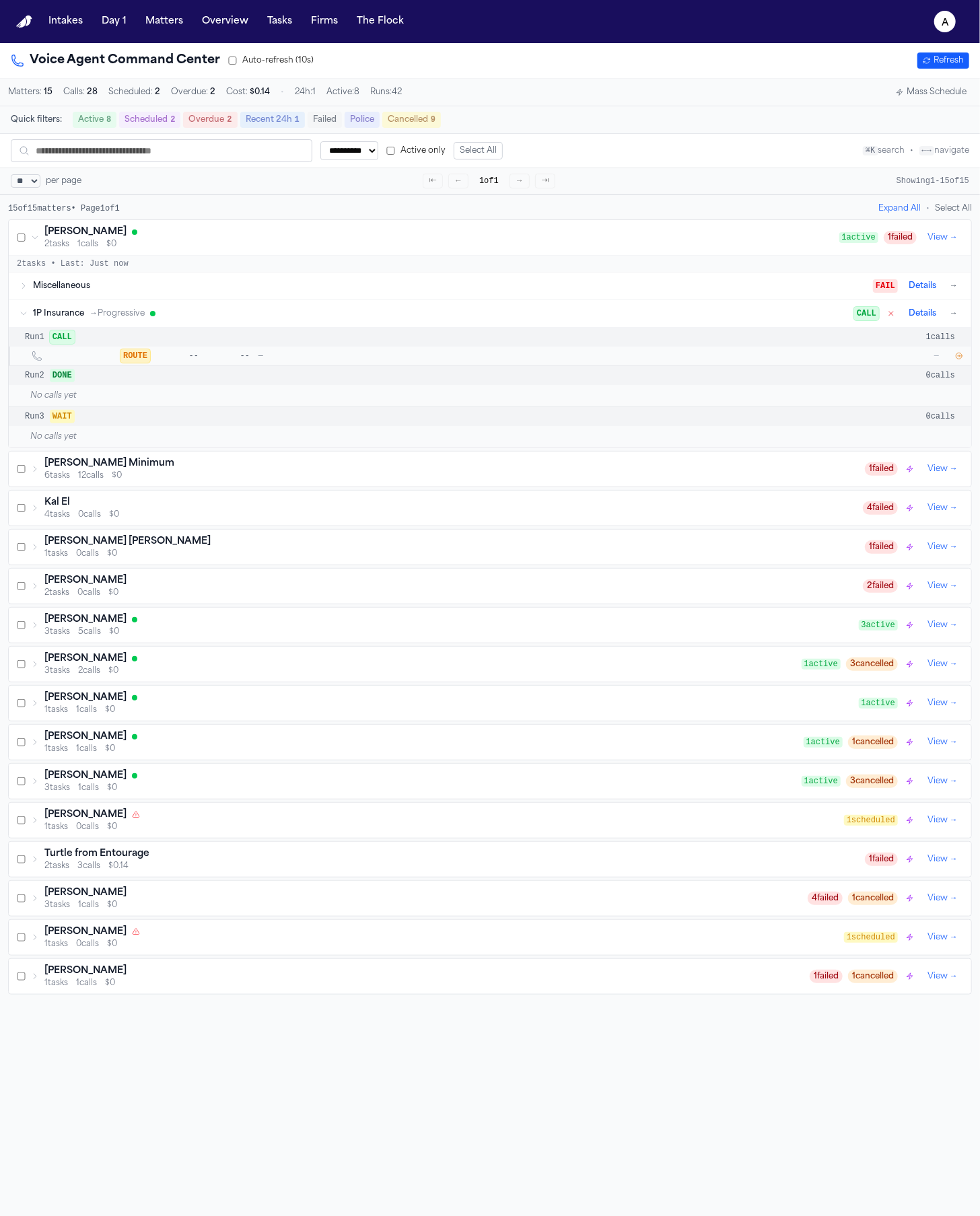
click at [150, 358] on span "ROUTE" at bounding box center [135, 356] width 29 height 13
click at [124, 361] on span "ROUTE" at bounding box center [135, 356] width 29 height 13
click at [130, 363] on span "ROUTE" at bounding box center [135, 356] width 29 height 13
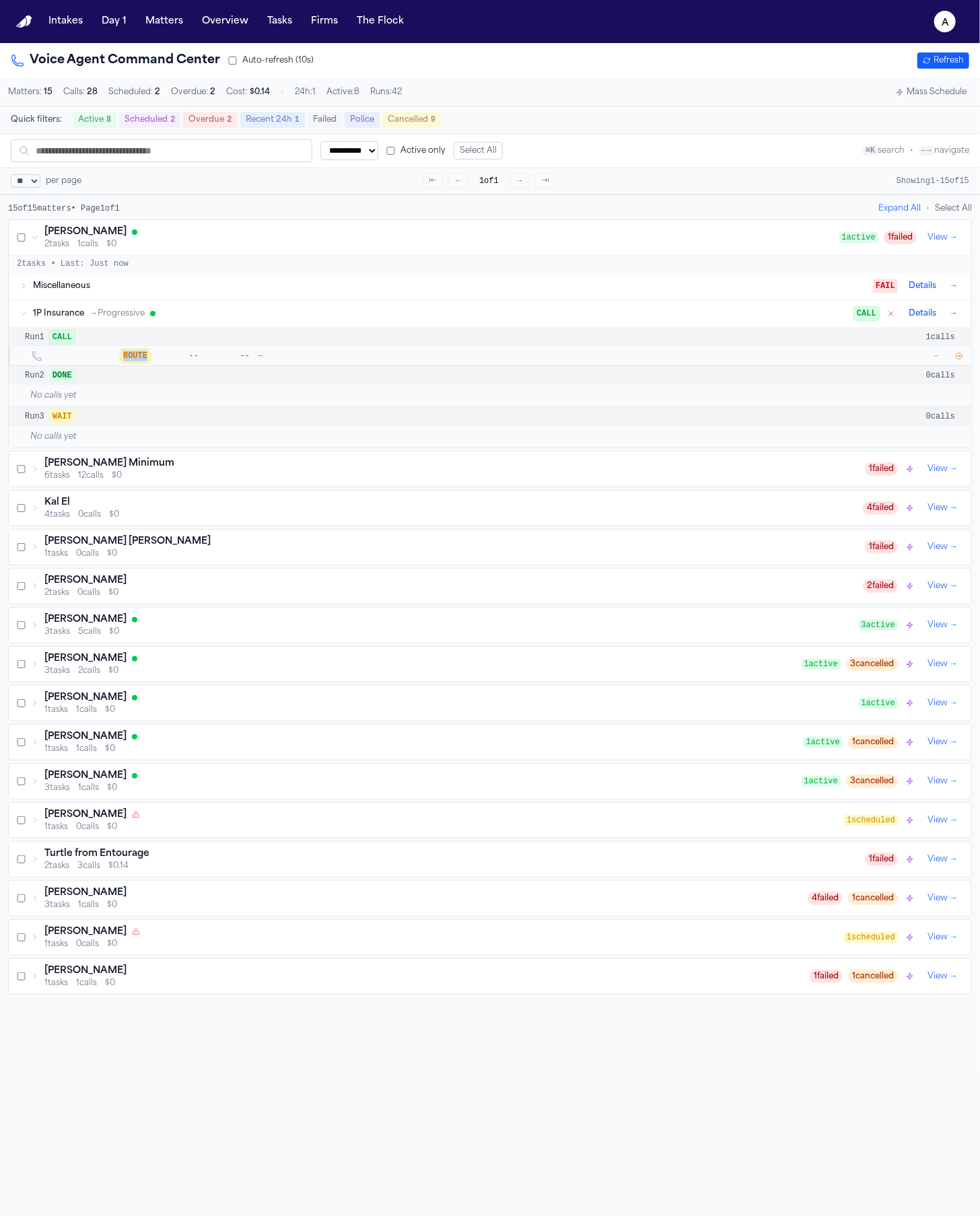
click at [130, 363] on span "ROUTE" at bounding box center [135, 356] width 29 height 13
click at [955, 358] on icon "button" at bounding box center [959, 355] width 8 height 8
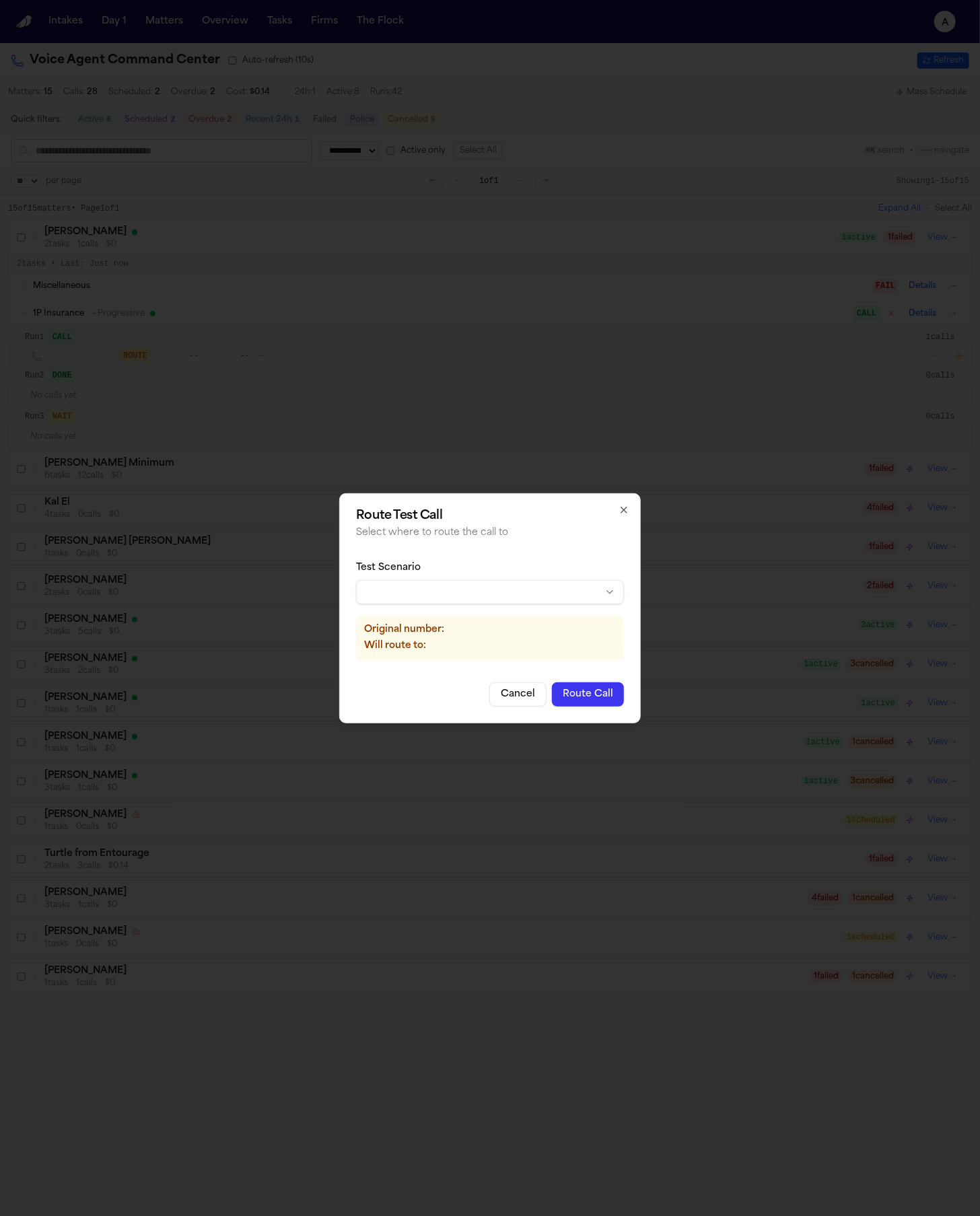
click at [605, 579] on div "Test Scenario" at bounding box center [490, 583] width 268 height 43
click at [605, 584] on body "**********" at bounding box center [490, 608] width 980 height 1216
click at [596, 591] on body "**********" at bounding box center [490, 608] width 980 height 1216
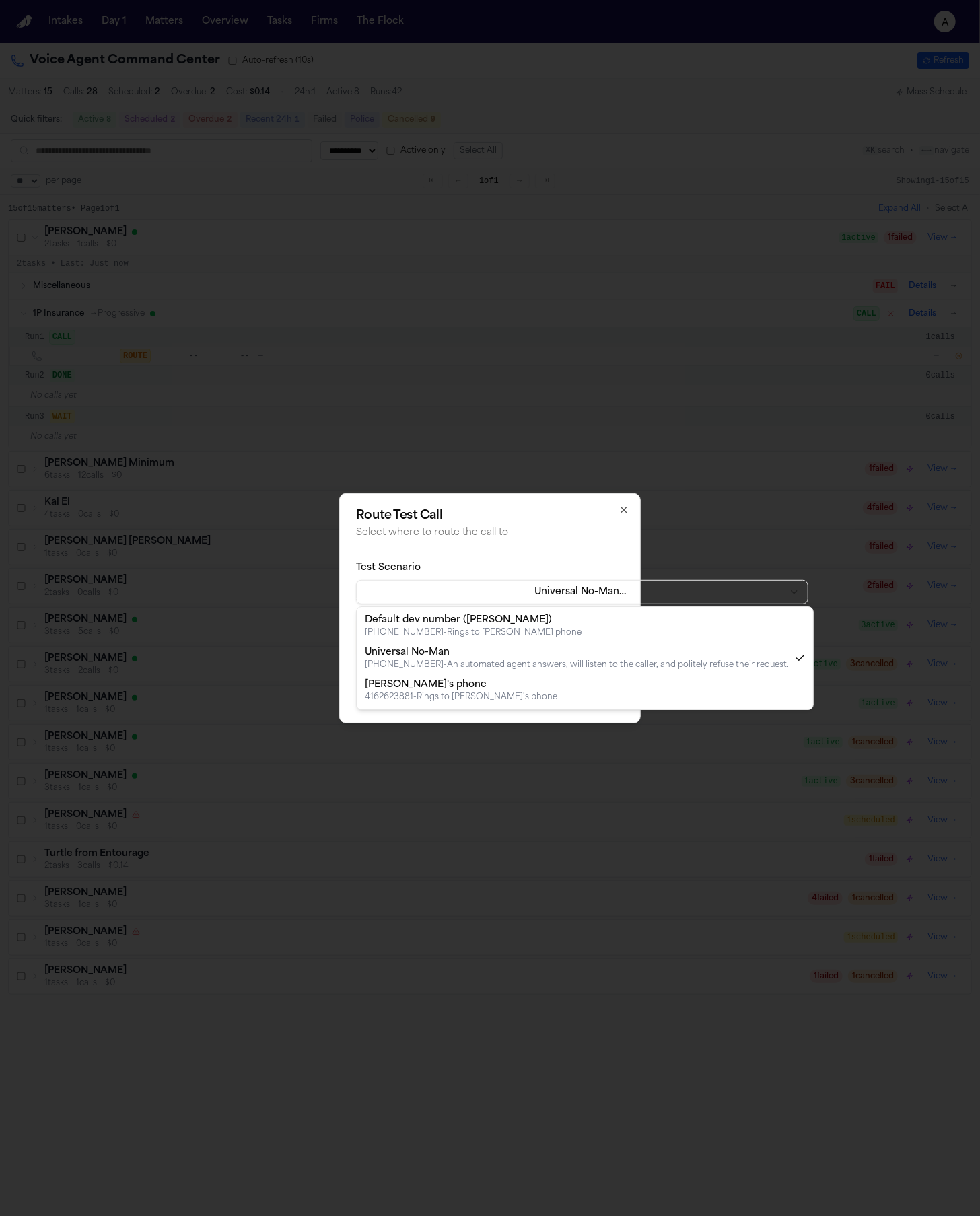
click at [552, 592] on body "**********" at bounding box center [490, 608] width 980 height 1216
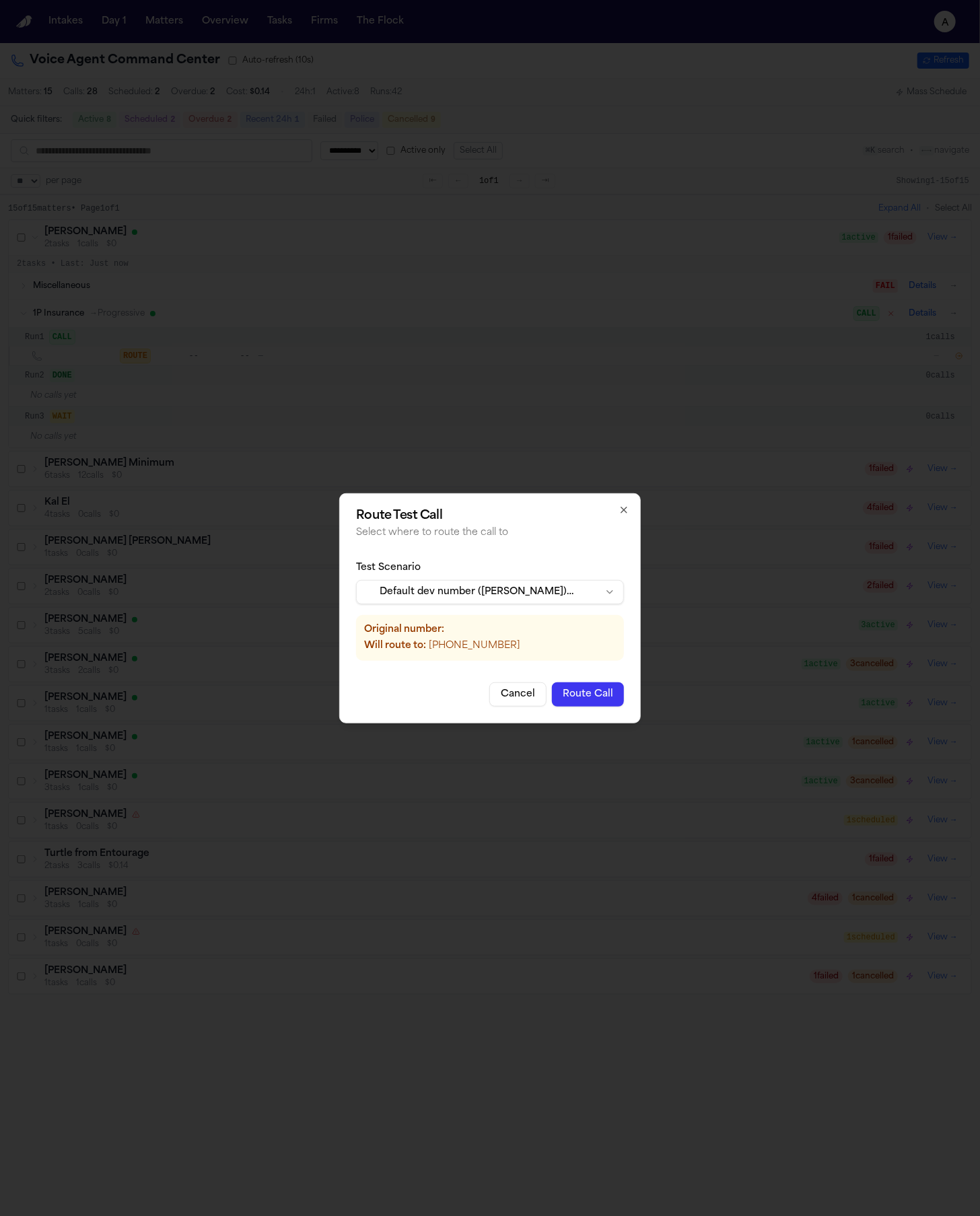
click at [495, 594] on body "**********" at bounding box center [490, 608] width 980 height 1216
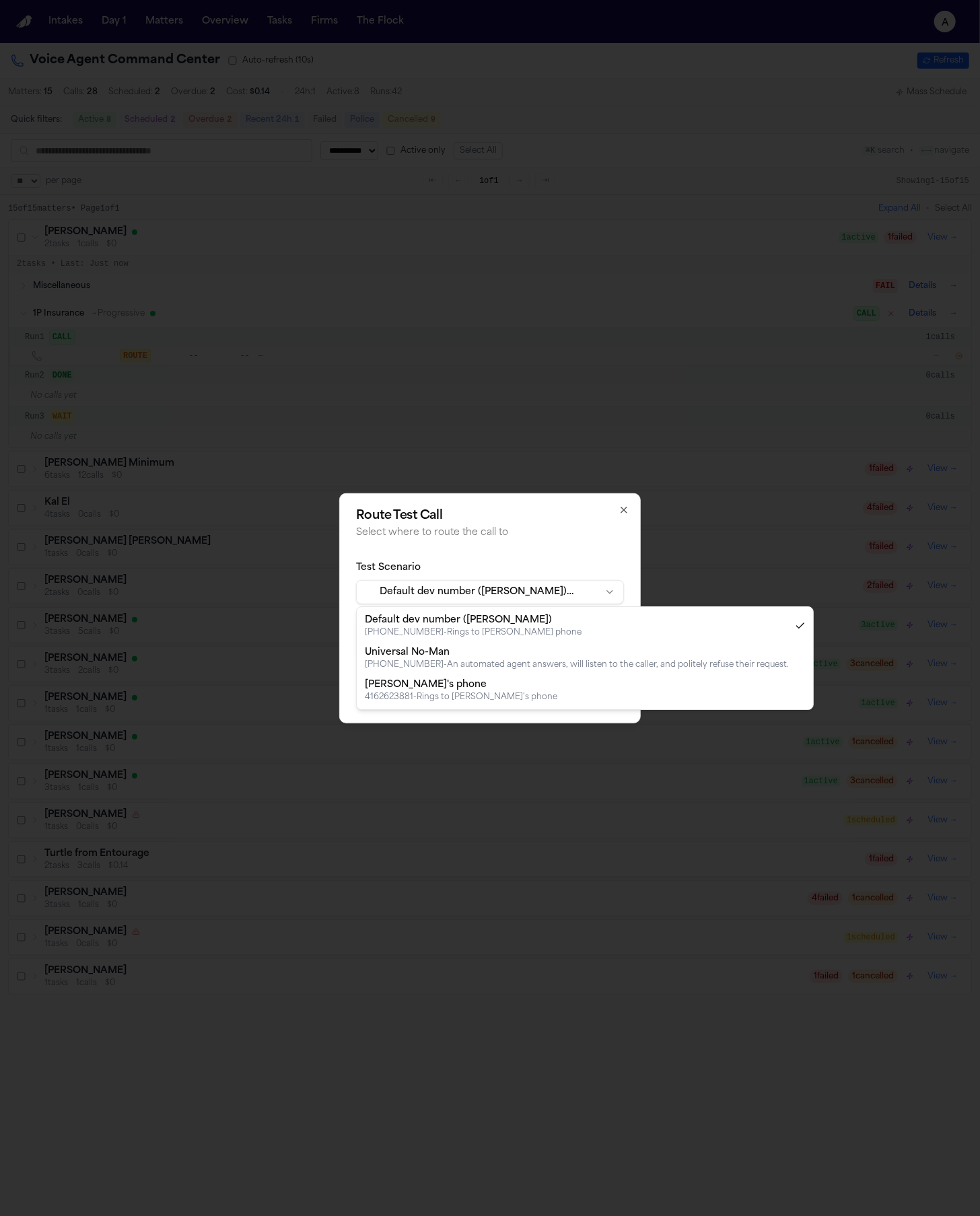
click at [495, 594] on body "**********" at bounding box center [490, 608] width 980 height 1216
click at [496, 593] on body "**********" at bounding box center [490, 608] width 980 height 1216
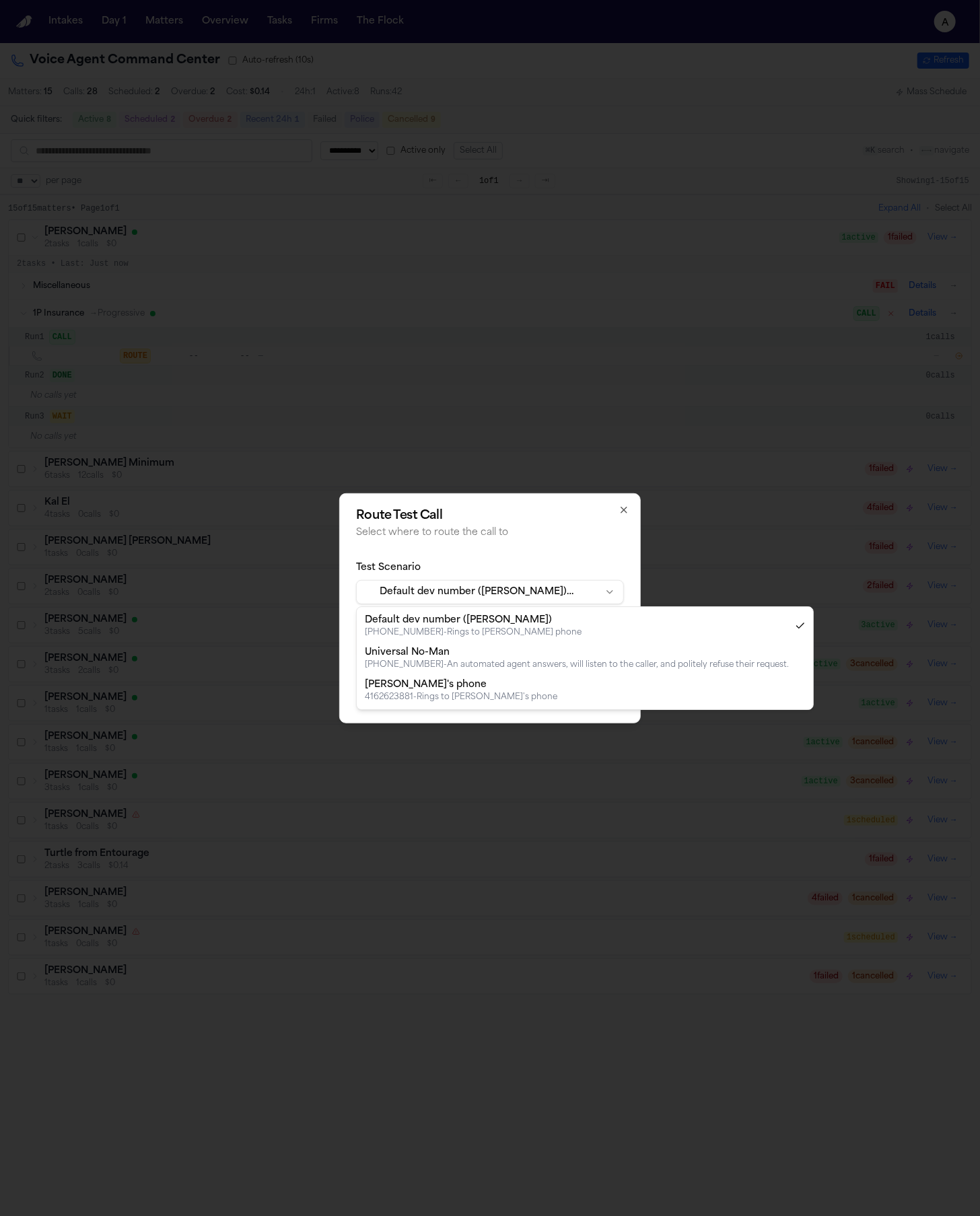
click at [496, 593] on body "**********" at bounding box center [490, 608] width 980 height 1216
click at [529, 597] on body "**********" at bounding box center [490, 608] width 980 height 1216
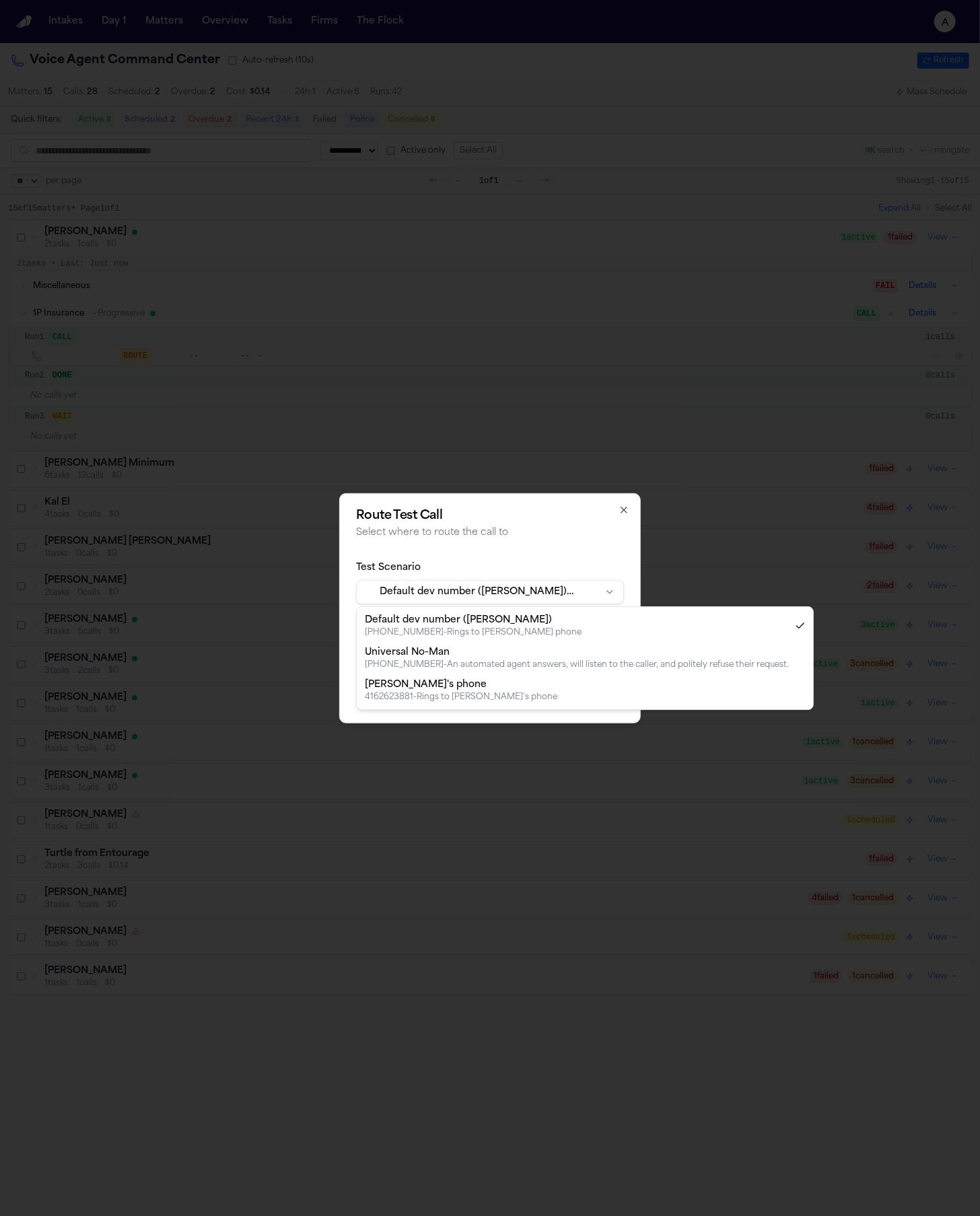
click at [516, 598] on body "**********" at bounding box center [490, 608] width 980 height 1216
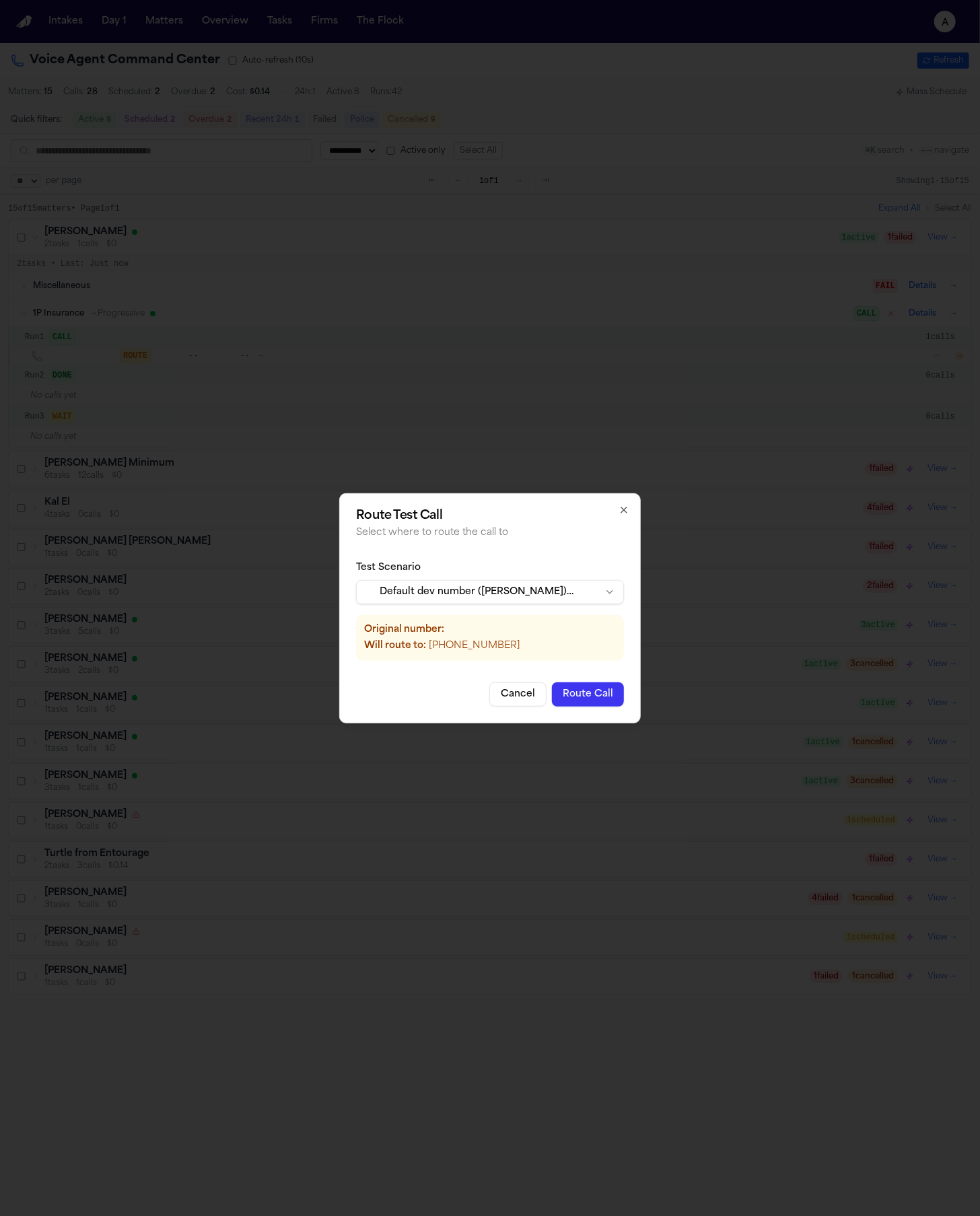
click at [517, 599] on body "**********" at bounding box center [490, 608] width 980 height 1216
click at [596, 699] on button "Route Call" at bounding box center [588, 694] width 72 height 24
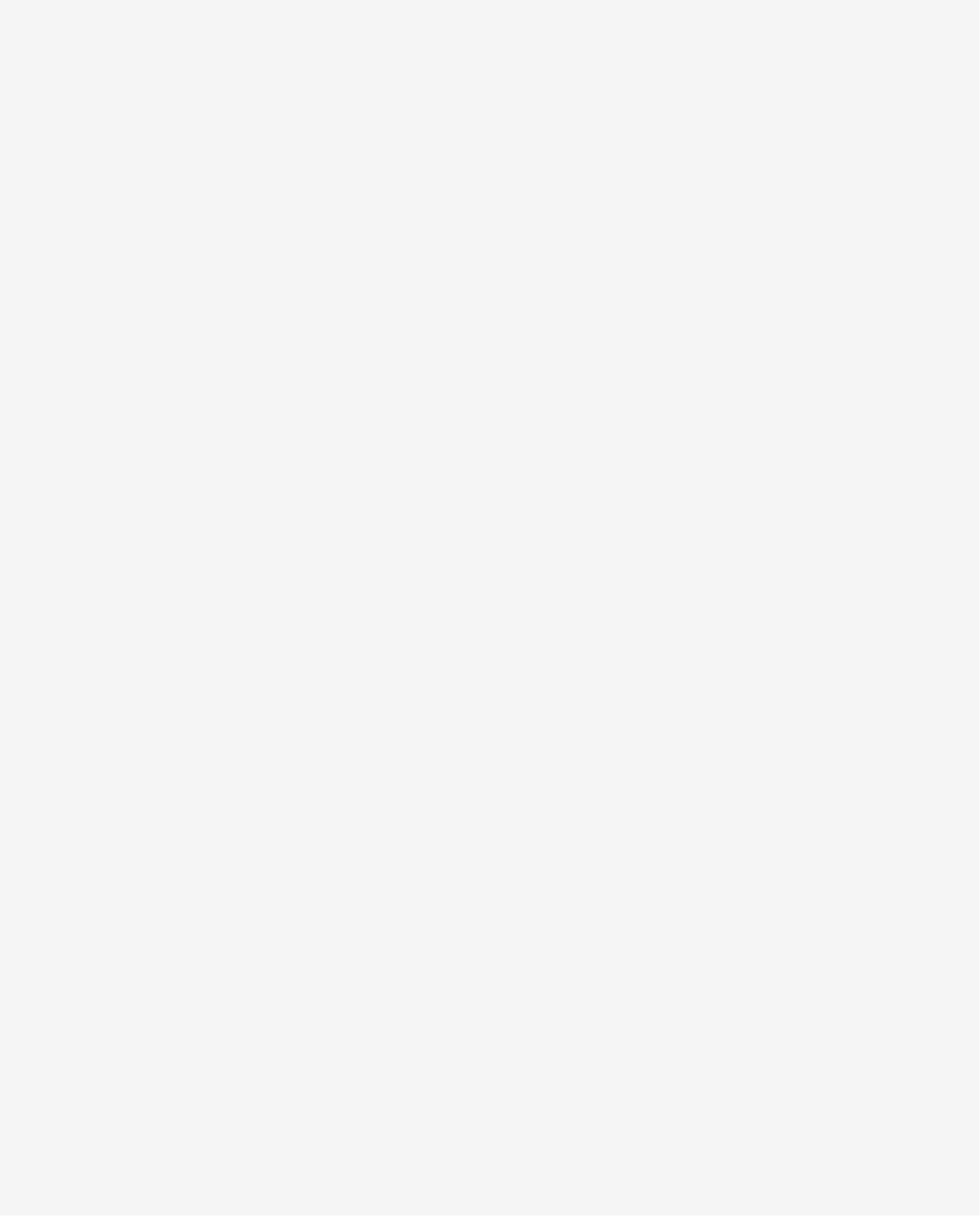
select select "**"
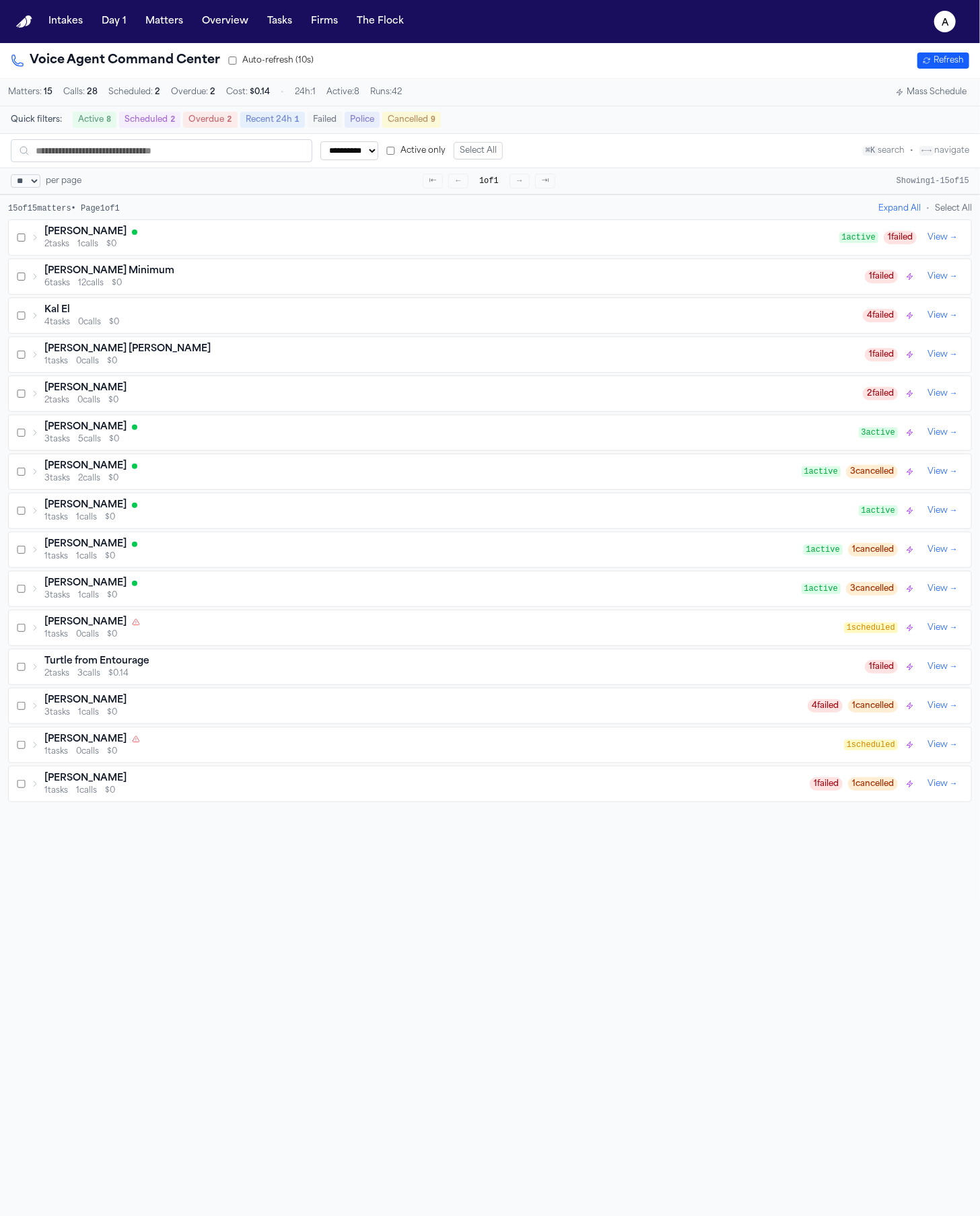
click at [527, 244] on div "2 tasks 1 calls $0" at bounding box center [442, 244] width 795 height 11
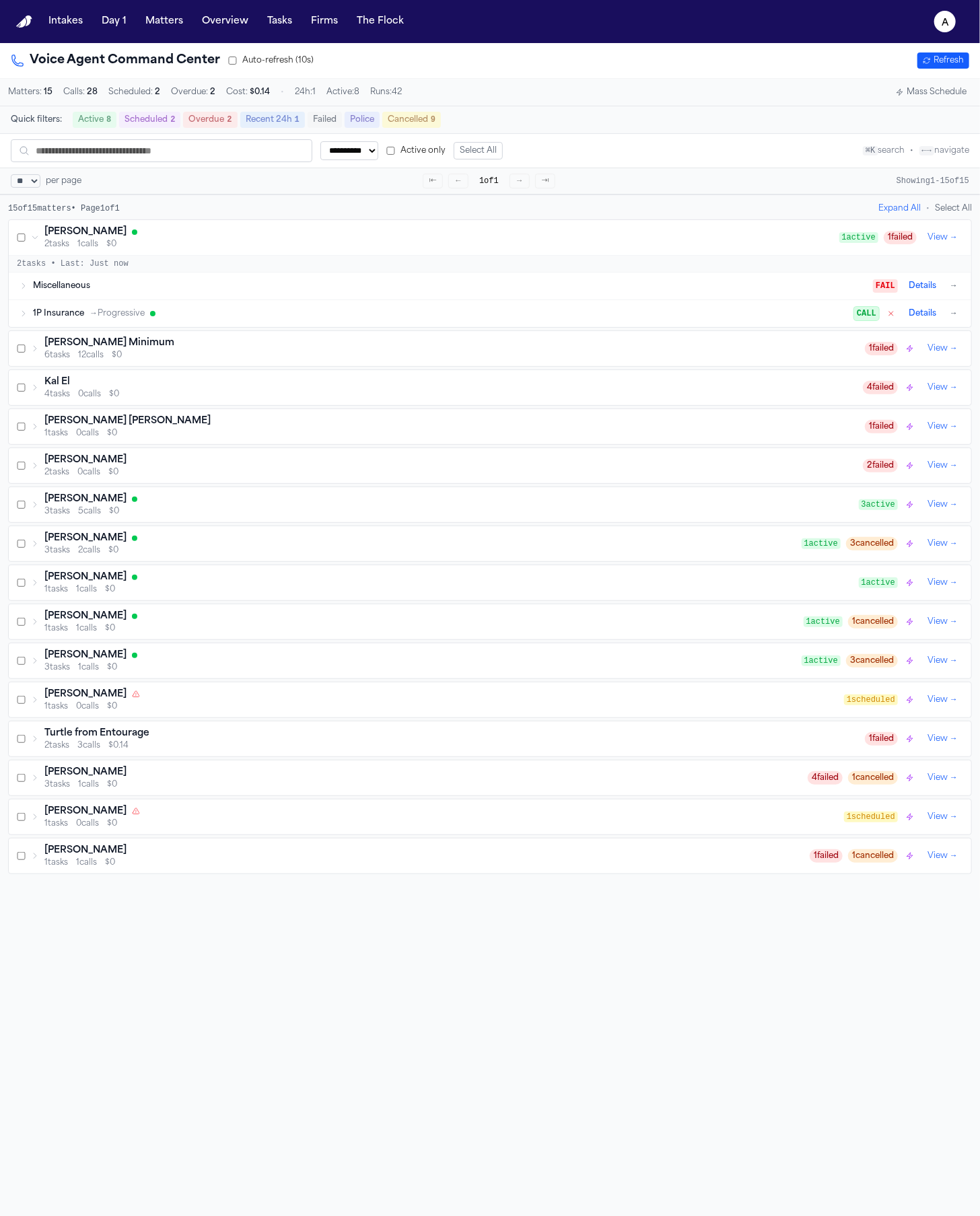
click at [518, 239] on div "[PERSON_NAME]" at bounding box center [442, 232] width 795 height 13
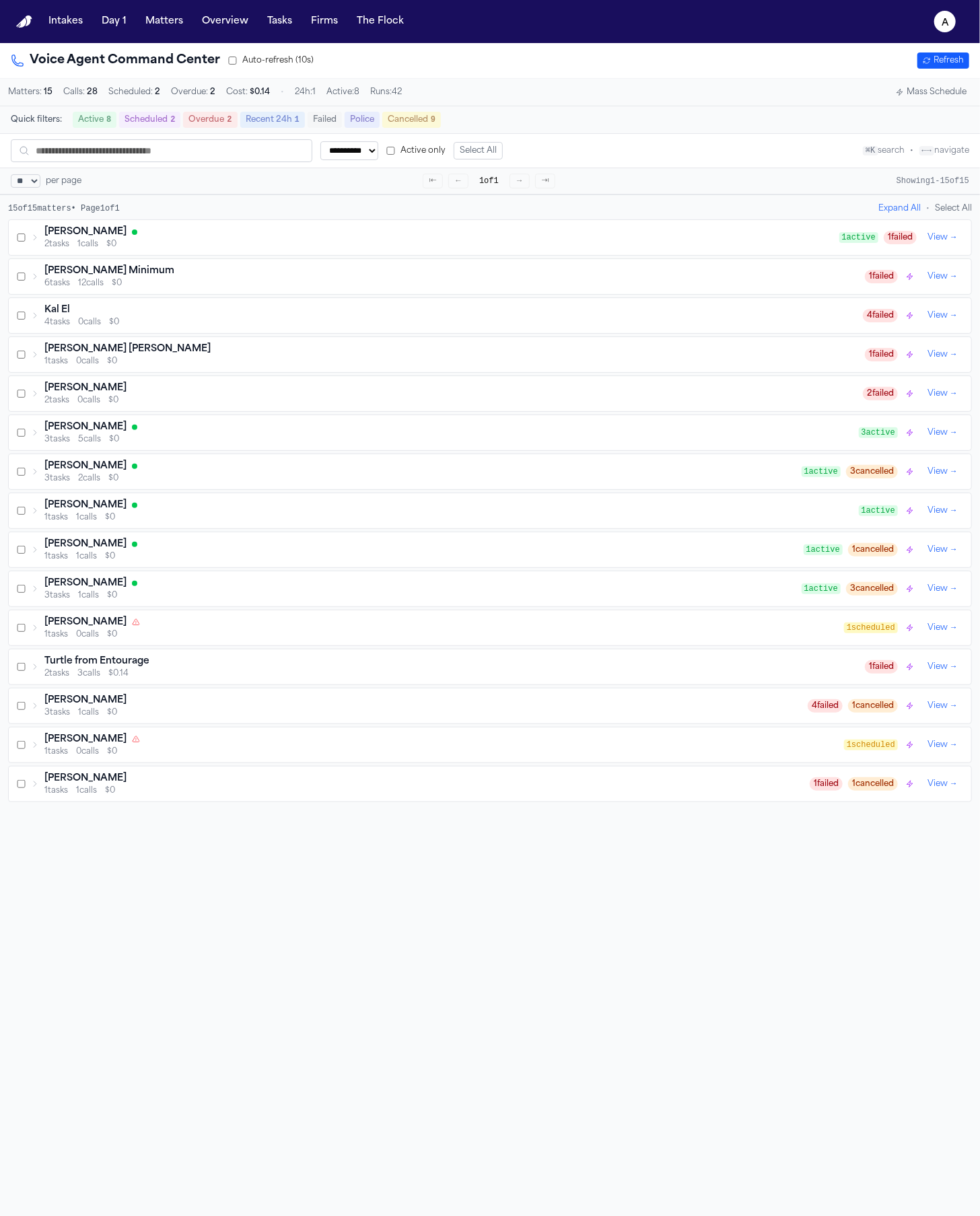
click at [169, 250] on div "2 tasks 1 calls $0" at bounding box center [442, 244] width 795 height 11
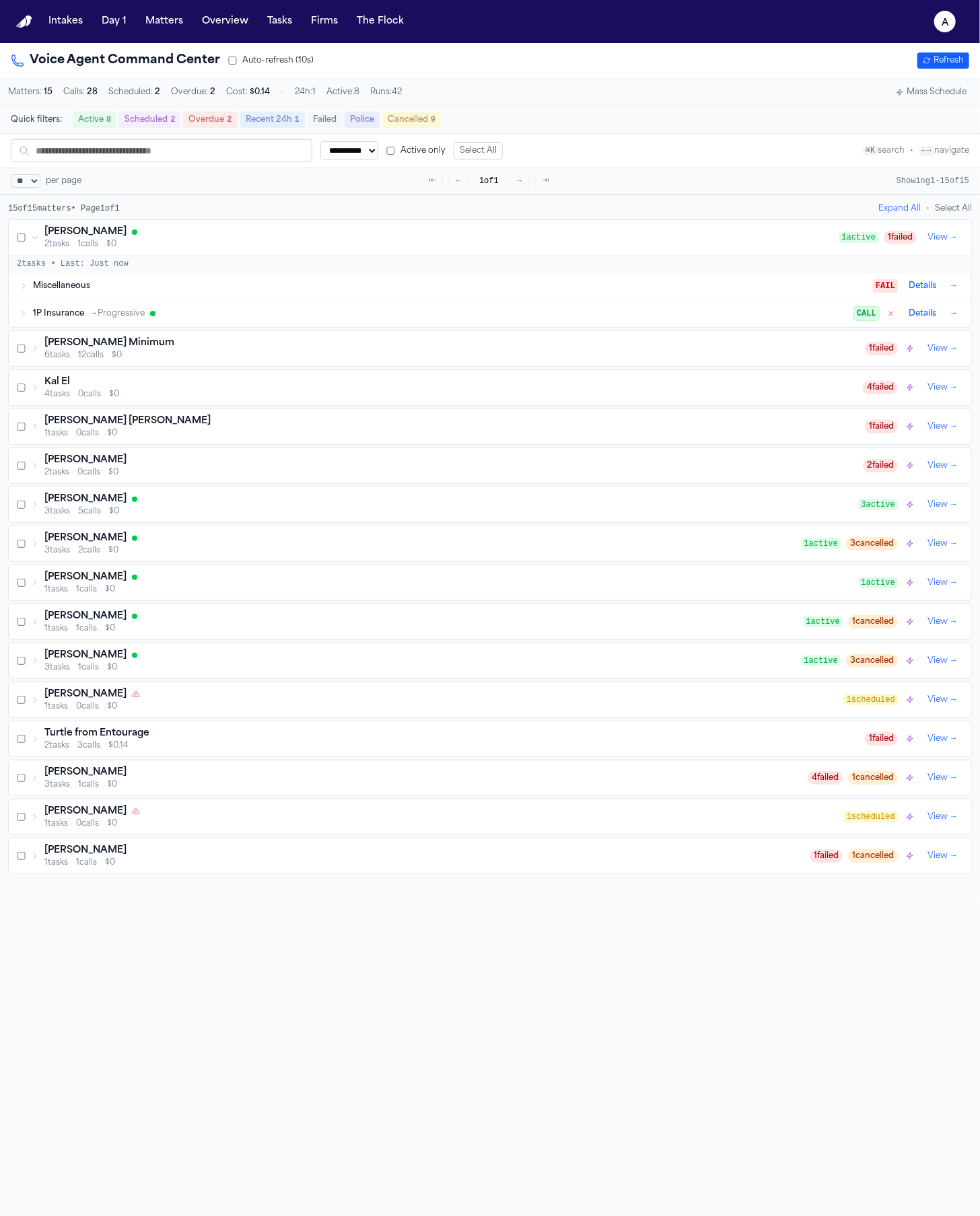
click at [170, 246] on div "2 tasks 1 calls $0" at bounding box center [442, 244] width 795 height 11
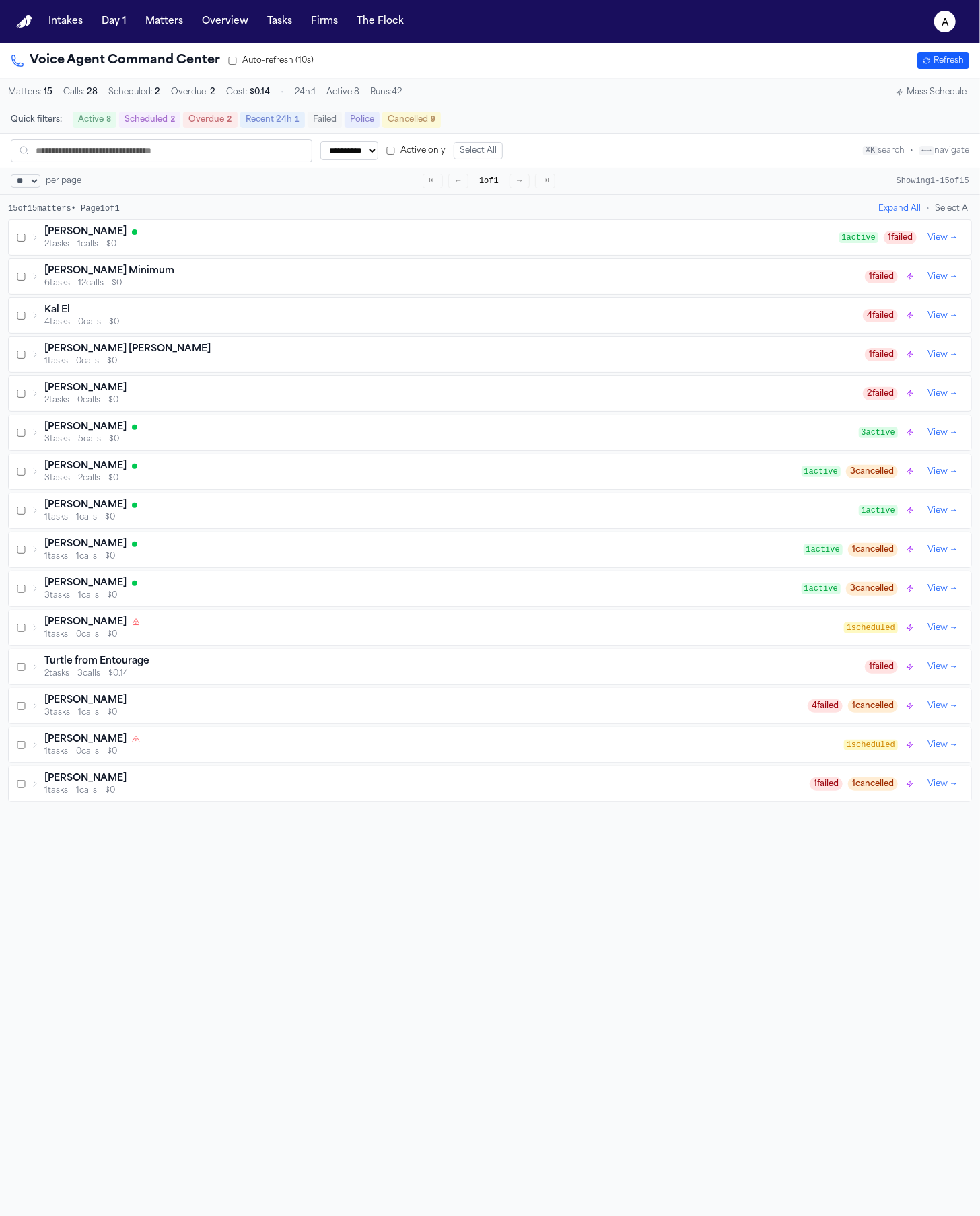
click at [170, 246] on div "2 tasks 1 calls $0" at bounding box center [442, 244] width 795 height 11
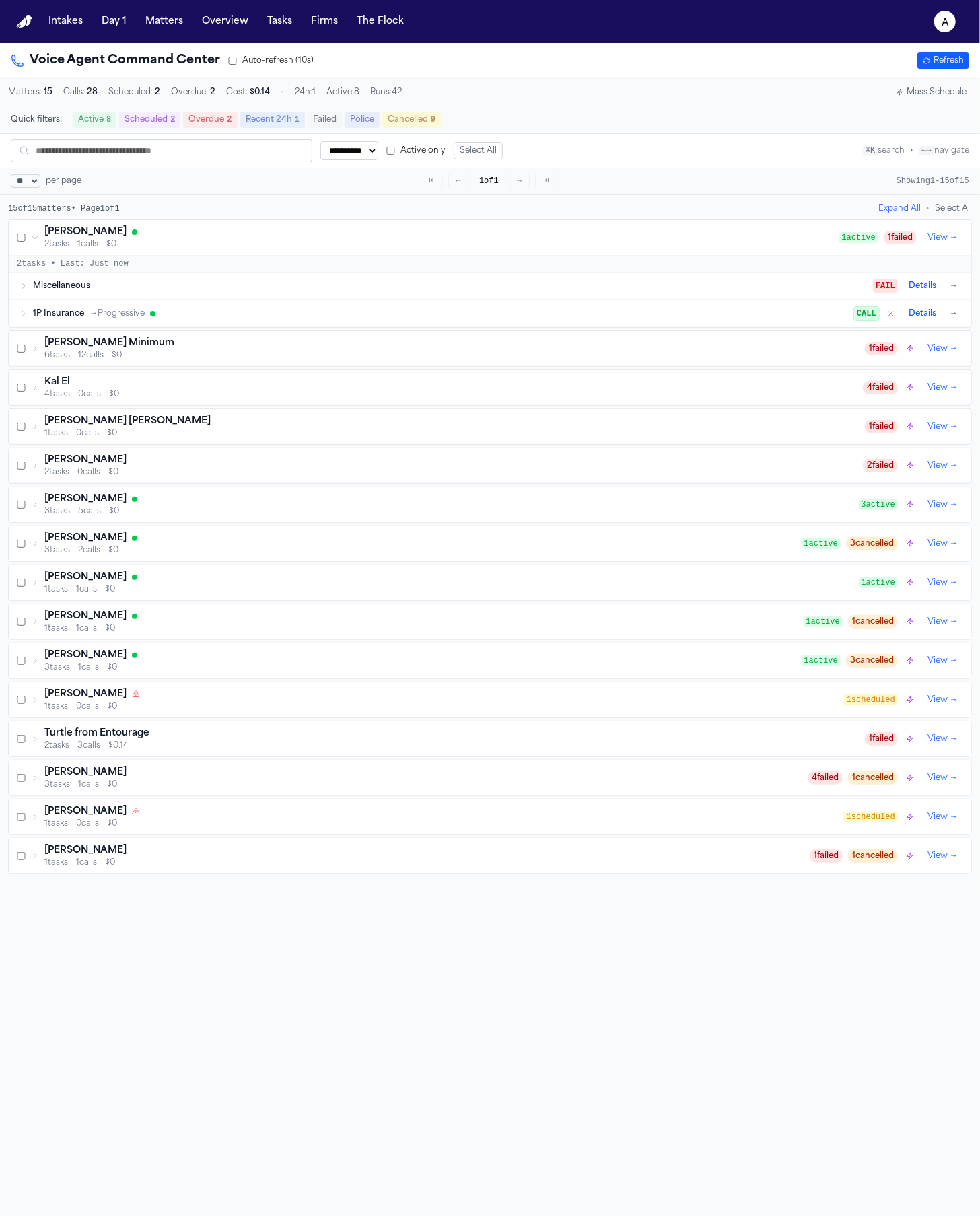
click at [160, 319] on div "1P Insurance → Progressive" at bounding box center [444, 313] width 821 height 11
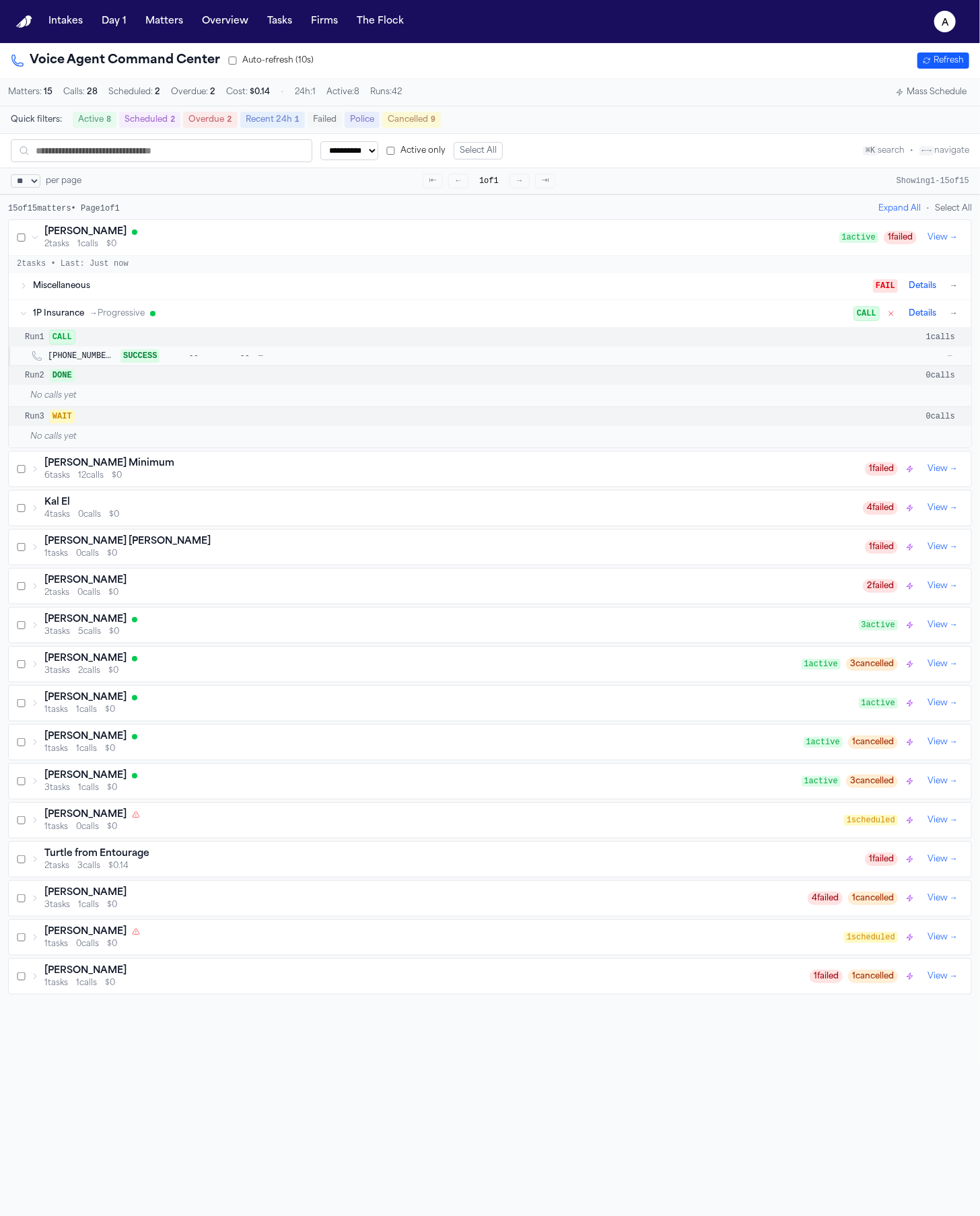
click at [160, 319] on div "1P Insurance → Progressive" at bounding box center [444, 313] width 821 height 11
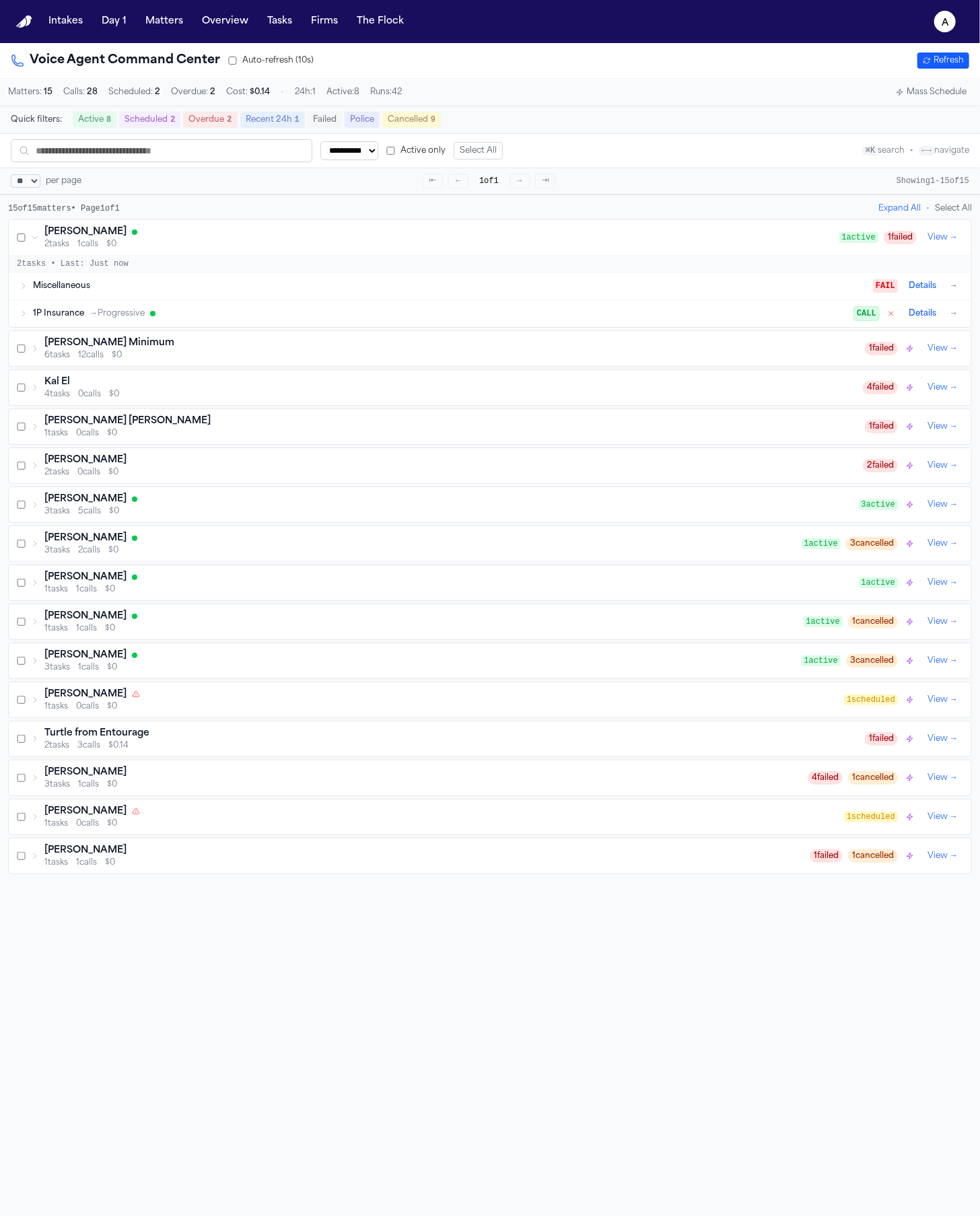
click at [112, 247] on span "$0" at bounding box center [111, 244] width 10 height 11
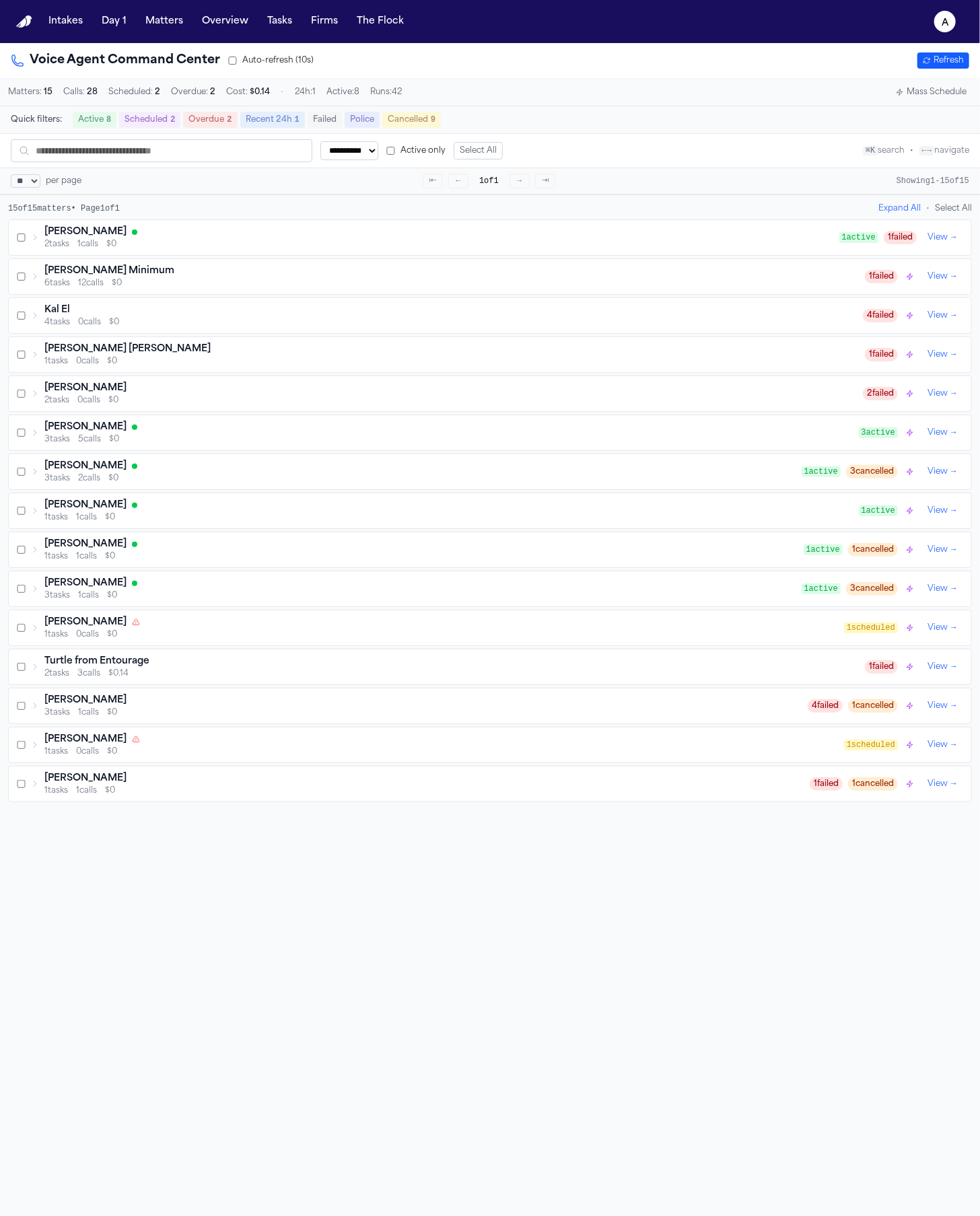
click at [126, 248] on div "2 tasks 1 calls $0" at bounding box center [442, 244] width 795 height 11
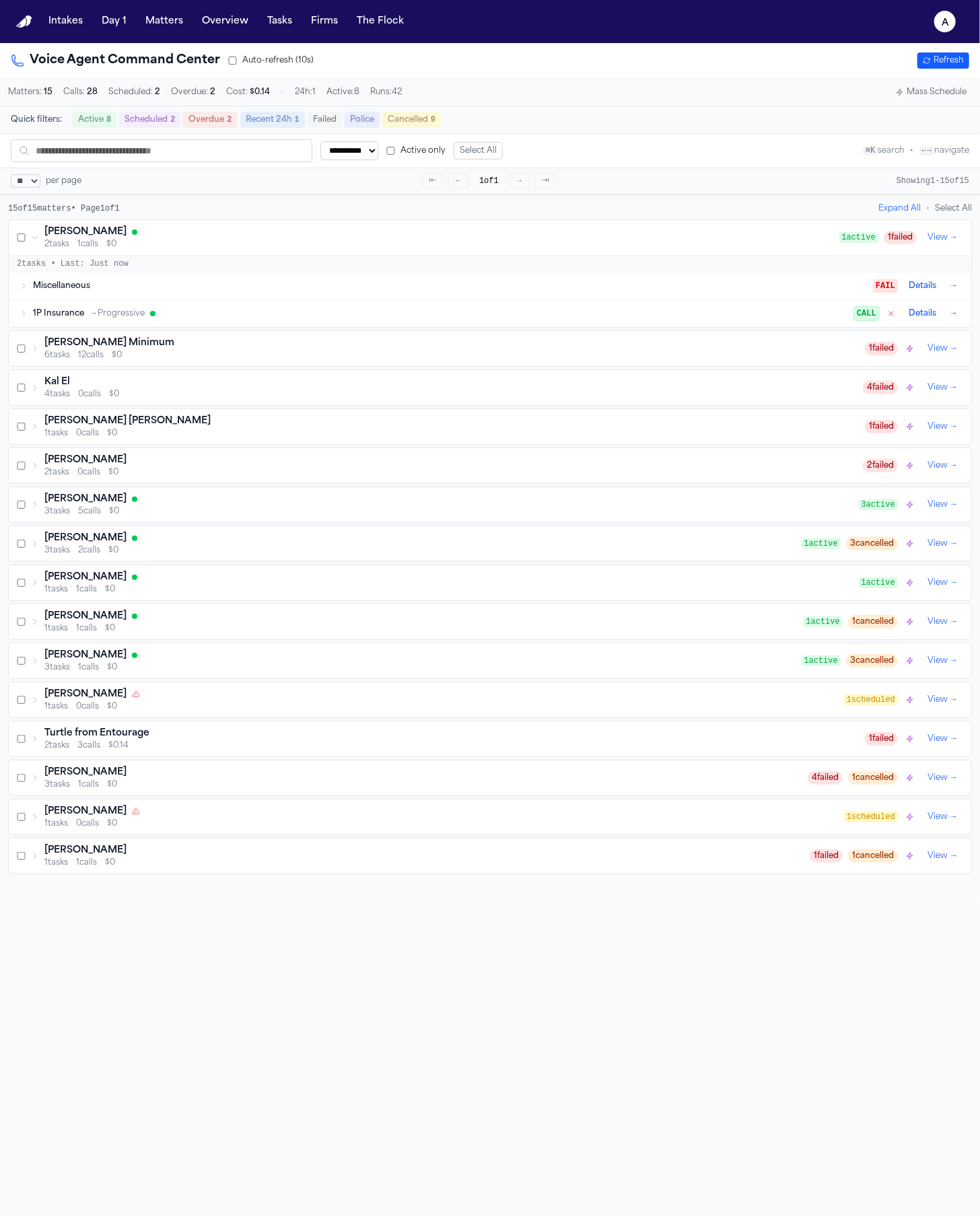
click at [304, 264] on div "2 tasks • Last: Just now" at bounding box center [490, 264] width 962 height 17
click at [889, 316] on icon "button" at bounding box center [891, 313] width 4 height 4
click at [407, 309] on div "1P Insurance → Progressive FAIL Details →" at bounding box center [497, 313] width 928 height 16
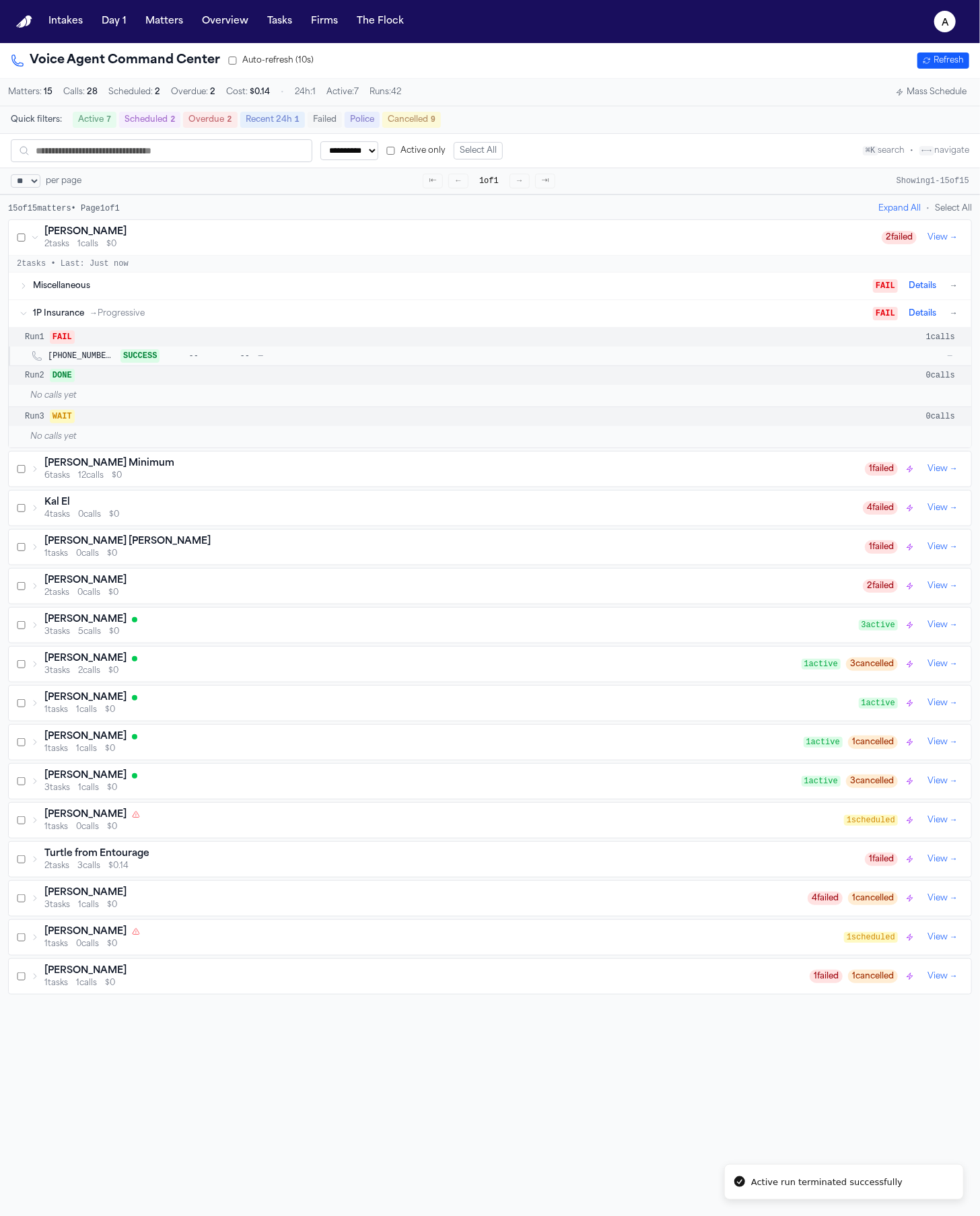
click at [411, 285] on div "Miscellaneous" at bounding box center [453, 286] width 840 height 11
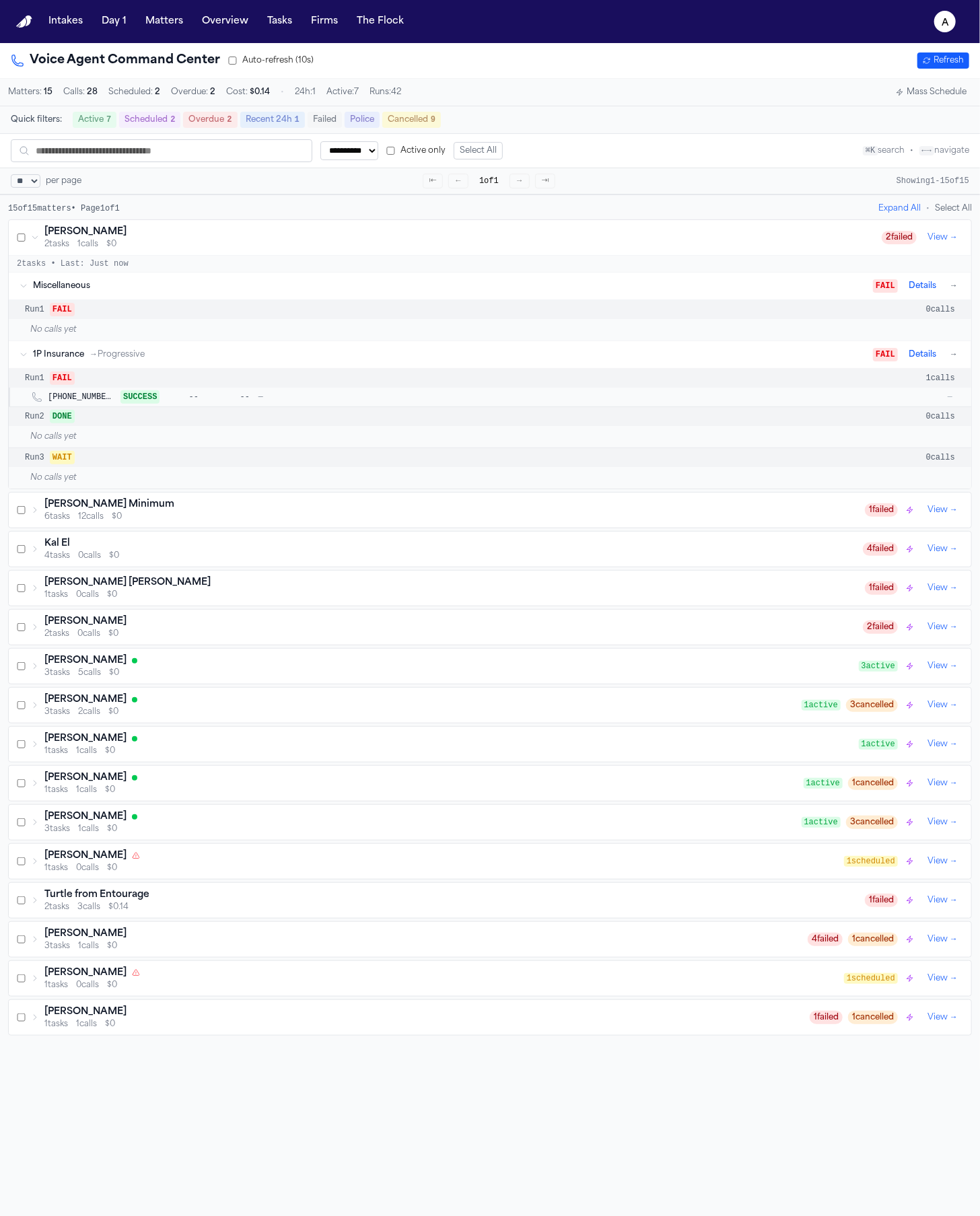
click at [936, 243] on button "View →" at bounding box center [942, 237] width 41 height 16
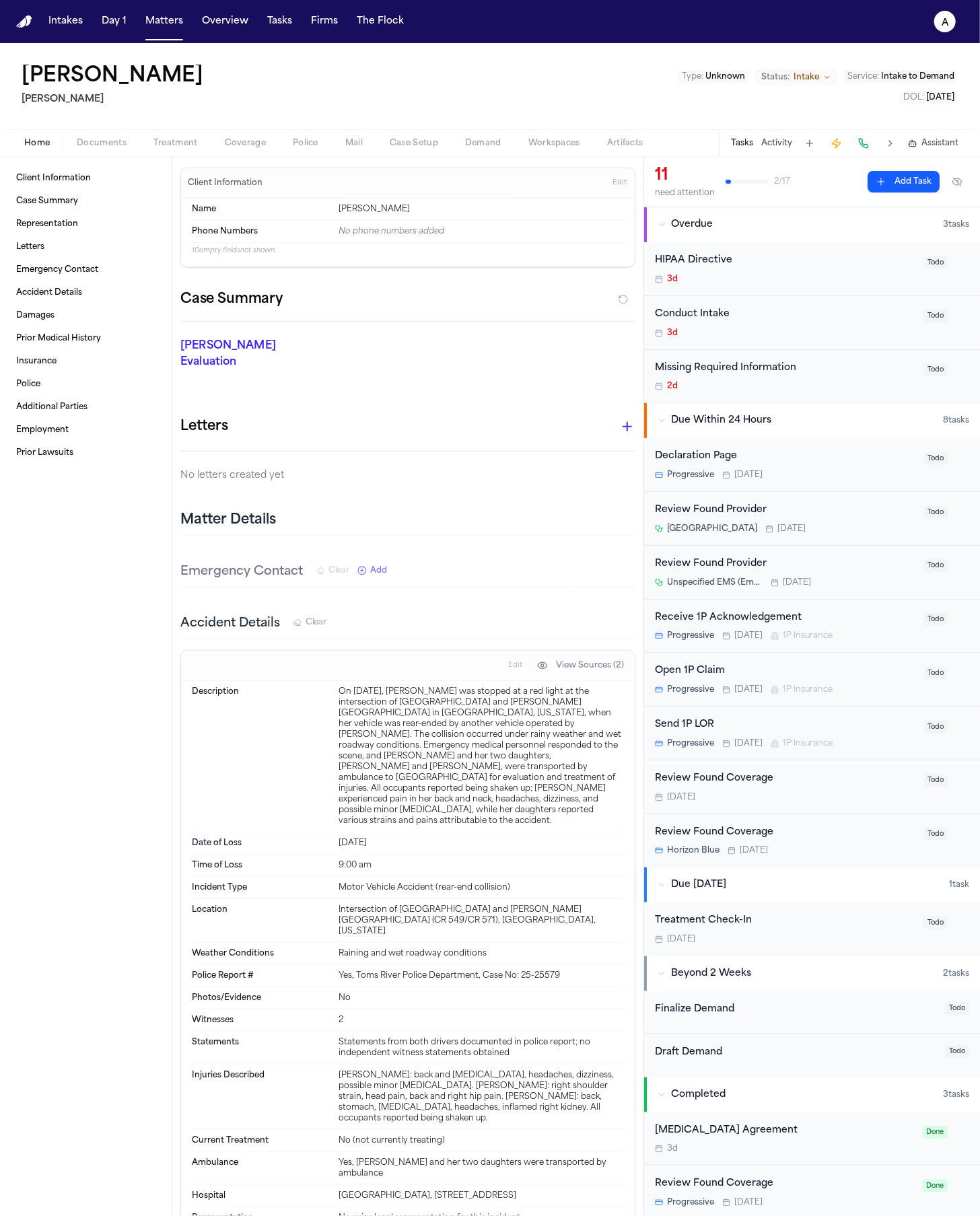
click at [702, 675] on div "Open 1P Claim" at bounding box center [785, 671] width 260 height 15
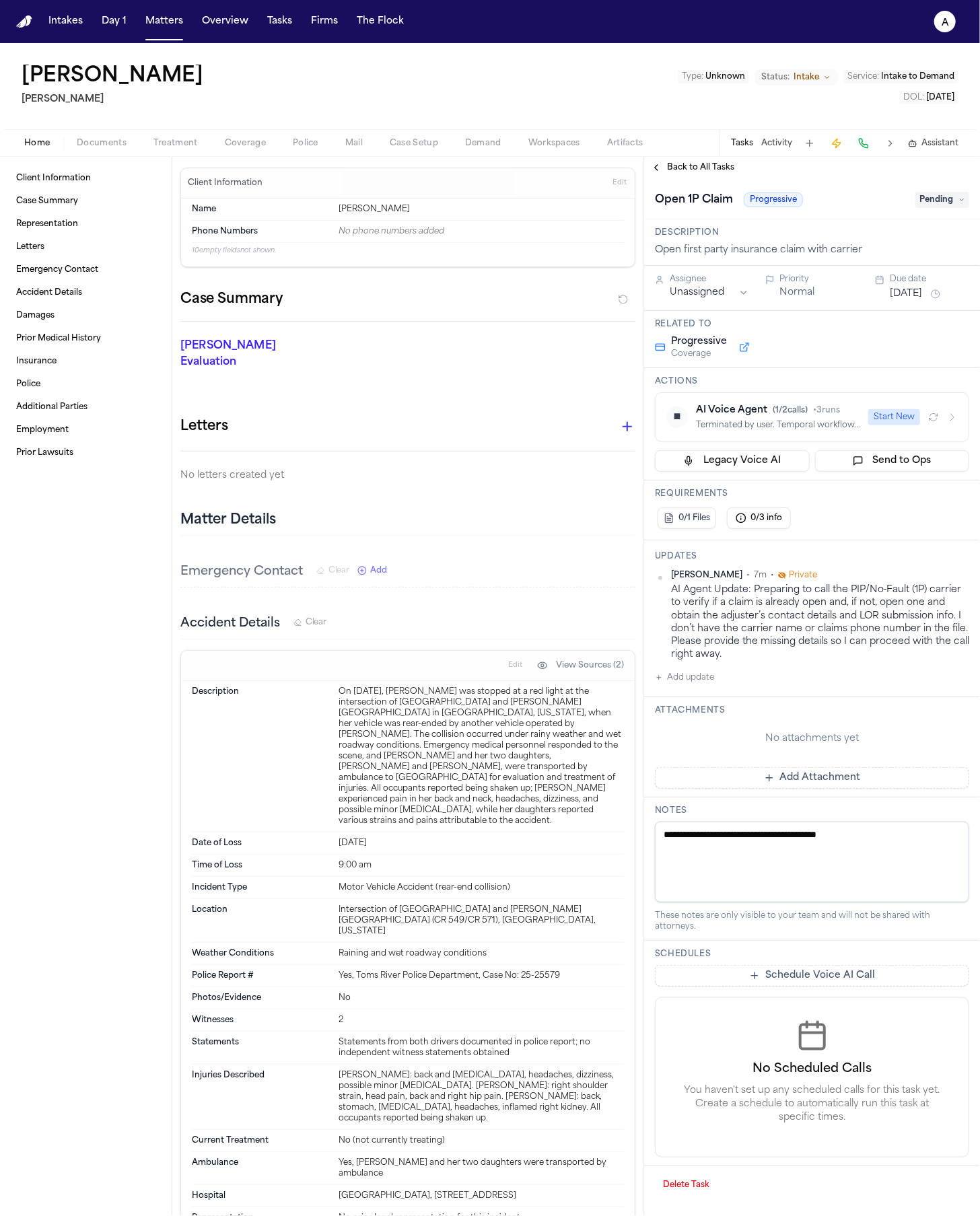
click at [889, 417] on button "Start New" at bounding box center [894, 417] width 52 height 16
click at [936, 417] on icon "button" at bounding box center [934, 417] width 11 height 11
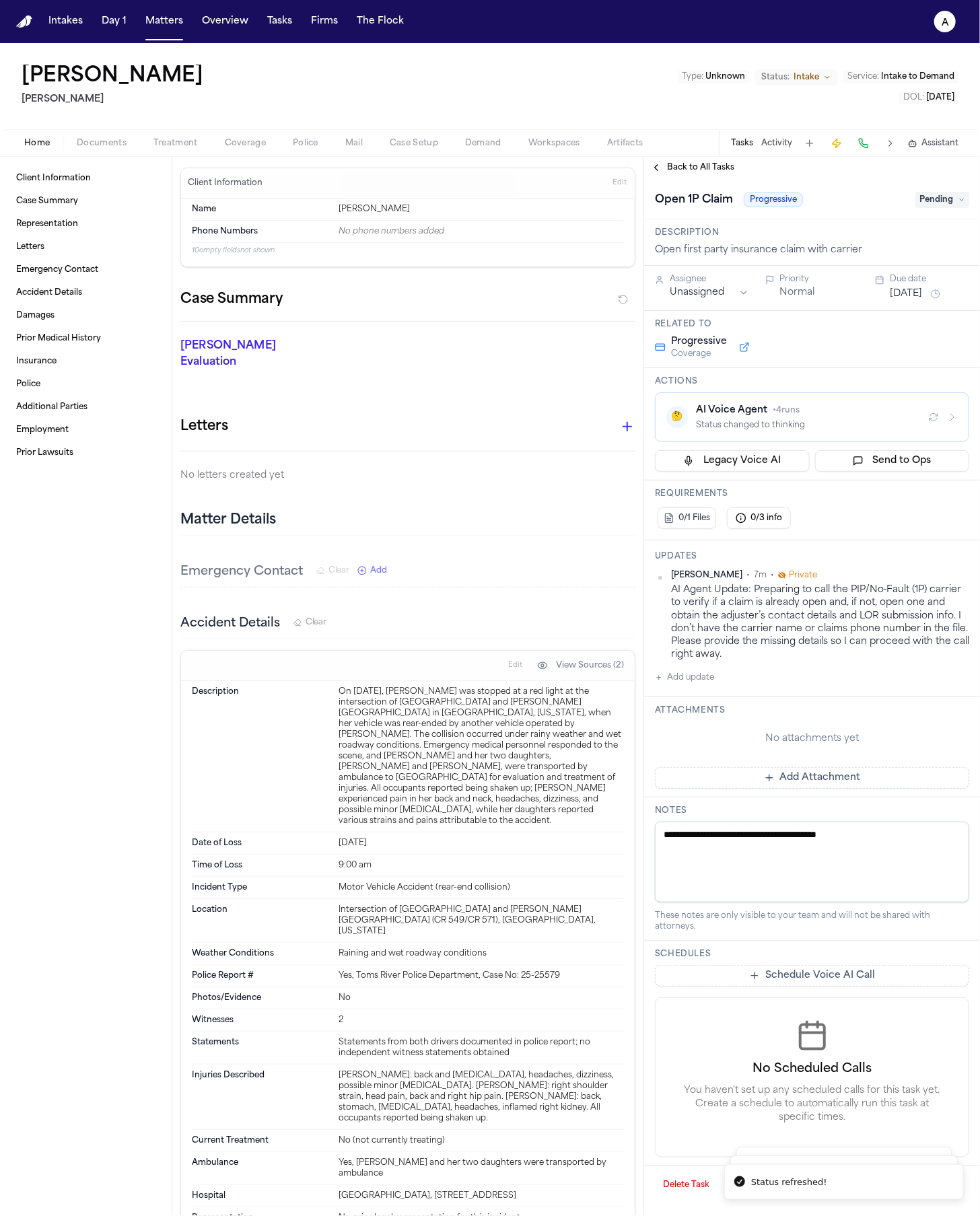
click at [936, 417] on icon "button" at bounding box center [934, 417] width 11 height 11
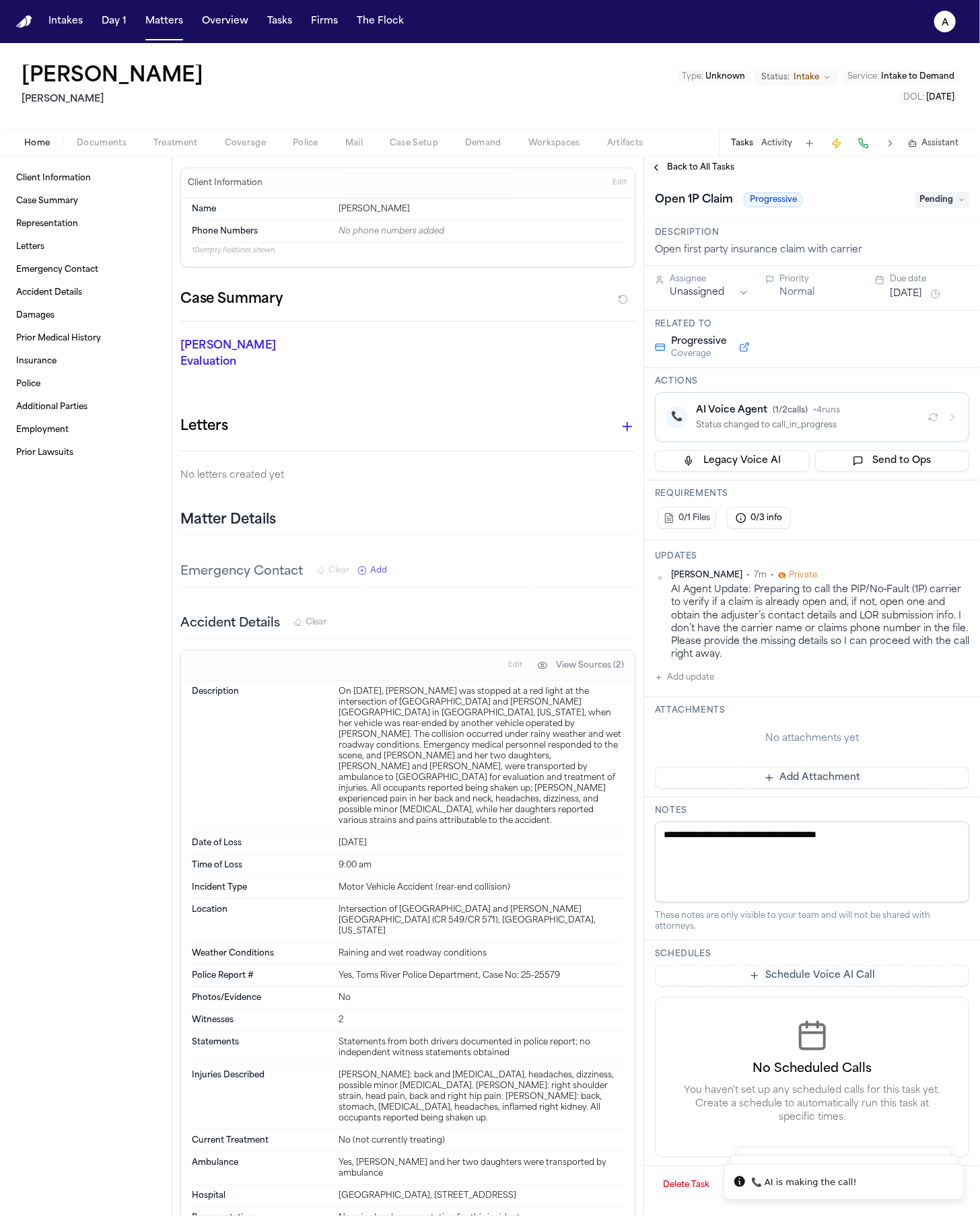
click at [942, 23] on text "a" at bounding box center [945, 23] width 7 height 10
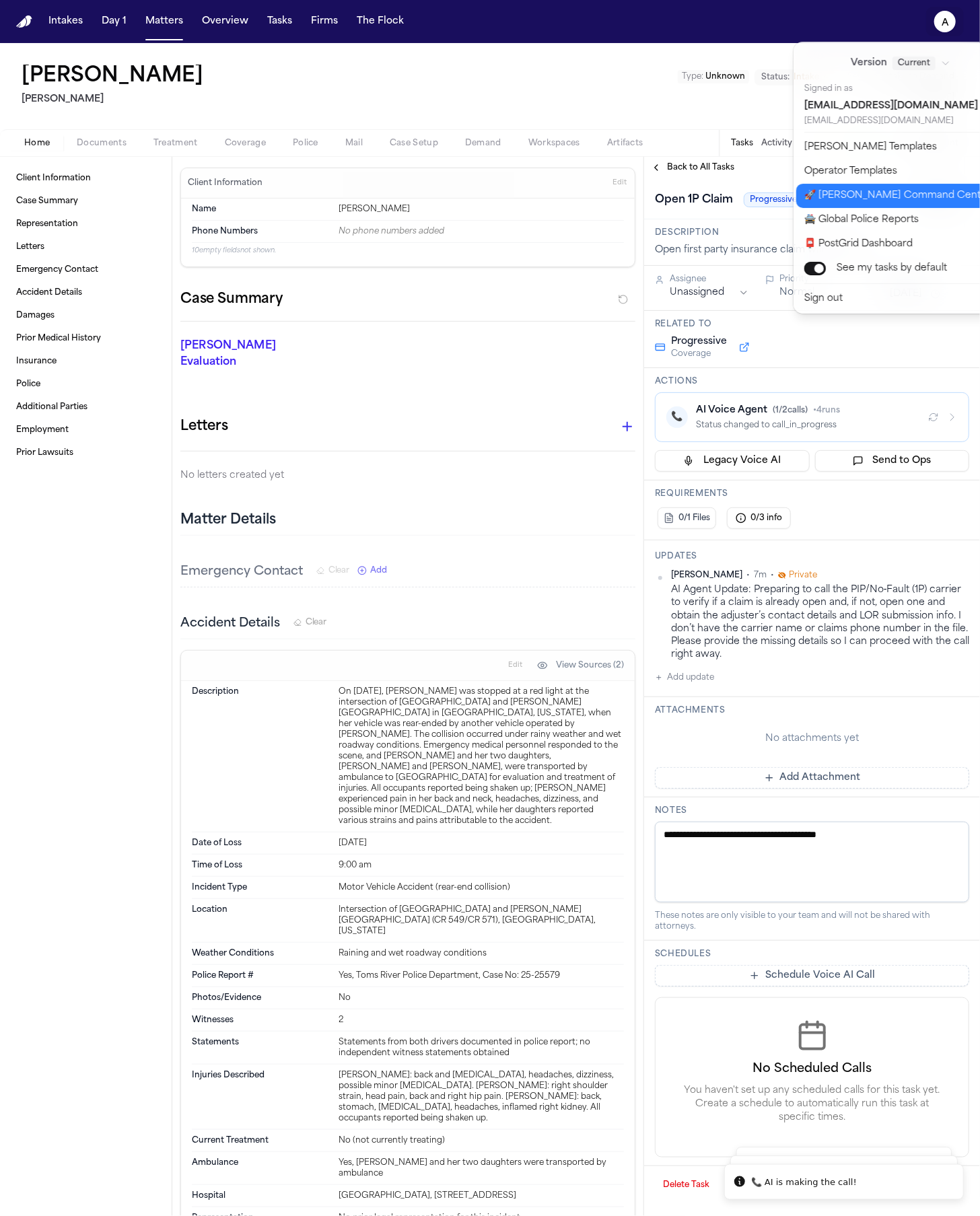
click at [898, 195] on button "🚀 Bland Command Center" at bounding box center [908, 195] width 224 height 24
select select "**"
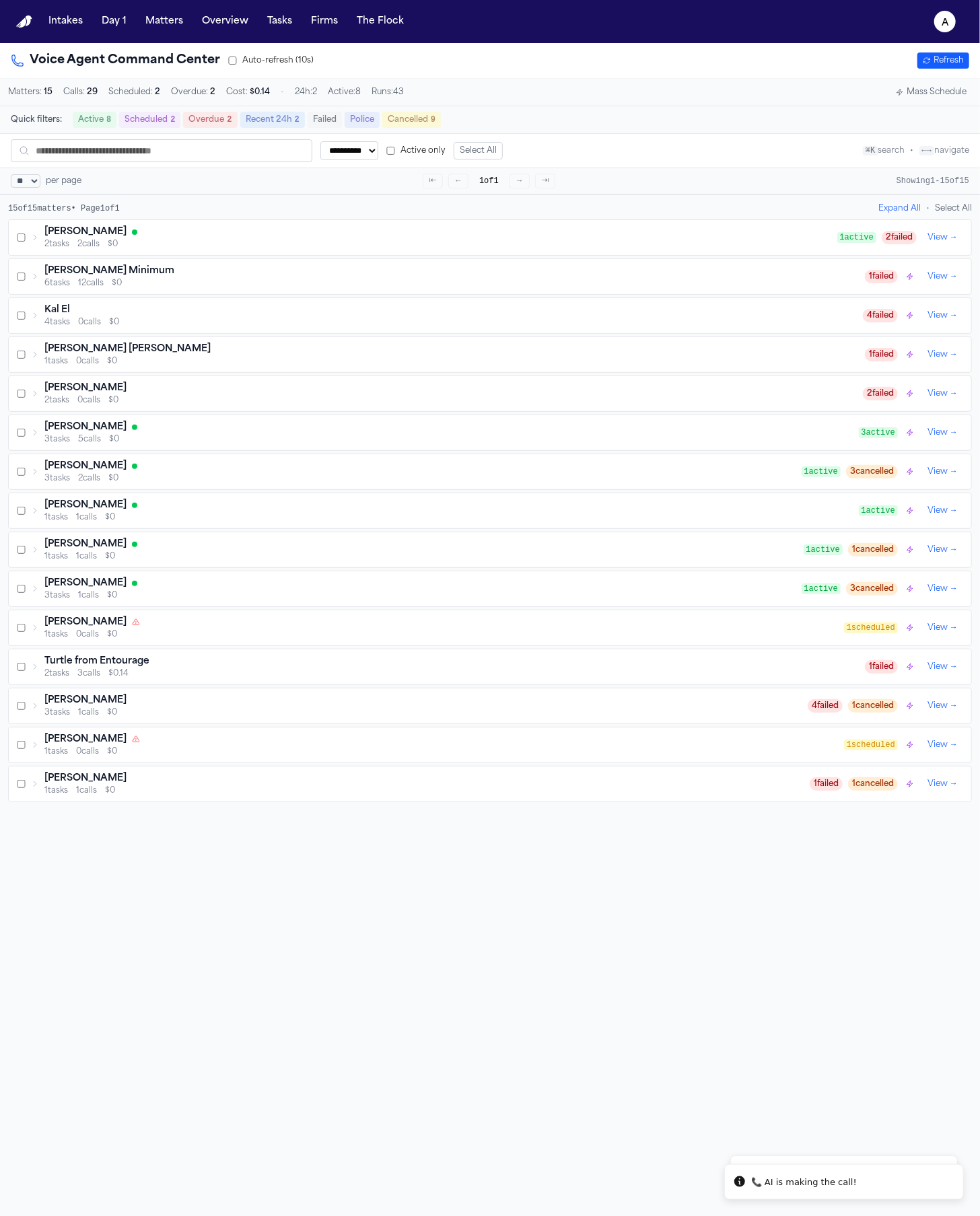
click at [567, 246] on div "2 tasks 2 calls $0" at bounding box center [440, 244] width 793 height 11
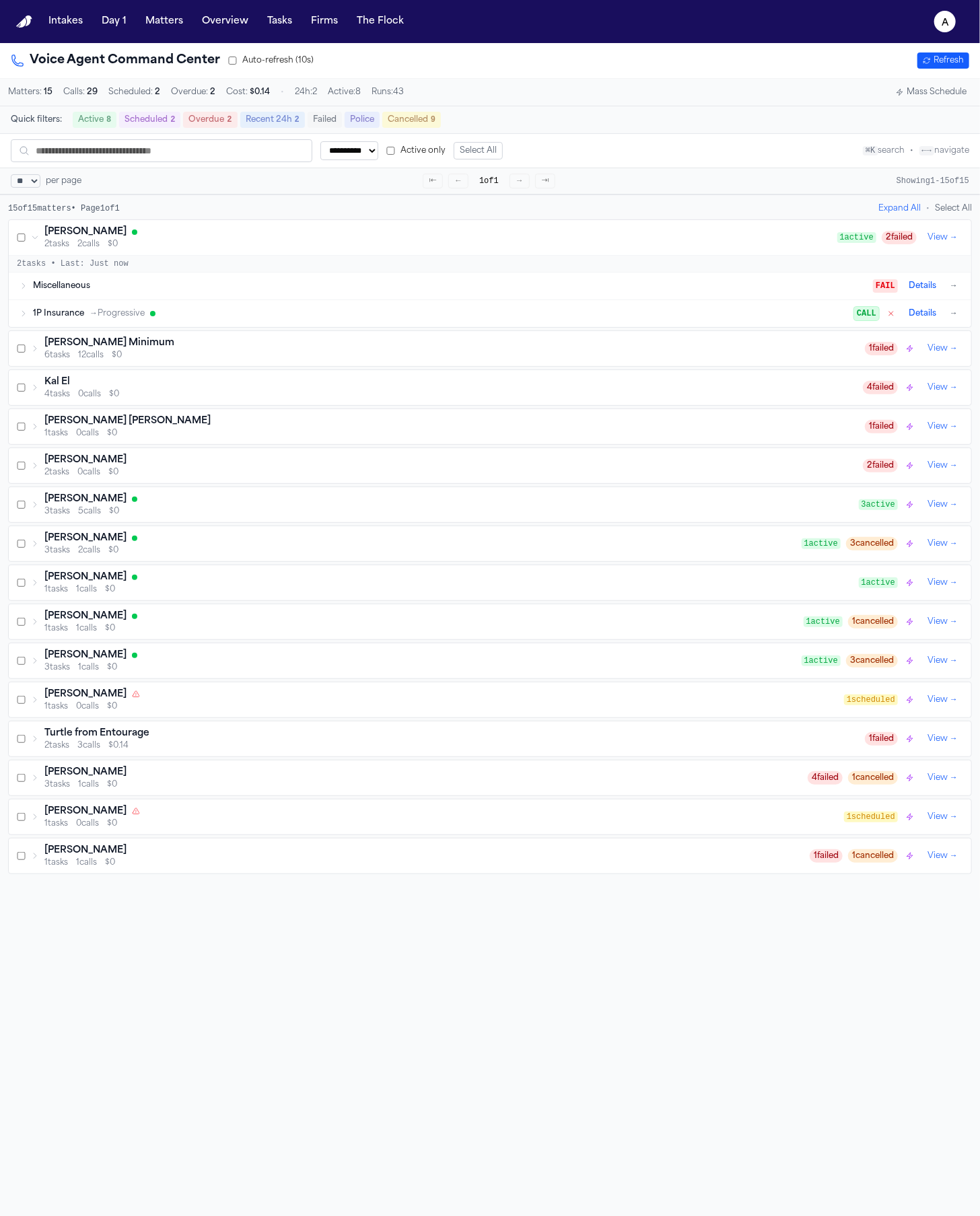
click at [590, 318] on div "1P Insurance → Progressive" at bounding box center [444, 313] width 821 height 11
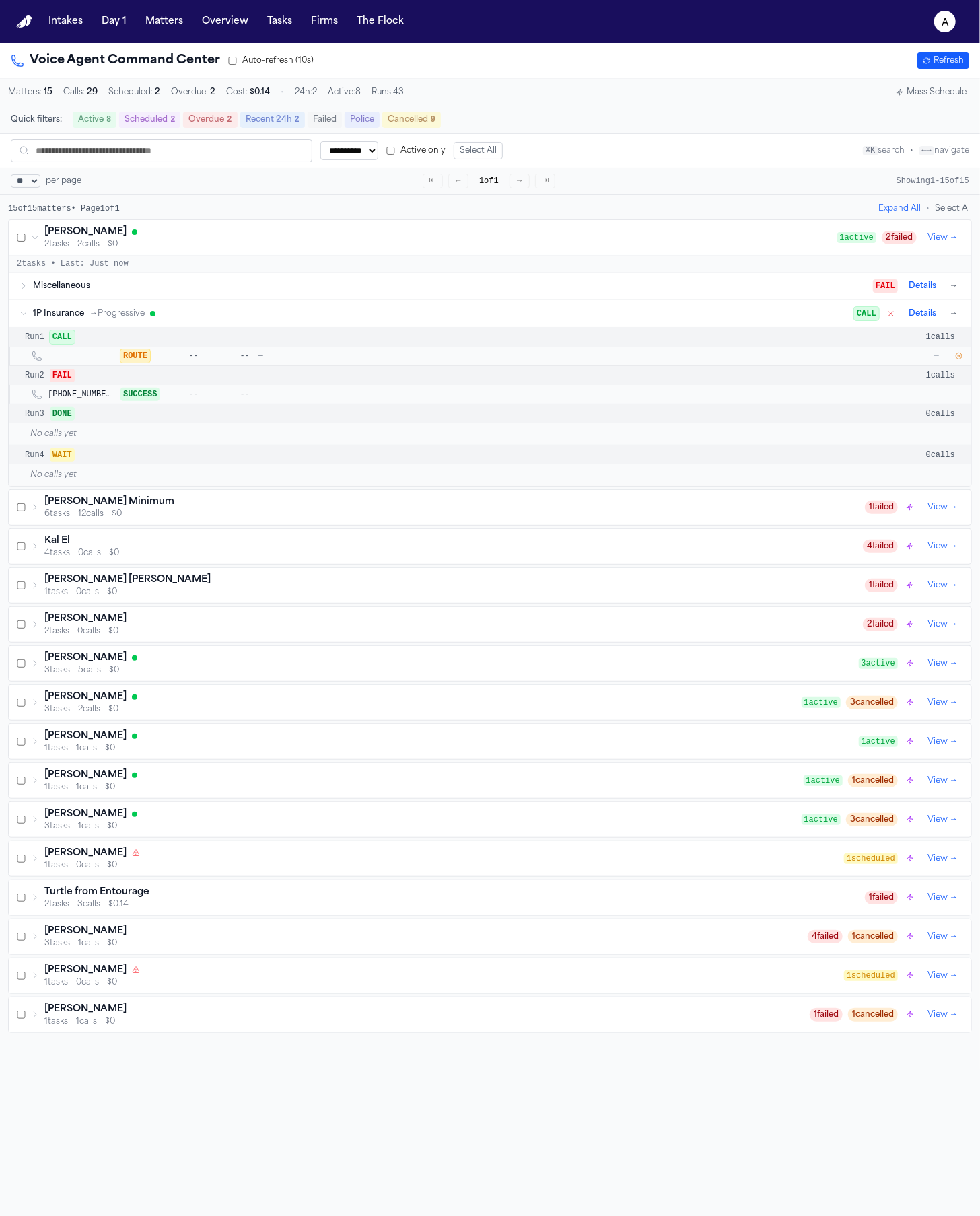
click at [955, 360] on icon "button" at bounding box center [959, 355] width 8 height 8
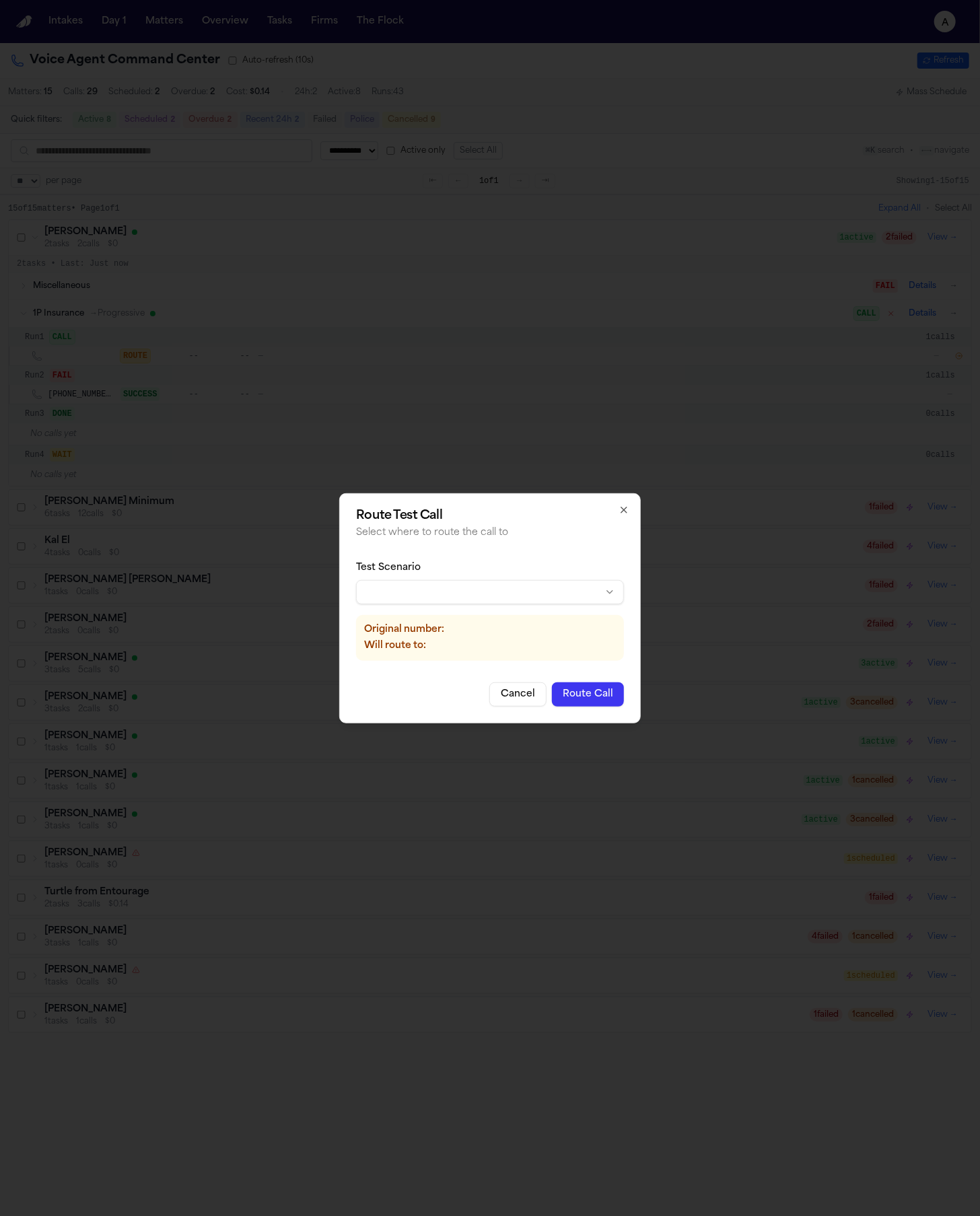
click at [456, 588] on body "**********" at bounding box center [490, 608] width 980 height 1216
click at [607, 698] on button "Route Call" at bounding box center [588, 694] width 72 height 24
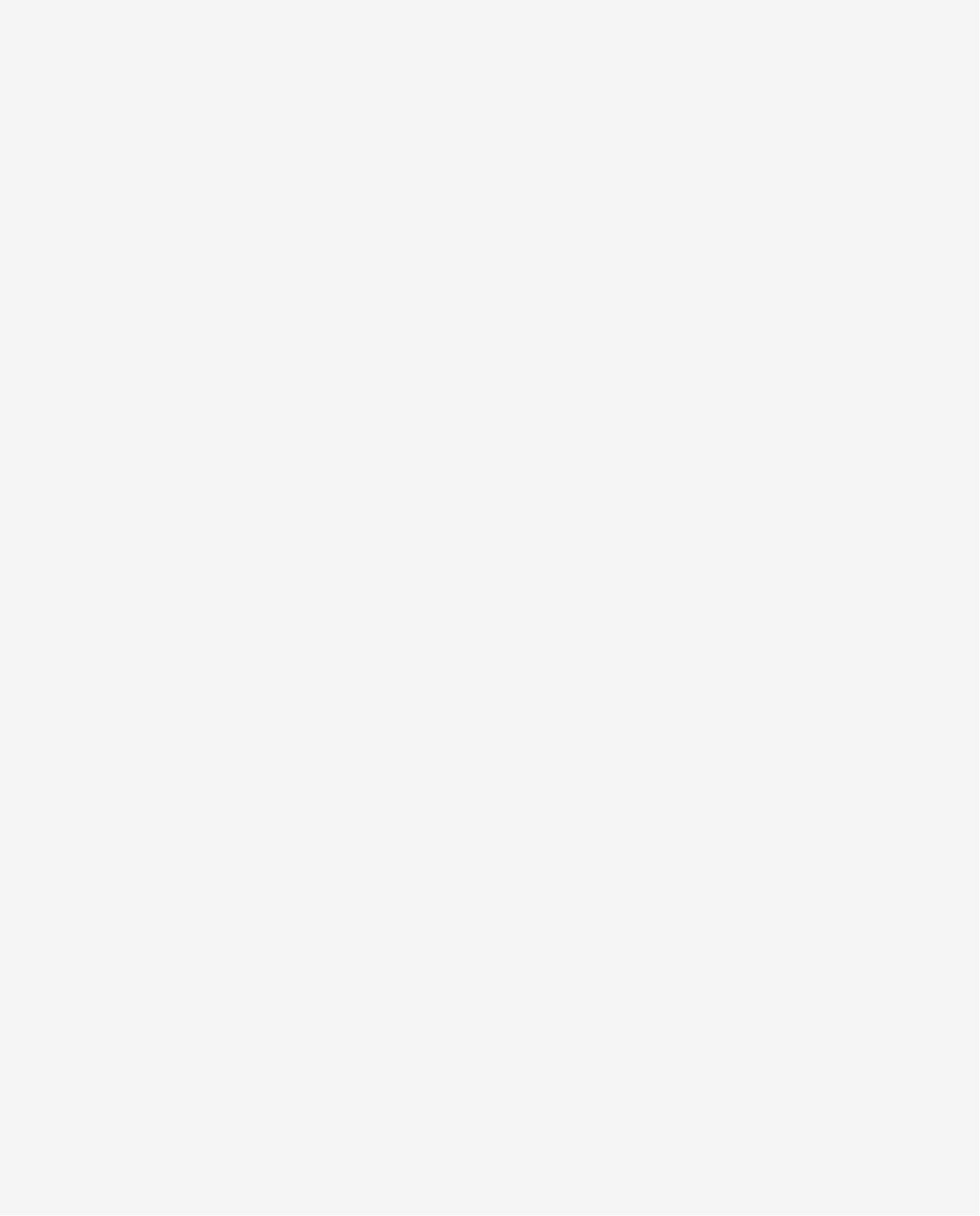
select select "**"
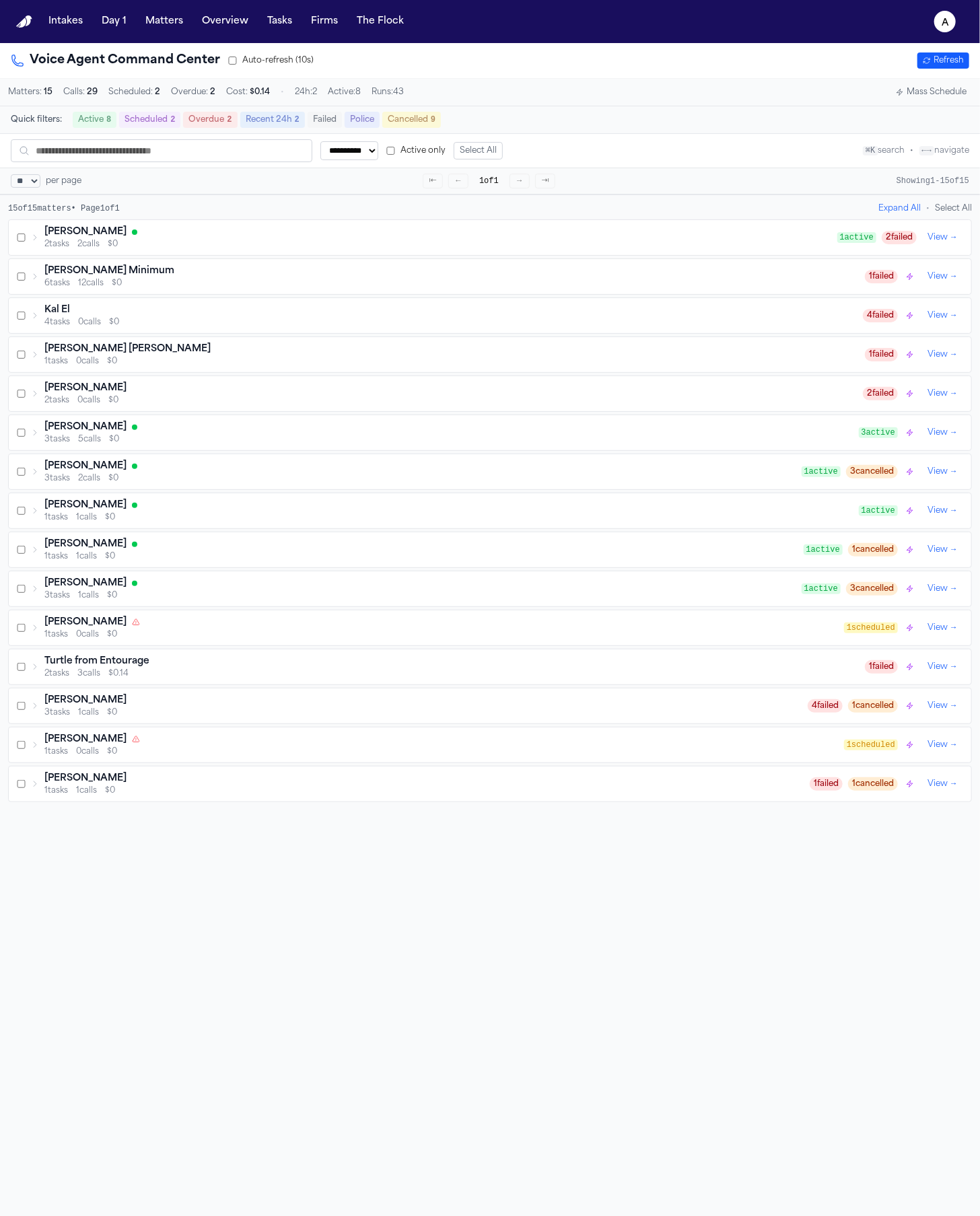
click at [567, 239] on div "[PERSON_NAME]" at bounding box center [440, 232] width 793 height 13
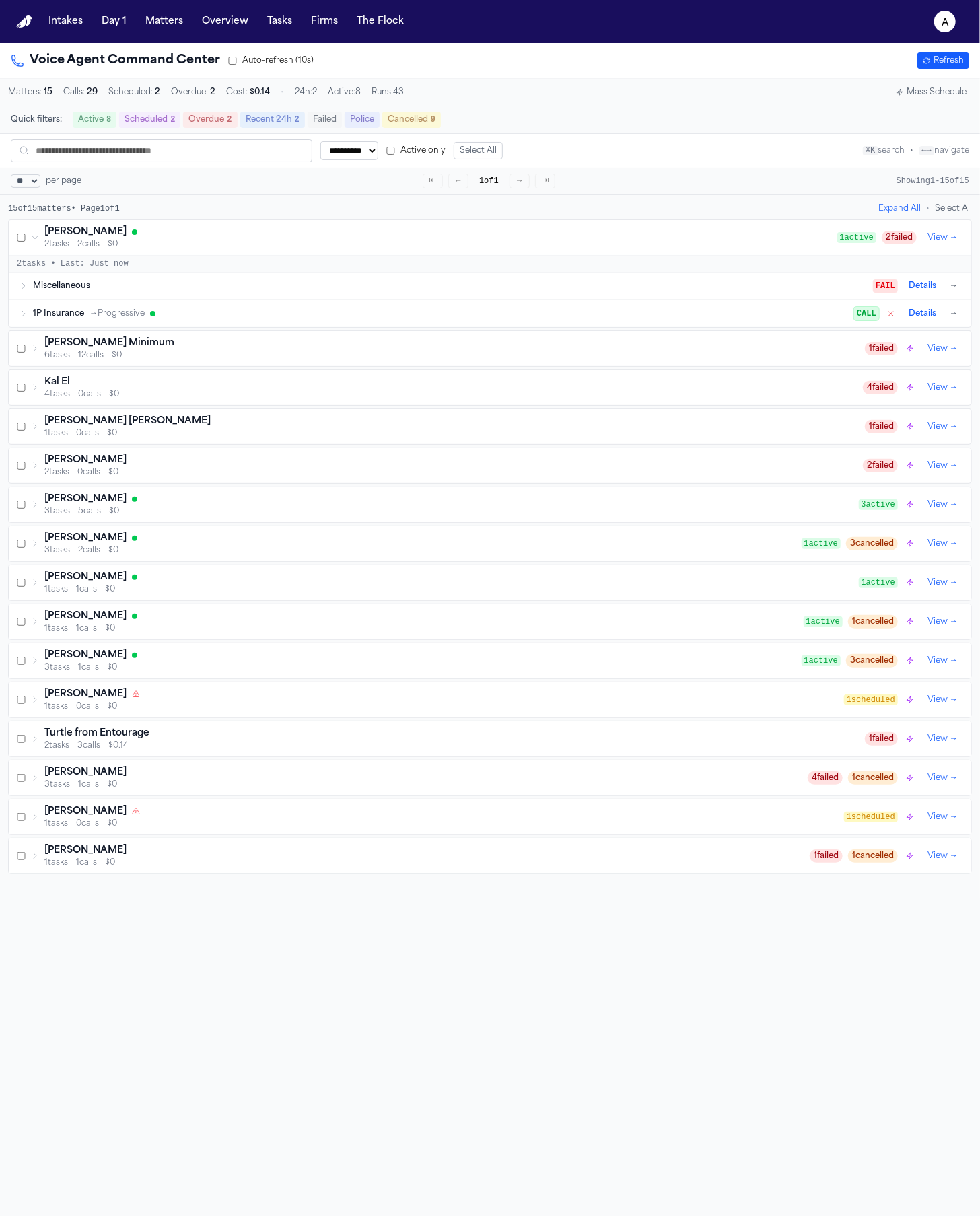
click at [549, 314] on div "1P Insurance → Progressive" at bounding box center [444, 313] width 821 height 11
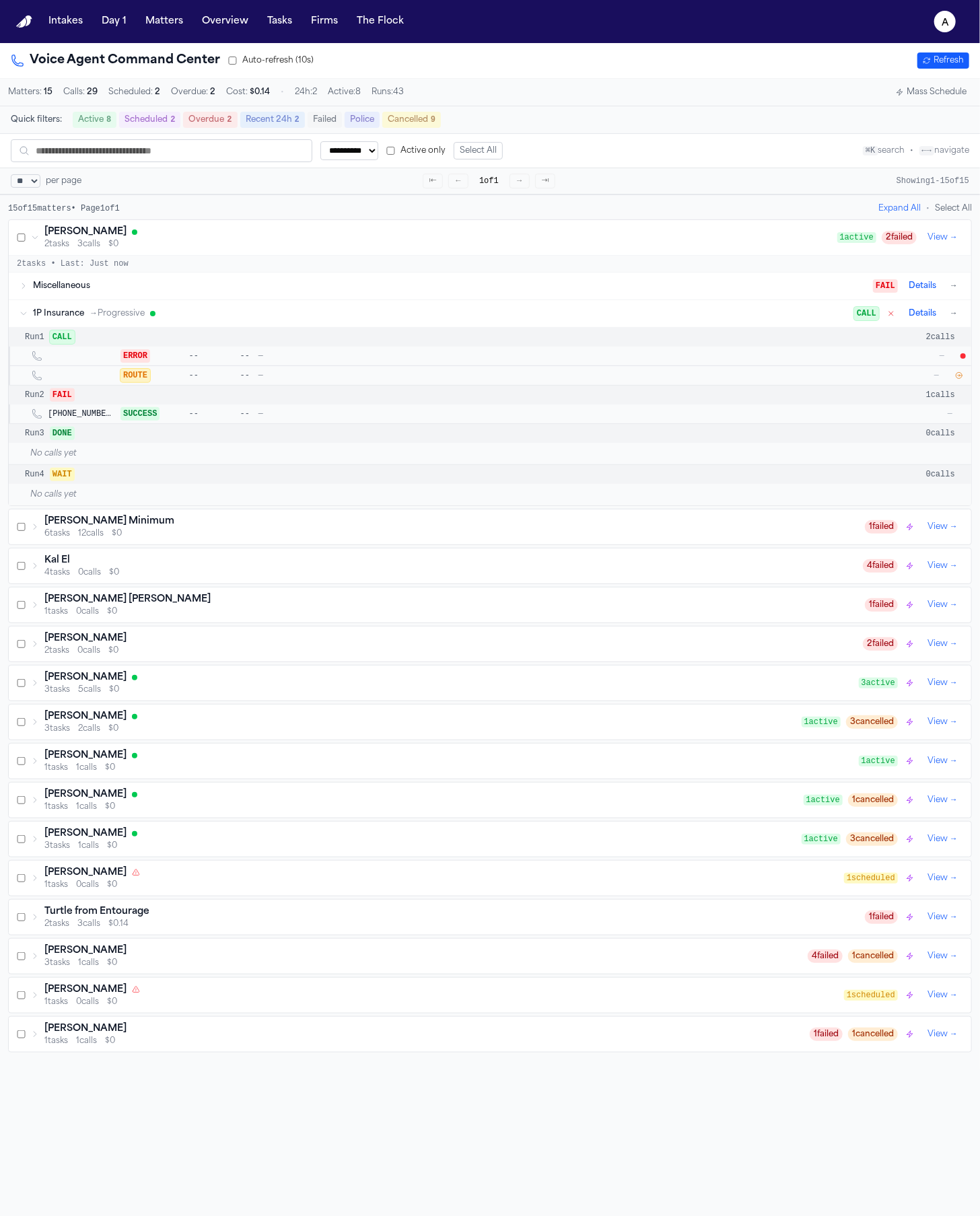
click at [956, 379] on icon "button" at bounding box center [959, 376] width 6 height 6
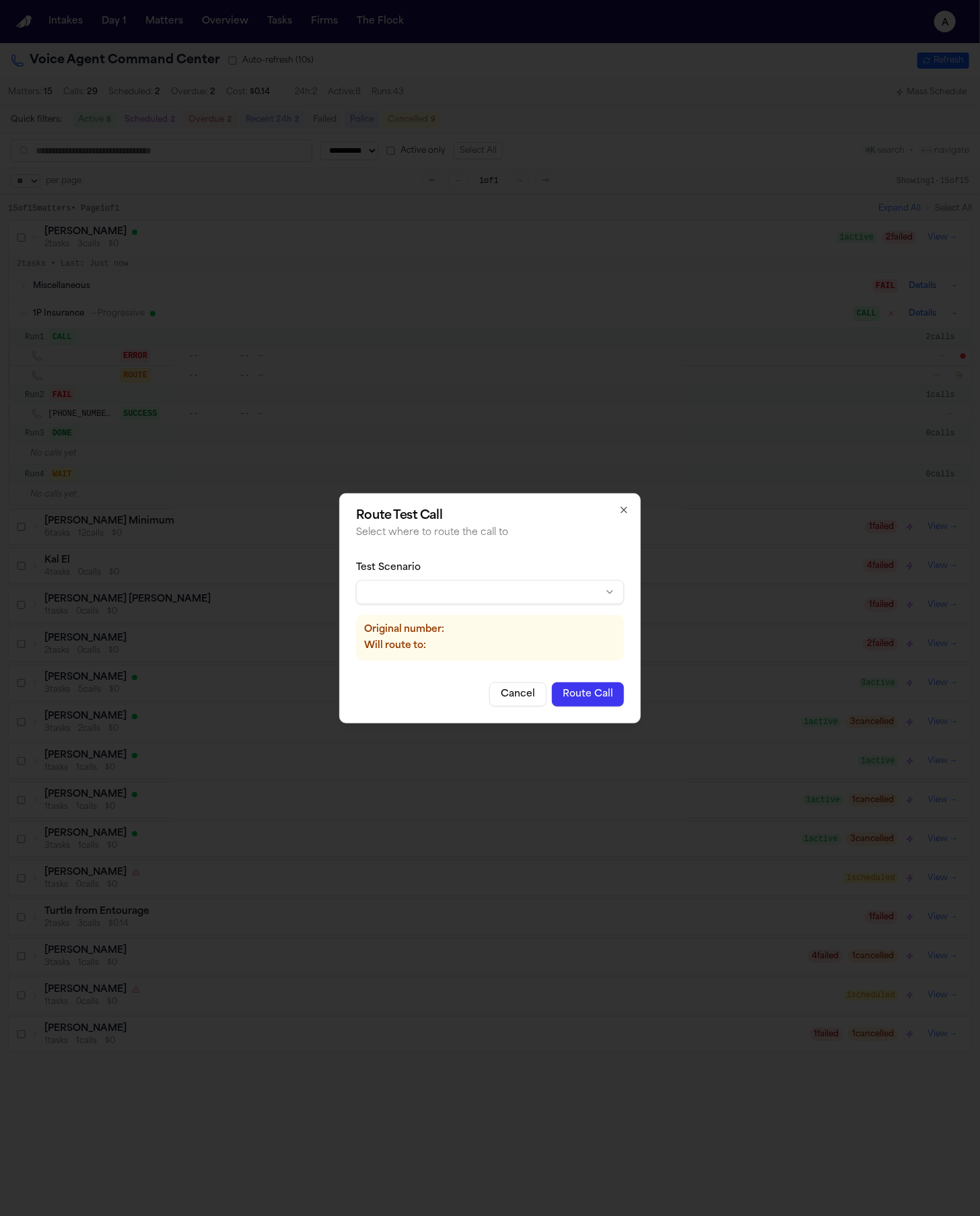
click at [500, 589] on body "**********" at bounding box center [490, 608] width 980 height 1216
click at [599, 695] on button "Route Call" at bounding box center [588, 694] width 72 height 24
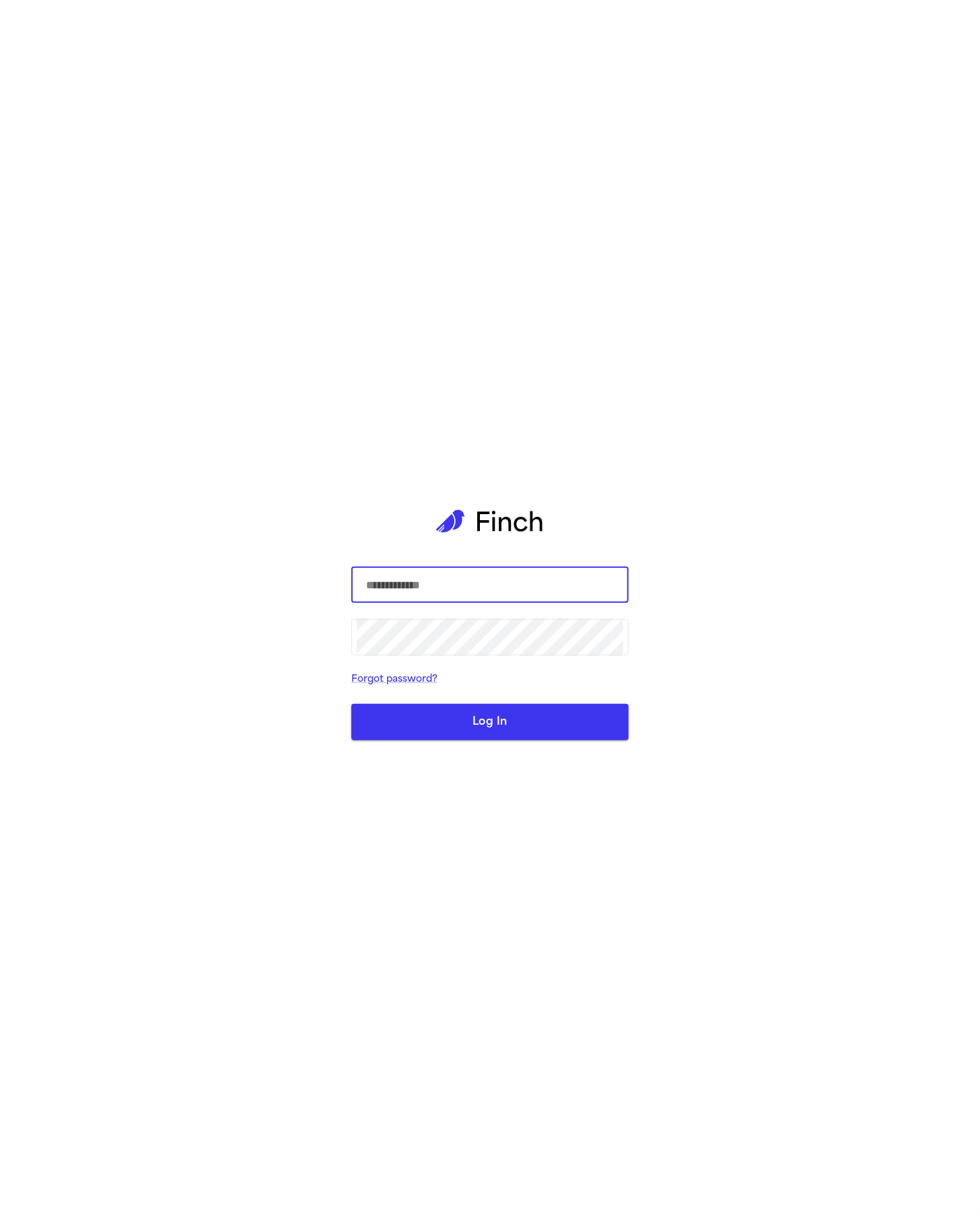
select select "**"
